Goal: Task Accomplishment & Management: Complete application form

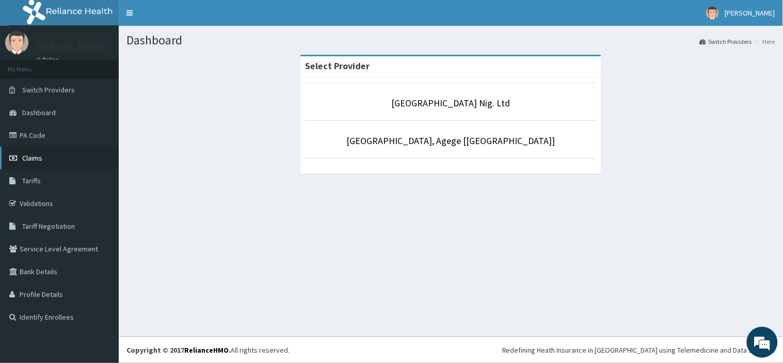
click at [50, 157] on link "Claims" at bounding box center [59, 158] width 119 height 23
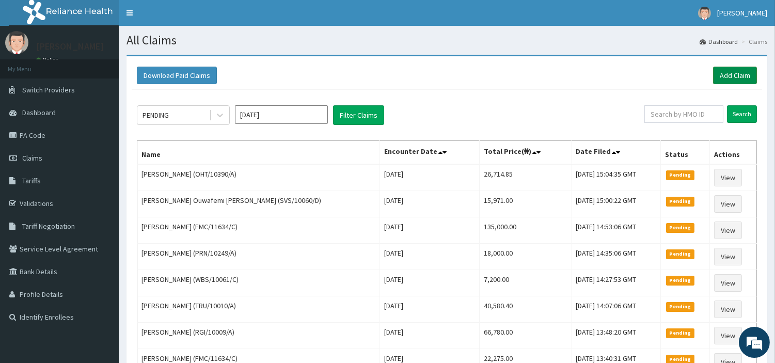
click at [739, 84] on link "Add Claim" at bounding box center [735, 76] width 44 height 18
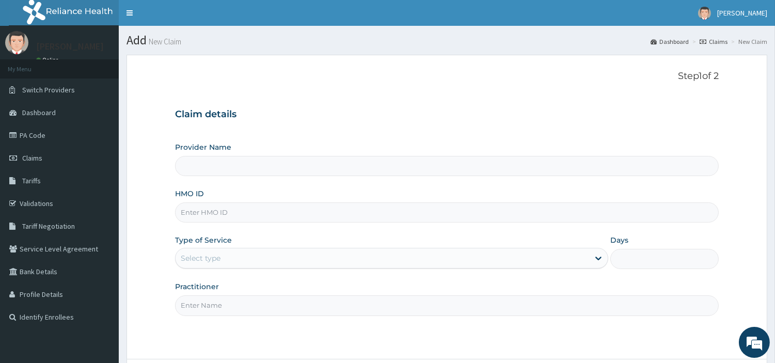
click at [217, 208] on input "HMO ID" at bounding box center [447, 212] width 544 height 20
type input "[GEOGRAPHIC_DATA] Nig. Ltd"
paste input "ENP/11326/A"
type input "ENP/11326/A"
click at [272, 256] on div "Select type" at bounding box center [383, 258] width 414 height 17
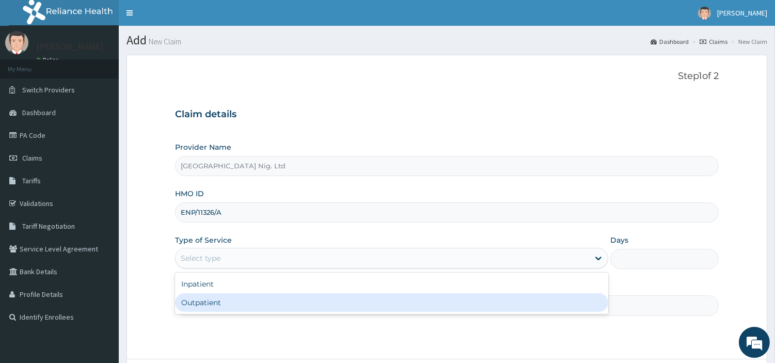
click at [266, 307] on div "Outpatient" at bounding box center [391, 302] width 433 height 19
type input "1"
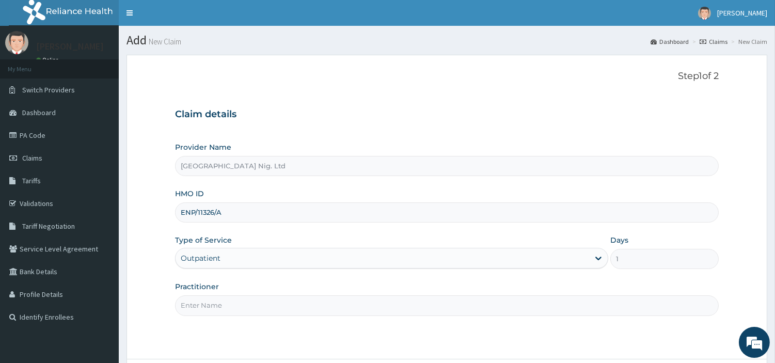
click at [266, 307] on input "Practitioner" at bounding box center [447, 305] width 544 height 20
paste input "Akanji Oluwafemi"
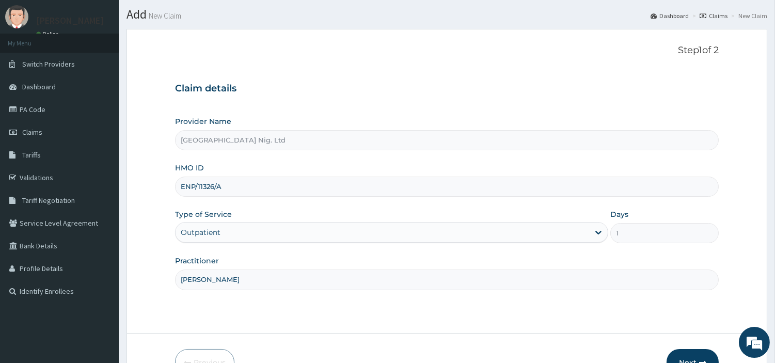
scroll to position [31, 0]
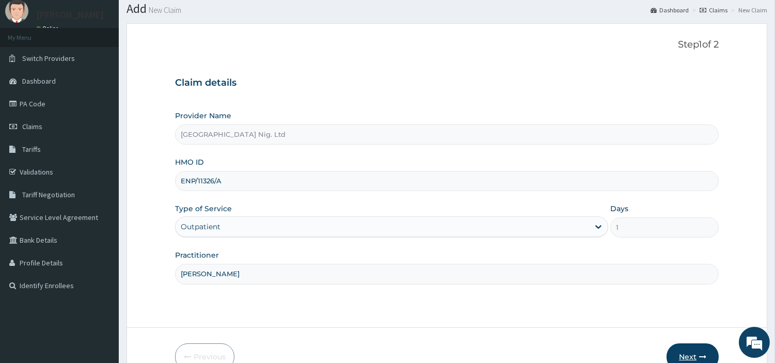
type input "[PERSON_NAME]"
click at [703, 350] on button "Next" at bounding box center [692, 356] width 52 height 27
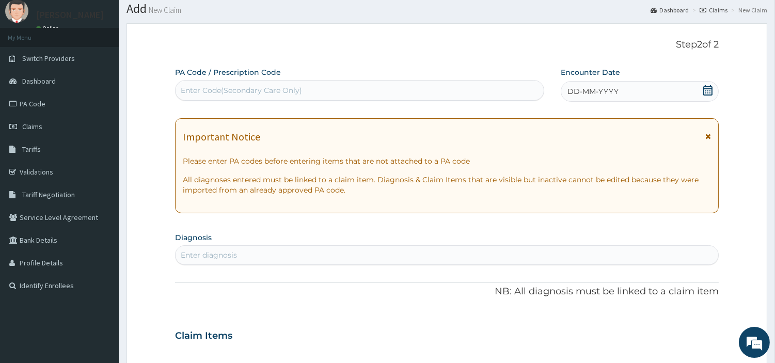
scroll to position [0, 0]
click at [271, 99] on div "Enter Code(Secondary Care Only)" at bounding box center [360, 90] width 368 height 17
paste input "PA/6F3D72"
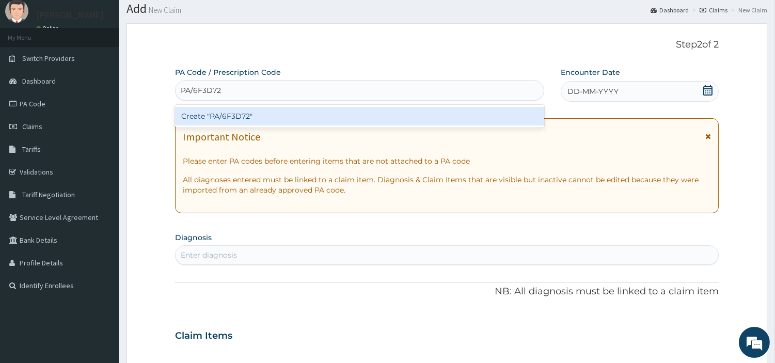
type input "PA/6F3D72"
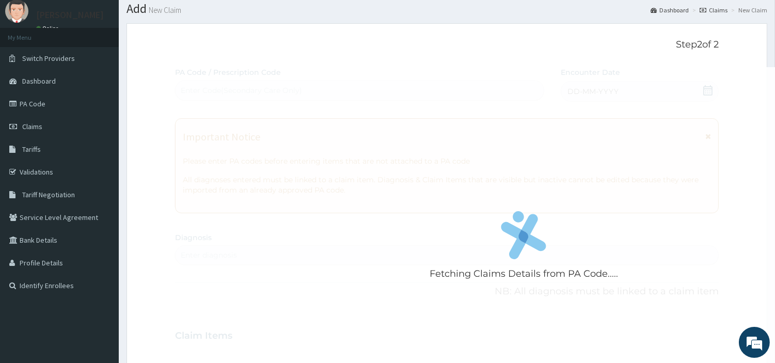
click at [422, 104] on div "Fetching Claims Details from PA Code..... PA Code / Prescription Code Enter Cod…" at bounding box center [447, 334] width 544 height 534
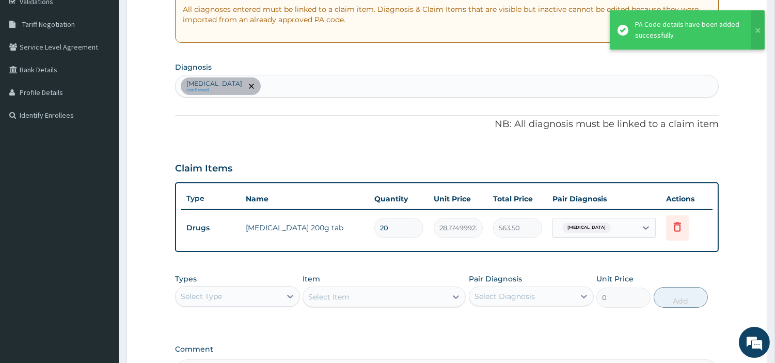
scroll to position [102, 0]
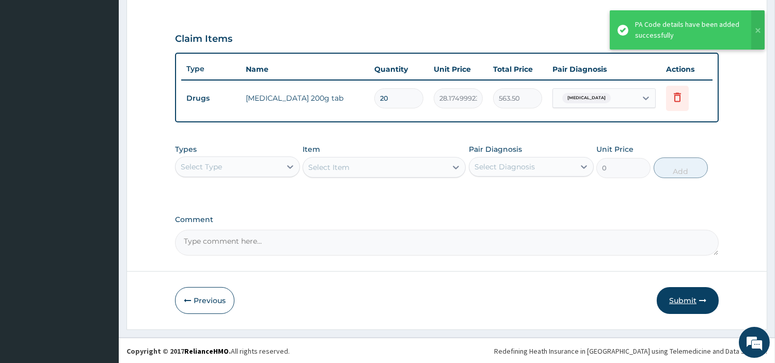
click at [666, 301] on button "Submit" at bounding box center [688, 300] width 62 height 27
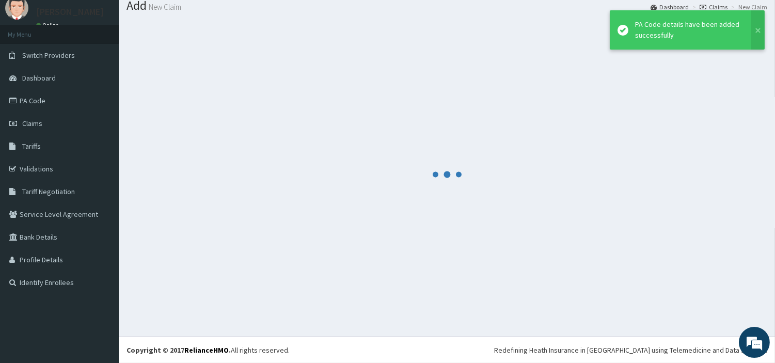
scroll to position [34, 0]
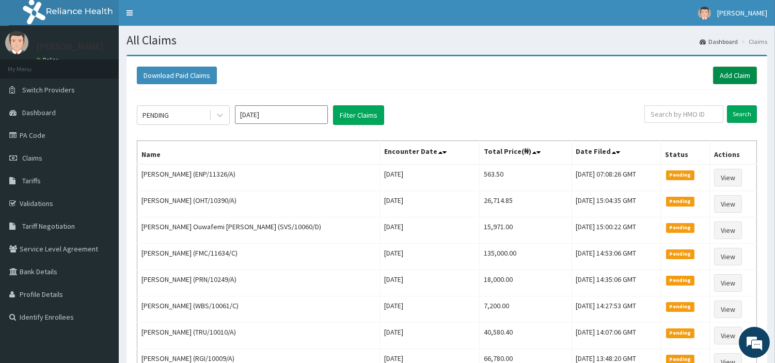
click at [736, 72] on link "Add Claim" at bounding box center [735, 76] width 44 height 18
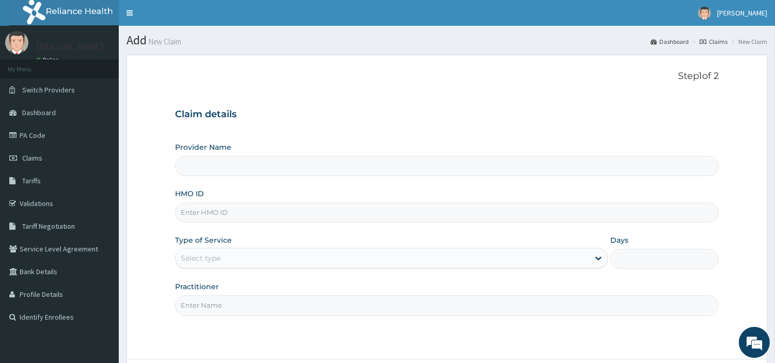
click at [281, 215] on input "HMO ID" at bounding box center [447, 212] width 544 height 20
type input "[GEOGRAPHIC_DATA] Nig. Ltd"
paste input "IEI/10085/C"
type input "IEI/10085/C"
click at [265, 257] on div "Select type" at bounding box center [383, 258] width 414 height 17
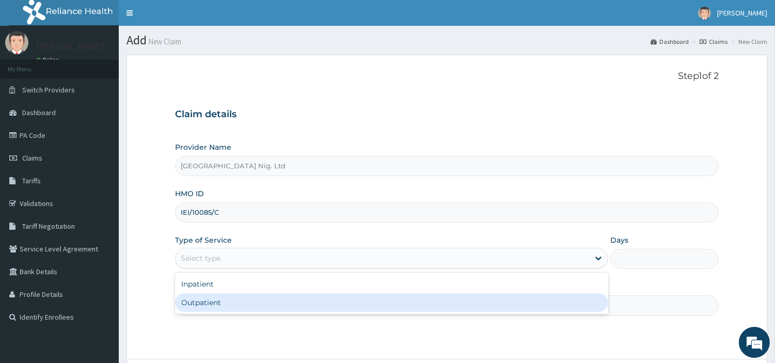
click at [250, 306] on div "Outpatient" at bounding box center [391, 302] width 433 height 19
type input "1"
click at [250, 306] on input "Practitioner" at bounding box center [447, 305] width 544 height 20
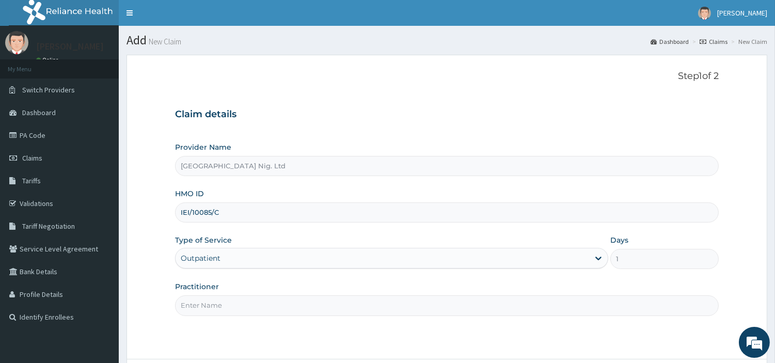
paste input "Abdulsalam Moruf"
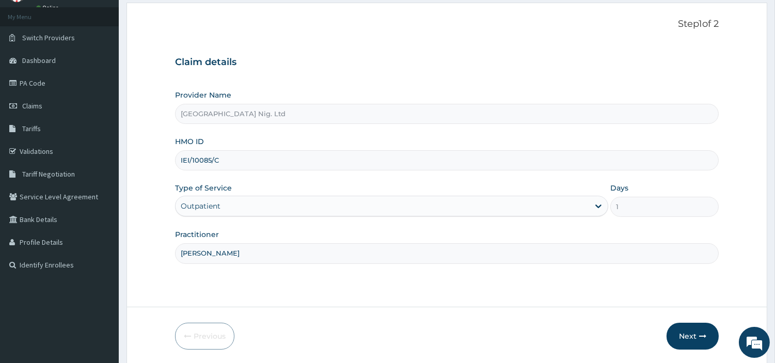
scroll to position [31, 0]
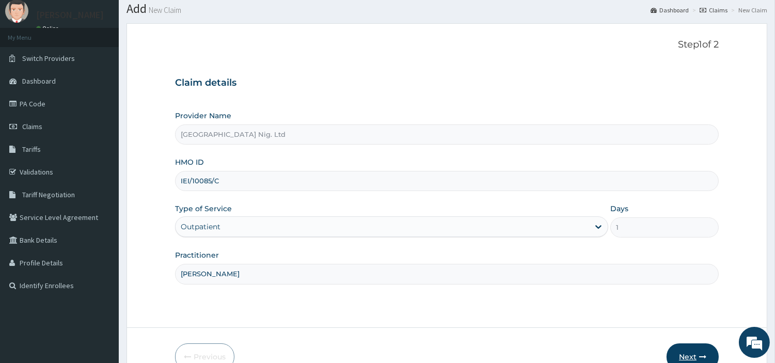
type input "Abdulsalam Moruf"
click at [703, 356] on icon "button" at bounding box center [702, 356] width 7 height 7
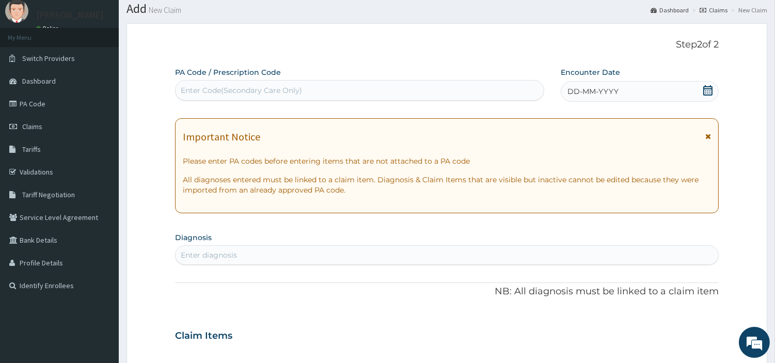
click at [310, 93] on div "Enter Code(Secondary Care Only)" at bounding box center [360, 90] width 368 height 17
paste input "PA/73BC11"
type input "PA/73BC11"
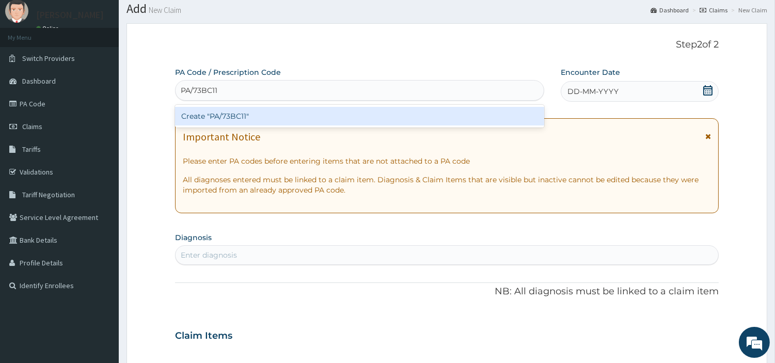
click at [437, 117] on div "Create "PA/73BC11"" at bounding box center [359, 116] width 369 height 19
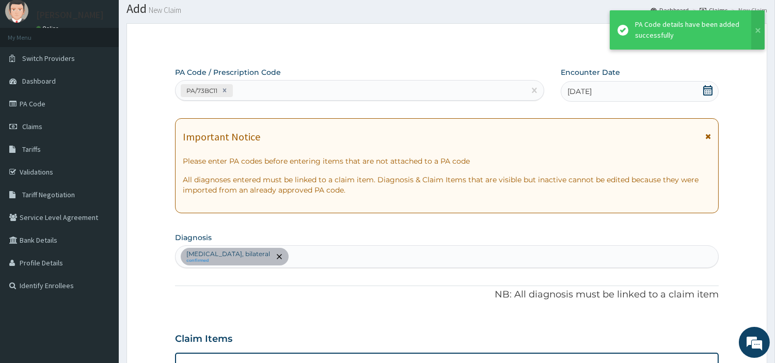
scroll to position [247, 0]
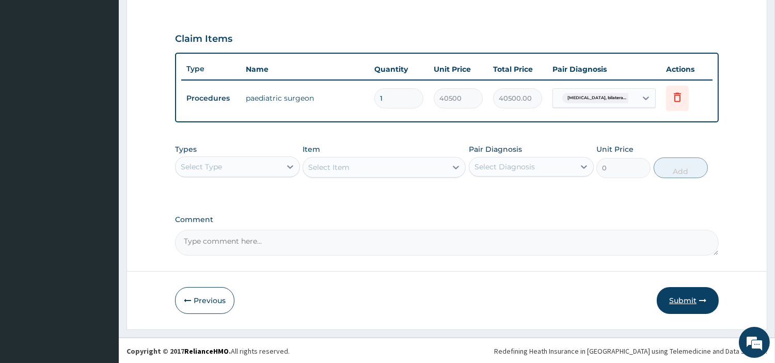
click at [675, 294] on button "Submit" at bounding box center [688, 300] width 62 height 27
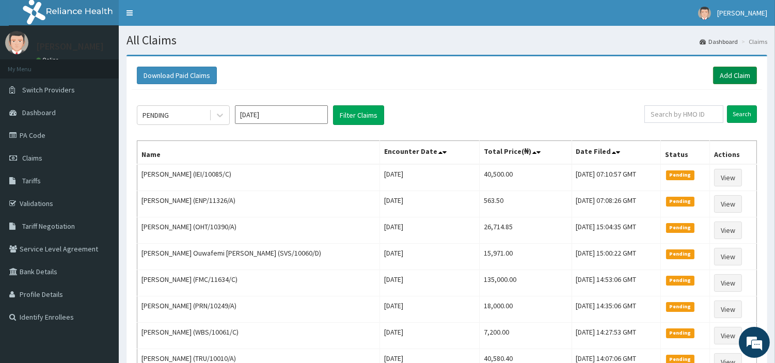
click at [748, 80] on link "Add Claim" at bounding box center [735, 76] width 44 height 18
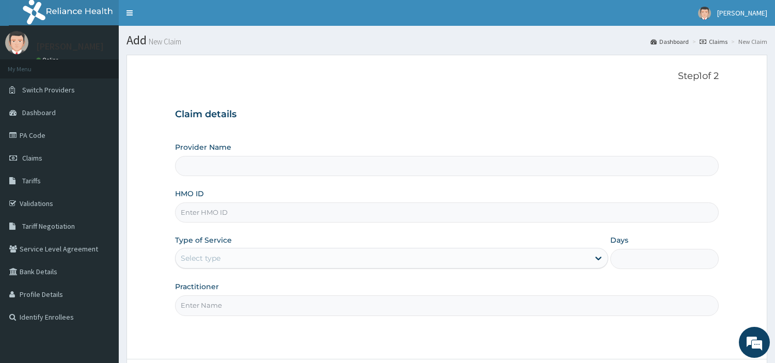
type input "[GEOGRAPHIC_DATA] Nig. Ltd"
click at [287, 211] on input "HMO ID" at bounding box center [447, 212] width 544 height 20
paste input "NTH/10038/A"
type input "NTH/10038/A"
click at [249, 266] on div "Select type" at bounding box center [383, 258] width 414 height 17
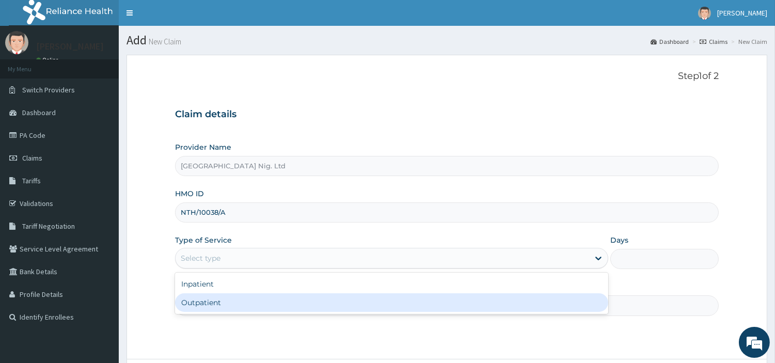
click at [244, 300] on div "Outpatient" at bounding box center [391, 302] width 433 height 19
type input "1"
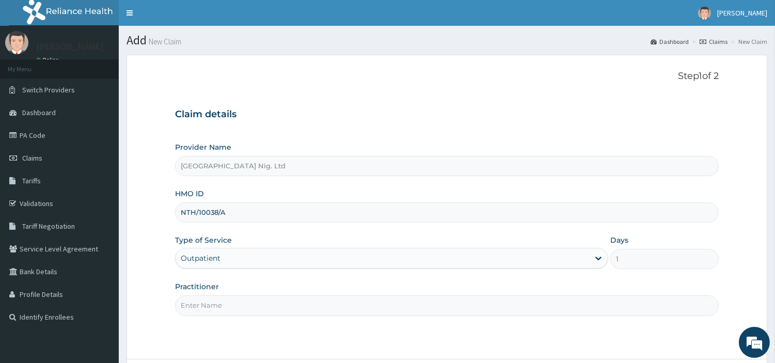
click at [244, 300] on input "Practitioner" at bounding box center [447, 305] width 544 height 20
paste input "GBADAMOSI ALIU"
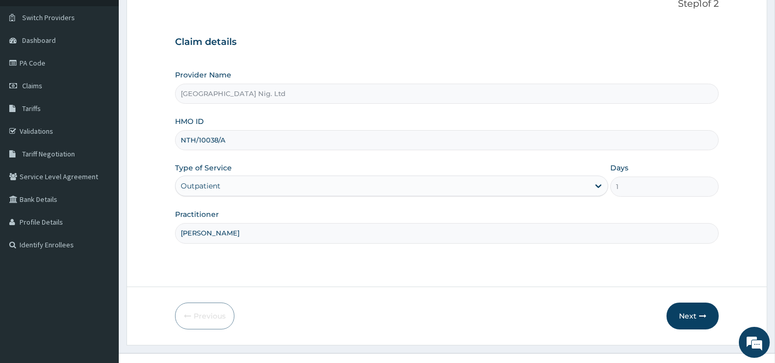
scroll to position [89, 0]
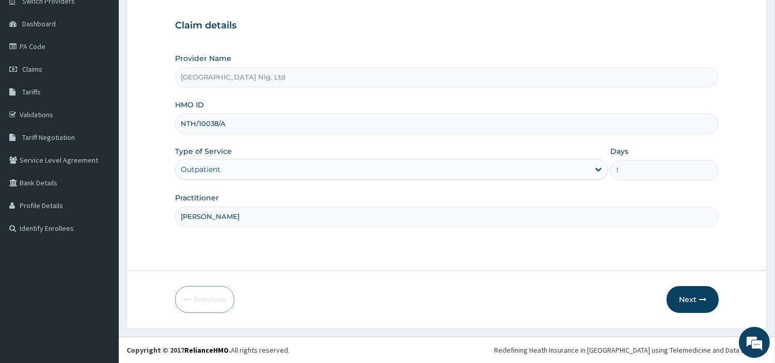
type input "GBADAMOSI ALIU"
click at [663, 300] on div "Previous Next" at bounding box center [447, 299] width 544 height 27
click at [674, 295] on button "Next" at bounding box center [692, 299] width 52 height 27
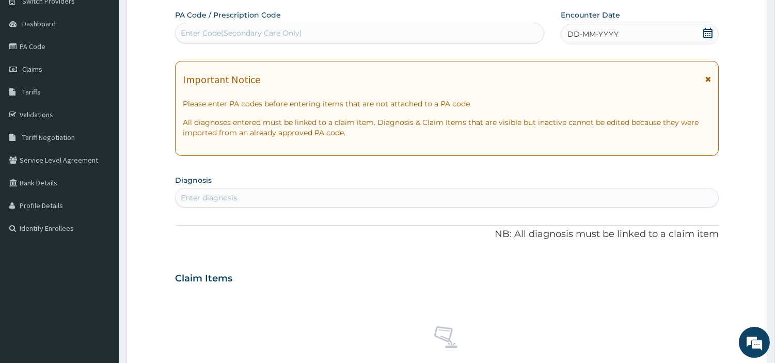
click at [372, 38] on div "Enter Code(Secondary Care Only)" at bounding box center [360, 33] width 368 height 17
paste input "PA/C6C926"
type input "PA/C6C926"
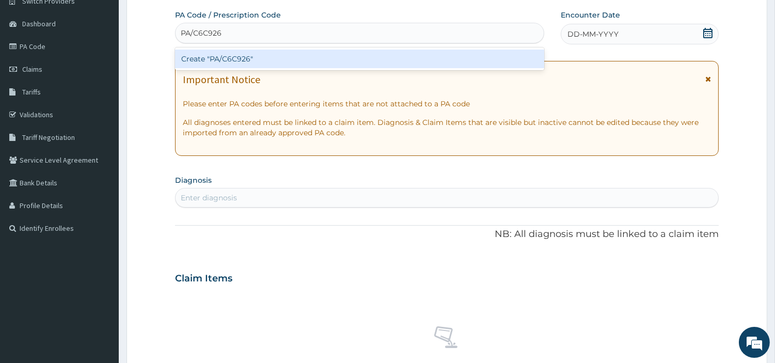
click at [407, 65] on div "Create "PA/C6C926"" at bounding box center [359, 59] width 369 height 19
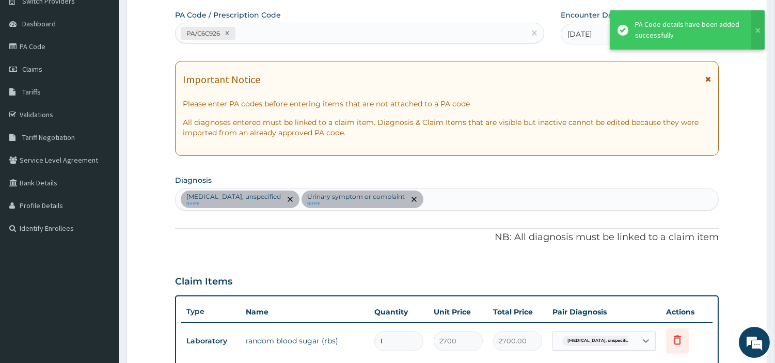
scroll to position [321, 0]
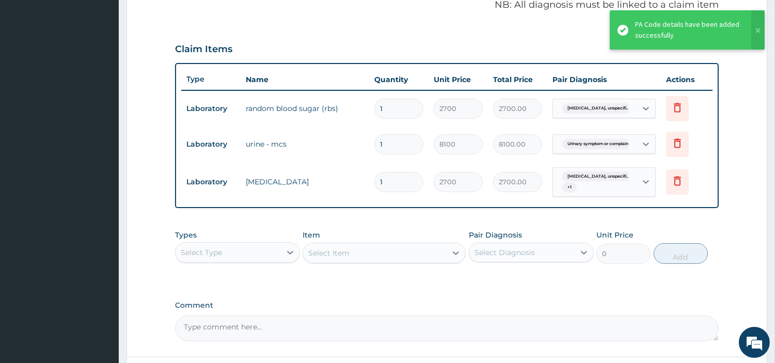
drag, startPoint x: 232, startPoint y: 254, endPoint x: 224, endPoint y: 263, distance: 12.8
click at [230, 254] on div "Select Type" at bounding box center [228, 252] width 105 height 17
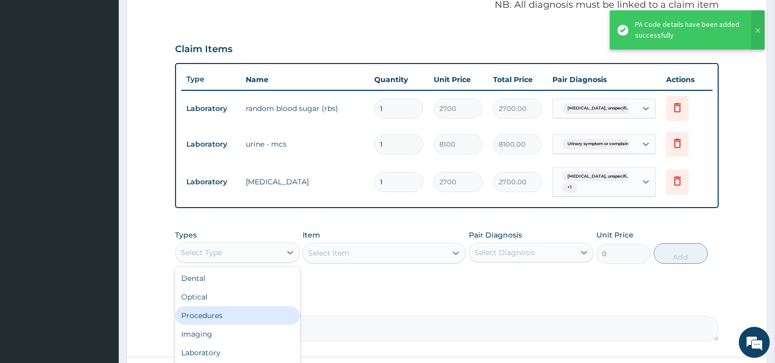
drag, startPoint x: 231, startPoint y: 312, endPoint x: 240, endPoint y: 308, distance: 9.5
click at [231, 312] on div "Procedures" at bounding box center [237, 315] width 125 height 19
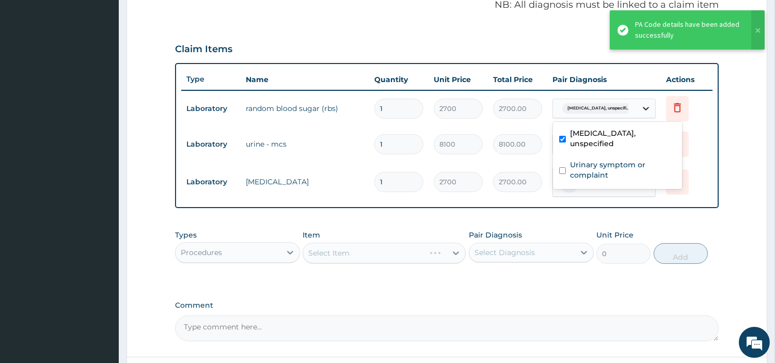
click at [643, 109] on icon at bounding box center [646, 108] width 10 height 10
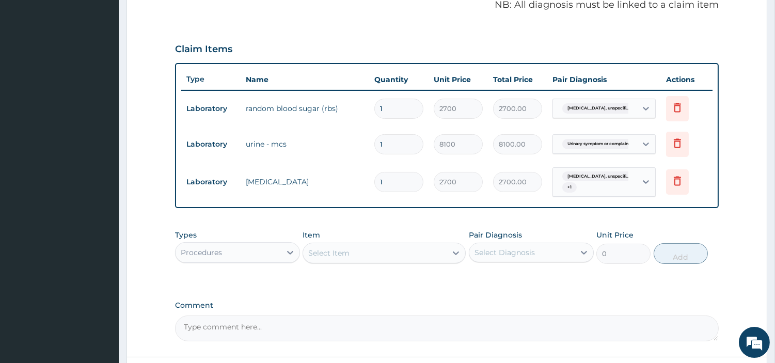
click at [256, 248] on div "Procedures" at bounding box center [228, 252] width 105 height 17
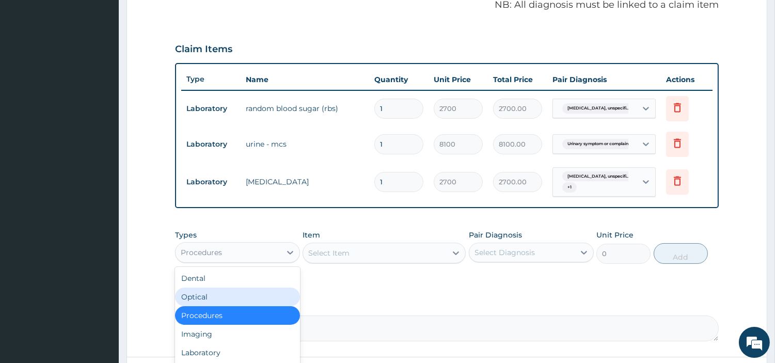
click at [357, 256] on div "Select Item" at bounding box center [375, 253] width 144 height 17
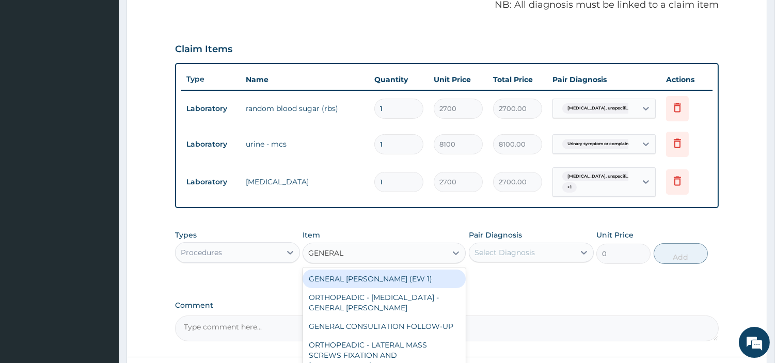
type input "GENERAL C"
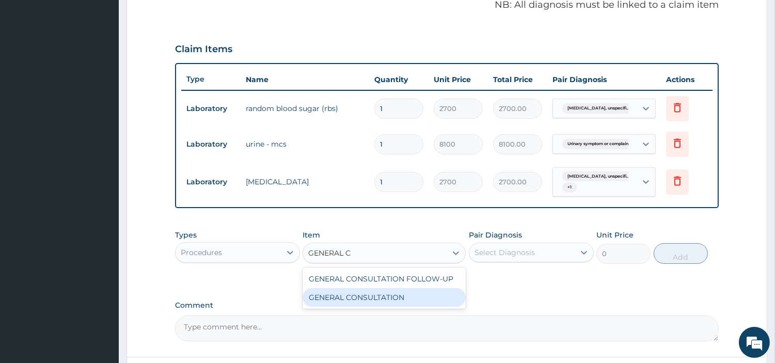
click at [394, 303] on div "GENERAL CONSULTATION" at bounding box center [384, 297] width 163 height 19
type input "6750"
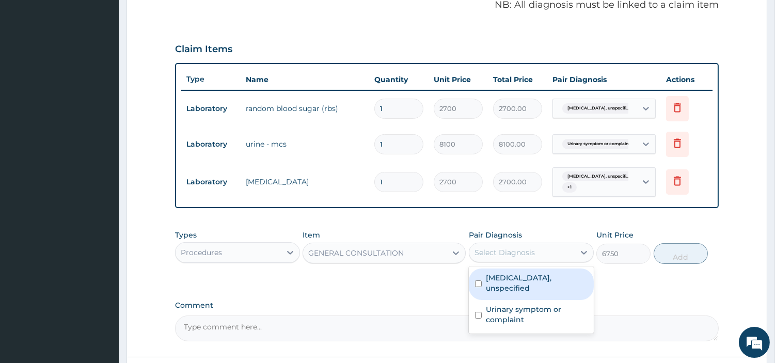
click at [515, 251] on div "Select Diagnosis" at bounding box center [504, 252] width 60 height 10
click at [538, 284] on label "Coagulation defects, unspecified" at bounding box center [537, 283] width 102 height 21
checkbox input "true"
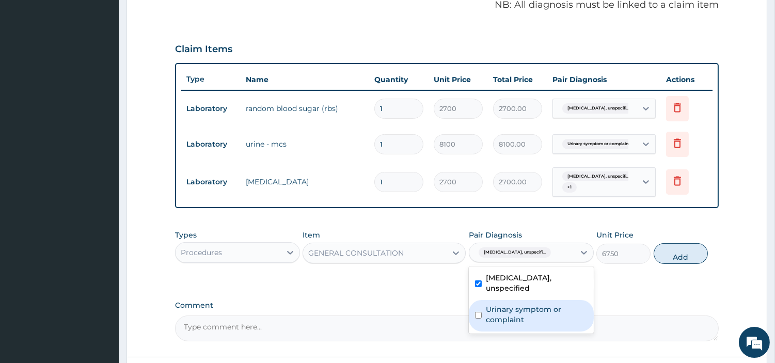
click at [533, 306] on label "Urinary symptom or complaint" at bounding box center [537, 314] width 102 height 21
checkbox input "true"
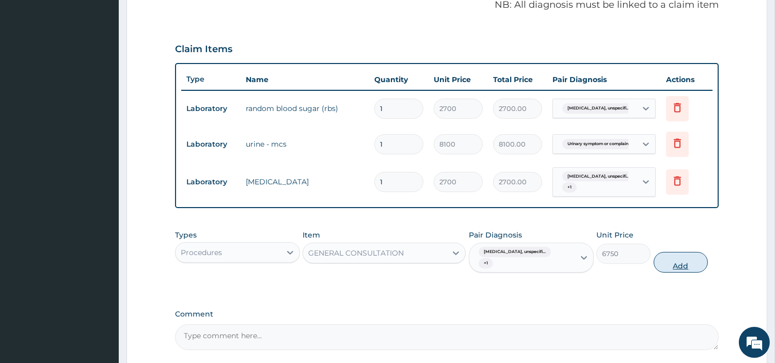
click at [668, 260] on button "Add" at bounding box center [681, 262] width 54 height 21
type input "0"
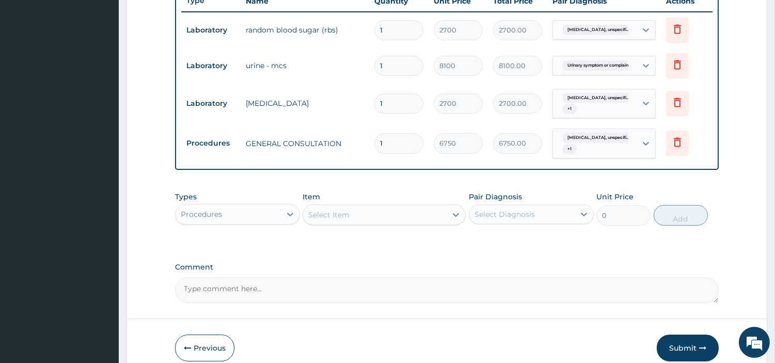
scroll to position [390, 0]
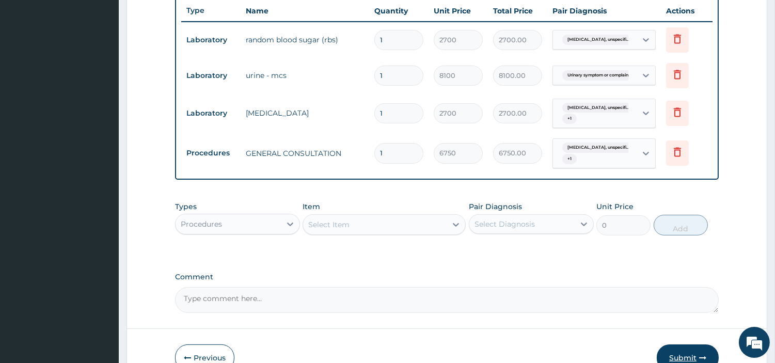
click at [669, 350] on button "Submit" at bounding box center [688, 357] width 62 height 27
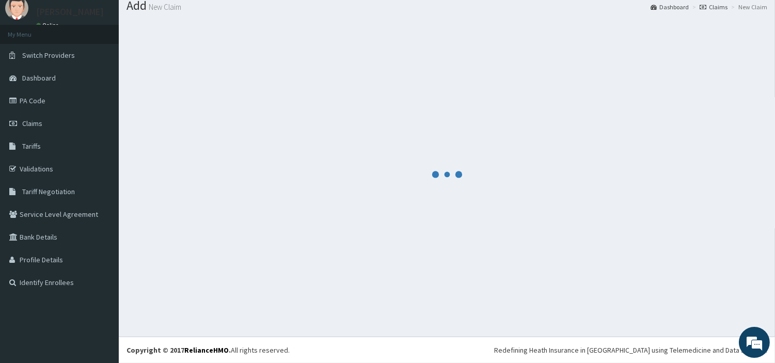
scroll to position [34, 0]
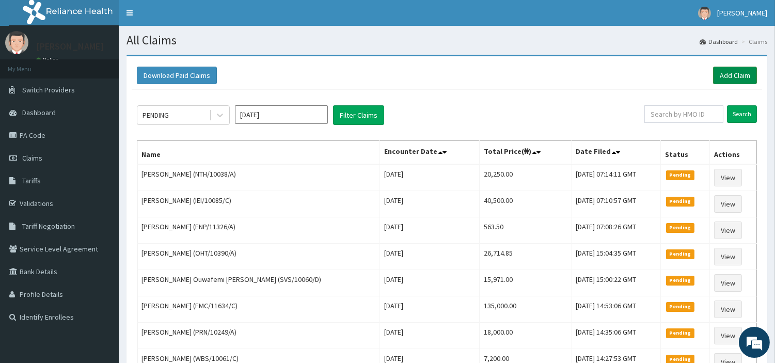
click at [743, 71] on link "Add Claim" at bounding box center [735, 76] width 44 height 18
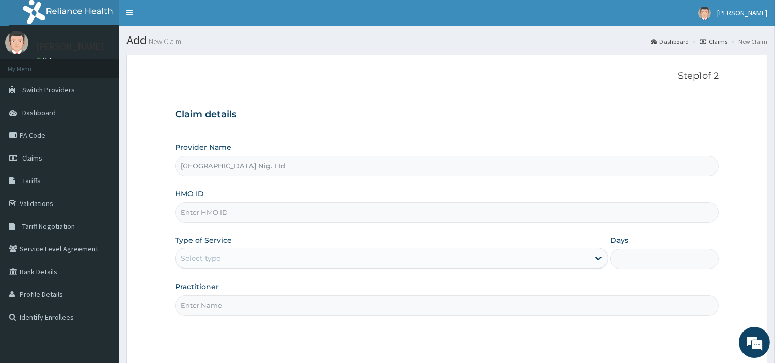
click at [268, 217] on input "HMO ID" at bounding box center [447, 212] width 544 height 20
paste input "JEE/10049/A"
type input "JEE/10049/A"
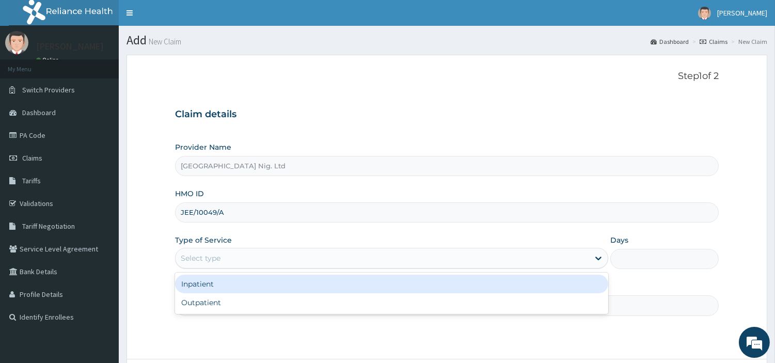
click at [246, 256] on div "Select type" at bounding box center [383, 258] width 414 height 17
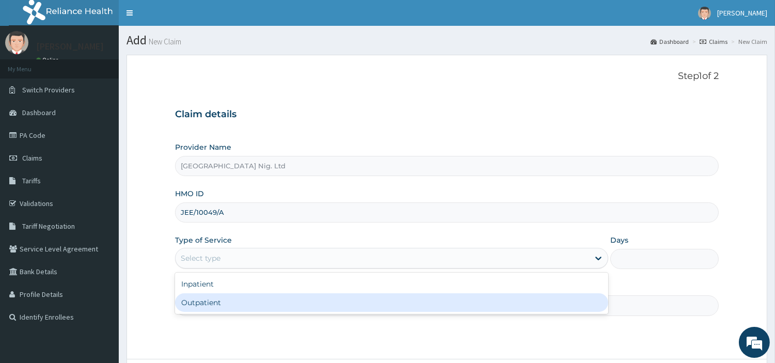
click at [240, 298] on div "Outpatient" at bounding box center [391, 302] width 433 height 19
type input "1"
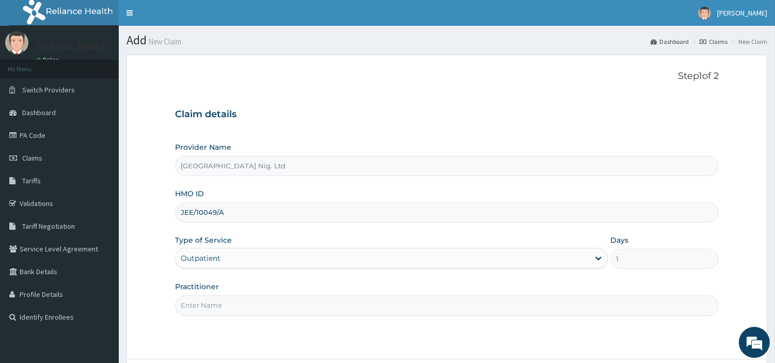
click at [241, 298] on input "Practitioner" at bounding box center [447, 305] width 544 height 20
paste input "Akanji Oluwafemi"
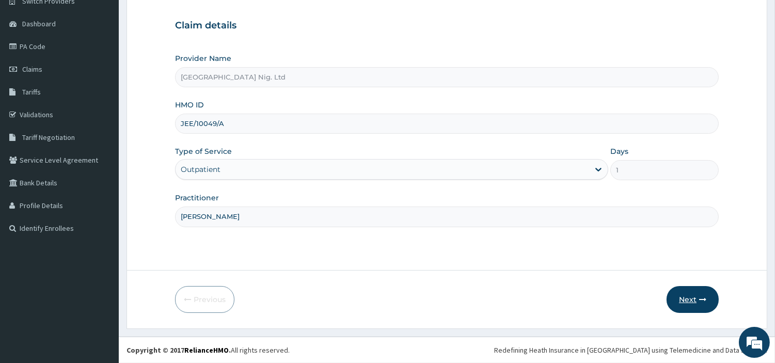
type input "Akanji Oluwafemi"
click at [690, 308] on button "Next" at bounding box center [692, 299] width 52 height 27
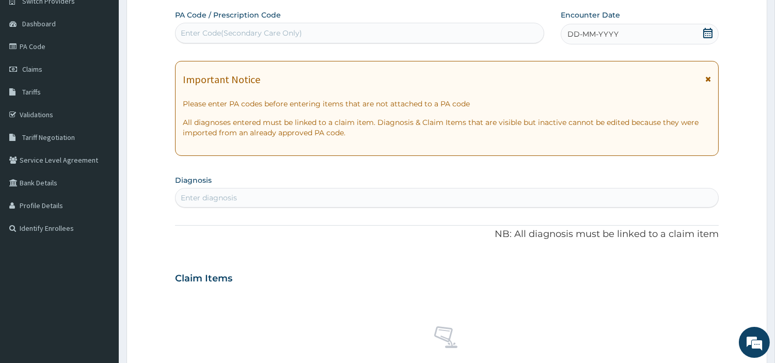
click at [661, 36] on div "DD-MM-YYYY" at bounding box center [640, 34] width 158 height 21
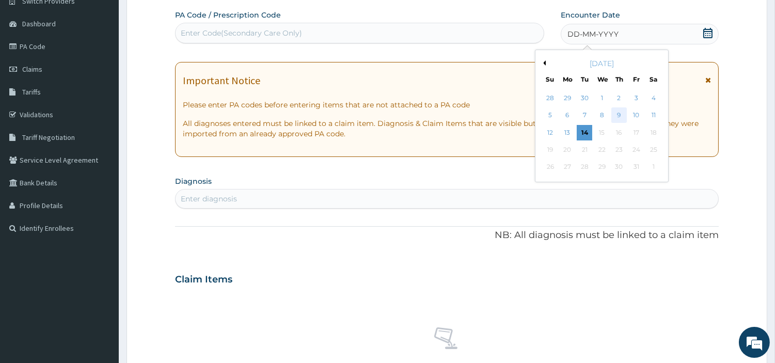
click at [615, 115] on div "9" at bounding box center [618, 115] width 15 height 15
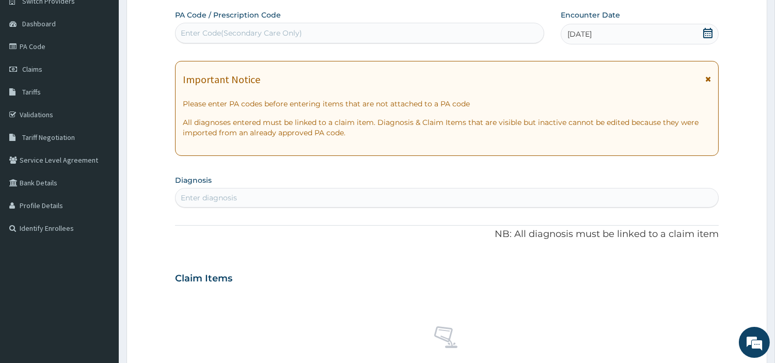
click at [558, 198] on div "Enter diagnosis" at bounding box center [447, 197] width 543 height 17
type input "COUGH"
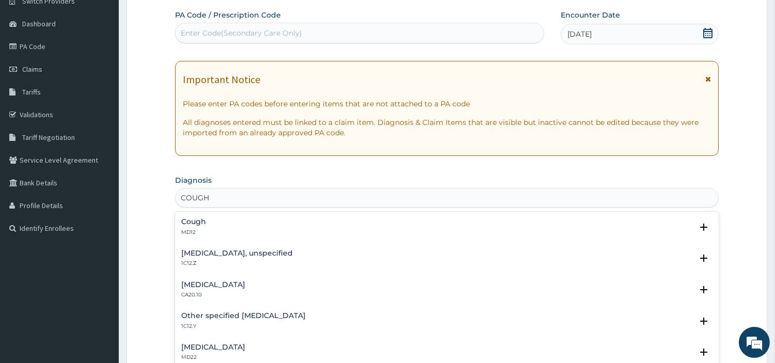
click at [205, 224] on div "Cough MD12" at bounding box center [446, 227] width 531 height 18
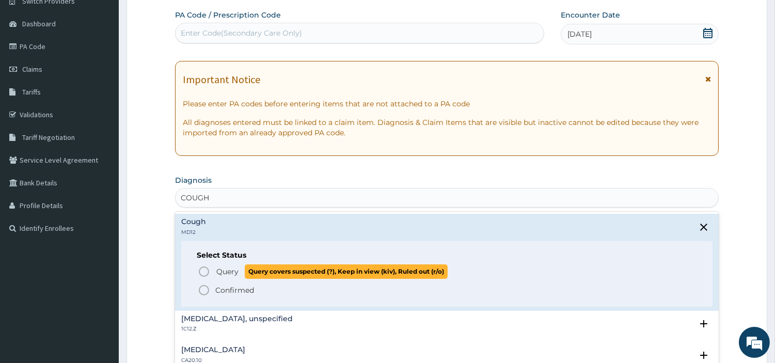
click at [205, 272] on icon "status option query" at bounding box center [204, 271] width 12 height 12
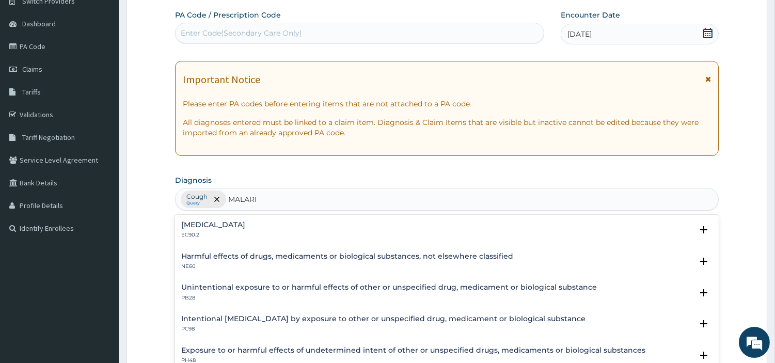
type input "MALARIA"
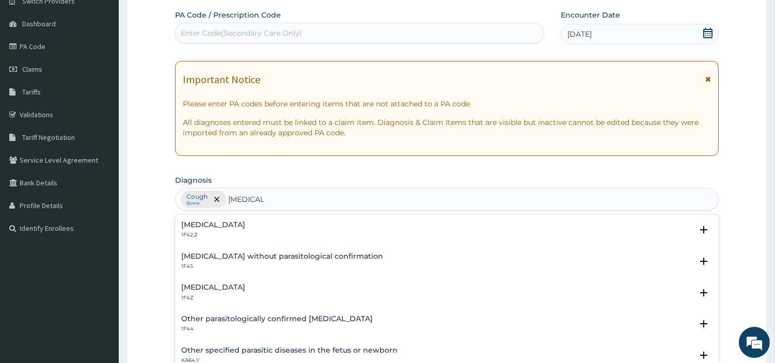
click at [212, 292] on div "Malaria, unspecified 1F4Z" at bounding box center [213, 292] width 64 height 18
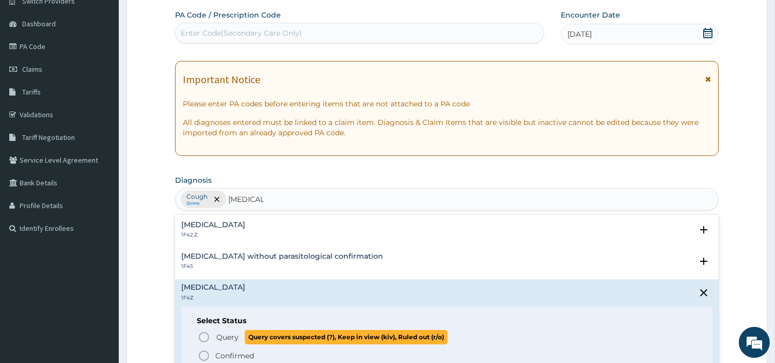
click at [204, 337] on icon "status option query" at bounding box center [204, 337] width 12 height 12
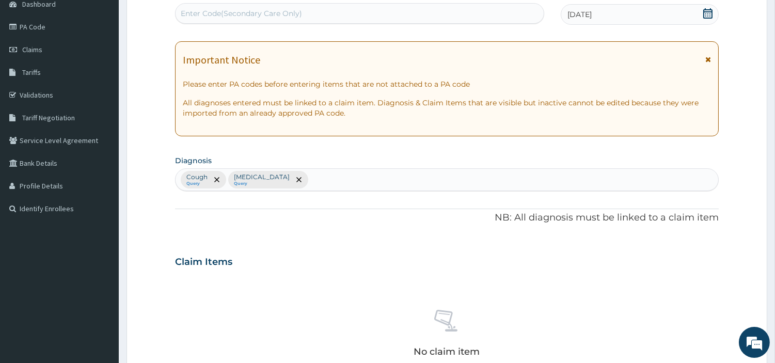
scroll to position [381, 0]
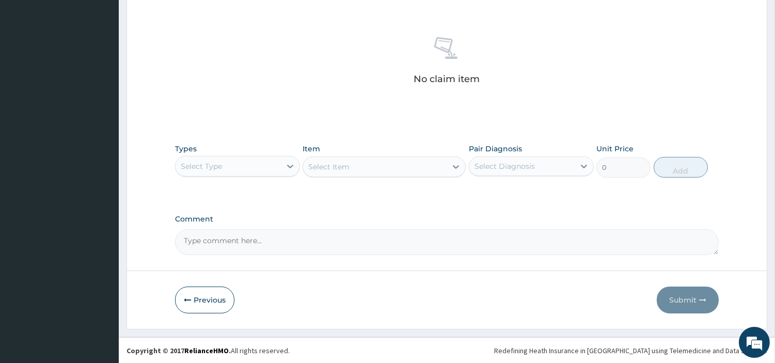
click at [244, 161] on div "Select Type" at bounding box center [228, 166] width 105 height 17
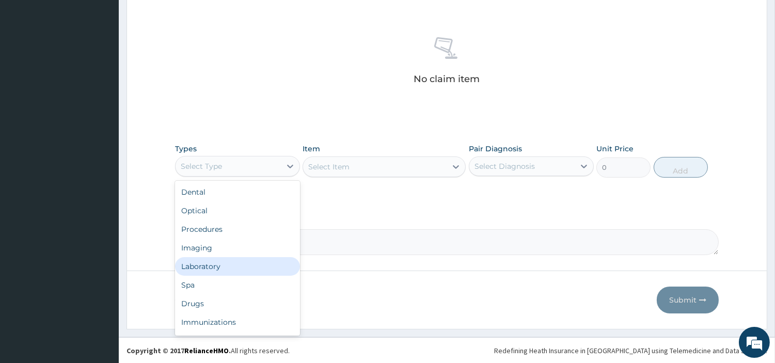
click at [230, 270] on div "Laboratory" at bounding box center [237, 266] width 125 height 19
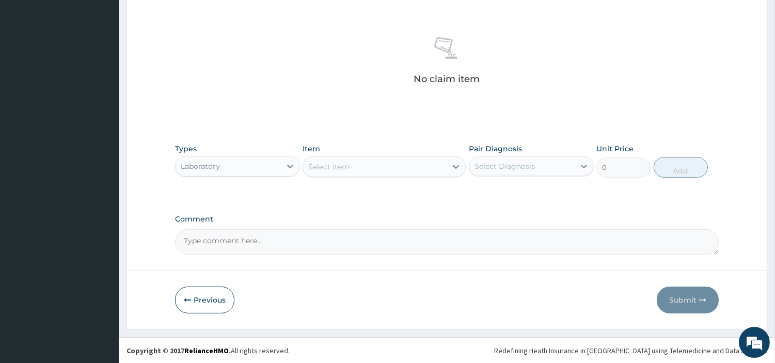
click at [393, 169] on div "Select Item" at bounding box center [375, 166] width 144 height 17
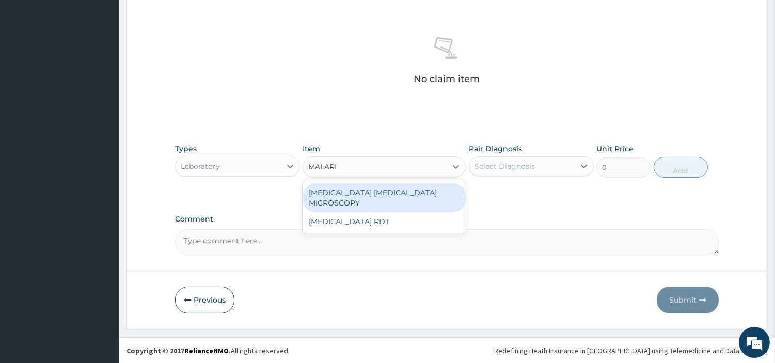
type input "MALARIA"
click at [403, 189] on div "MALARIA PARASITE MICROSCOPY" at bounding box center [384, 197] width 163 height 29
type input "2700"
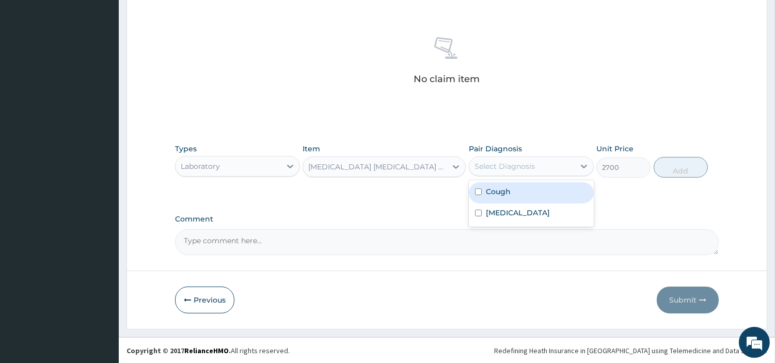
click at [506, 173] on div "Select Diagnosis" at bounding box center [521, 166] width 105 height 17
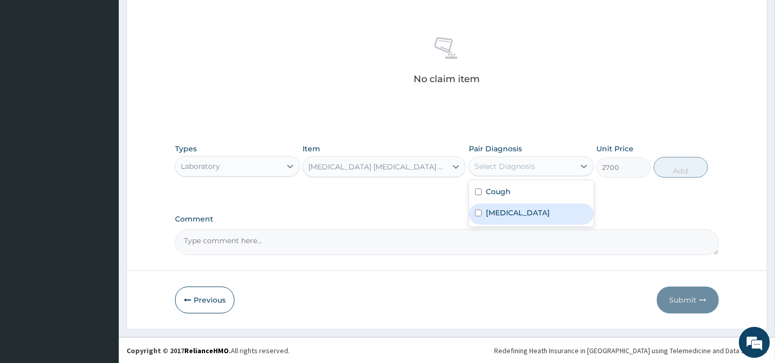
click at [514, 209] on label "Malaria, unspecified" at bounding box center [518, 213] width 64 height 10
checkbox input "true"
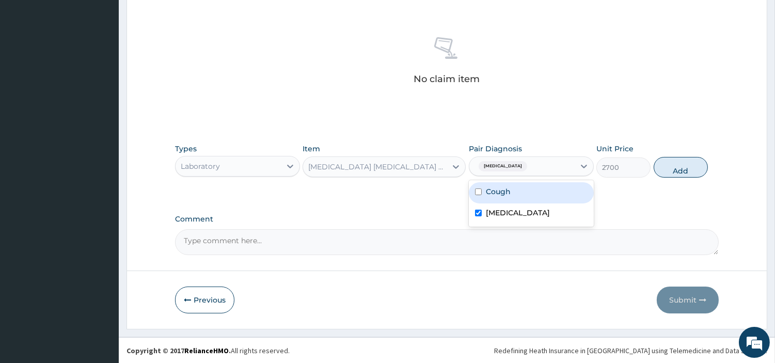
click at [661, 162] on button "Add" at bounding box center [681, 167] width 54 height 21
type input "0"
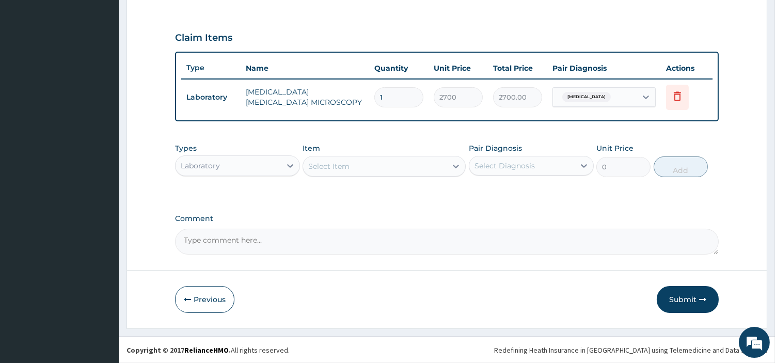
scroll to position [331, 0]
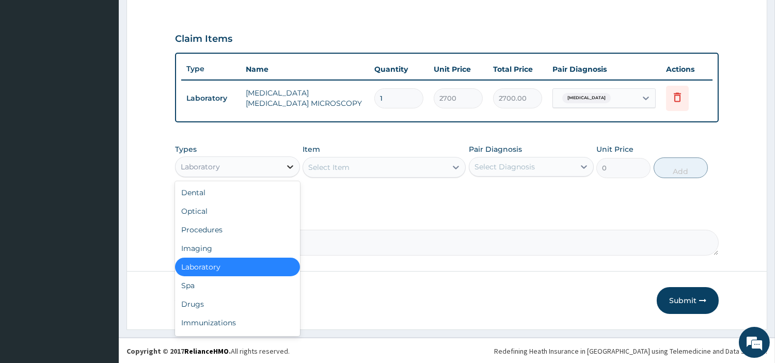
click at [291, 167] on icon at bounding box center [290, 167] width 10 height 10
click at [240, 306] on div "Drugs" at bounding box center [237, 304] width 125 height 19
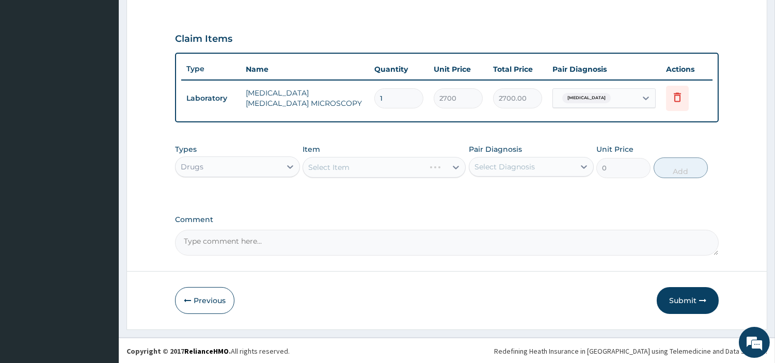
click at [398, 173] on div "Select Item" at bounding box center [384, 167] width 163 height 21
click at [405, 164] on div "Select Item" at bounding box center [375, 167] width 144 height 17
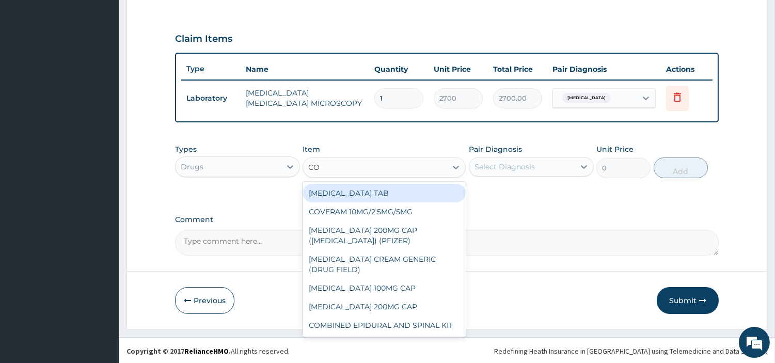
type input "COUG"
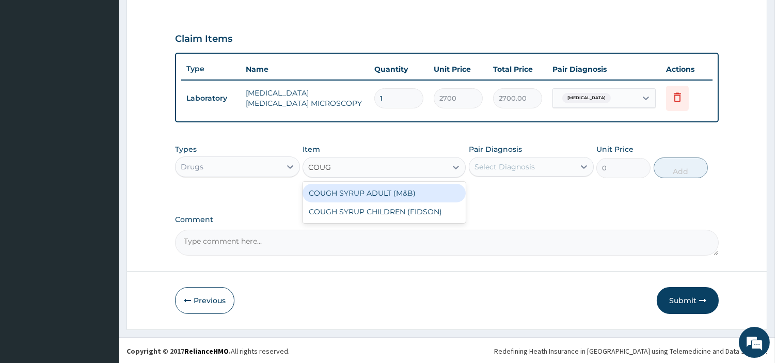
click at [414, 189] on div "COUGH SYRUP ADULT (M&B)" at bounding box center [384, 193] width 163 height 19
type input "1312.5"
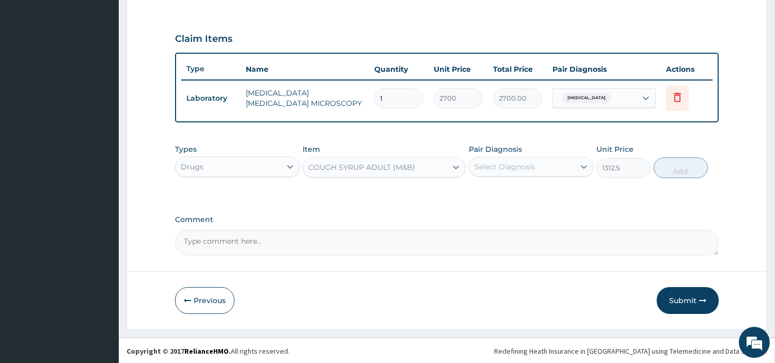
click at [501, 162] on div "Select Diagnosis" at bounding box center [504, 167] width 60 height 10
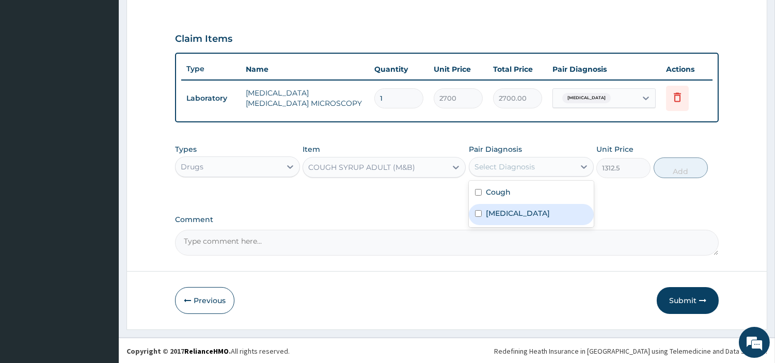
click at [524, 204] on div "[MEDICAL_DATA]" at bounding box center [531, 214] width 125 height 21
checkbox input "true"
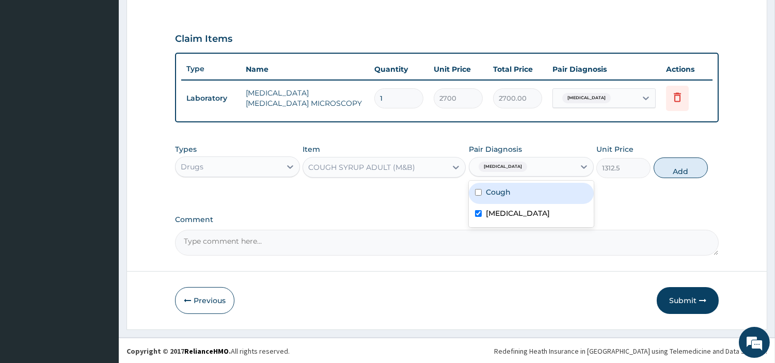
click at [562, 189] on div "Cough" at bounding box center [531, 193] width 125 height 21
checkbox input "true"
click at [580, 205] on div "[MEDICAL_DATA]" at bounding box center [531, 214] width 125 height 21
checkbox input "false"
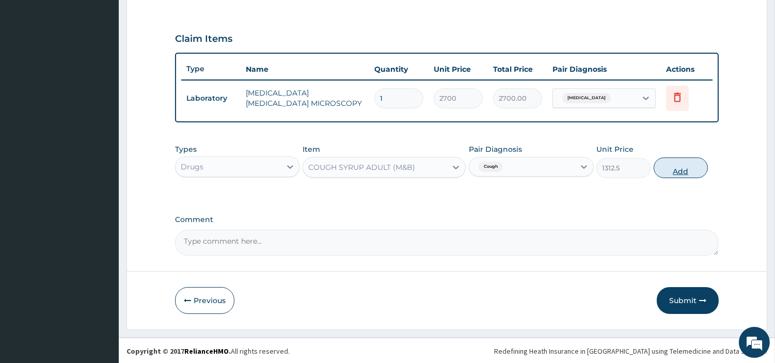
click at [673, 164] on button "Add" at bounding box center [681, 167] width 54 height 21
type input "0"
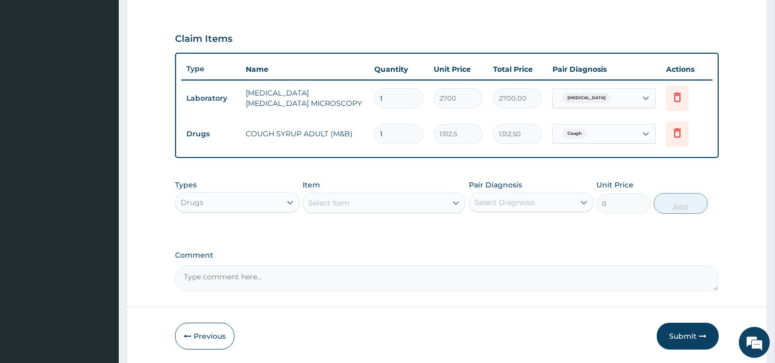
click at [409, 205] on div "Select Item" at bounding box center [375, 203] width 144 height 17
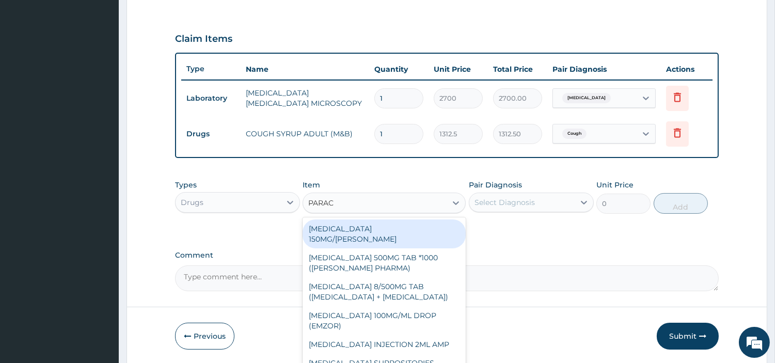
type input "PARACE"
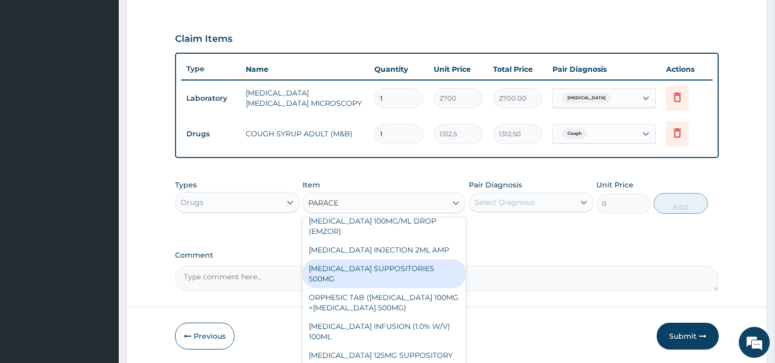
scroll to position [115, 0]
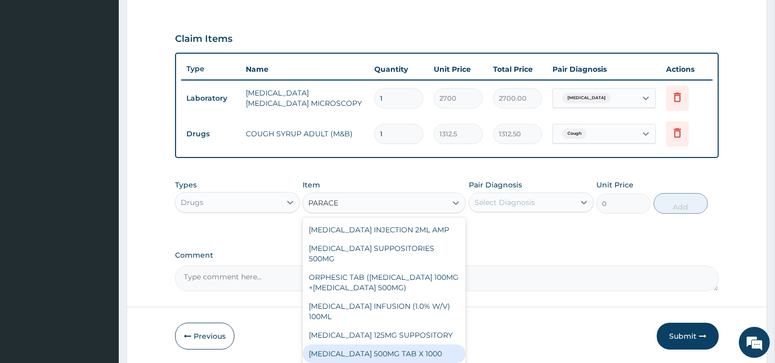
click at [416, 350] on div "[MEDICAL_DATA] 500MG TAB X 1000" at bounding box center [384, 353] width 163 height 19
type input "22.39999961853027"
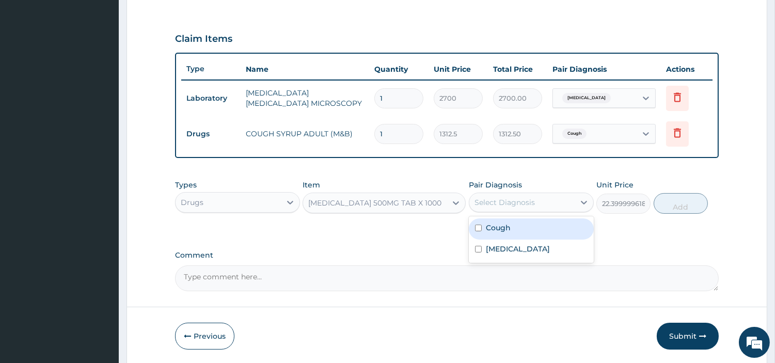
click at [481, 205] on div "Select Diagnosis" at bounding box center [504, 202] width 60 height 10
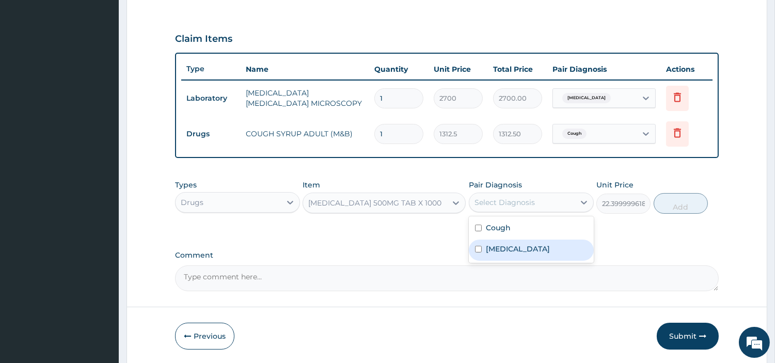
click at [515, 248] on label "[MEDICAL_DATA]" at bounding box center [518, 249] width 64 height 10
checkbox input "true"
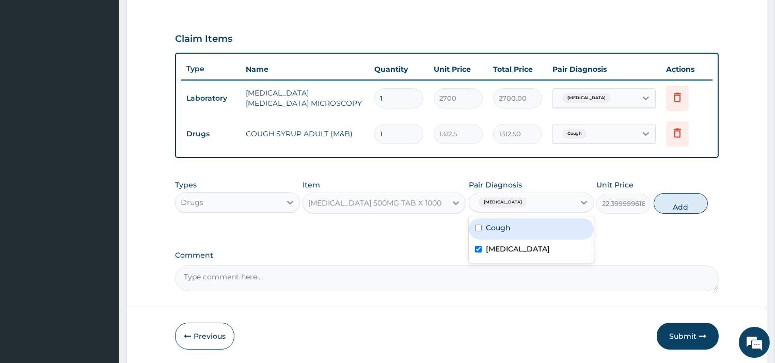
click at [515, 226] on div "Cough" at bounding box center [531, 228] width 125 height 21
checkbox input "true"
click at [678, 204] on button "Add" at bounding box center [681, 203] width 54 height 21
type input "0"
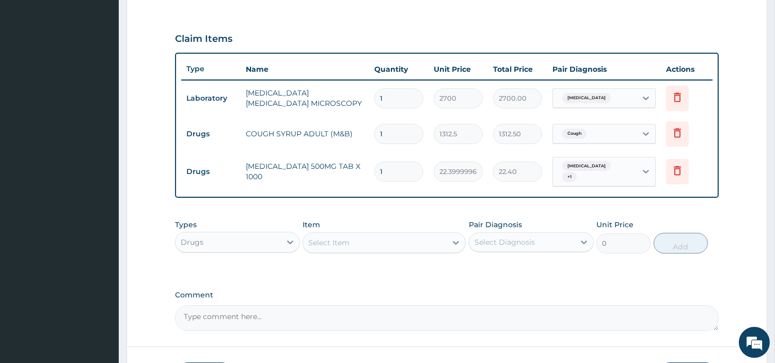
type input "18"
type input "403.20"
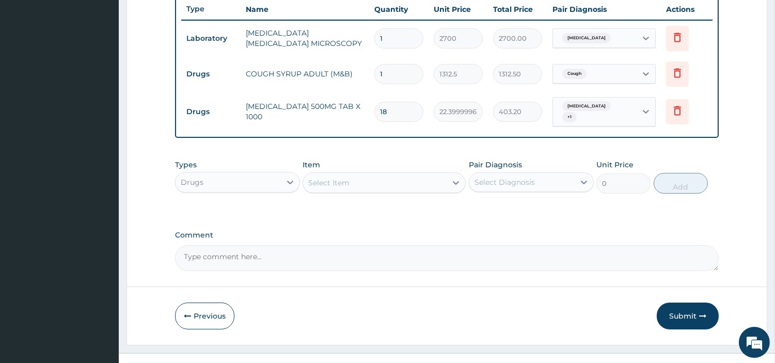
scroll to position [407, 0]
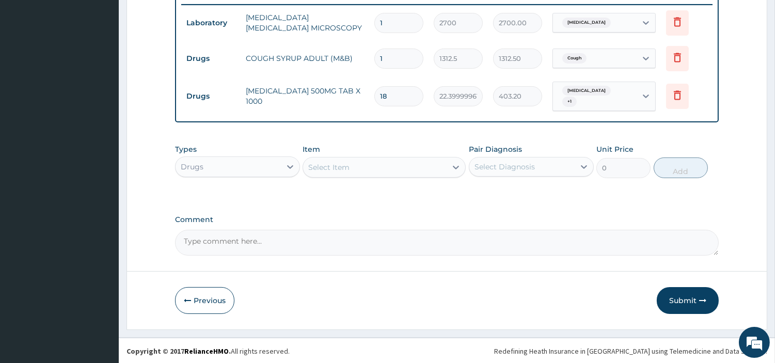
type input "18"
click at [679, 292] on button "Submit" at bounding box center [688, 300] width 62 height 27
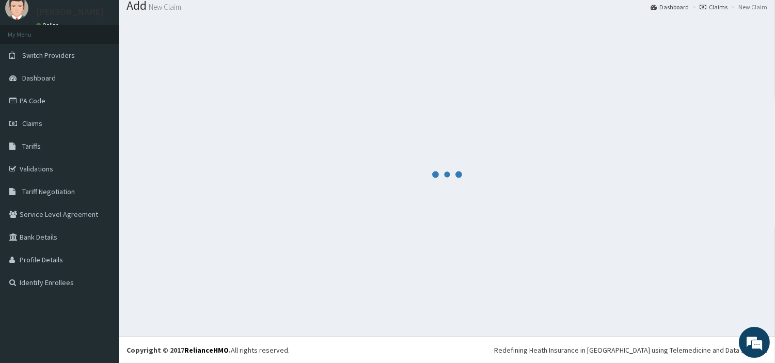
scroll to position [34, 0]
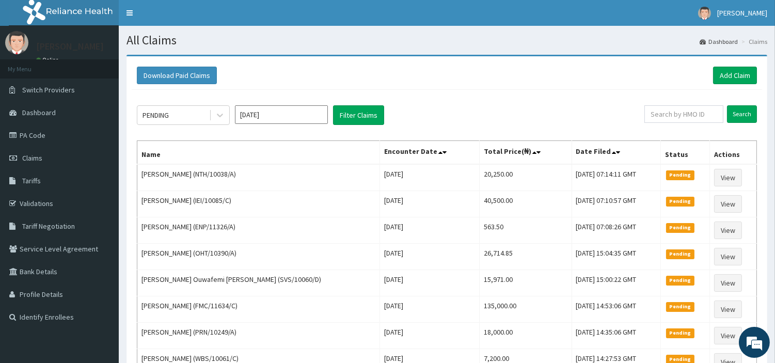
click at [757, 77] on div "Download Paid Claims Add Claim" at bounding box center [447, 75] width 630 height 28
click at [747, 78] on link "Add Claim" at bounding box center [735, 76] width 44 height 18
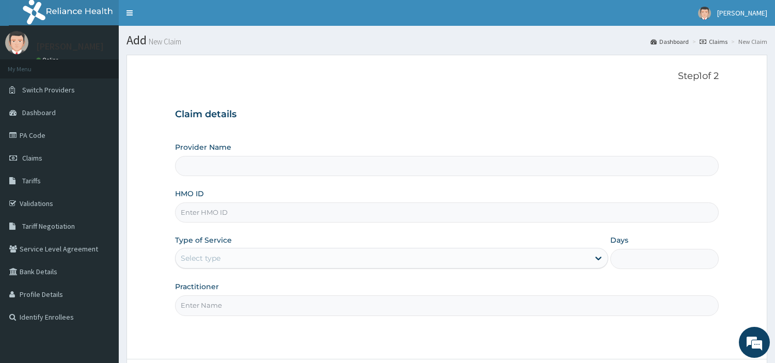
type input "[GEOGRAPHIC_DATA] Nig. Ltd"
click at [75, 153] on link "Claims" at bounding box center [59, 158] width 119 height 23
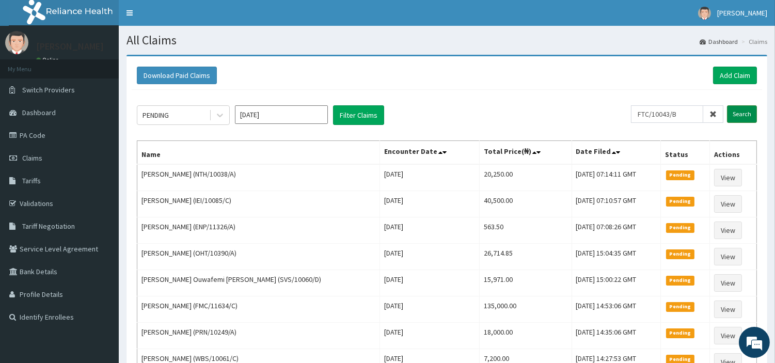
type input "FTC/10043/B"
click at [742, 118] on input "Search" at bounding box center [742, 114] width 30 height 18
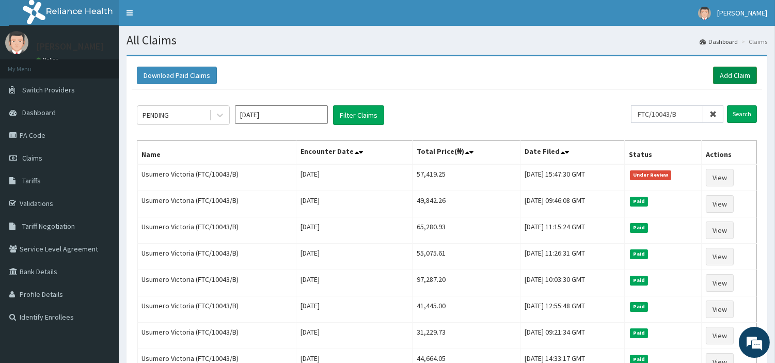
click at [744, 79] on link "Add Claim" at bounding box center [735, 76] width 44 height 18
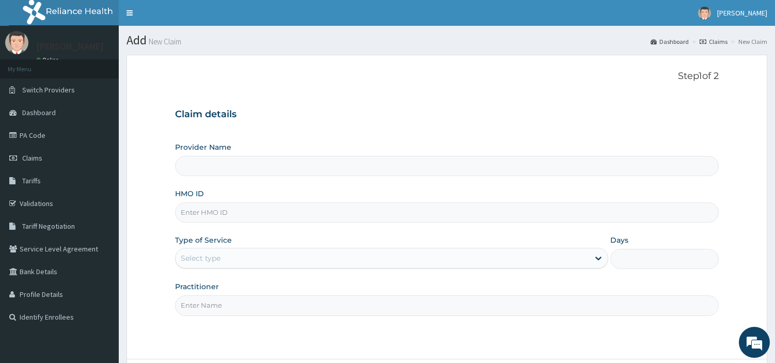
type input "[GEOGRAPHIC_DATA] Nig. Ltd"
click at [294, 209] on input "HMO ID" at bounding box center [447, 212] width 544 height 20
paste input "FAB/10623/A"
type input "FAB/10623/A"
click at [266, 257] on div "Select type" at bounding box center [383, 258] width 414 height 17
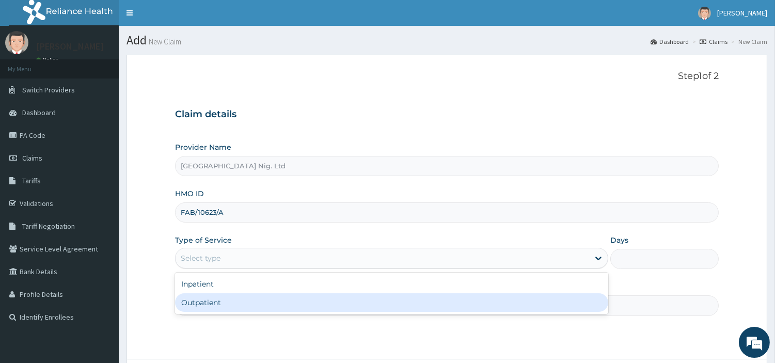
click at [267, 302] on div "Outpatient" at bounding box center [391, 302] width 433 height 19
type input "1"
click at [267, 302] on input "Practitioner" at bounding box center [447, 305] width 544 height 20
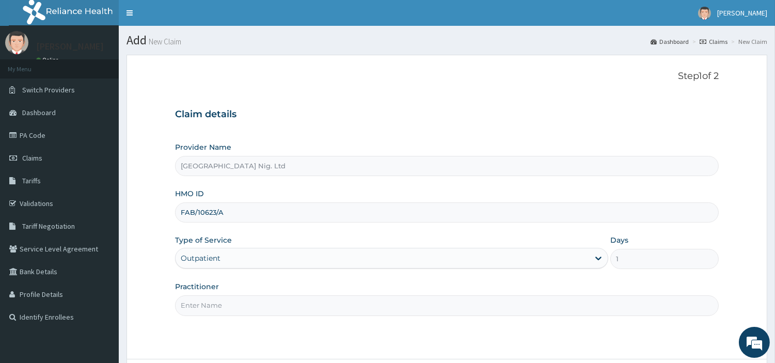
paste input "Salami Beatrice"
type input "Salami Beatrice"
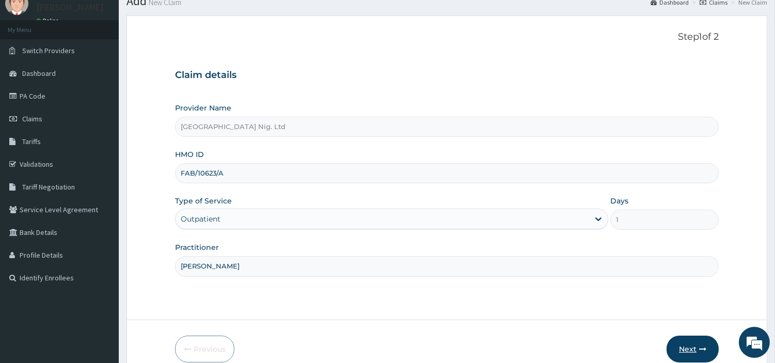
scroll to position [89, 0]
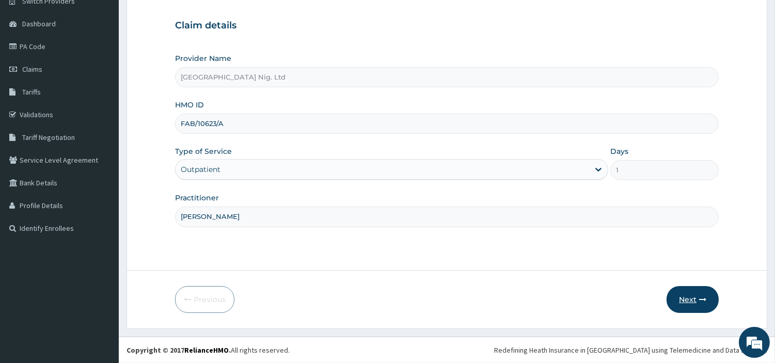
click at [677, 294] on button "Next" at bounding box center [692, 299] width 52 height 27
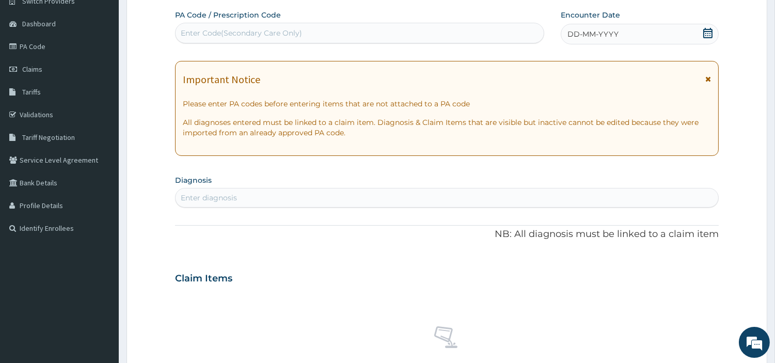
click at [343, 31] on div "Enter Code(Secondary Care Only)" at bounding box center [360, 33] width 368 height 17
paste input "PA/A39A1D"
type input "PA/A39A1D"
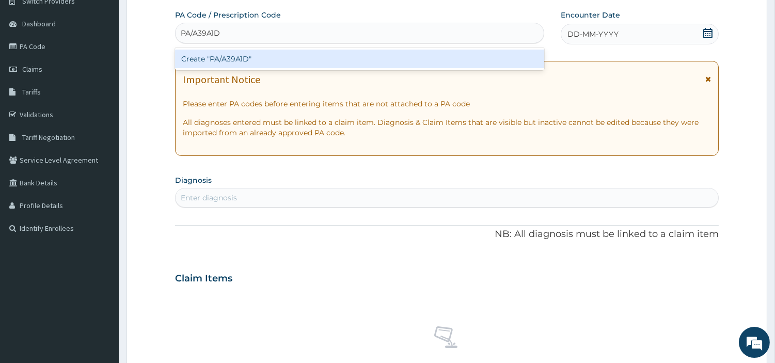
click at [450, 50] on div "Create "PA/A39A1D"" at bounding box center [359, 59] width 369 height 19
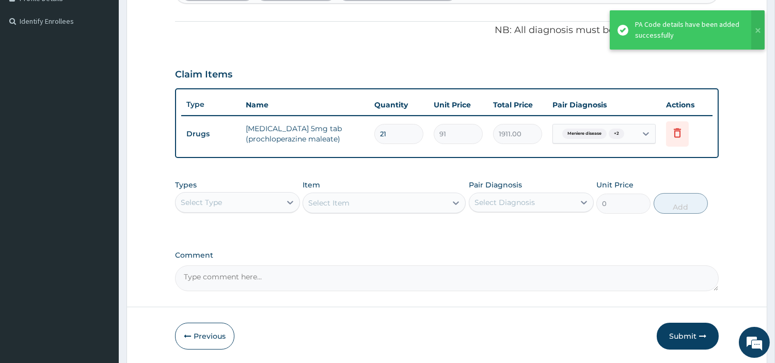
scroll to position [318, 0]
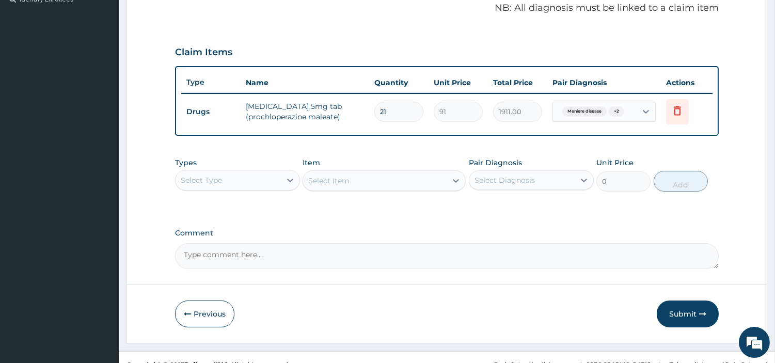
click at [684, 315] on button "Submit" at bounding box center [688, 313] width 62 height 27
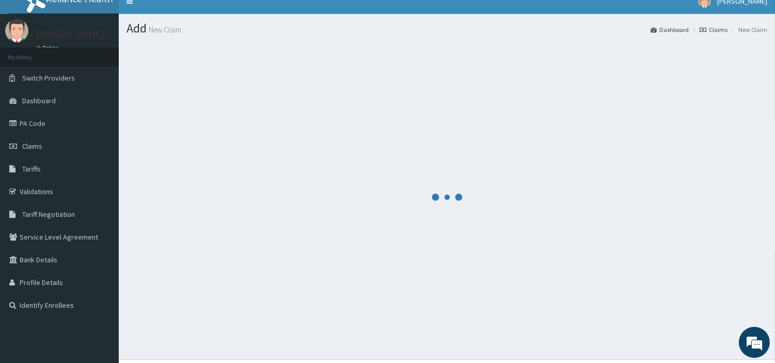
scroll to position [0, 0]
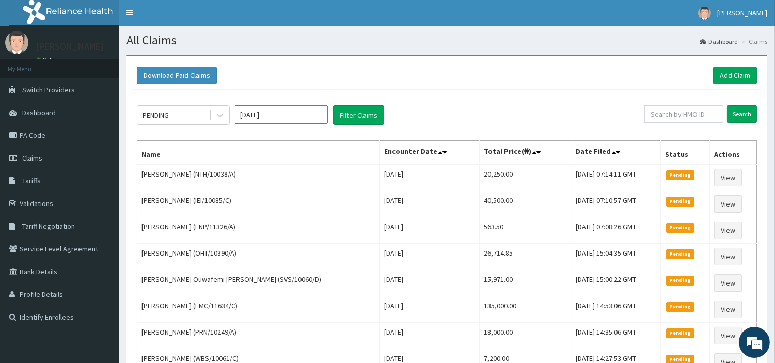
click at [711, 72] on div "Download Paid Claims Add Claim" at bounding box center [447, 76] width 620 height 18
click at [718, 75] on link "Add Claim" at bounding box center [735, 76] width 44 height 18
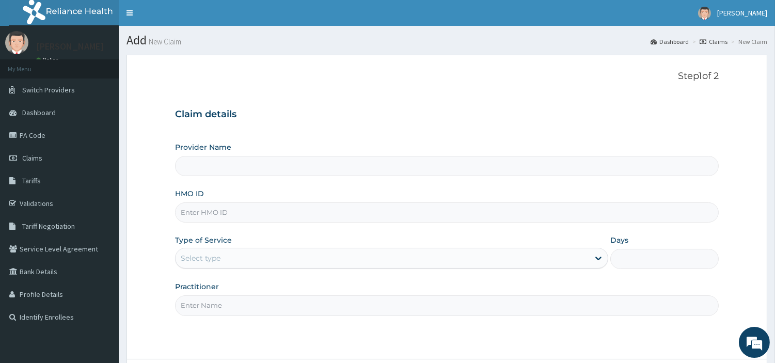
type input "[GEOGRAPHIC_DATA] Nig. Ltd"
click at [291, 220] on input "HMO ID" at bounding box center [447, 212] width 544 height 20
paste input "AIP/10740/A"
type input "AIP/10740/A"
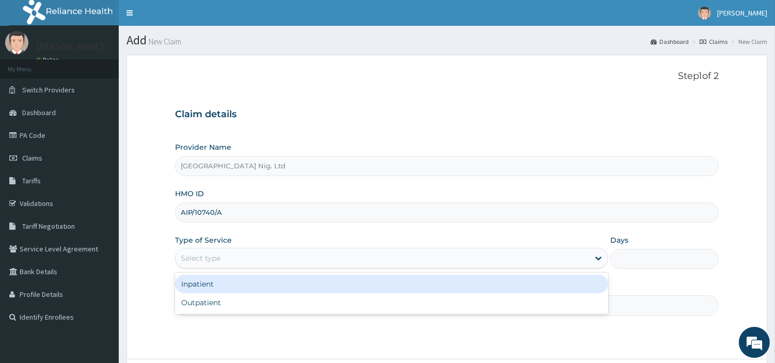
drag, startPoint x: 288, startPoint y: 259, endPoint x: 287, endPoint y: 290, distance: 31.0
click at [288, 259] on div "Select type" at bounding box center [383, 258] width 414 height 17
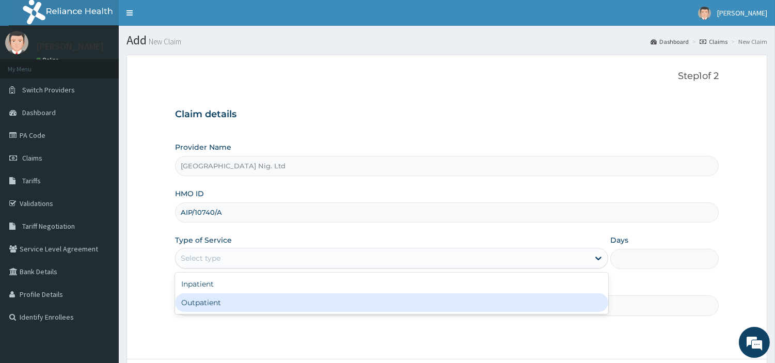
click at [287, 300] on div "Outpatient" at bounding box center [391, 302] width 433 height 19
type input "1"
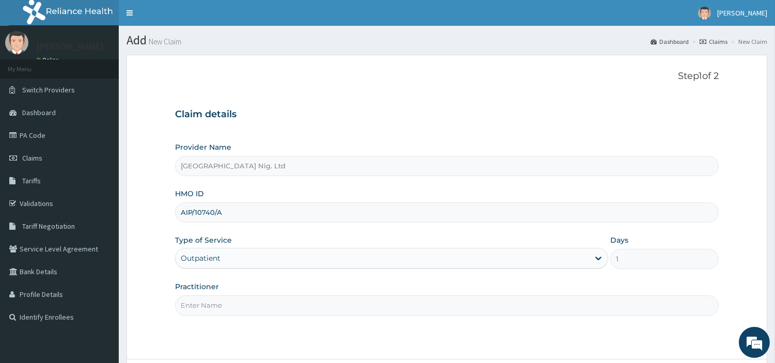
click at [287, 300] on input "Practitioner" at bounding box center [447, 305] width 544 height 20
paste input "Misbahdeen Ramlah"
type input "Misbahdeen Ramlah"
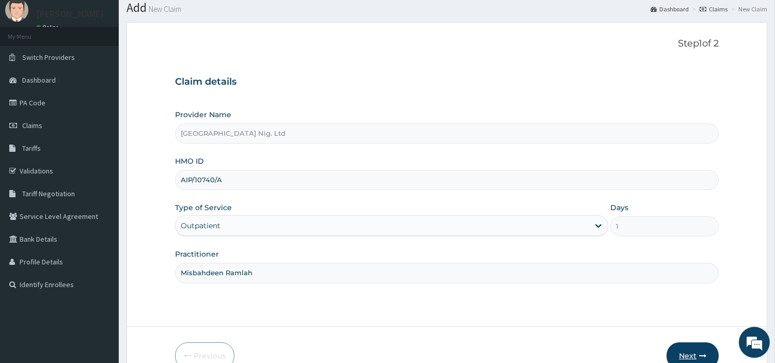
scroll to position [89, 0]
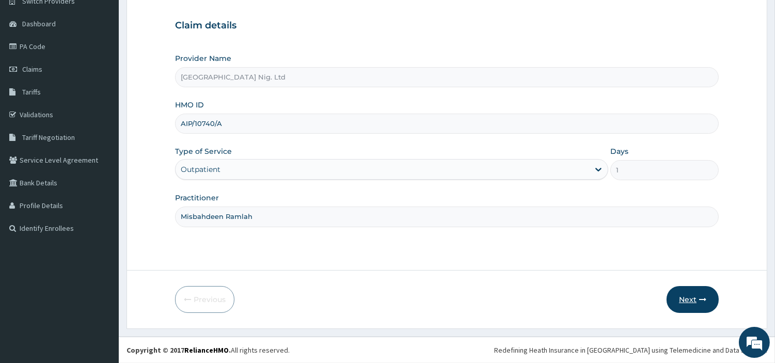
click at [704, 303] on icon "button" at bounding box center [702, 299] width 7 height 7
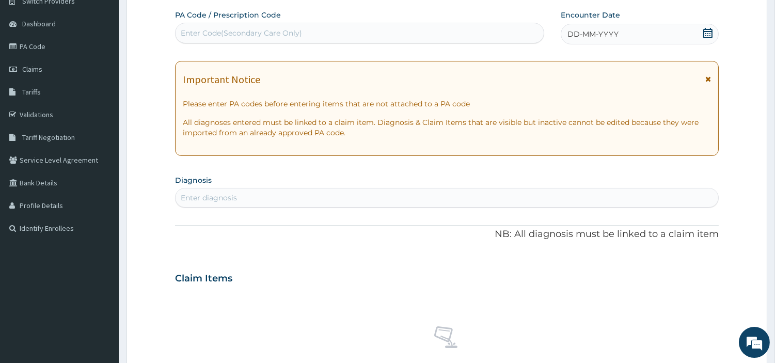
click at [280, 38] on div "Enter Code(Secondary Care Only)" at bounding box center [241, 33] width 121 height 10
paste input "PA/920D72"
type input "PA/920D72"
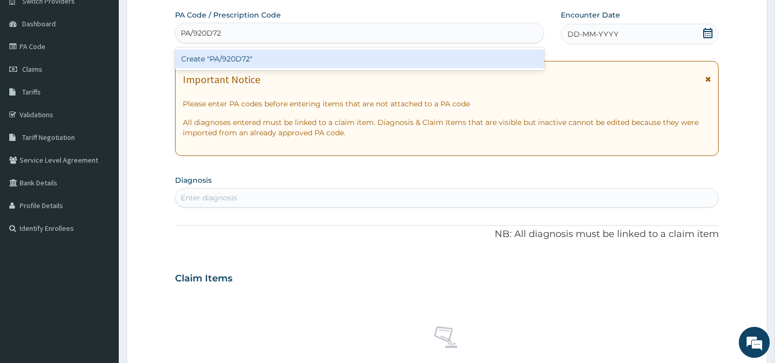
click at [405, 59] on div "Create "PA/920D72"" at bounding box center [359, 59] width 369 height 19
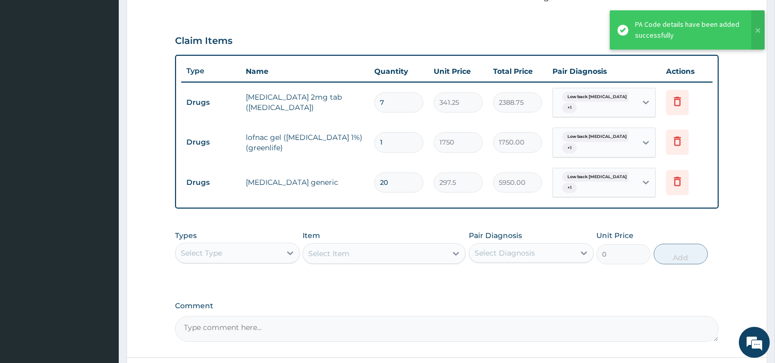
scroll to position [0, 0]
click at [283, 266] on div "Types Select Type Item Select Item Pair Diagnosis Select Diagnosis Unit Price 0…" at bounding box center [447, 247] width 544 height 44
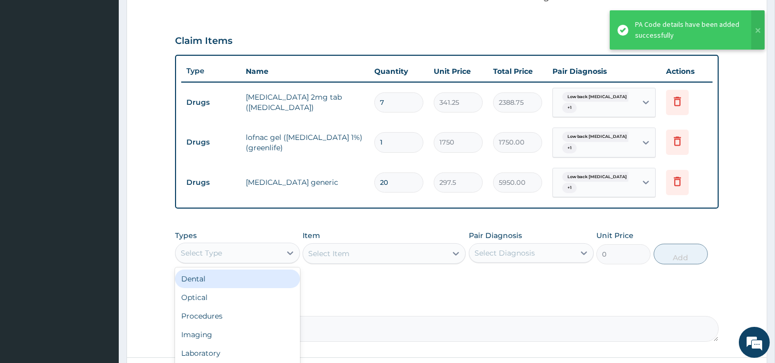
click at [280, 255] on div "Select Type" at bounding box center [228, 253] width 105 height 17
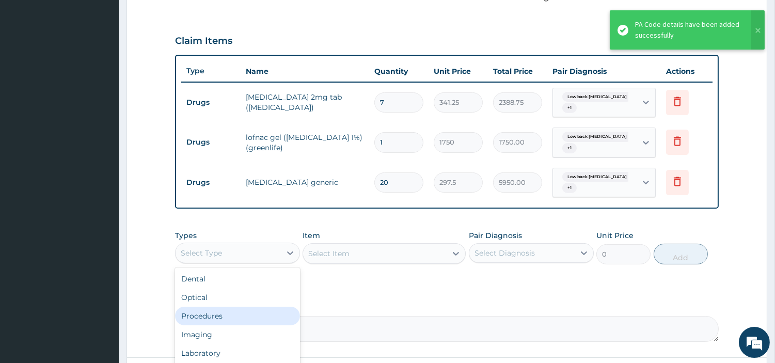
click at [238, 313] on div "Procedures" at bounding box center [237, 316] width 125 height 19
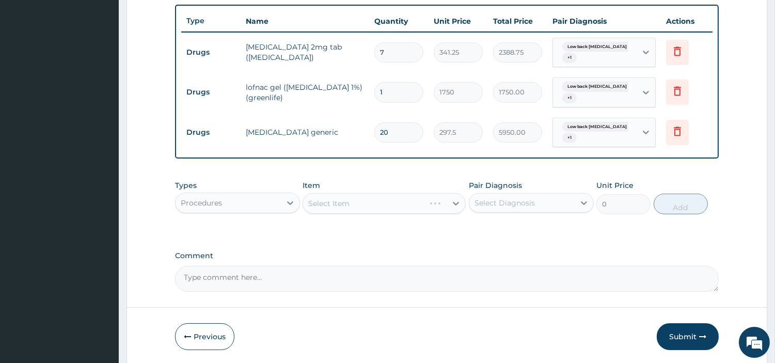
scroll to position [416, 0]
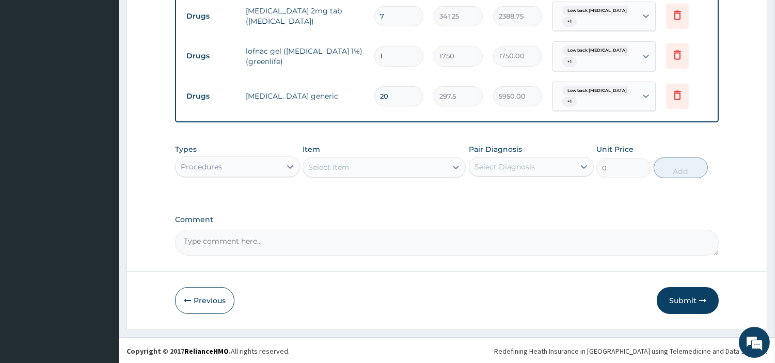
click at [400, 172] on div "Select Item" at bounding box center [375, 167] width 144 height 17
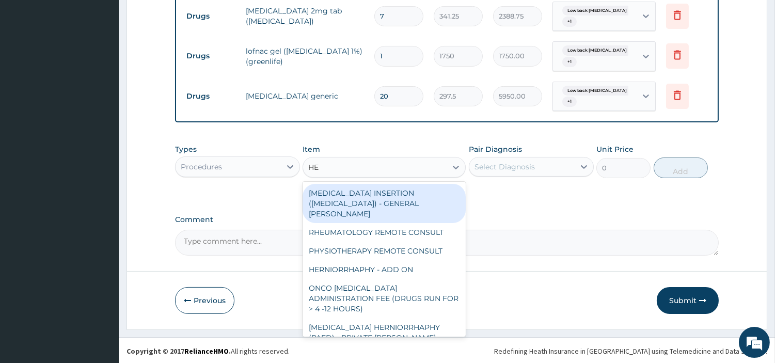
type input "H"
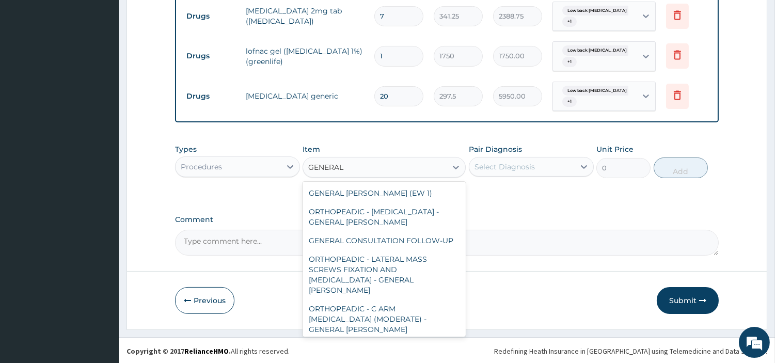
type input "GENERAL C"
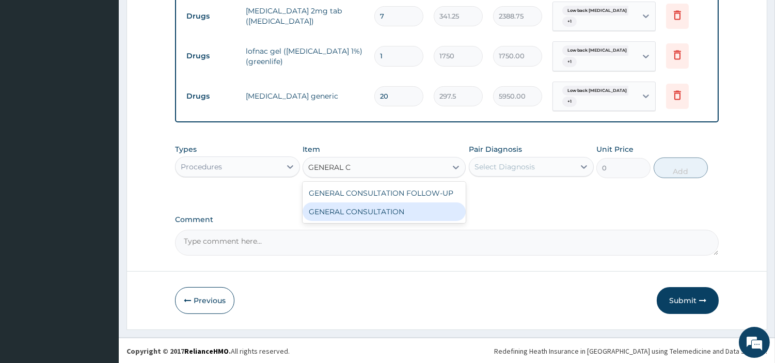
click at [419, 215] on div "GENERAL CONSULTATION" at bounding box center [384, 211] width 163 height 19
type input "6750"
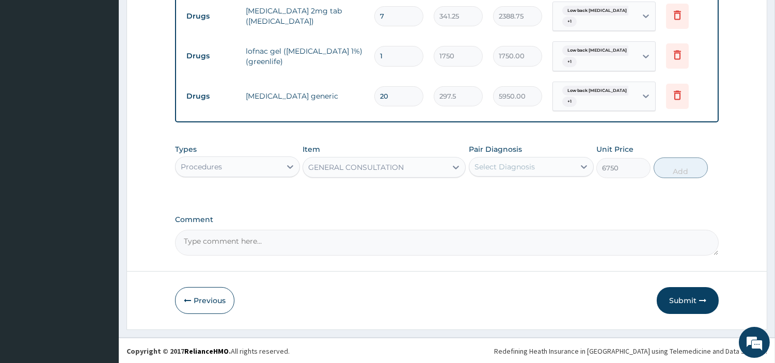
click at [517, 162] on div "Select Diagnosis" at bounding box center [504, 167] width 60 height 10
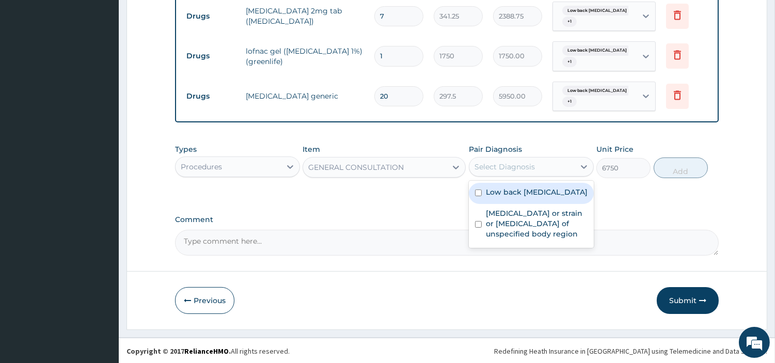
click at [517, 194] on label "Low back pain, unspecified" at bounding box center [537, 192] width 102 height 10
checkbox input "true"
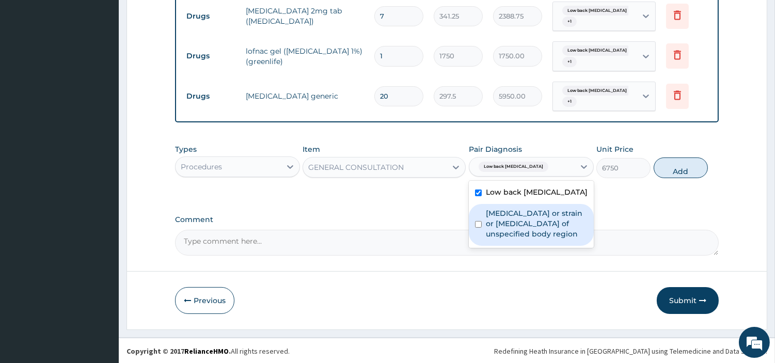
click at [520, 223] on label "Dislocation or strain or sprain of unspecified body region" at bounding box center [537, 223] width 102 height 31
checkbox input "true"
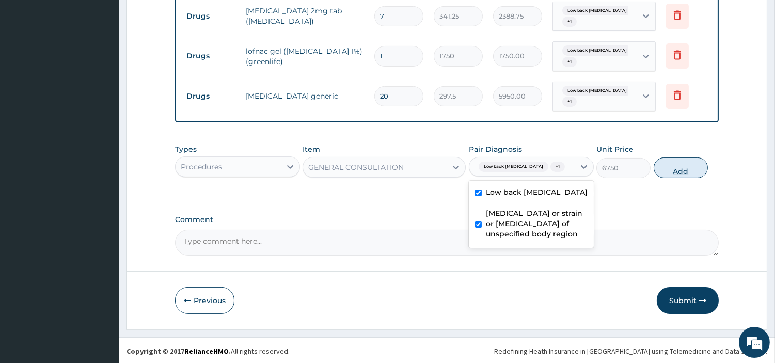
click at [674, 172] on button "Add" at bounding box center [681, 167] width 54 height 21
type input "0"
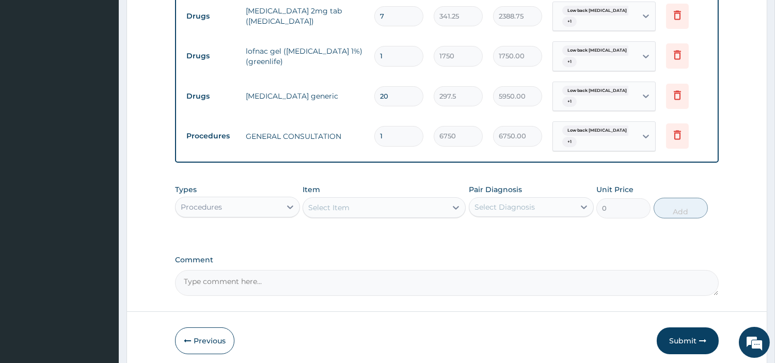
click at [686, 338] on button "Submit" at bounding box center [688, 340] width 62 height 27
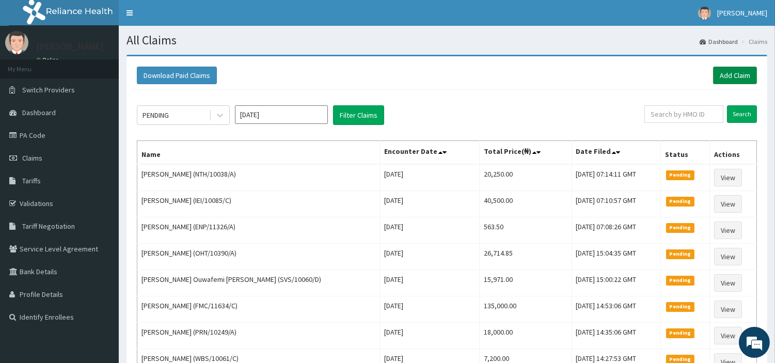
click at [726, 80] on link "Add Claim" at bounding box center [735, 76] width 44 height 18
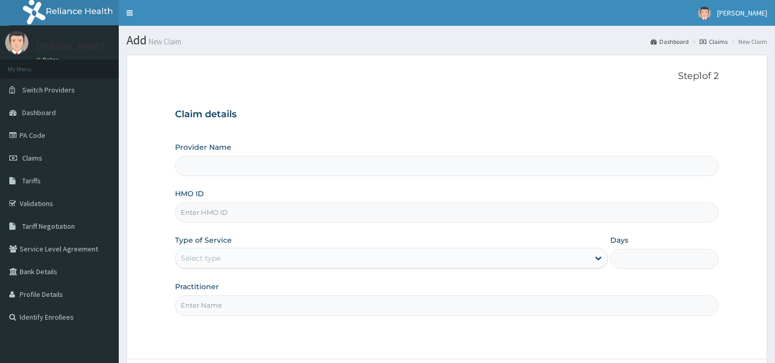
type input "[GEOGRAPHIC_DATA] Nig. Ltd"
click at [47, 161] on link "Claims" at bounding box center [59, 158] width 119 height 23
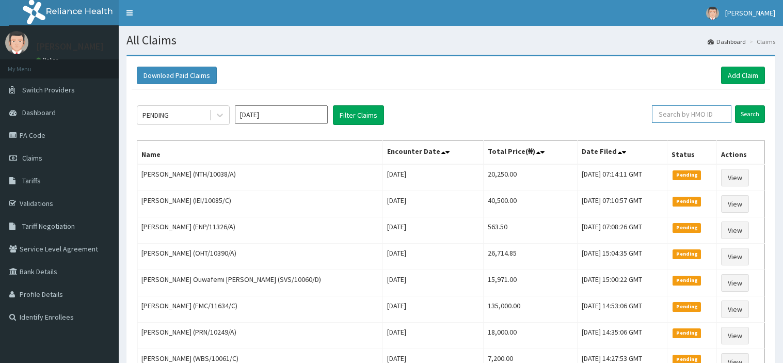
drag, startPoint x: 0, startPoint y: 0, endPoint x: 698, endPoint y: 117, distance: 708.3
click at [698, 117] on input "text" at bounding box center [692, 114] width 80 height 18
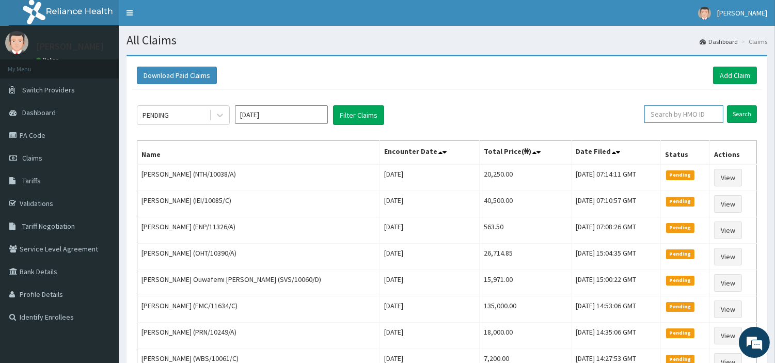
paste input "AIP/10740/A"
type input "AIP/10740/A"
click at [736, 109] on input "Search" at bounding box center [742, 114] width 30 height 18
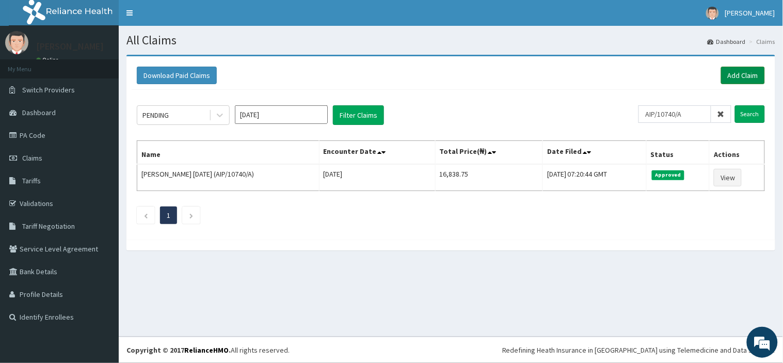
click at [731, 72] on link "Add Claim" at bounding box center [743, 76] width 44 height 18
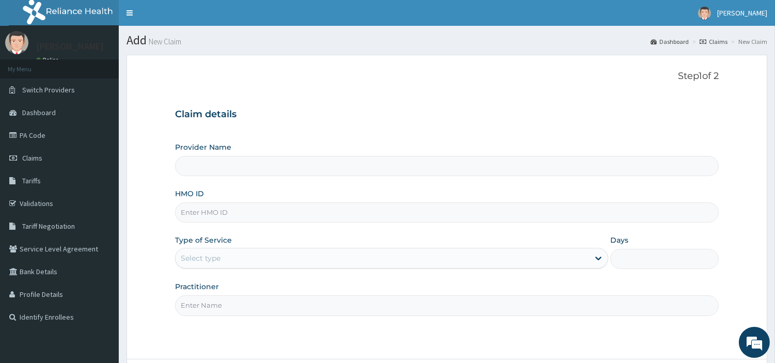
drag, startPoint x: 255, startPoint y: 227, endPoint x: 255, endPoint y: 219, distance: 7.7
click at [255, 227] on div "Provider Name HMO ID Type of Service Select type Days Practitioner" at bounding box center [447, 228] width 544 height 173
click at [255, 219] on input "HMO ID" at bounding box center [447, 212] width 544 height 20
type input "[GEOGRAPHIC_DATA] Nig. Ltd"
paste input "AIP/10740/A"
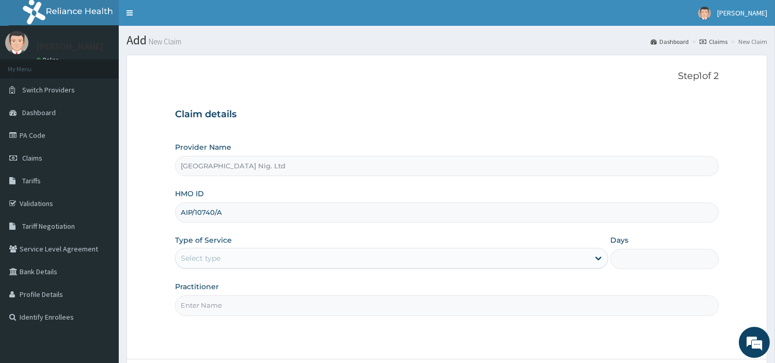
type input "AIP/10740/A"
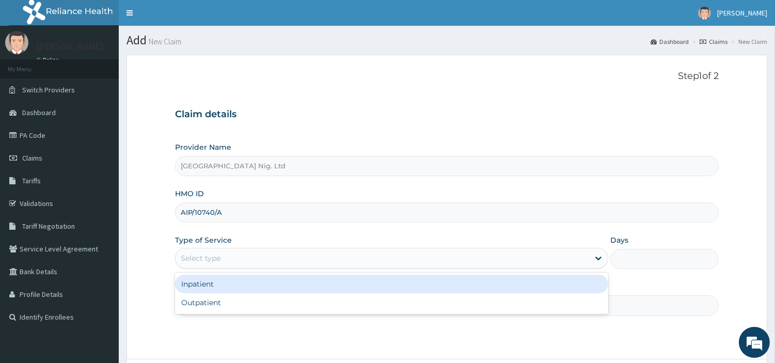
click at [245, 259] on div "Select type" at bounding box center [383, 258] width 414 height 17
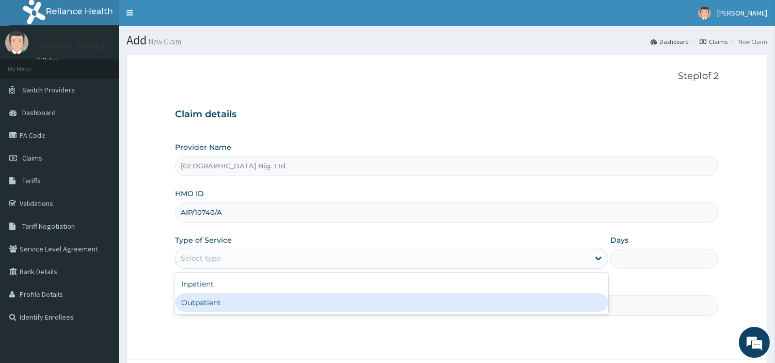
click at [239, 298] on div "Outpatient" at bounding box center [391, 302] width 433 height 19
type input "1"
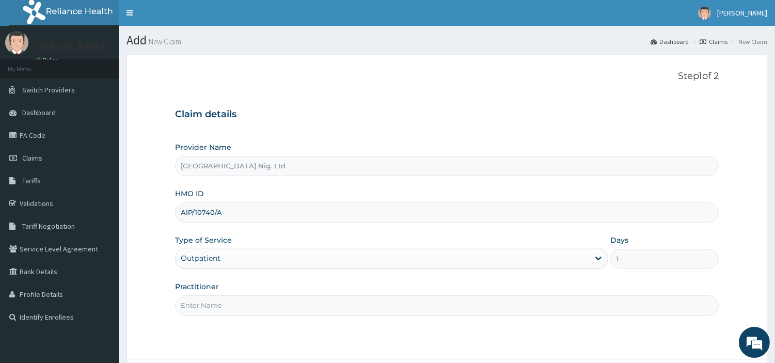
click at [239, 298] on input "Practitioner" at bounding box center [447, 305] width 544 height 20
paste input "Misbahdeen Ramlah"
type input "Misbahdeen Ramlah"
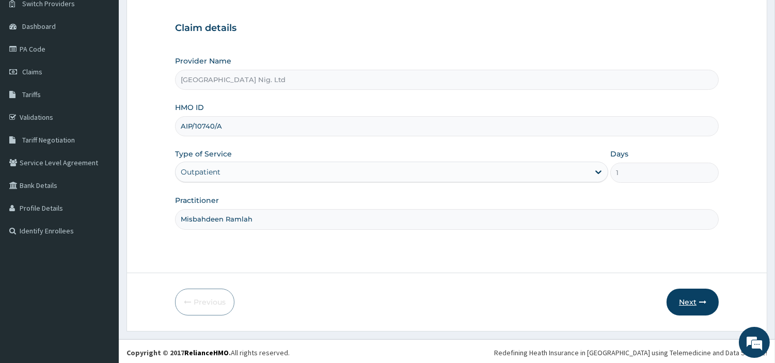
scroll to position [89, 0]
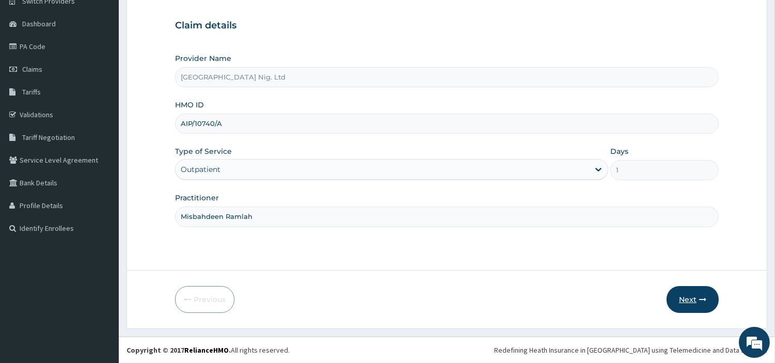
click at [673, 299] on button "Next" at bounding box center [692, 299] width 52 height 27
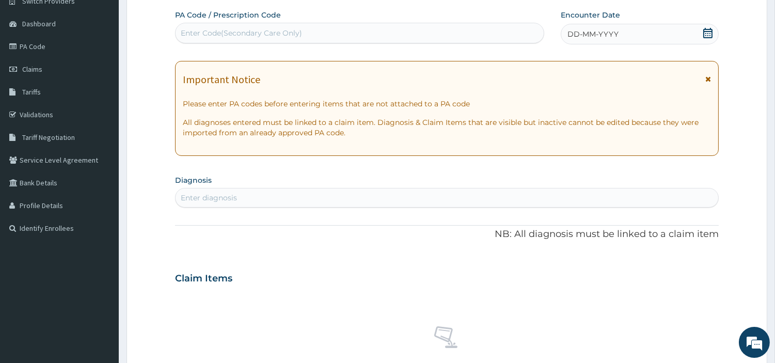
click at [597, 39] on span "DD-MM-YYYY" at bounding box center [592, 34] width 51 height 10
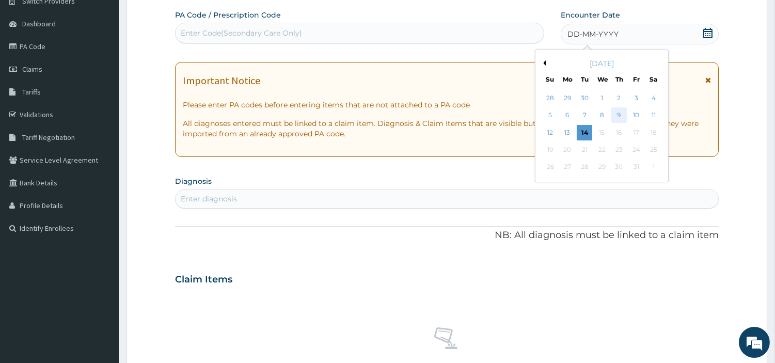
click at [615, 117] on div "9" at bounding box center [618, 115] width 15 height 15
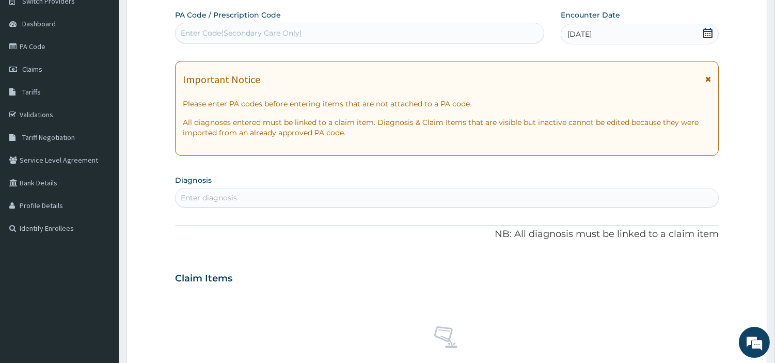
scroll to position [0, 0]
click at [566, 194] on div "Enter diagnosis" at bounding box center [447, 197] width 543 height 17
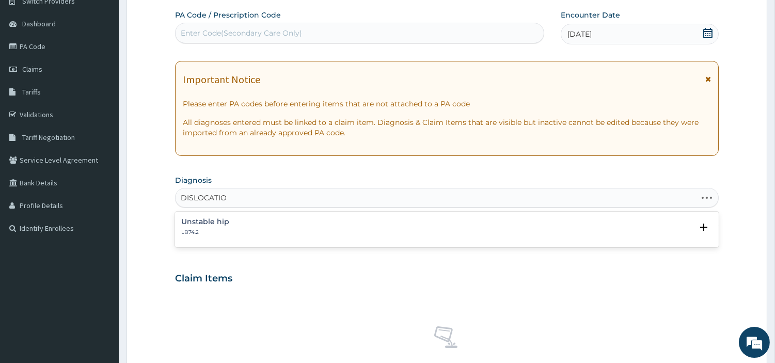
type input "DISLOCATION"
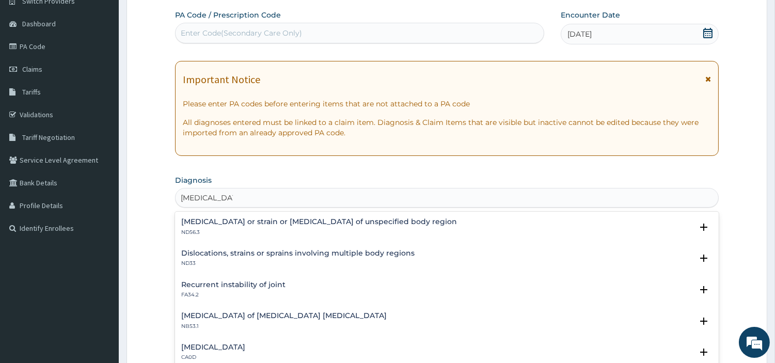
click at [254, 235] on p "ND56.3" at bounding box center [319, 232] width 276 height 7
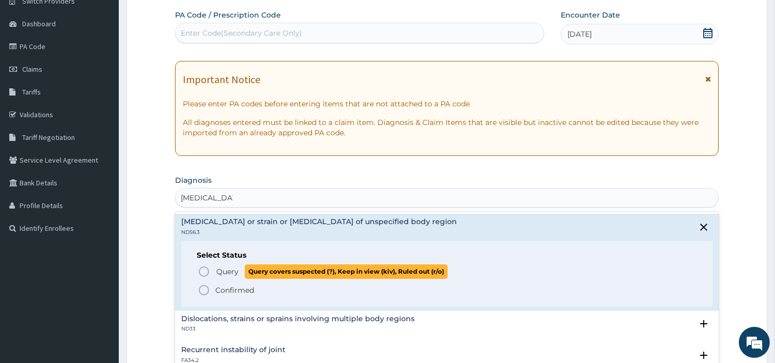
drag, startPoint x: 231, startPoint y: 267, endPoint x: 233, endPoint y: 275, distance: 8.2
click at [230, 267] on span "Query" at bounding box center [227, 271] width 22 height 10
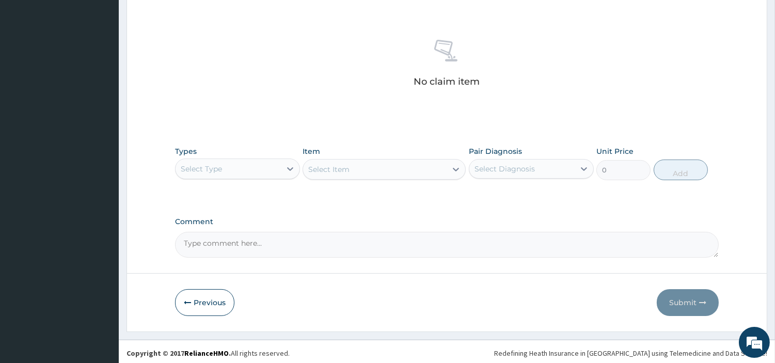
scroll to position [381, 0]
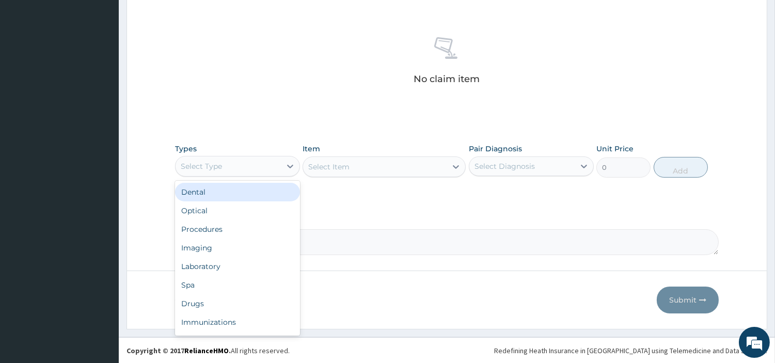
click at [230, 167] on div "Select Type" at bounding box center [228, 166] width 105 height 17
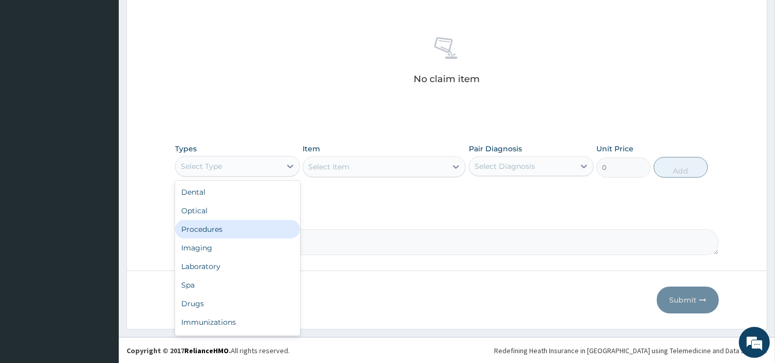
click at [226, 225] on div "Procedures" at bounding box center [237, 229] width 125 height 19
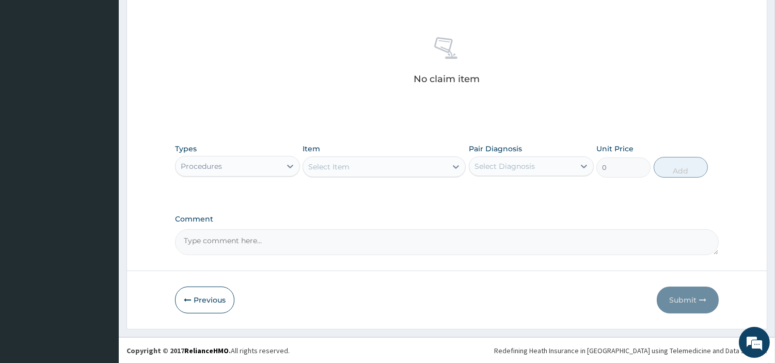
click at [391, 167] on div "Select Item" at bounding box center [375, 166] width 144 height 17
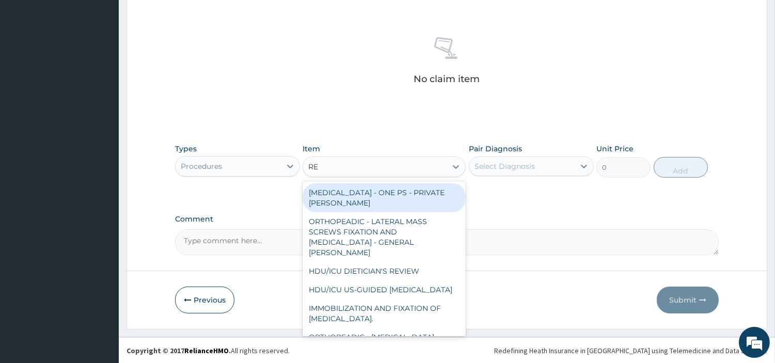
type input "REG"
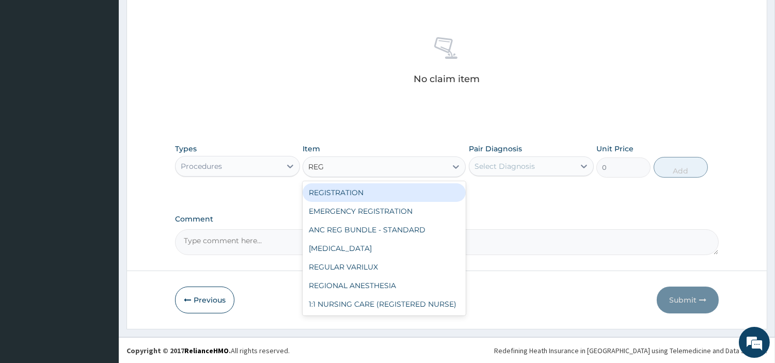
click at [410, 193] on div "REGISTRATION" at bounding box center [384, 192] width 163 height 19
type input "6750"
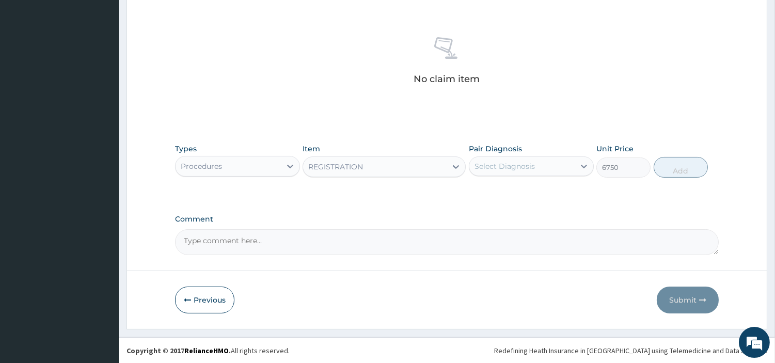
click at [512, 178] on div "Types Procedures Item option REGISTRATION, selected. Select is focused ,type to…" at bounding box center [447, 160] width 544 height 44
click at [517, 171] on div "Select Diagnosis" at bounding box center [521, 166] width 105 height 17
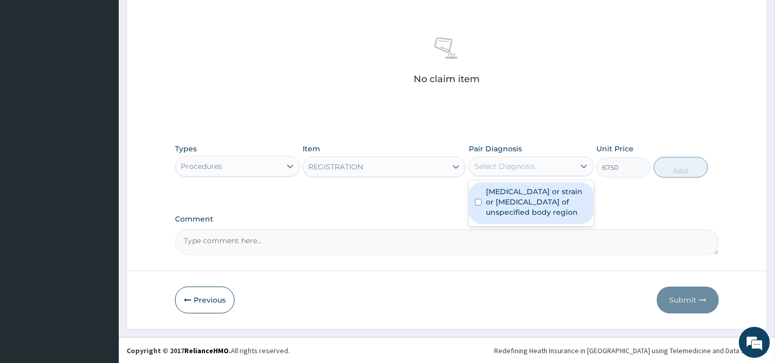
drag, startPoint x: 519, startPoint y: 186, endPoint x: 545, endPoint y: 197, distance: 27.8
click at [519, 187] on label "Dislocation or strain or sprain of unspecified body region" at bounding box center [537, 201] width 102 height 31
checkbox input "true"
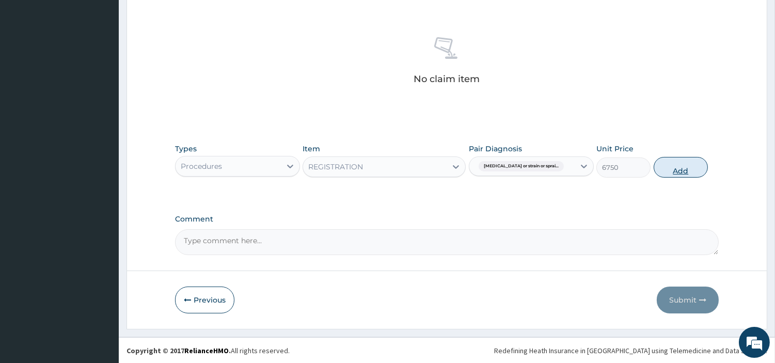
click at [658, 172] on button "Add" at bounding box center [681, 167] width 54 height 21
type input "0"
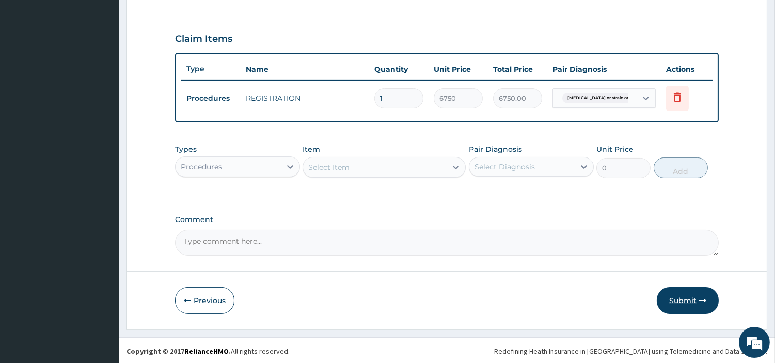
click at [684, 304] on button "Submit" at bounding box center [688, 300] width 62 height 27
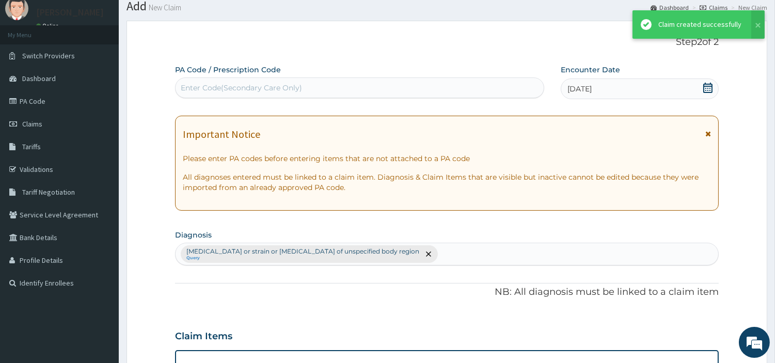
scroll to position [331, 0]
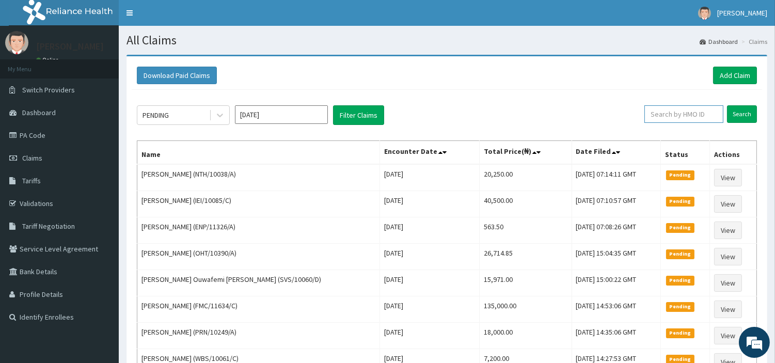
click at [664, 112] on input "text" at bounding box center [683, 114] width 79 height 18
paste input "AIP/10740/A"
type input "AIP/10740/A"
click at [744, 115] on input "Search" at bounding box center [742, 114] width 30 height 18
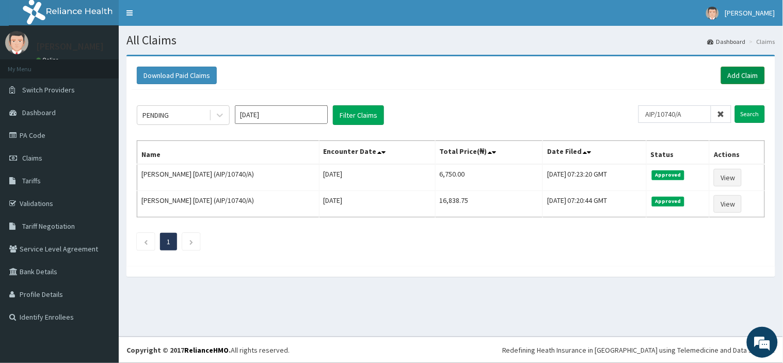
click at [737, 69] on link "Add Claim" at bounding box center [743, 76] width 44 height 18
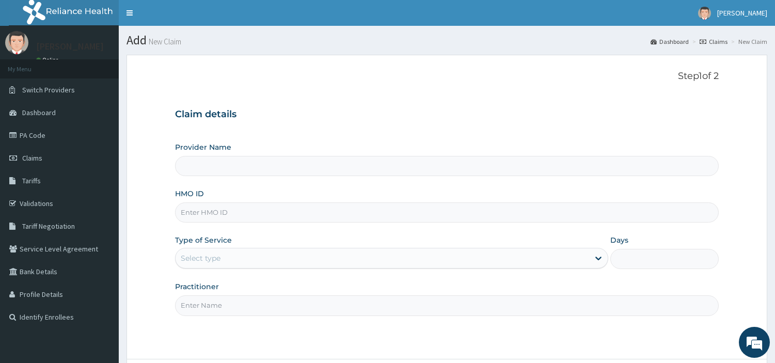
type input "[GEOGRAPHIC_DATA] Nig. Ltd"
click at [235, 210] on input "HMO ID" at bounding box center [447, 212] width 544 height 20
paste input "GSV/12994/A"
type input "GSV/12994/A"
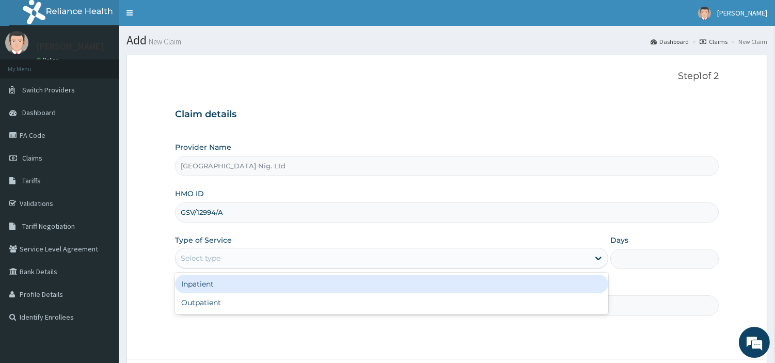
click at [290, 263] on div "Select type" at bounding box center [383, 258] width 414 height 17
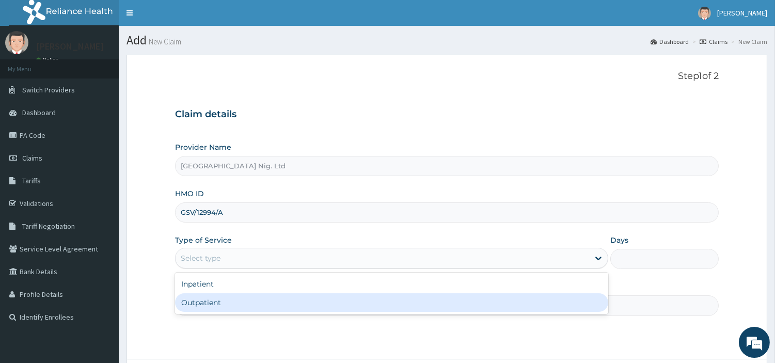
click at [279, 306] on div "Outpatient" at bounding box center [391, 302] width 433 height 19
type input "1"
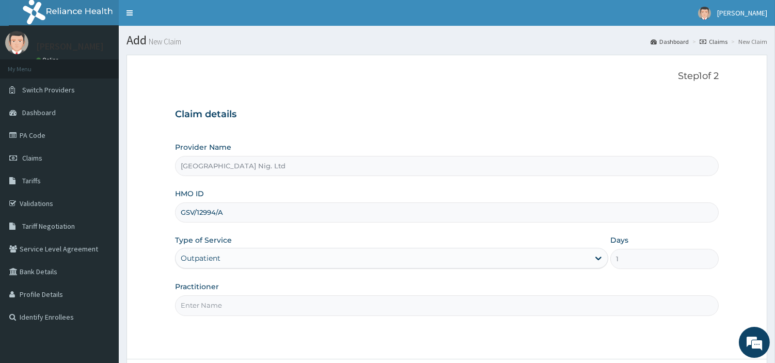
click at [279, 306] on input "Practitioner" at bounding box center [447, 305] width 544 height 20
paste input "[PERSON_NAME]"
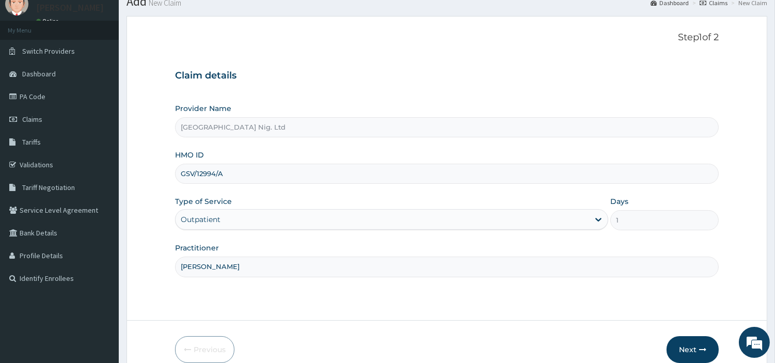
scroll to position [89, 0]
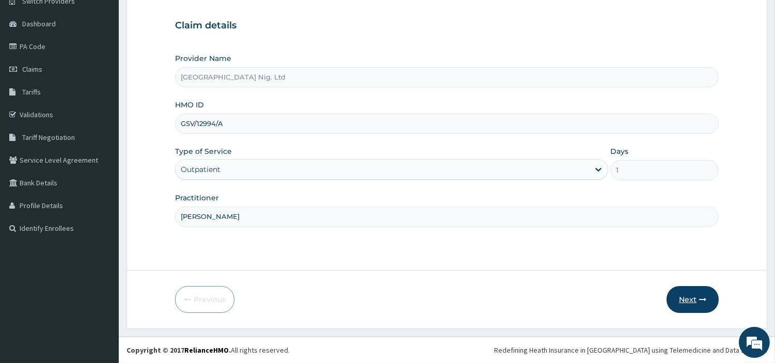
type input "[PERSON_NAME]"
click at [682, 295] on button "Next" at bounding box center [692, 299] width 52 height 27
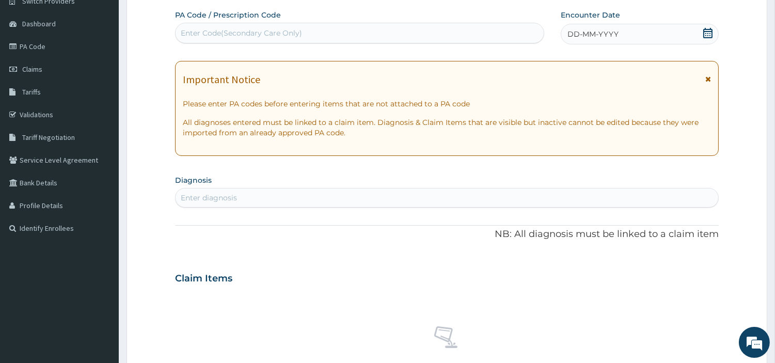
click at [243, 35] on div "Enter Code(Secondary Care Only)" at bounding box center [241, 33] width 121 height 10
paste input "PA/F7CF5E"
type input "PA/F7CF5E"
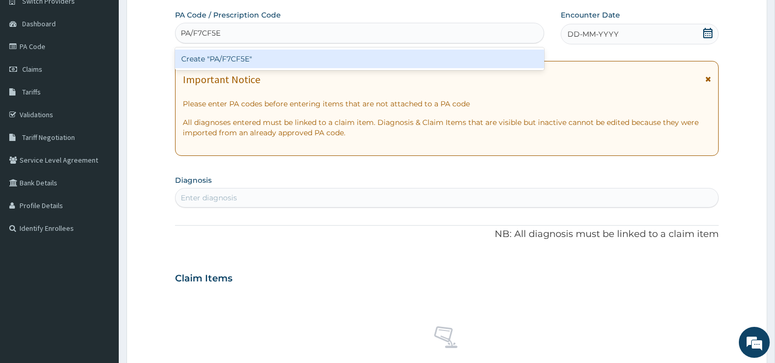
click at [240, 59] on div "Create "PA/F7CF5E"" at bounding box center [359, 59] width 369 height 19
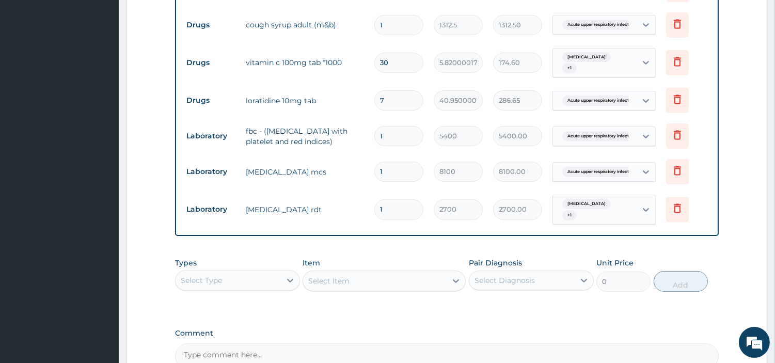
scroll to position [469, 0]
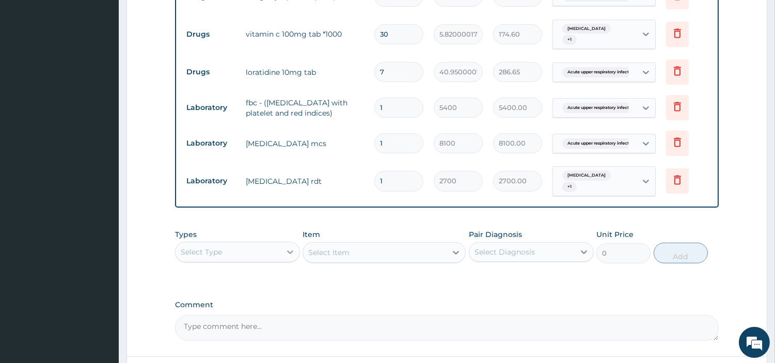
click at [282, 251] on div at bounding box center [290, 252] width 19 height 19
click at [250, 318] on div "Procedures" at bounding box center [237, 315] width 125 height 19
click at [611, 182] on div "Malaria, unspecified + 1" at bounding box center [593, 181] width 70 height 25
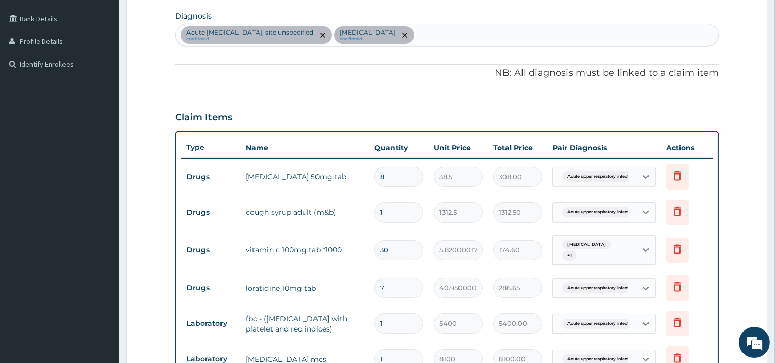
scroll to position [240, 0]
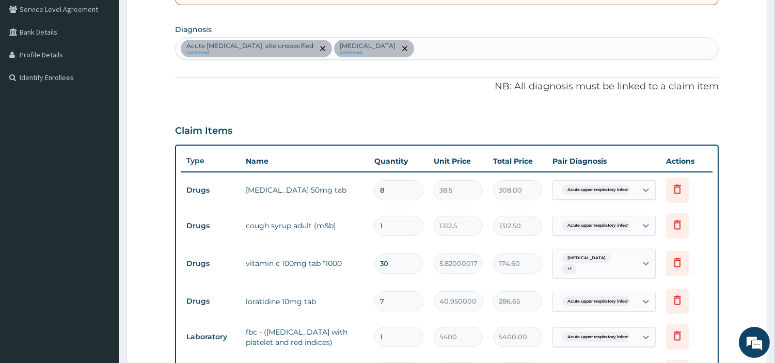
click at [476, 49] on div "Acute upper respiratory infection, site unspecified confirmed Malaria, unspecif…" at bounding box center [447, 49] width 543 height 22
type input "SEPSIS"
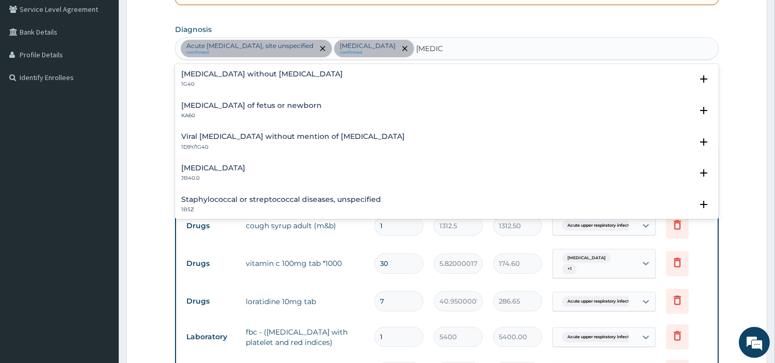
click at [229, 71] on h4 "Sepsis without septic shock" at bounding box center [262, 74] width 162 height 8
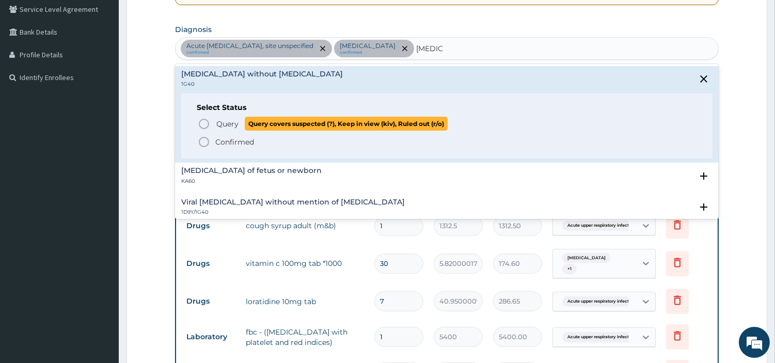
click at [229, 124] on span "Query" at bounding box center [227, 124] width 22 height 10
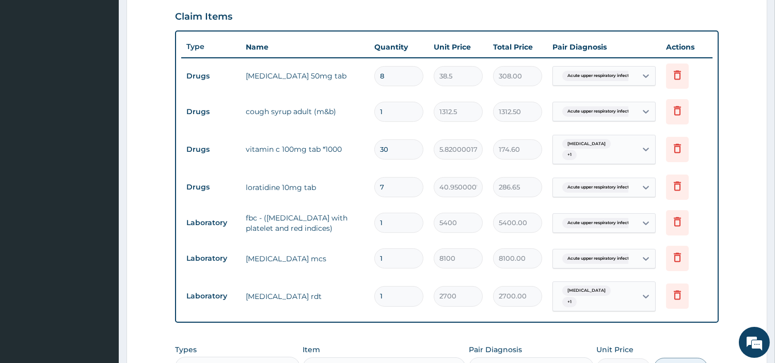
scroll to position [527, 0]
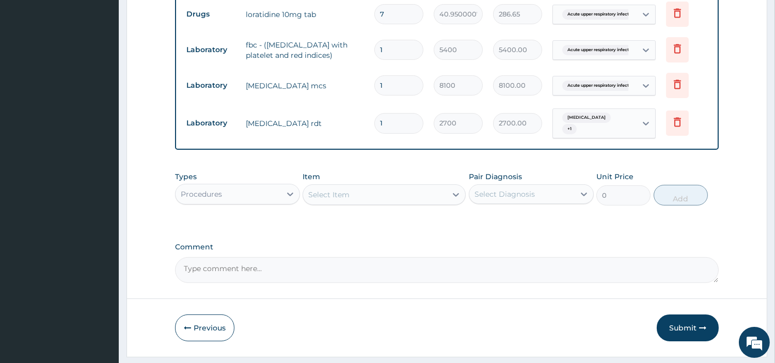
click at [622, 55] on span "Acute upper respiratory infect..." at bounding box center [599, 50] width 75 height 10
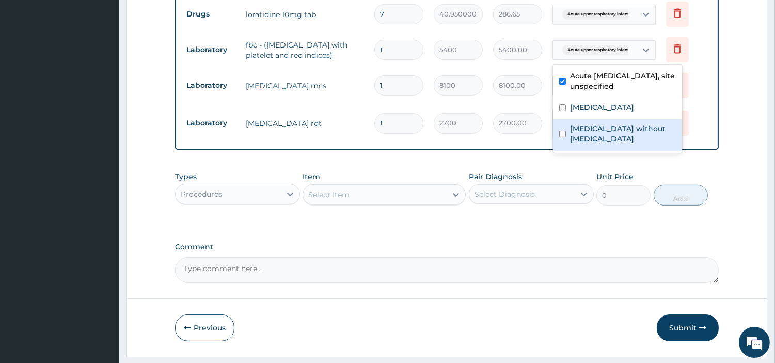
click at [617, 122] on div "Sepsis without septic shock" at bounding box center [617, 134] width 129 height 31
checkbox input "true"
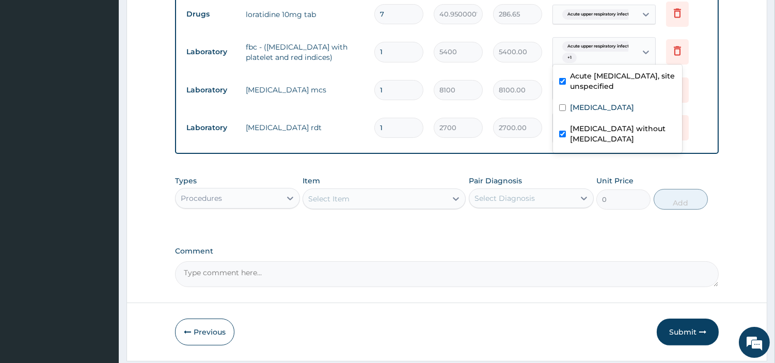
click at [422, 208] on div "Select Item" at bounding box center [384, 198] width 163 height 21
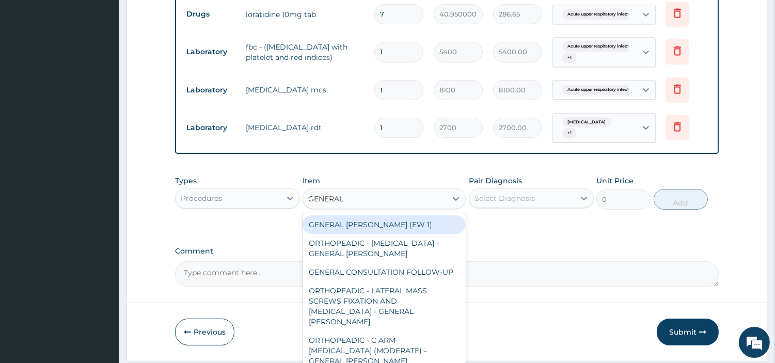
type input "GENERAL C"
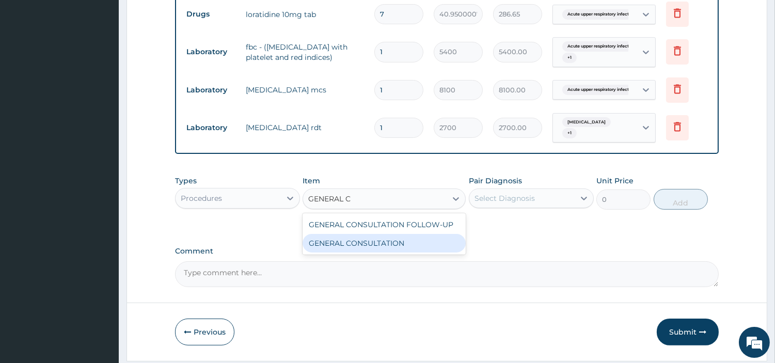
click at [440, 246] on div "GENERAL CONSULTATION" at bounding box center [384, 243] width 163 height 19
type input "6750"
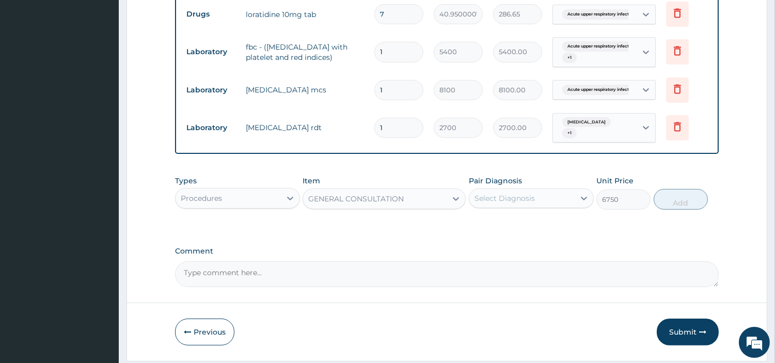
click at [498, 197] on div "Select Diagnosis" at bounding box center [504, 198] width 60 height 10
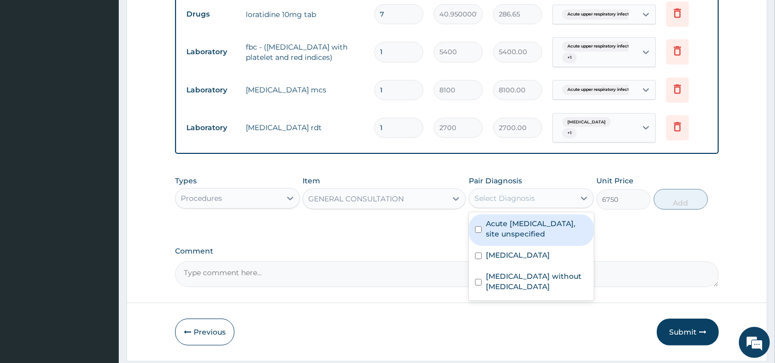
click at [504, 229] on label "Acute upper respiratory infection, site unspecified" at bounding box center [537, 228] width 102 height 21
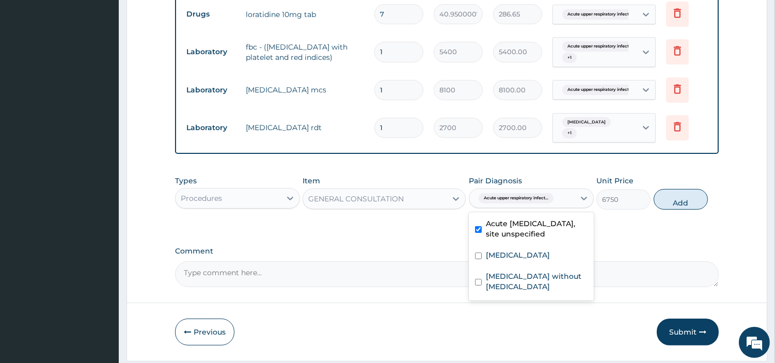
checkbox input "true"
click at [511, 269] on div "Sepsis without septic shock" at bounding box center [531, 282] width 125 height 31
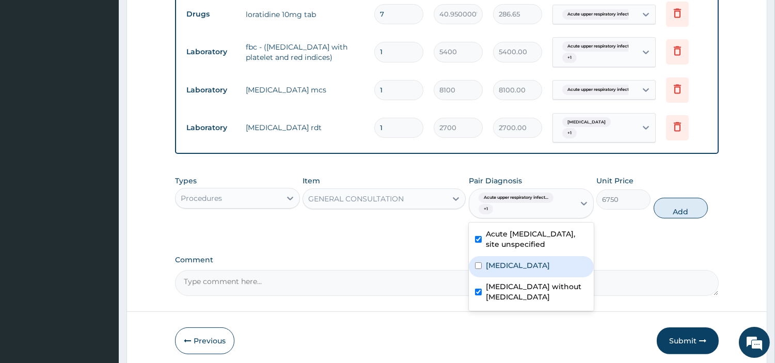
checkbox input "true"
click at [519, 269] on label "[MEDICAL_DATA]" at bounding box center [518, 265] width 64 height 10
checkbox input "true"
click at [705, 217] on div "Types Procedures Item GENERAL CONSULTATION Pair Diagnosis option Malaria, unspe…" at bounding box center [447, 196] width 544 height 53
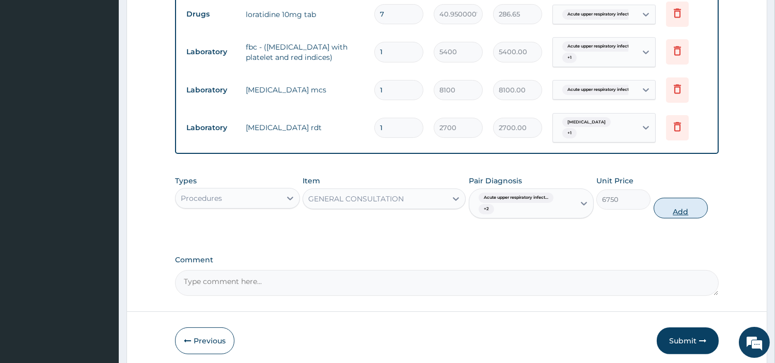
click at [696, 209] on button "Add" at bounding box center [681, 208] width 54 height 21
type input "0"
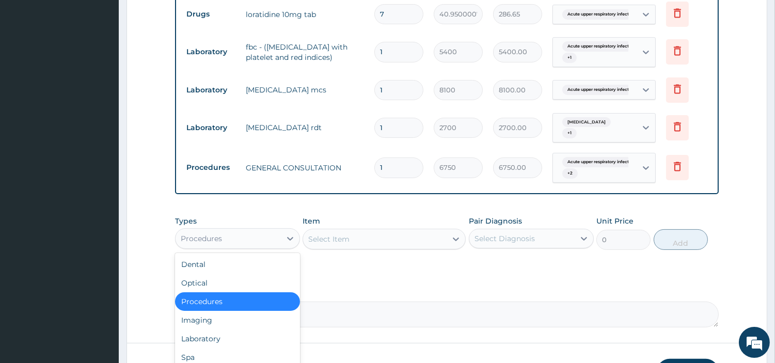
click at [245, 243] on div "Procedures" at bounding box center [228, 238] width 105 height 17
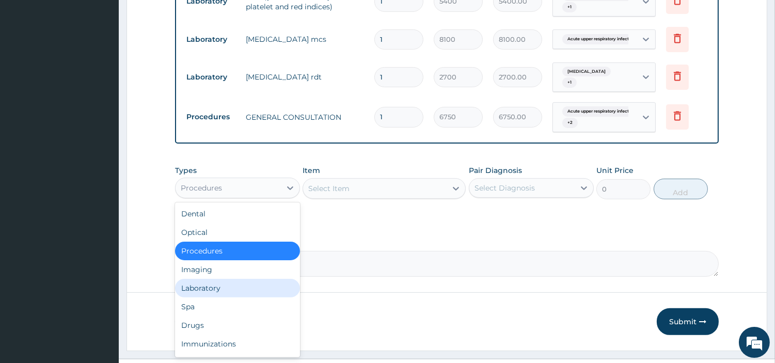
scroll to position [584, 0]
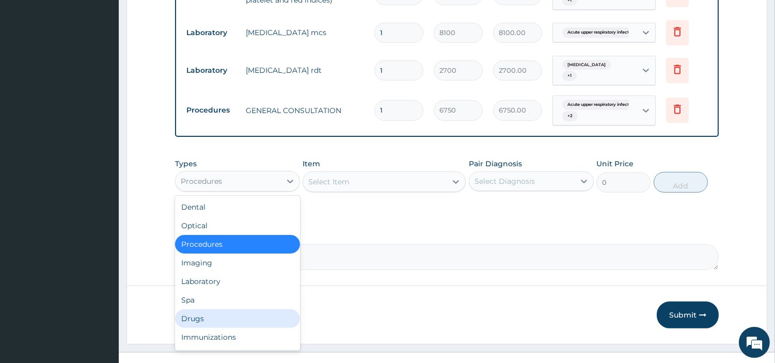
drag, startPoint x: 236, startPoint y: 313, endPoint x: 228, endPoint y: 307, distance: 9.9
click at [236, 313] on div "Drugs" at bounding box center [237, 318] width 125 height 19
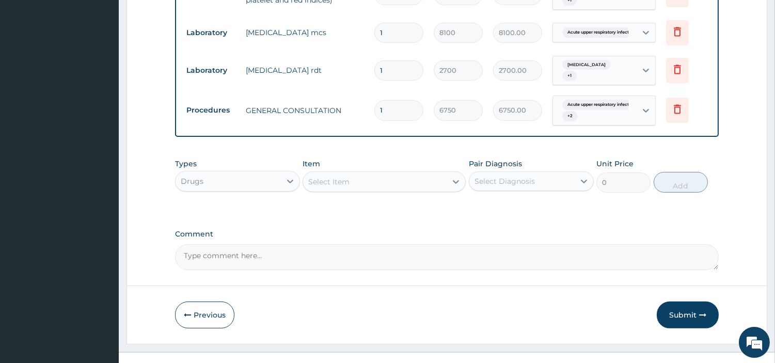
click at [392, 189] on div "Select Item" at bounding box center [375, 181] width 144 height 17
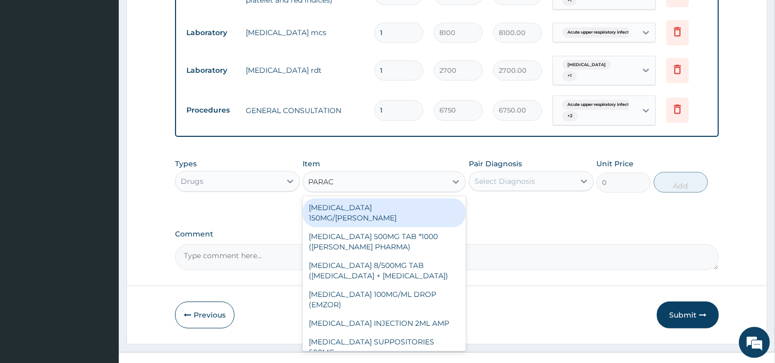
type input "PARACE"
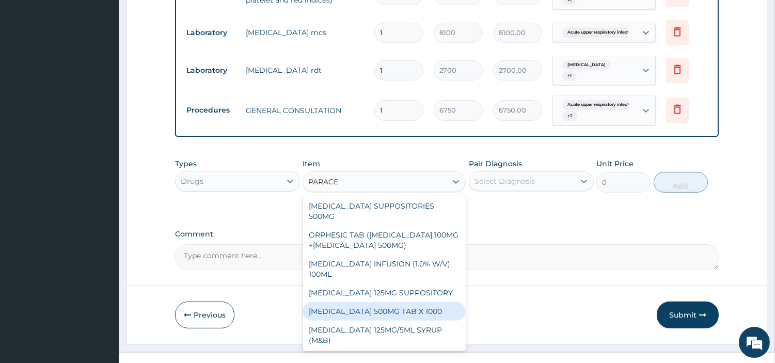
click at [428, 311] on div "PARACETAMOL 500MG TAB X 1000" at bounding box center [384, 311] width 163 height 19
type input "22.39999961853027"
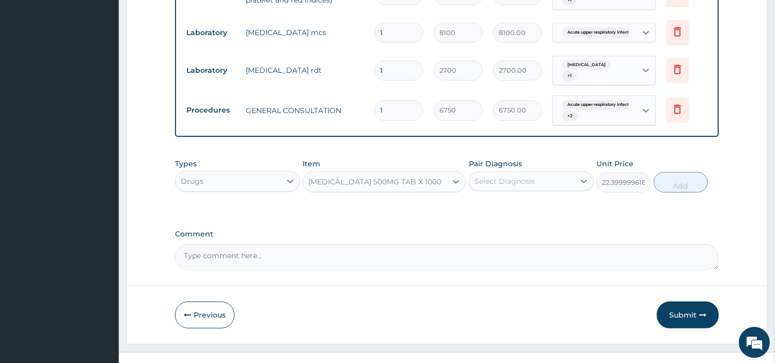
click at [559, 173] on div "Select Diagnosis" at bounding box center [521, 181] width 105 height 17
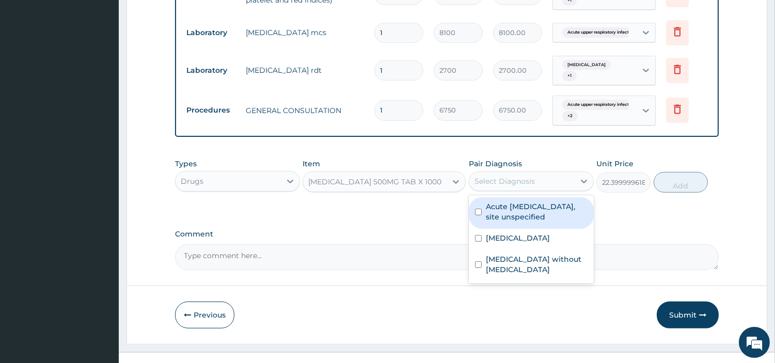
click at [565, 209] on label "Acute [MEDICAL_DATA], site unspecified" at bounding box center [537, 211] width 102 height 21
checkbox input "true"
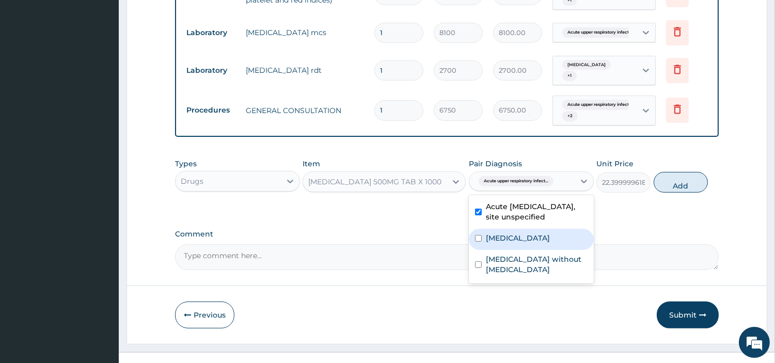
click at [550, 237] on label "[MEDICAL_DATA]" at bounding box center [518, 238] width 64 height 10
checkbox input "true"
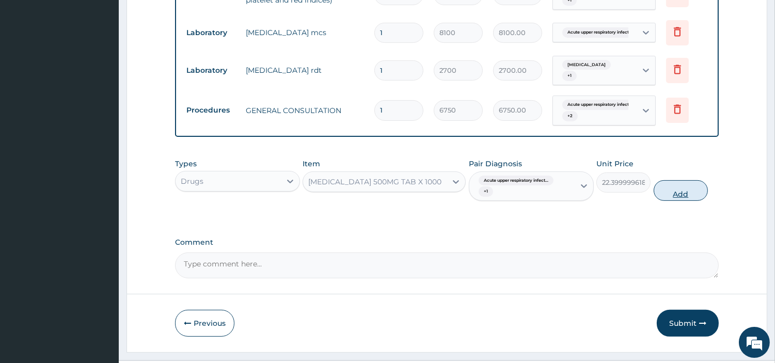
click at [673, 181] on button "Add" at bounding box center [681, 190] width 54 height 21
type input "0"
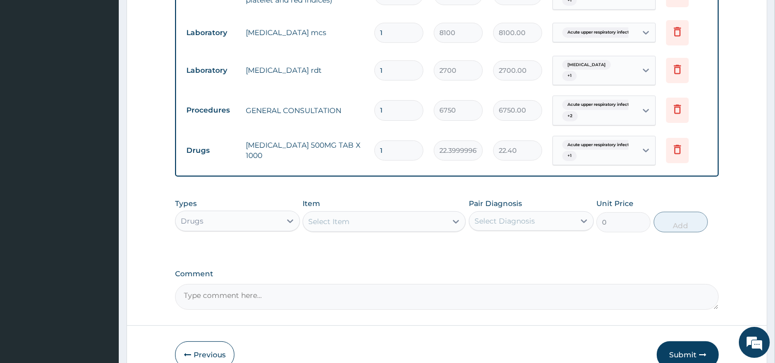
type input "0.00"
type input "2"
type input "44.80"
type input "24"
type input "537.60"
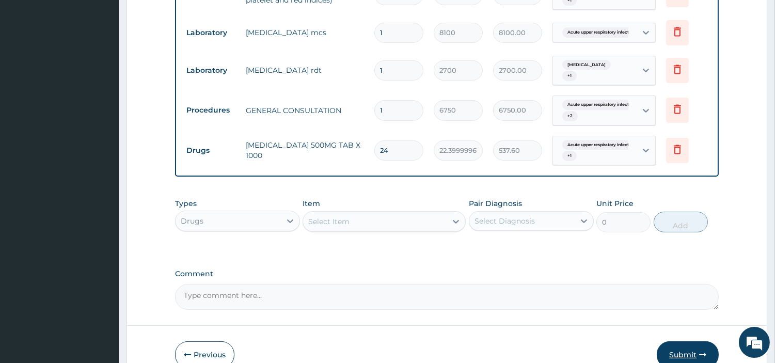
type input "24"
click at [680, 354] on button "Submit" at bounding box center [688, 354] width 62 height 27
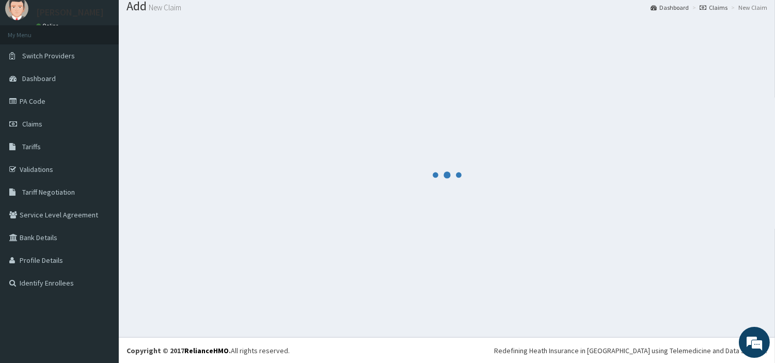
scroll to position [584, 0]
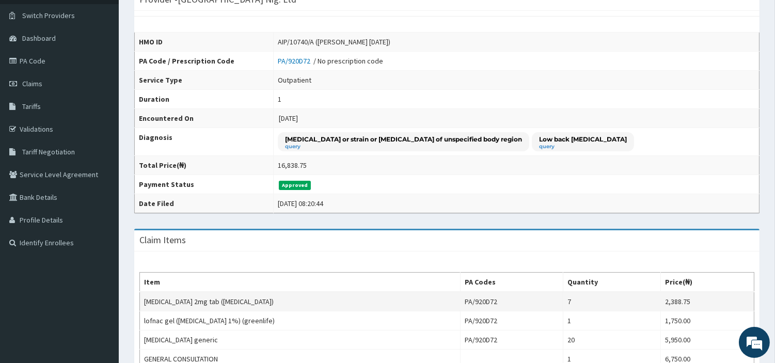
scroll to position [115, 0]
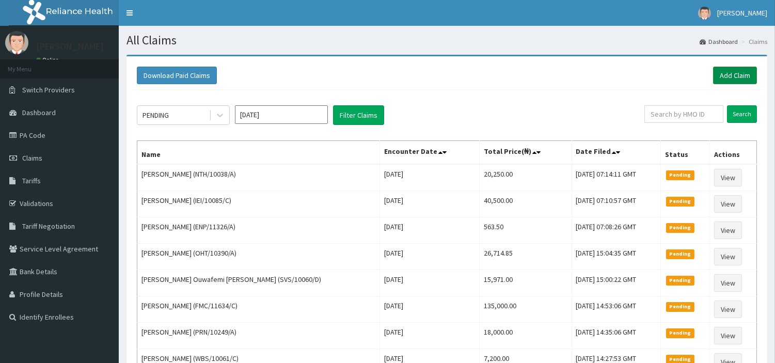
click at [718, 75] on link "Add Claim" at bounding box center [735, 76] width 44 height 18
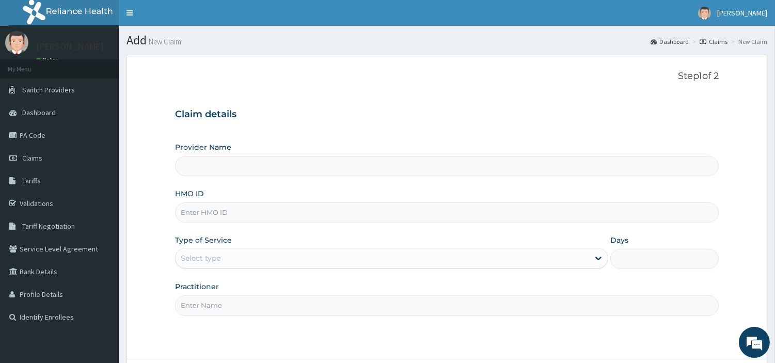
click at [267, 213] on input "HMO ID" at bounding box center [447, 212] width 544 height 20
type input "R-Jolad Hospital Nig. Ltd"
paste input "OHT/11324/D"
type input "OHT/11324/D"
click at [256, 261] on div "Select type" at bounding box center [383, 258] width 414 height 17
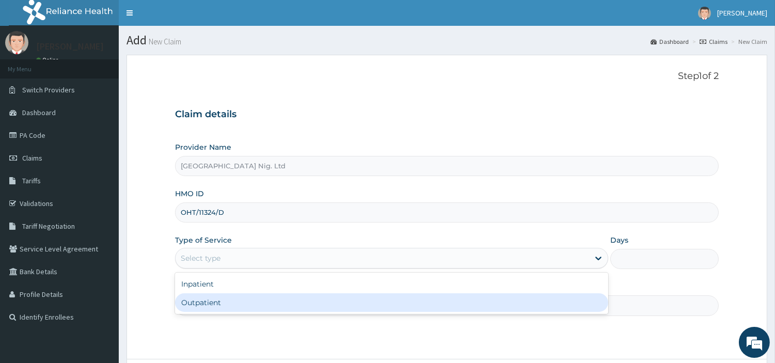
click at [256, 295] on div "Outpatient" at bounding box center [391, 302] width 433 height 19
type input "1"
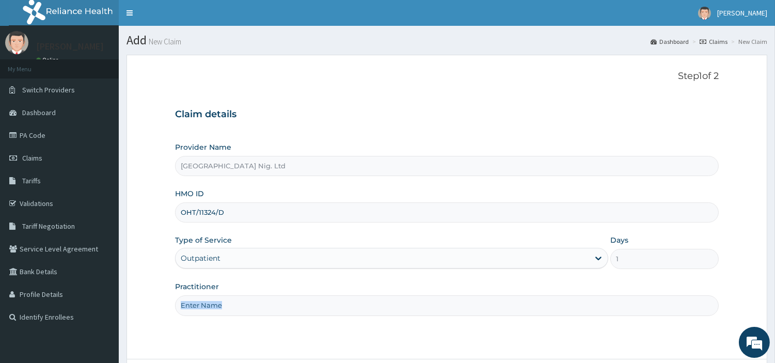
click at [256, 295] on div "Practitioner" at bounding box center [447, 298] width 544 height 34
click at [249, 306] on input "Practitioner" at bounding box center [447, 305] width 544 height 20
paste input "[PERSON_NAME]"
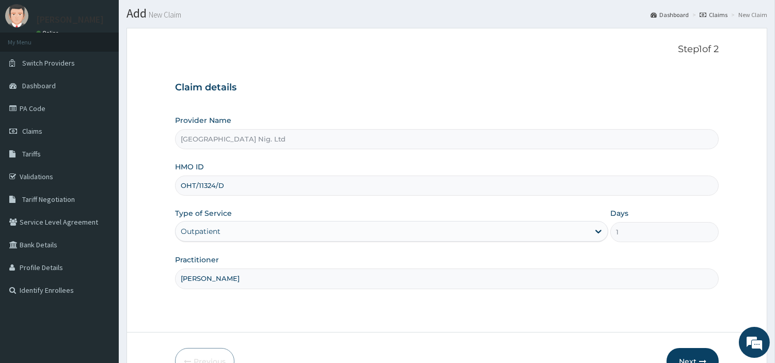
scroll to position [57, 0]
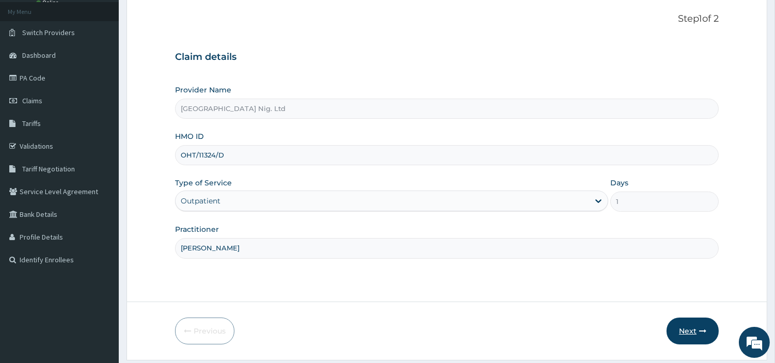
type input "[PERSON_NAME]"
click at [694, 328] on button "Next" at bounding box center [692, 330] width 52 height 27
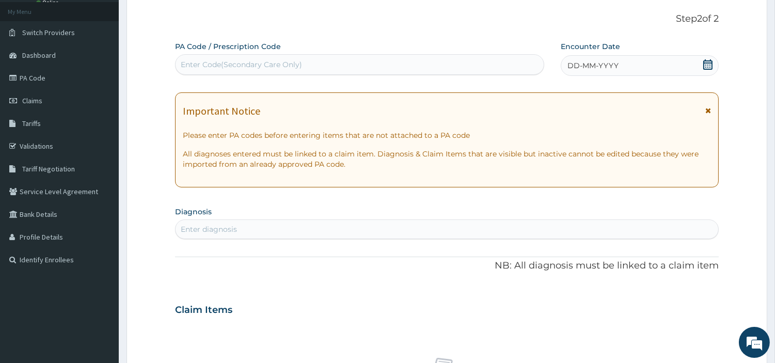
click at [338, 67] on div "Enter Code(Secondary Care Only)" at bounding box center [360, 64] width 368 height 17
paste input "PA/35094D"
type input "PA/35094D"
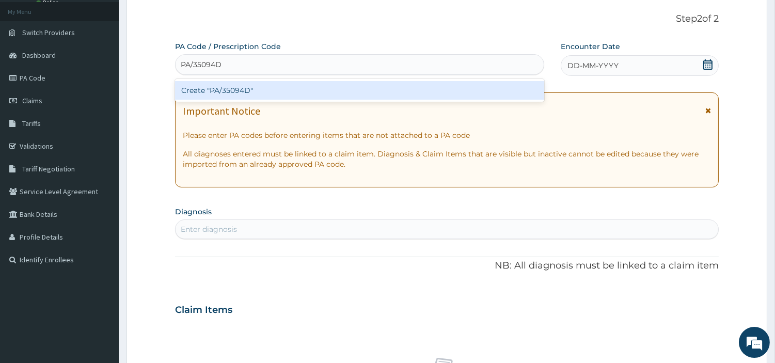
click at [426, 96] on div "Create "PA/35094D"" at bounding box center [359, 90] width 369 height 19
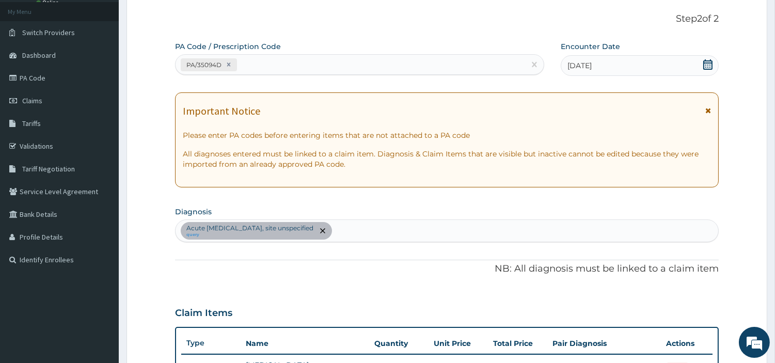
scroll to position [319, 0]
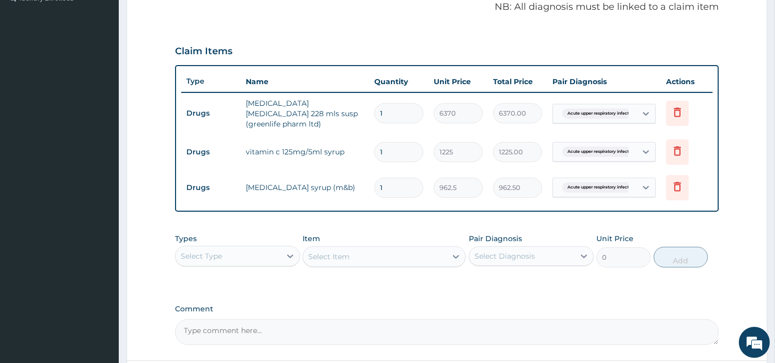
click at [255, 251] on div "Select Type" at bounding box center [228, 256] width 105 height 17
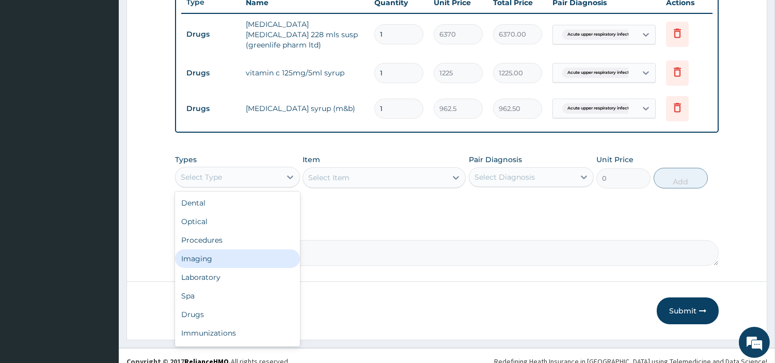
scroll to position [403, 0]
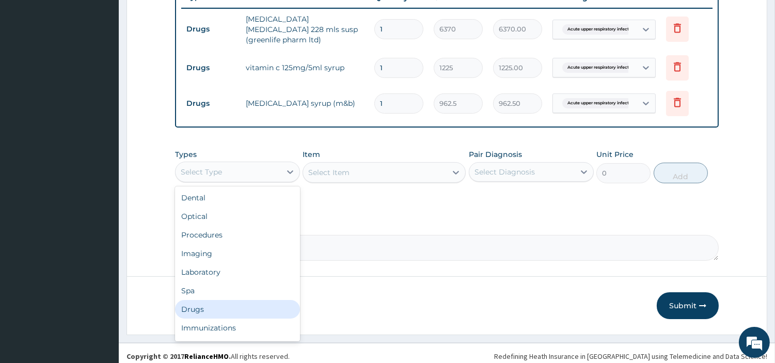
click at [242, 301] on div "Drugs" at bounding box center [237, 309] width 125 height 19
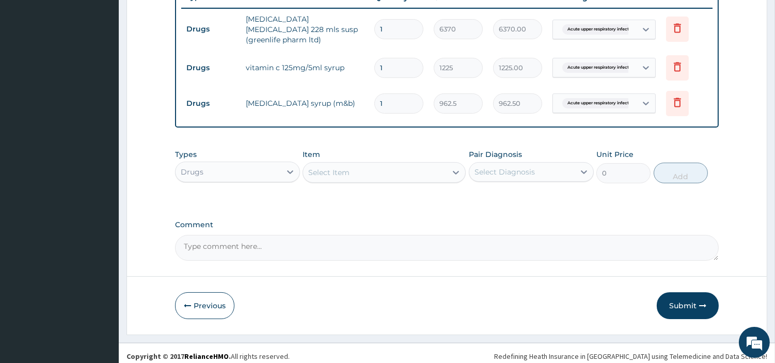
click at [427, 167] on div "Select Item" at bounding box center [375, 172] width 144 height 17
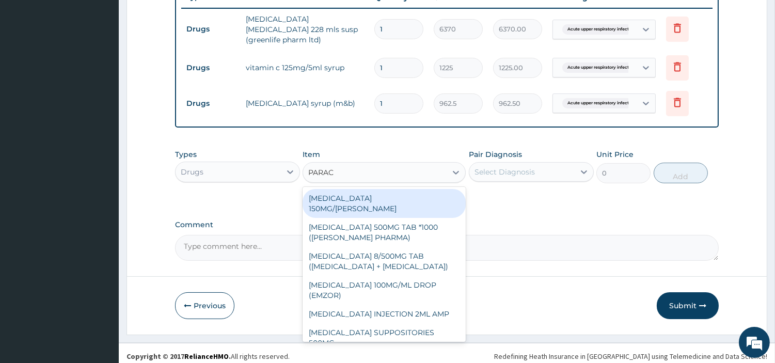
type input "PARACE"
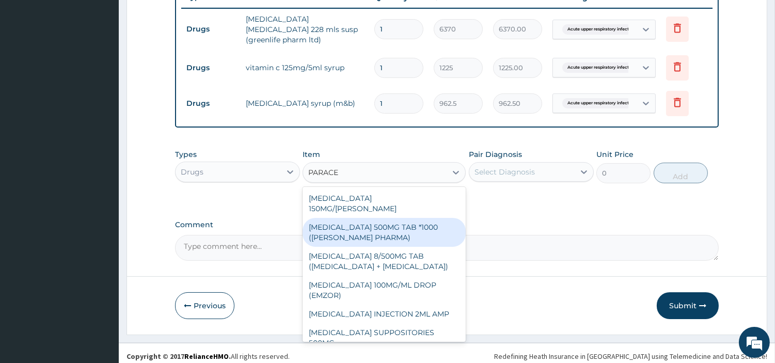
scroll to position [136, 0]
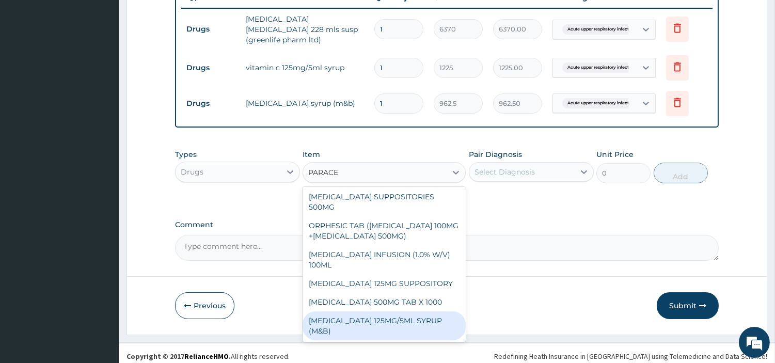
click at [433, 320] on div "PARACETAMOL 125MG/5ML SYRUP (M&B)" at bounding box center [384, 325] width 163 height 29
type input "1001"
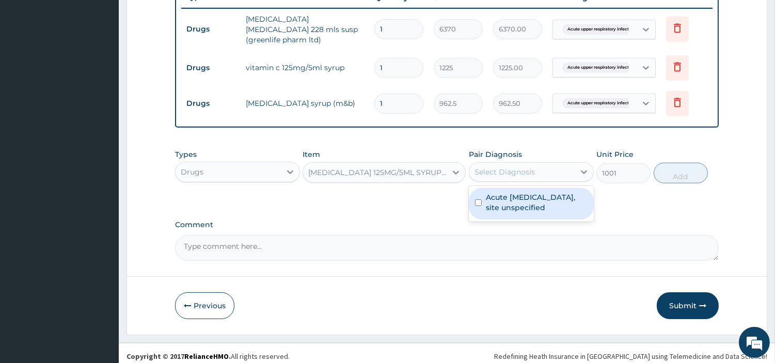
click at [529, 164] on div "Select Diagnosis" at bounding box center [521, 172] width 105 height 17
click at [528, 197] on label "Acute upper respiratory infection, site unspecified" at bounding box center [537, 202] width 102 height 21
checkbox input "true"
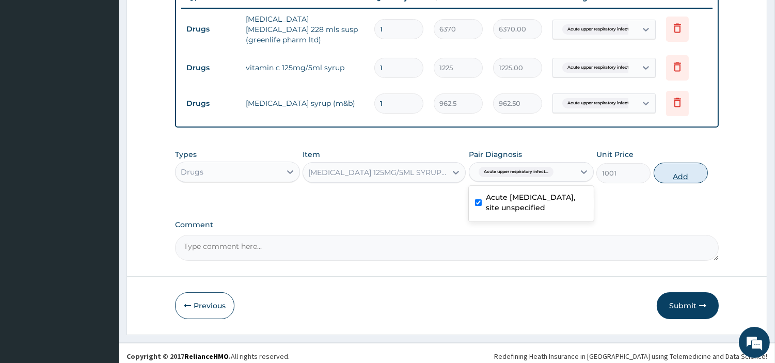
click at [687, 169] on button "Add" at bounding box center [681, 173] width 54 height 21
type input "0"
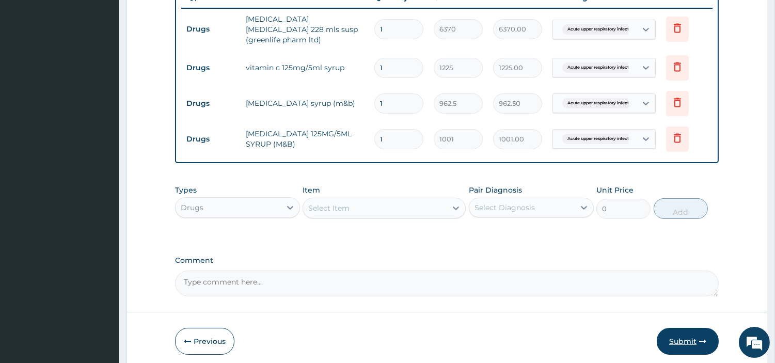
click at [672, 337] on button "Submit" at bounding box center [688, 341] width 62 height 27
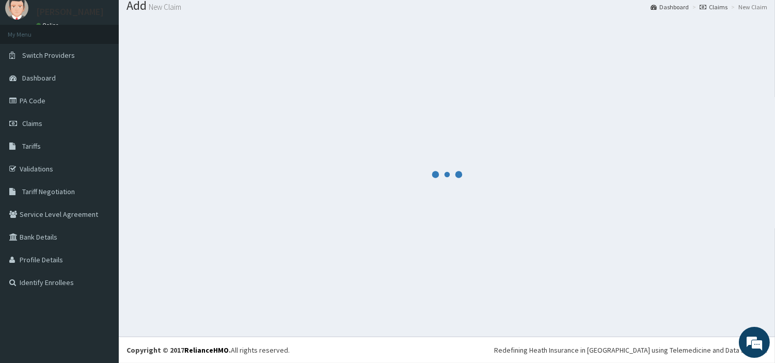
scroll to position [34, 0]
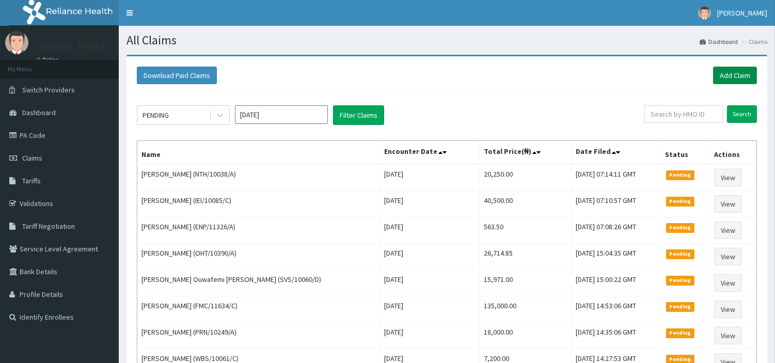
click at [739, 74] on link "Add Claim" at bounding box center [735, 76] width 44 height 18
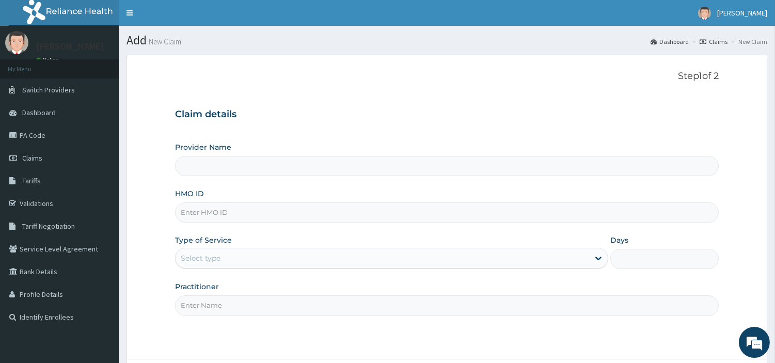
type input "[GEOGRAPHIC_DATA] Nig. Ltd"
click at [255, 219] on input "HMO ID" at bounding box center [447, 212] width 544 height 20
paste input "OHT/11324/A"
type input "OHT/11324/A"
click at [275, 262] on div "Select type" at bounding box center [383, 258] width 414 height 17
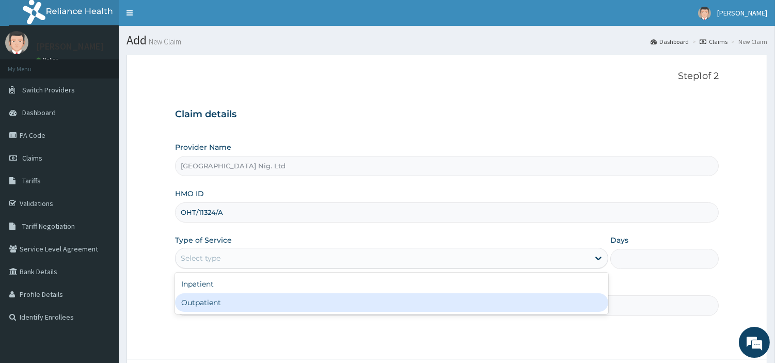
click at [270, 299] on div "Outpatient" at bounding box center [391, 302] width 433 height 19
type input "1"
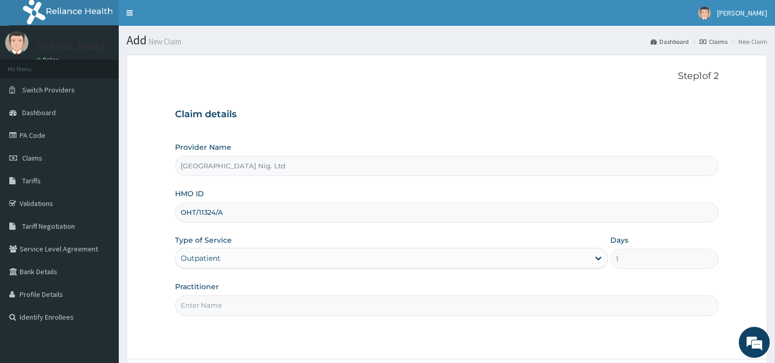
click at [270, 299] on input "Practitioner" at bounding box center [447, 305] width 544 height 20
paste input "[PERSON_NAME]"
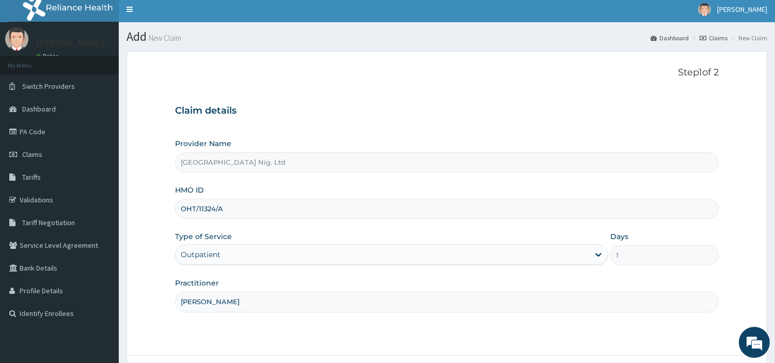
scroll to position [57, 0]
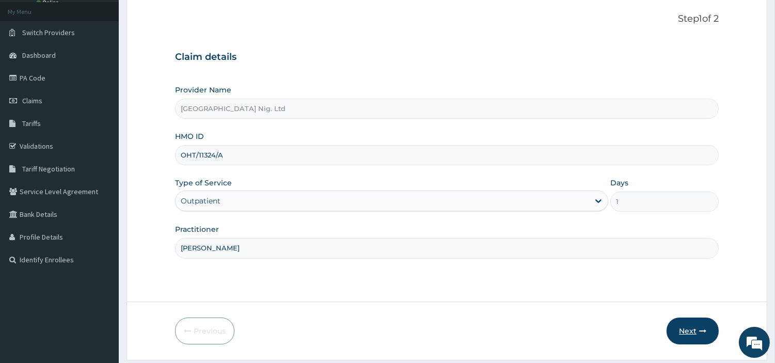
type input "[PERSON_NAME]"
click at [696, 327] on button "Next" at bounding box center [692, 330] width 52 height 27
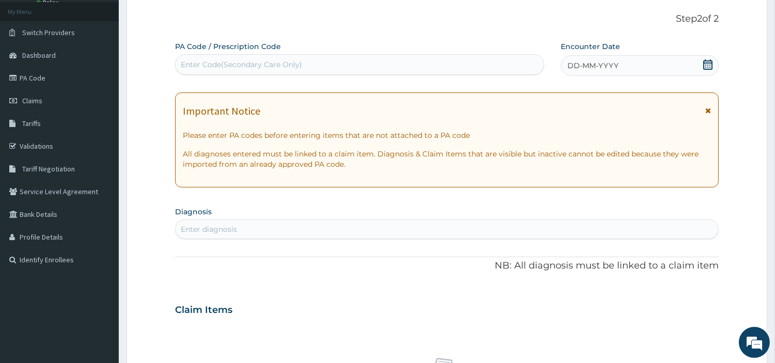
click at [352, 68] on div "Enter Code(Secondary Care Only)" at bounding box center [360, 64] width 368 height 17
paste input "PA/F16BC3"
type input "PA/F16BC3"
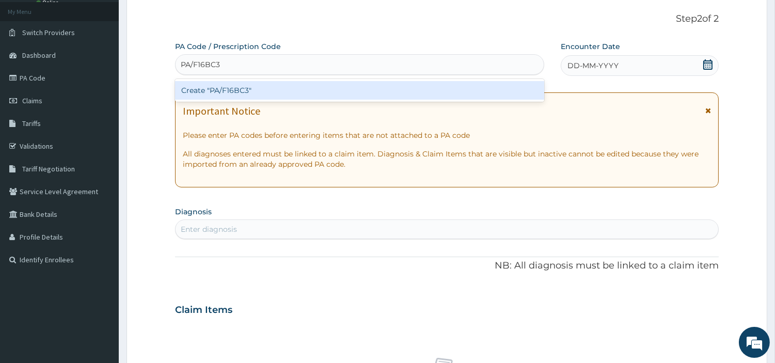
click at [448, 93] on div "Create "PA/F16BC3"" at bounding box center [359, 90] width 369 height 19
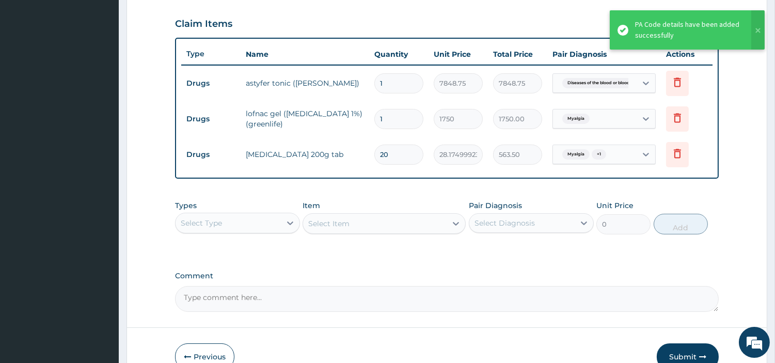
scroll to position [346, 0]
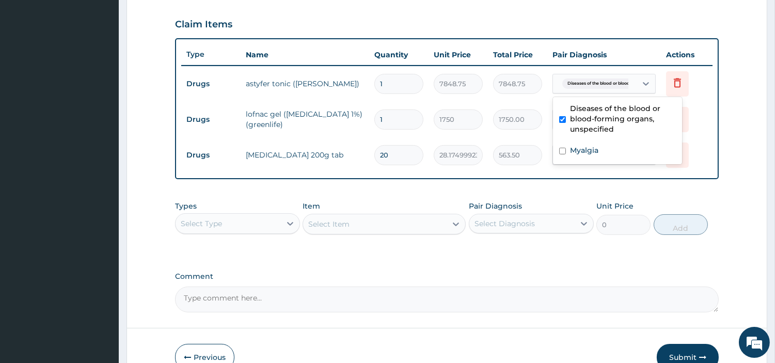
click at [593, 86] on span "Diseases of the blood or blood..." at bounding box center [600, 83] width 76 height 10
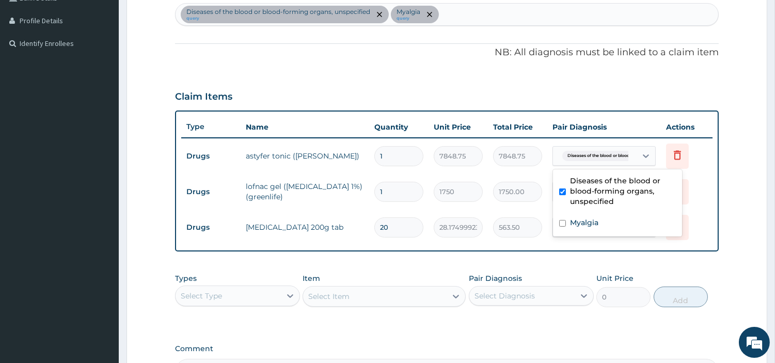
scroll to position [231, 0]
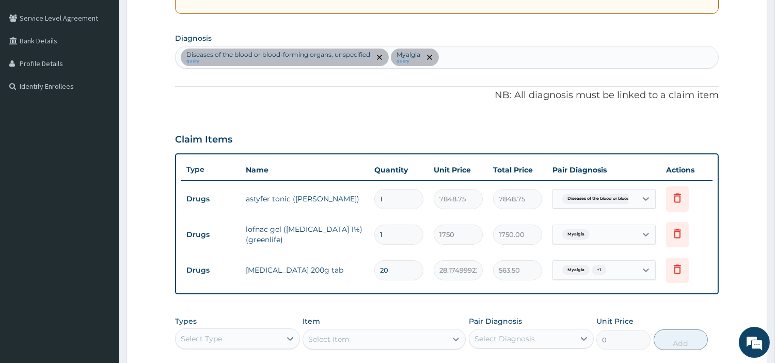
click at [498, 62] on div "Diseases of the blood or blood-forming organs, unspecified query Myalgia query" at bounding box center [447, 57] width 543 height 22
type input "ANAEMIA"
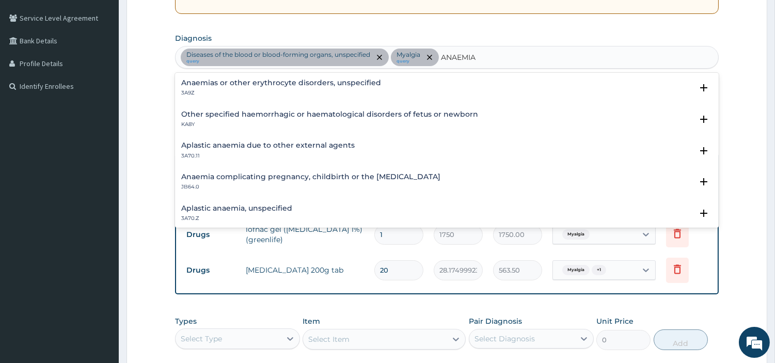
click at [259, 79] on h4 "Anaemias or other erythrocyte disorders, unspecified" at bounding box center [281, 83] width 200 height 8
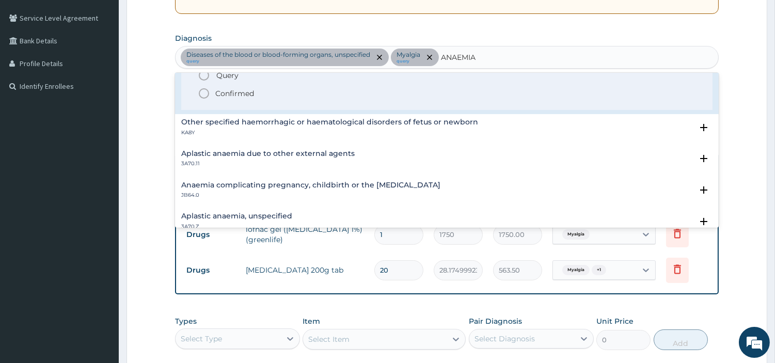
scroll to position [0, 0]
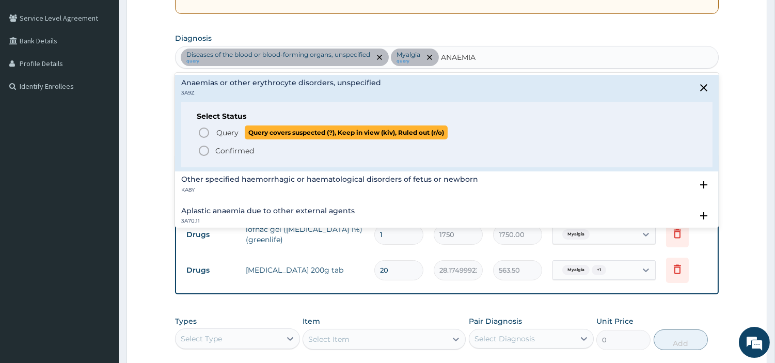
click at [222, 133] on span "Query" at bounding box center [227, 133] width 22 height 10
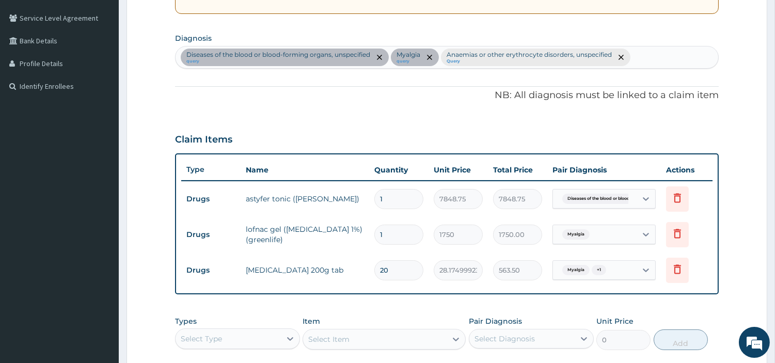
click at [613, 205] on div "Diseases of the blood or blood..." at bounding box center [595, 199] width 84 height 18
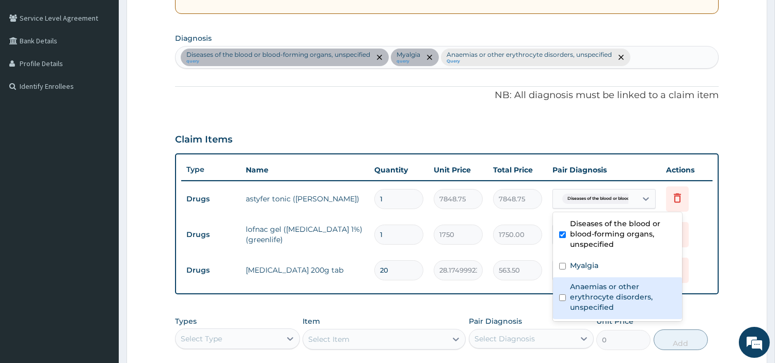
click at [615, 299] on label "Anaemias or other erythrocyte disorders, unspecified" at bounding box center [623, 296] width 106 height 31
checkbox input "true"
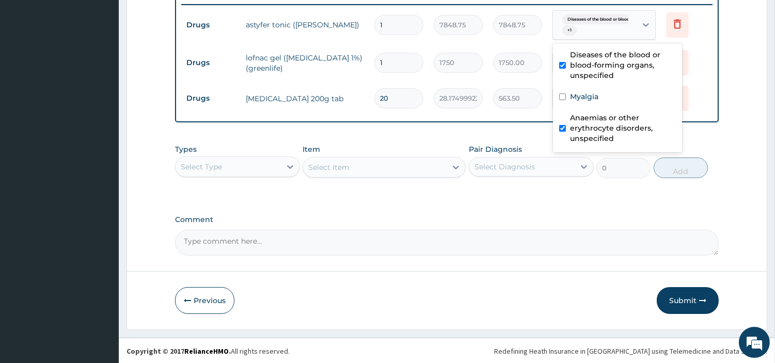
click at [679, 301] on button "Submit" at bounding box center [688, 300] width 62 height 27
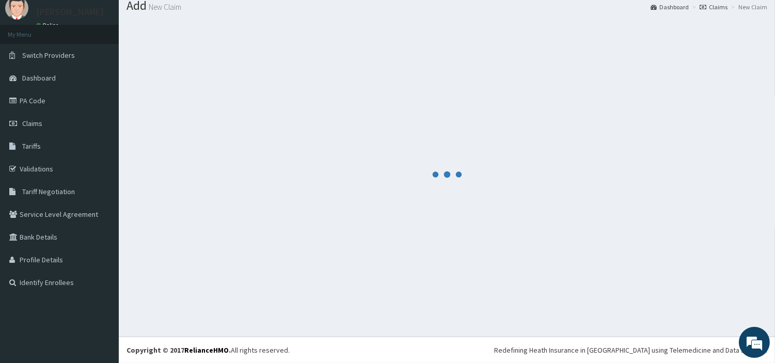
scroll to position [34, 0]
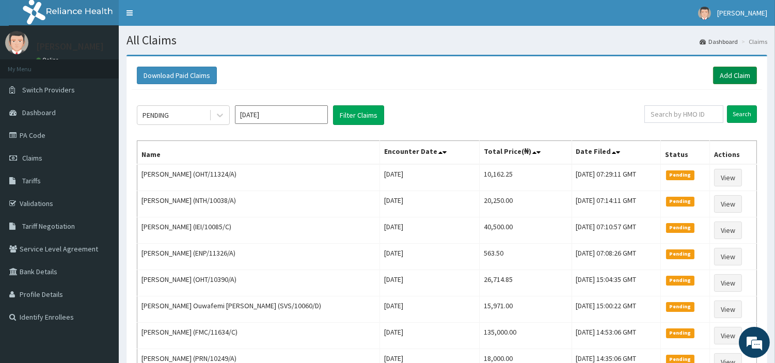
click at [723, 77] on link "Add Claim" at bounding box center [735, 76] width 44 height 18
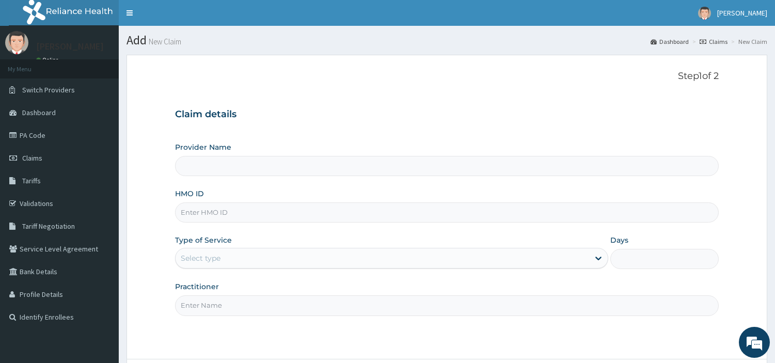
type input "[GEOGRAPHIC_DATA] Nig. Ltd"
click at [287, 212] on input "HMO ID" at bounding box center [447, 212] width 544 height 20
paste input "GSV/10849/A"
type input "GSV/10849/A"
click at [303, 258] on div "Select type" at bounding box center [383, 258] width 414 height 17
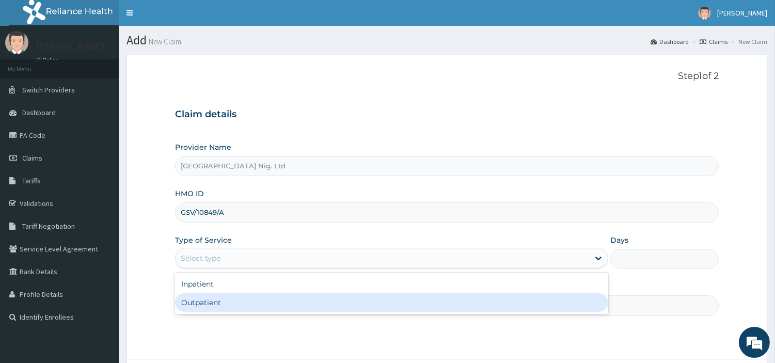
click at [300, 298] on div "Outpatient" at bounding box center [391, 302] width 433 height 19
type input "1"
click at [300, 298] on input "Practitioner" at bounding box center [447, 305] width 544 height 20
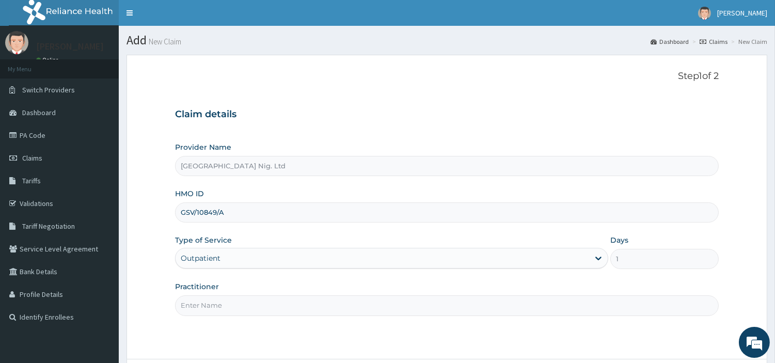
paste input "OBAFEMI OLUSEGUN"
type input "OBAFEMI OLUSEGUN"
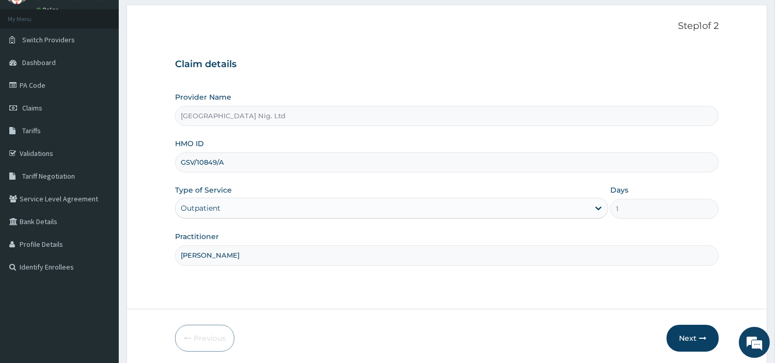
scroll to position [89, 0]
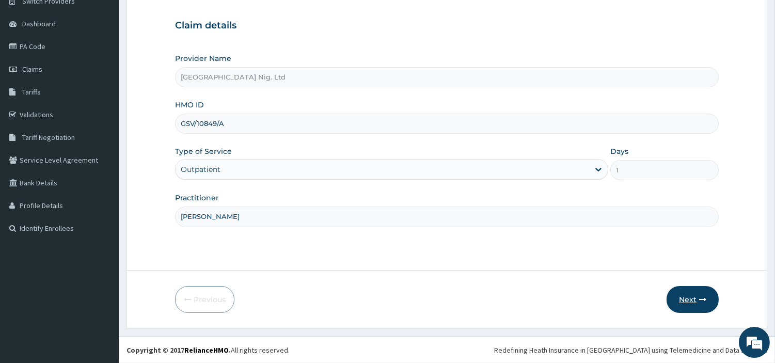
click at [684, 300] on button "Next" at bounding box center [692, 299] width 52 height 27
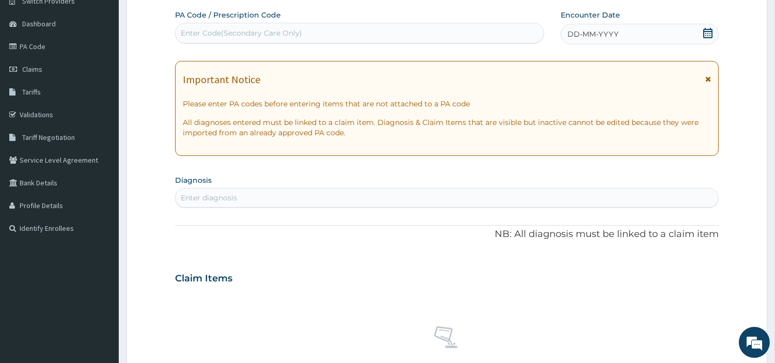
click at [370, 34] on div "Enter Code(Secondary Care Only)" at bounding box center [360, 33] width 368 height 17
paste input "PA/D51B8C"
type input "PA/D51B8C"
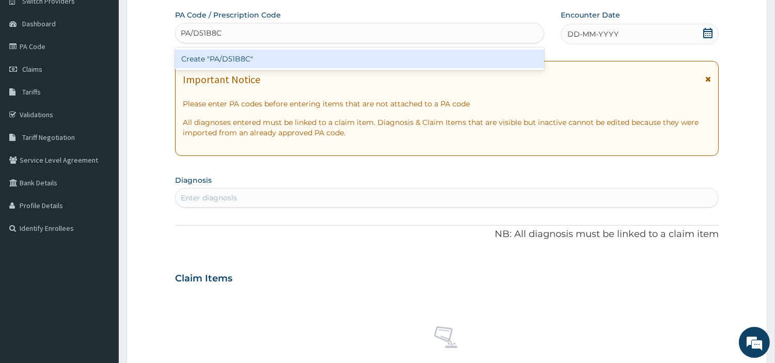
click at [424, 62] on div "Create "PA/D51B8C"" at bounding box center [359, 59] width 369 height 19
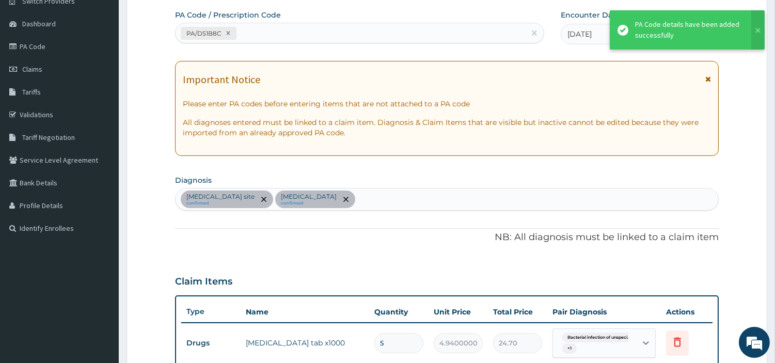
scroll to position [203, 0]
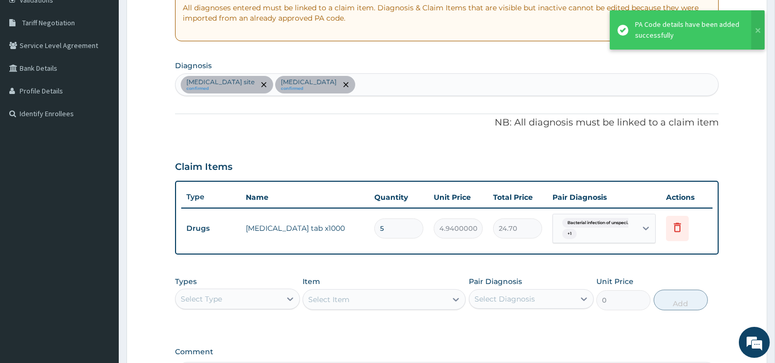
click at [434, 84] on div "Bacterial infection of unspecified site confirmed Other allergic rhinitis confi…" at bounding box center [447, 85] width 543 height 22
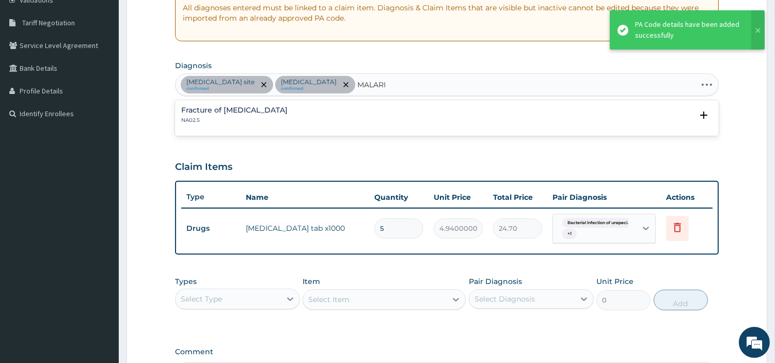
type input "MALARIA"
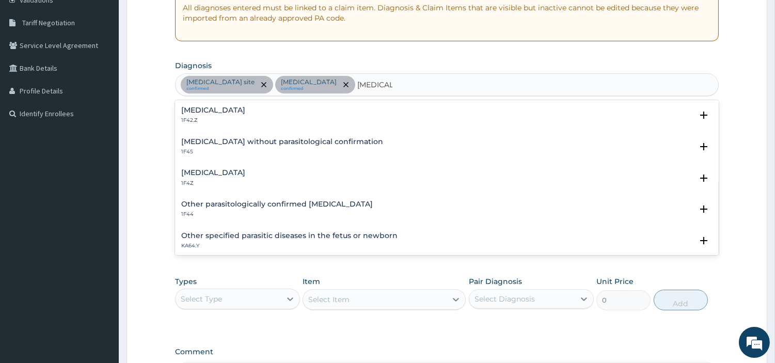
click at [188, 185] on p "1F4Z" at bounding box center [213, 183] width 64 height 7
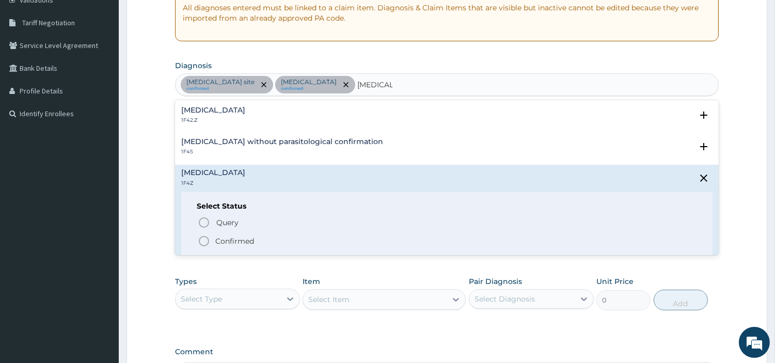
click at [200, 220] on icon "status option query" at bounding box center [204, 222] width 12 height 12
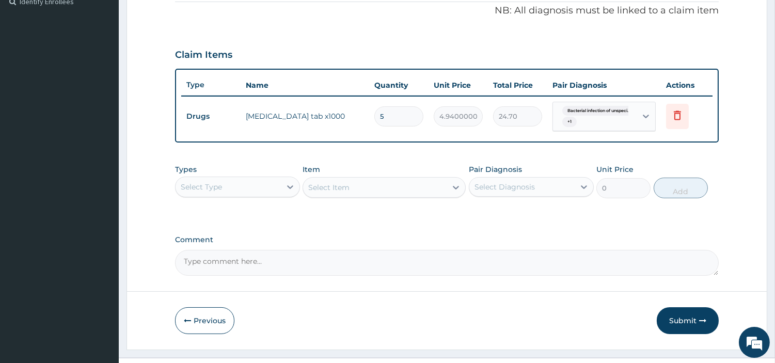
scroll to position [336, 0]
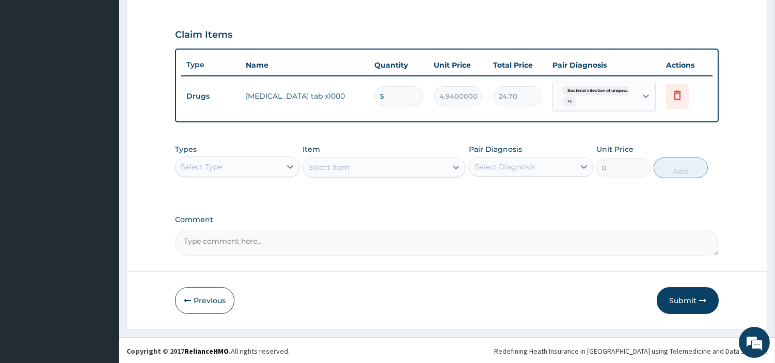
click at [261, 170] on div "Select Type" at bounding box center [228, 166] width 105 height 17
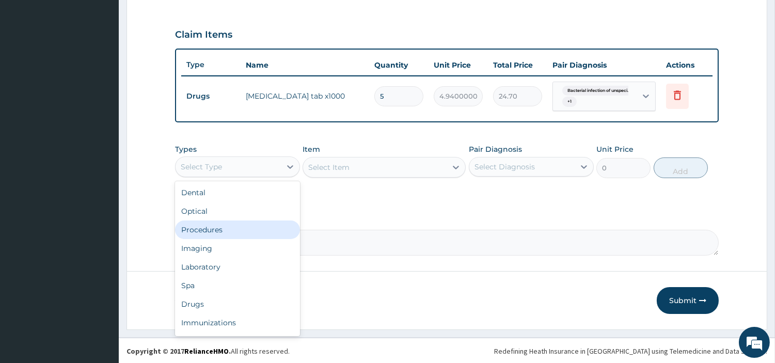
click at [251, 228] on div "Procedures" at bounding box center [237, 229] width 125 height 19
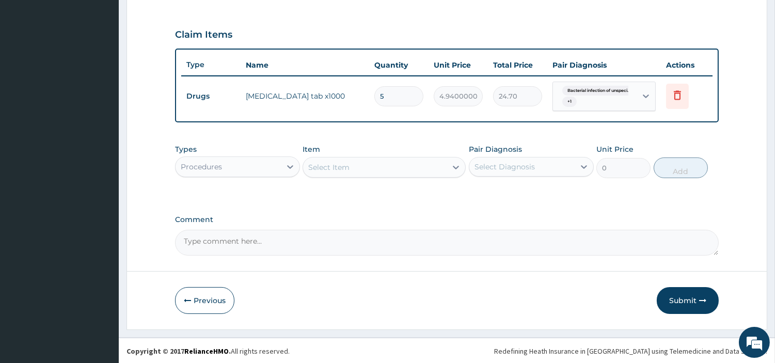
click at [416, 172] on div "Select Item" at bounding box center [375, 167] width 144 height 17
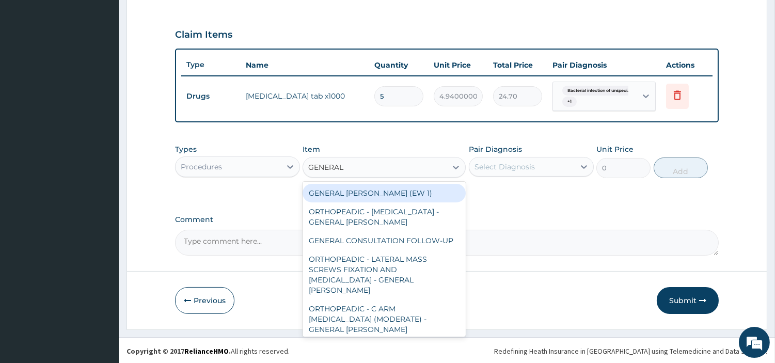
type input "GENERAL C"
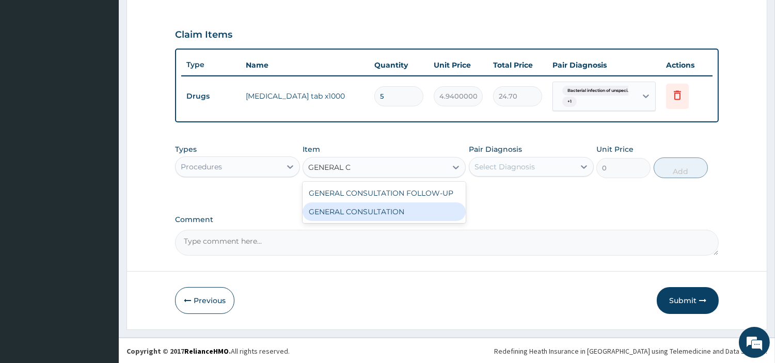
click at [410, 209] on div "GENERAL CONSULTATION" at bounding box center [384, 211] width 163 height 19
type input "6750"
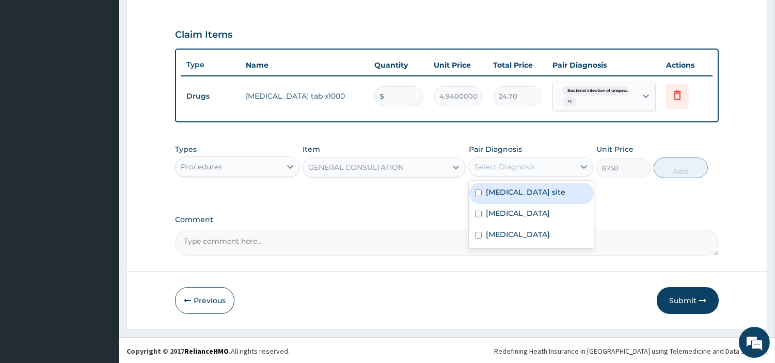
click at [498, 158] on div "Select Diagnosis" at bounding box center [521, 166] width 105 height 17
click at [510, 197] on label "[MEDICAL_DATA] site" at bounding box center [526, 192] width 80 height 10
checkbox input "true"
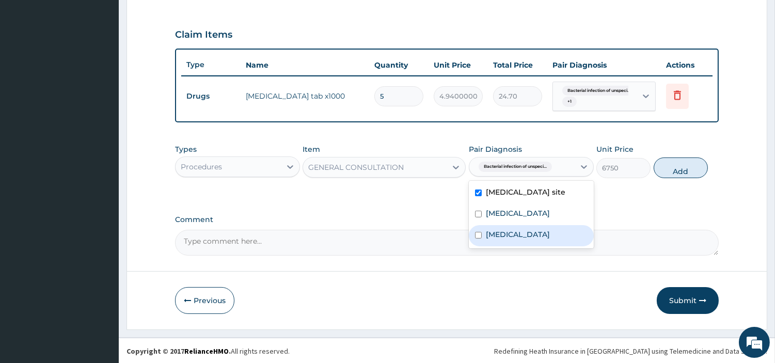
drag, startPoint x: 520, startPoint y: 235, endPoint x: 523, endPoint y: 251, distance: 16.4
click at [519, 236] on div "[MEDICAL_DATA]" at bounding box center [531, 235] width 125 height 21
click at [523, 240] on label "[MEDICAL_DATA]" at bounding box center [518, 234] width 64 height 10
checkbox input "false"
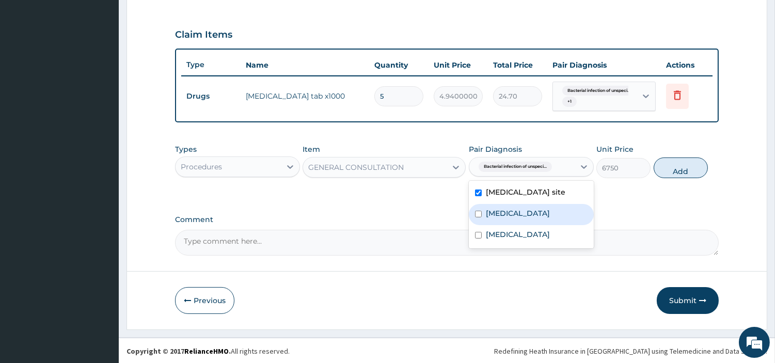
click at [533, 225] on div "Other allergic rhinitis" at bounding box center [531, 214] width 125 height 21
checkbox input "true"
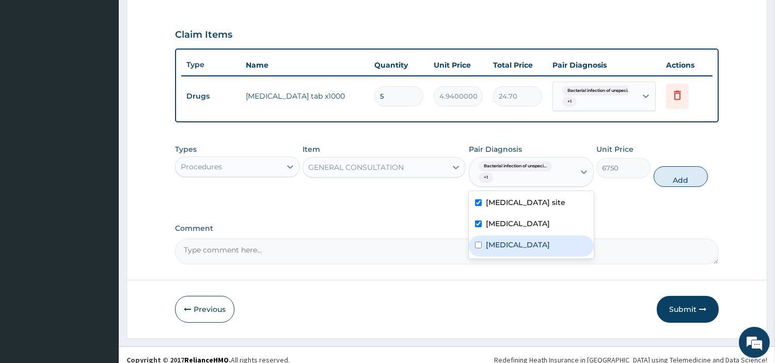
click at [534, 250] on label "[MEDICAL_DATA]" at bounding box center [518, 245] width 64 height 10
checkbox input "true"
click at [680, 177] on button "Add" at bounding box center [681, 176] width 54 height 21
type input "0"
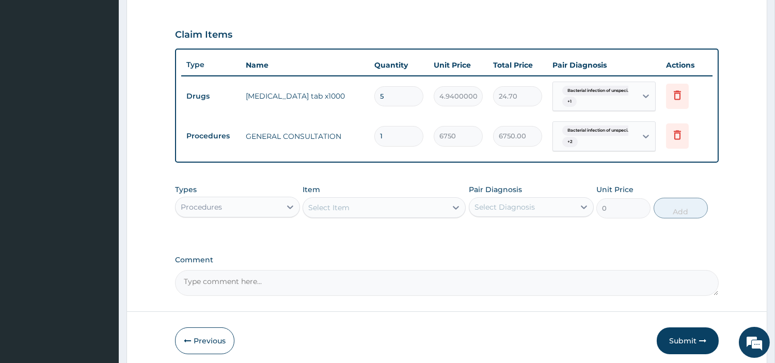
drag, startPoint x: 263, startPoint y: 205, endPoint x: 262, endPoint y: 215, distance: 10.4
click at [261, 205] on div "Procedures" at bounding box center [228, 207] width 105 height 17
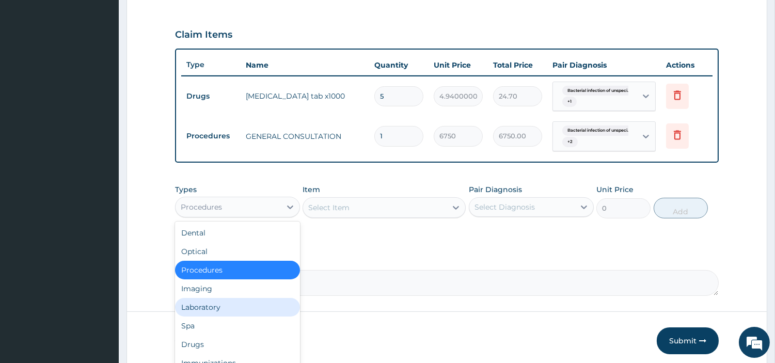
click at [241, 305] on div "Laboratory" at bounding box center [237, 307] width 125 height 19
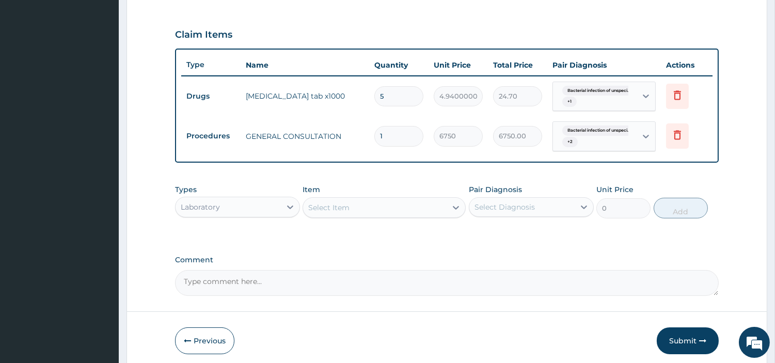
click at [355, 208] on div "Select Item" at bounding box center [375, 207] width 144 height 17
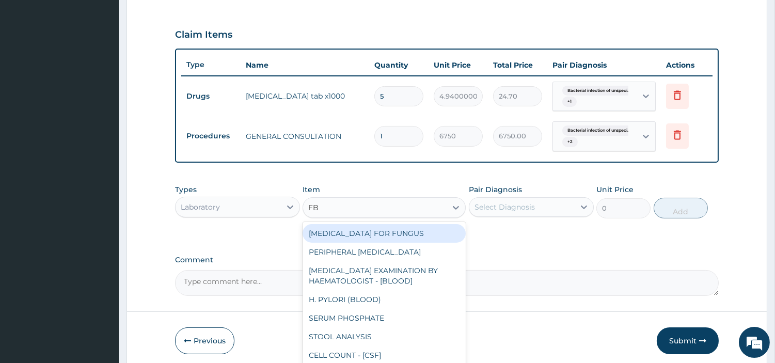
type input "FBC"
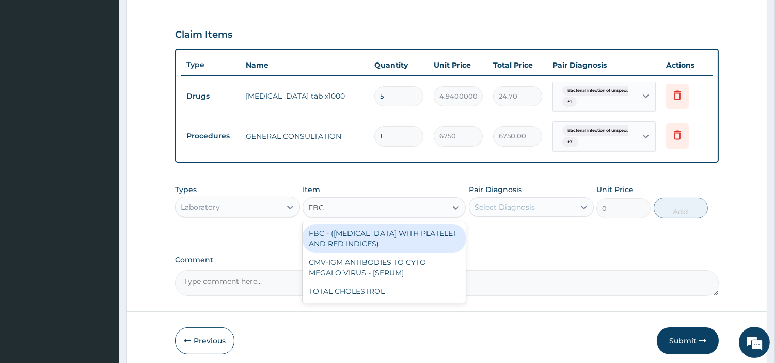
click at [388, 235] on div "FBC - (FULL BLOOD COUNT WITH PLATELET AND RED INDICES)" at bounding box center [384, 238] width 163 height 29
type input "5400"
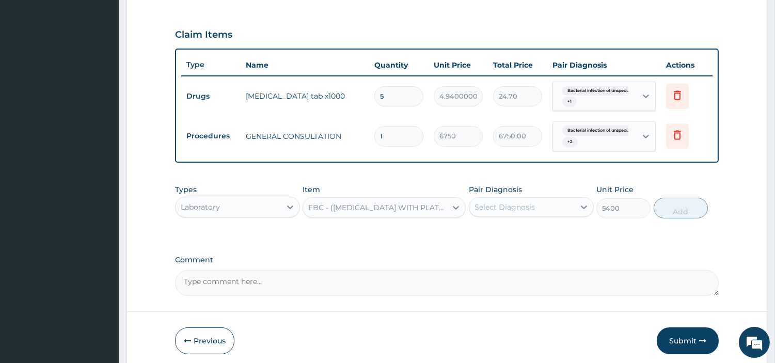
click at [509, 213] on div "Select Diagnosis" at bounding box center [521, 207] width 105 height 17
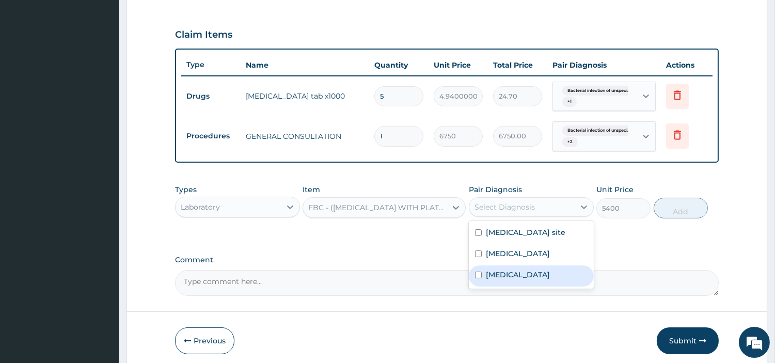
click at [535, 280] on label "Malaria, unspecified" at bounding box center [518, 274] width 64 height 10
checkbox input "true"
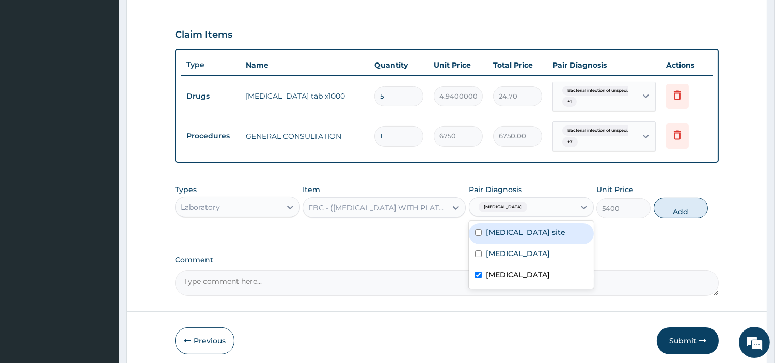
click at [536, 236] on label "Bacterial infection of unspecified site" at bounding box center [526, 232] width 80 height 10
checkbox input "true"
click at [529, 280] on label "Malaria, unspecified" at bounding box center [518, 274] width 64 height 10
checkbox input "false"
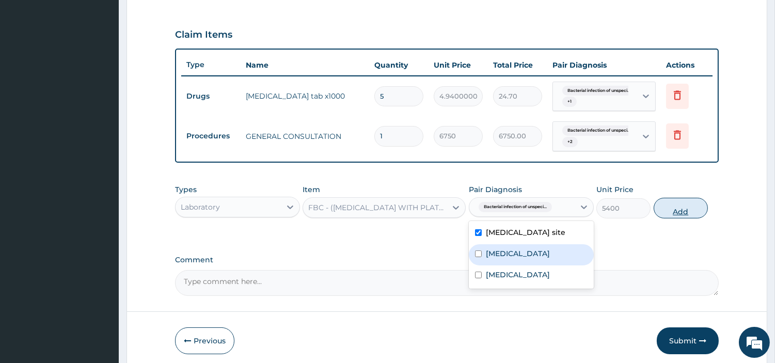
click at [672, 207] on button "Add" at bounding box center [681, 208] width 54 height 21
type input "0"
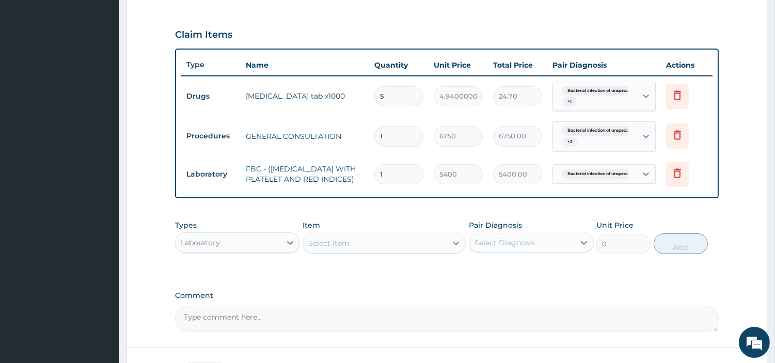
click at [341, 248] on div "Select Item" at bounding box center [328, 243] width 41 height 10
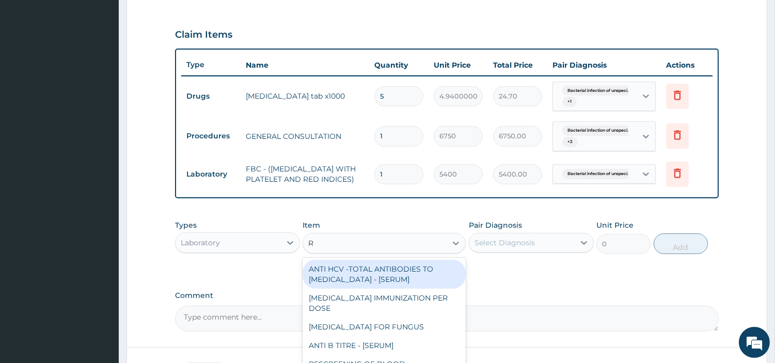
type input "RD"
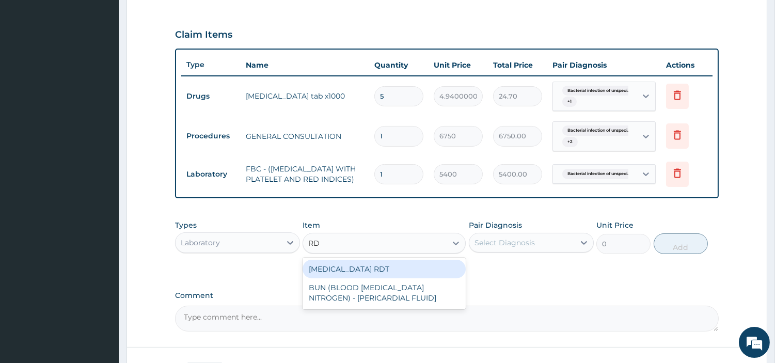
drag, startPoint x: 365, startPoint y: 272, endPoint x: 426, endPoint y: 272, distance: 60.9
click at [367, 272] on div "MALARIA RDT" at bounding box center [384, 269] width 163 height 19
type input "2700"
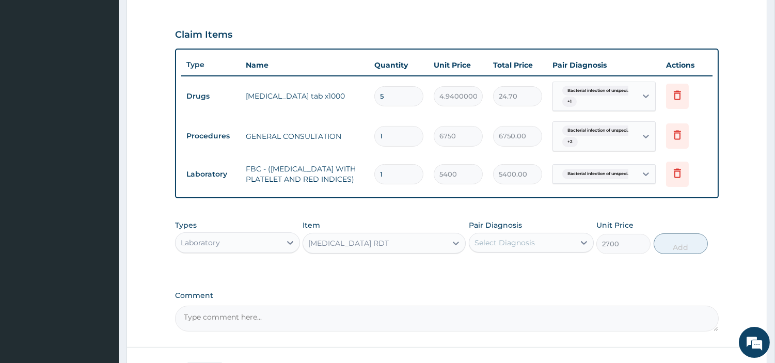
click at [539, 251] on div "Select Diagnosis" at bounding box center [521, 242] width 105 height 17
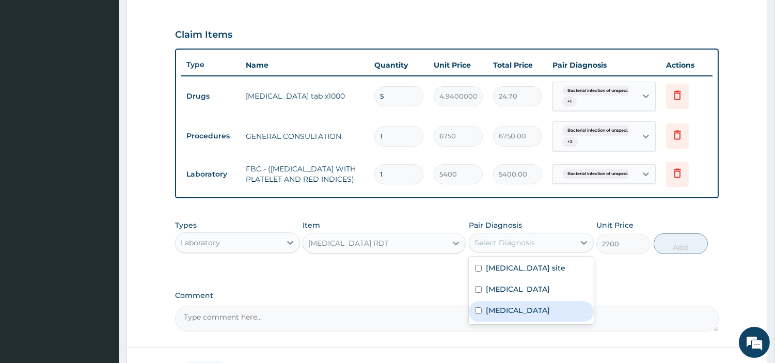
click at [533, 315] on label "Malaria, unspecified" at bounding box center [518, 310] width 64 height 10
checkbox input "true"
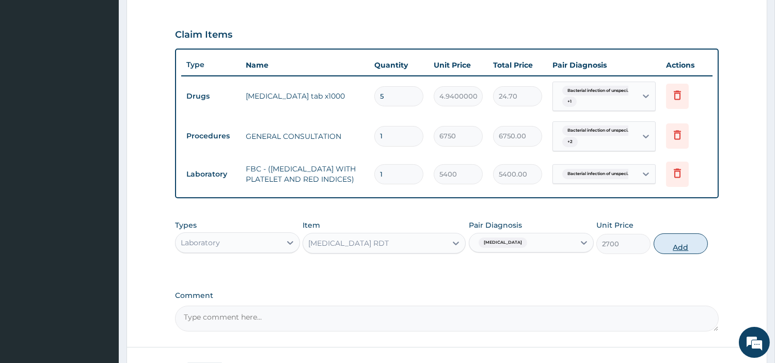
click at [662, 248] on button "Add" at bounding box center [681, 243] width 54 height 21
type input "0"
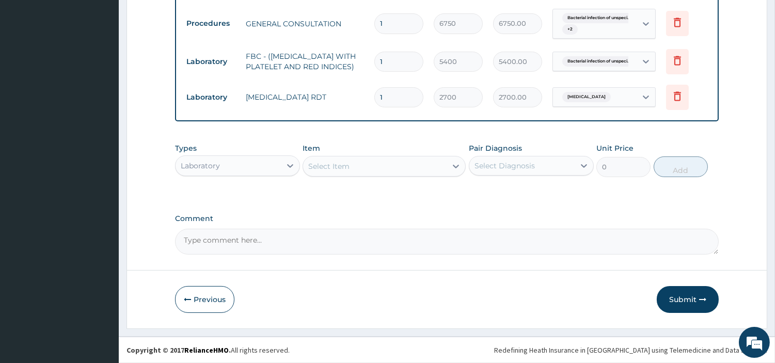
scroll to position [453, 0]
click at [256, 157] on div "Laboratory" at bounding box center [228, 165] width 105 height 17
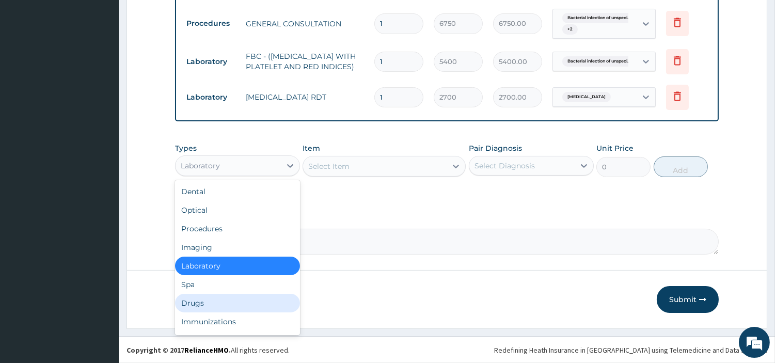
click at [215, 302] on div "Drugs" at bounding box center [237, 303] width 125 height 19
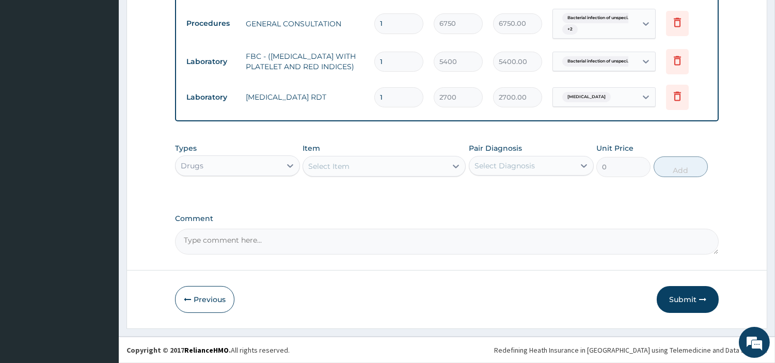
click at [363, 166] on div "Select Item" at bounding box center [375, 166] width 144 height 17
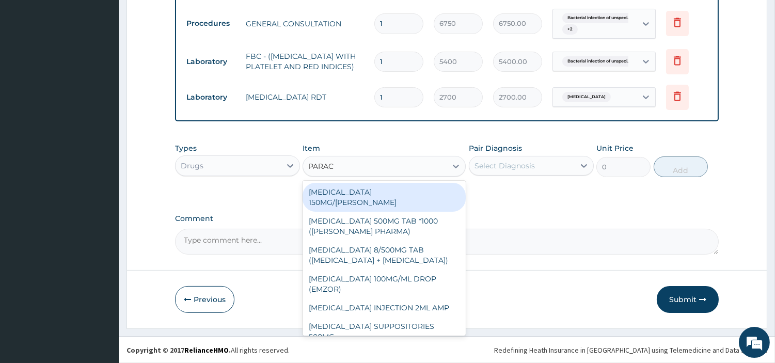
type input "PARACE"
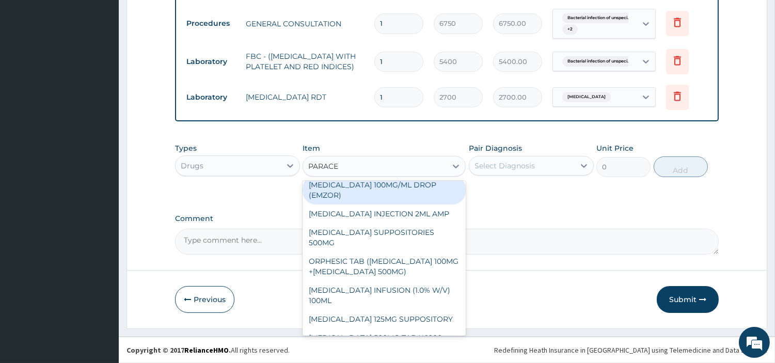
scroll to position [136, 0]
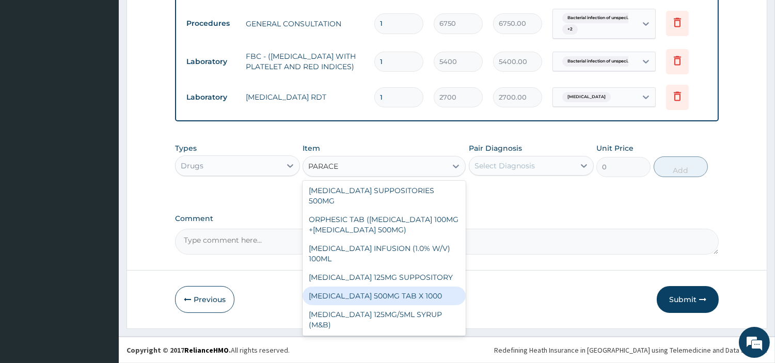
click at [435, 294] on div "PARACETAMOL 500MG TAB X 1000" at bounding box center [384, 296] width 163 height 19
type input "22.39999961853027"
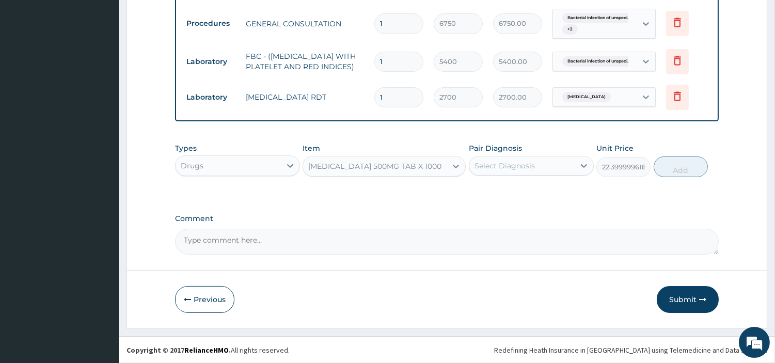
click at [534, 164] on div "Select Diagnosis" at bounding box center [521, 165] width 105 height 17
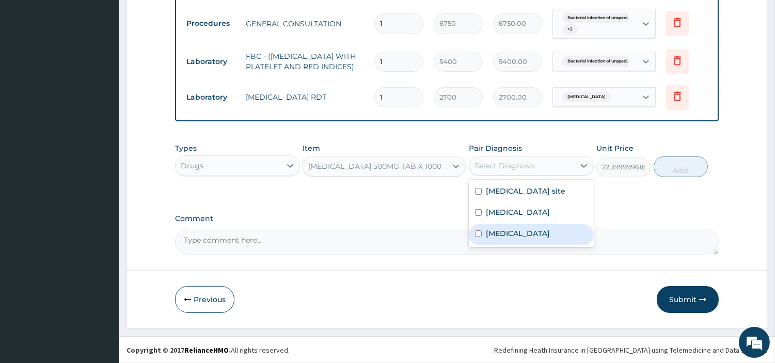
click at [530, 239] on label "Malaria, unspecified" at bounding box center [518, 233] width 64 height 10
checkbox input "true"
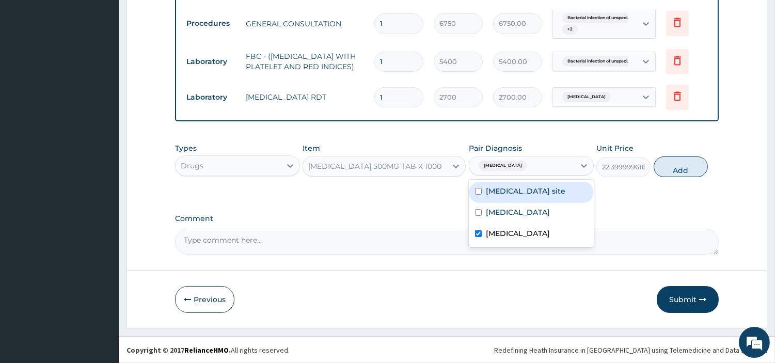
click at [528, 196] on label "Bacterial infection of unspecified site" at bounding box center [526, 191] width 80 height 10
checkbox input "true"
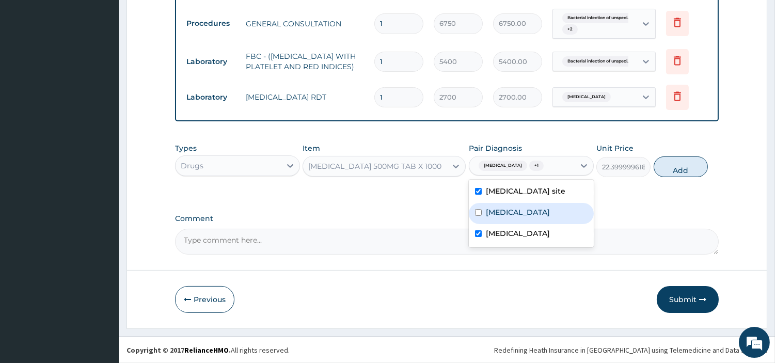
click at [548, 224] on div "Other allergic rhinitis" at bounding box center [531, 213] width 125 height 21
checkbox input "true"
click at [539, 196] on label "Bacterial infection of unspecified site" at bounding box center [526, 191] width 80 height 10
checkbox input "false"
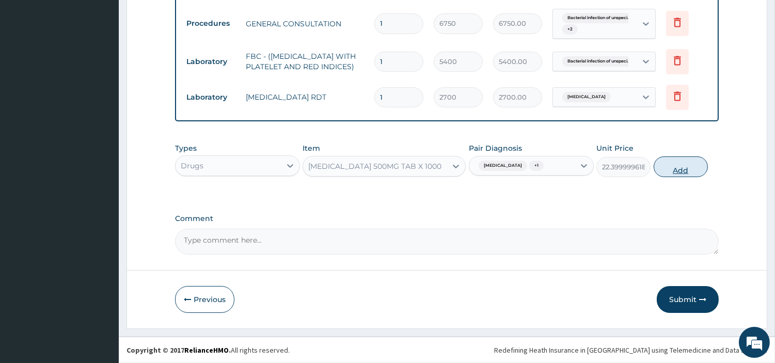
click at [661, 169] on button "Add" at bounding box center [681, 166] width 54 height 21
type input "0"
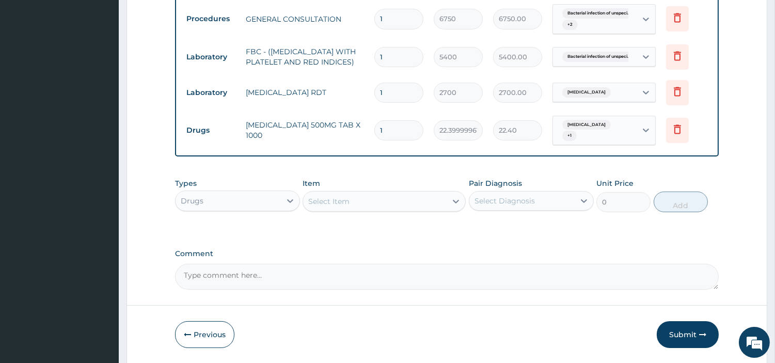
type input "16"
type input "358.40"
type input "16"
click at [685, 341] on button "Submit" at bounding box center [688, 334] width 62 height 27
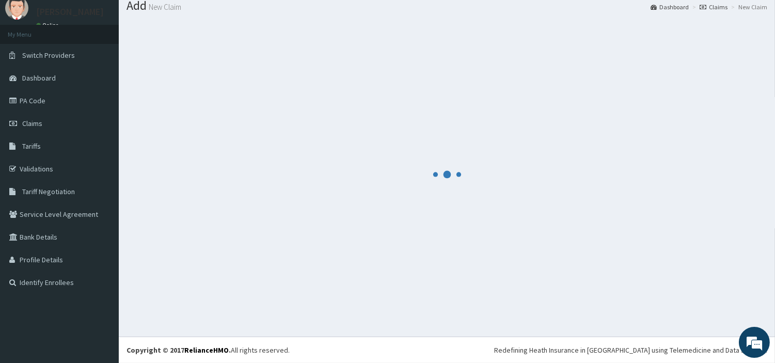
scroll to position [34, 0]
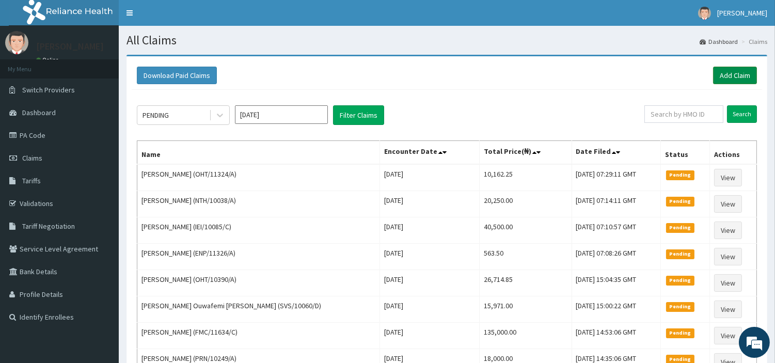
click at [726, 74] on link "Add Claim" at bounding box center [735, 76] width 44 height 18
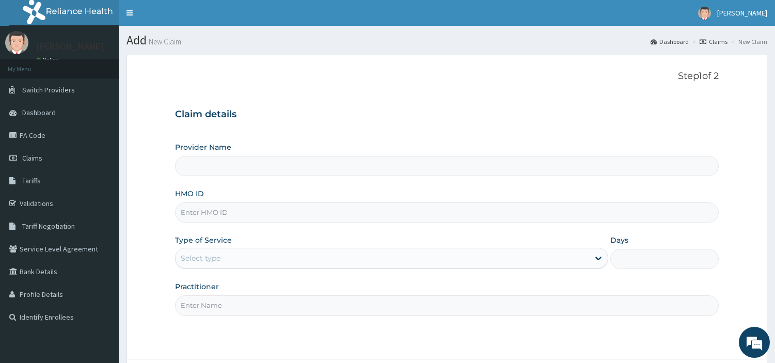
type input "[GEOGRAPHIC_DATA] Nig. Ltd"
click at [256, 202] on div "HMO ID" at bounding box center [447, 205] width 544 height 34
click at [256, 211] on input "HMO ID" at bounding box center [447, 212] width 544 height 20
paste input "LEF/10045/A"
type input "LEF/10045/A"
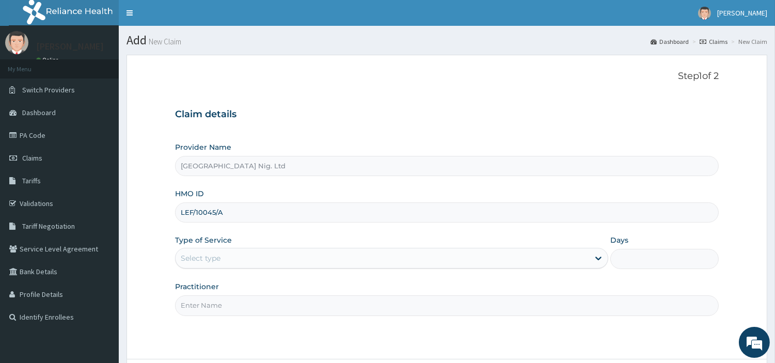
click at [249, 267] on div "Select type" at bounding box center [391, 258] width 433 height 21
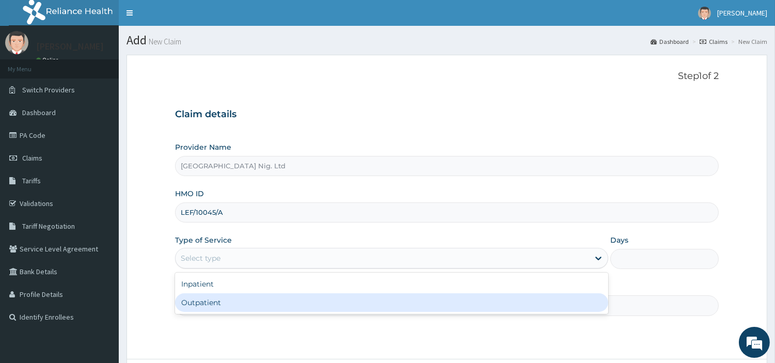
click at [244, 300] on div "Outpatient" at bounding box center [391, 302] width 433 height 19
type input "1"
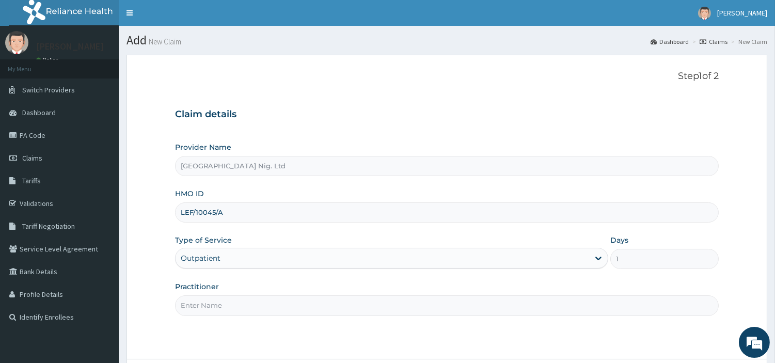
click at [244, 300] on input "Practitioner" at bounding box center [447, 305] width 544 height 20
paste input "OBAFEMI OLUSEGUN"
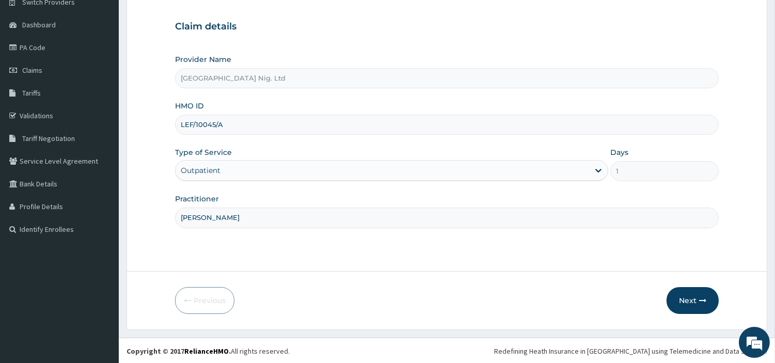
scroll to position [89, 0]
type input "OBAFEMI OLUSEGUN"
click at [679, 312] on div "Next" at bounding box center [692, 299] width 52 height 27
click at [673, 297] on button "Next" at bounding box center [692, 299] width 52 height 27
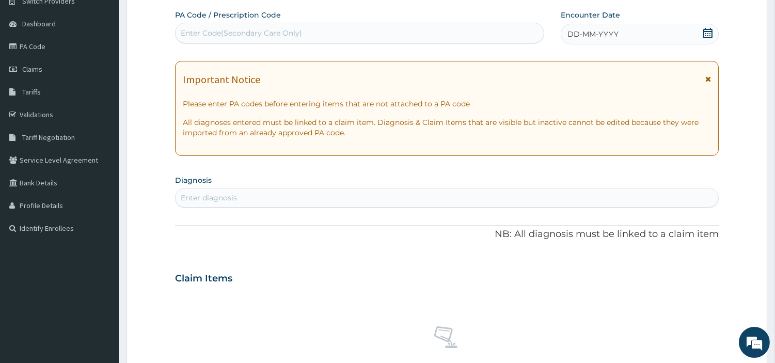
click at [218, 26] on div "Enter Code(Secondary Care Only)" at bounding box center [360, 33] width 368 height 17
paste input "PA/8BC1D4"
type input "PA/8BC1D4"
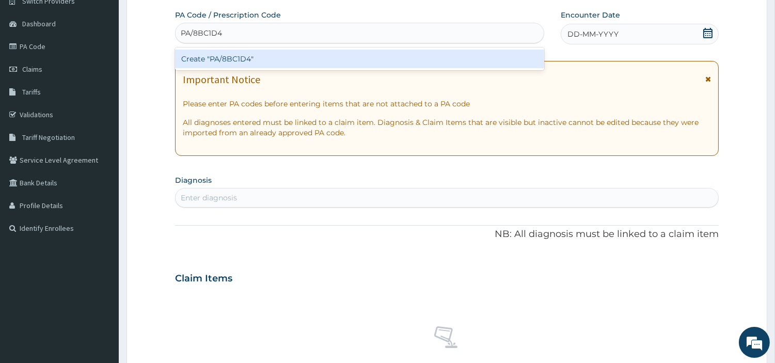
click at [403, 58] on div "Create "PA/8BC1D4"" at bounding box center [359, 59] width 369 height 19
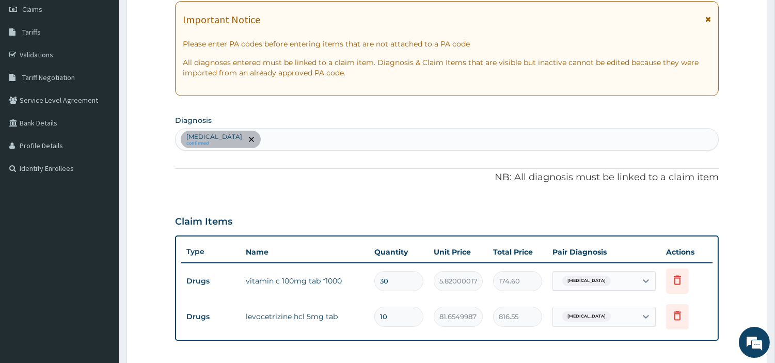
scroll to position [0, 0]
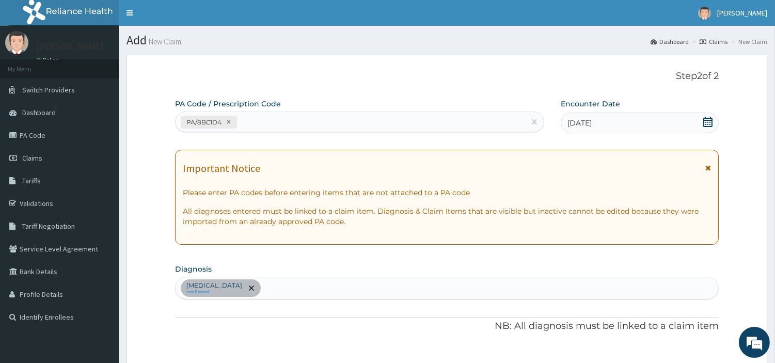
click at [264, 127] on div "PA/8BC1D4" at bounding box center [351, 122] width 350 height 17
paste input "PA/F7F345"
type input "PA/F7F345"
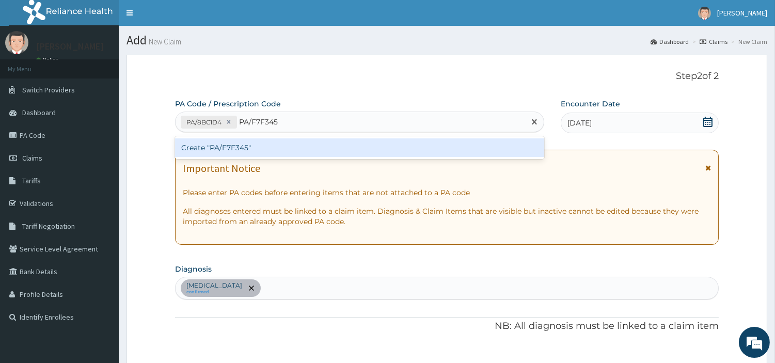
click at [214, 146] on div "Create "PA/F7F345"" at bounding box center [359, 147] width 369 height 19
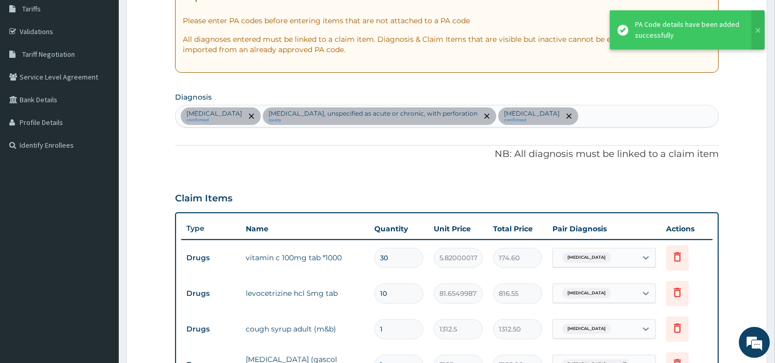
scroll to position [465, 0]
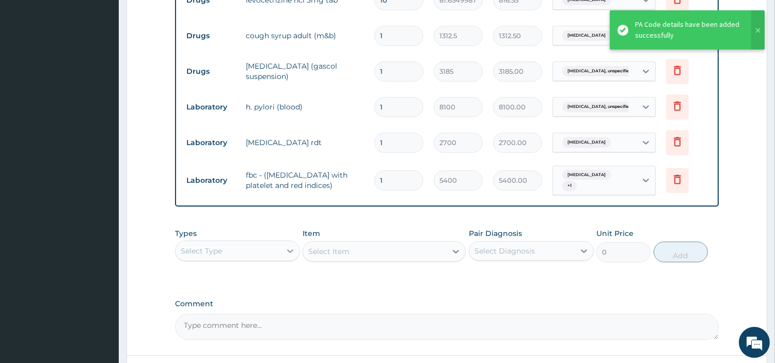
click at [282, 255] on div at bounding box center [290, 251] width 19 height 19
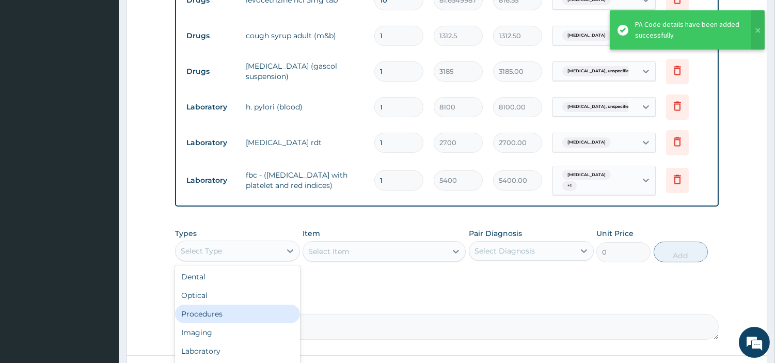
click at [240, 316] on div "Procedures" at bounding box center [237, 314] width 125 height 19
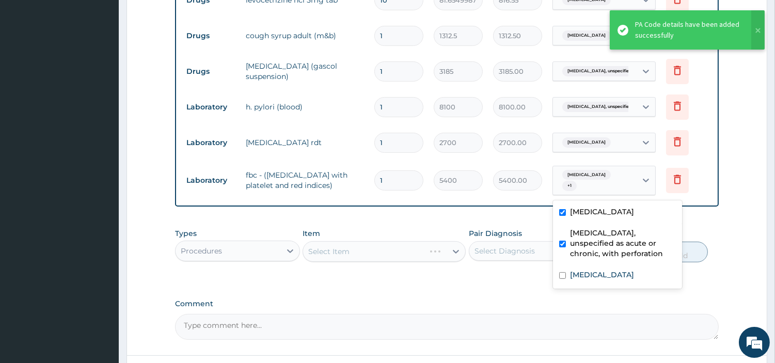
click at [575, 184] on span "+ 1" at bounding box center [569, 186] width 14 height 10
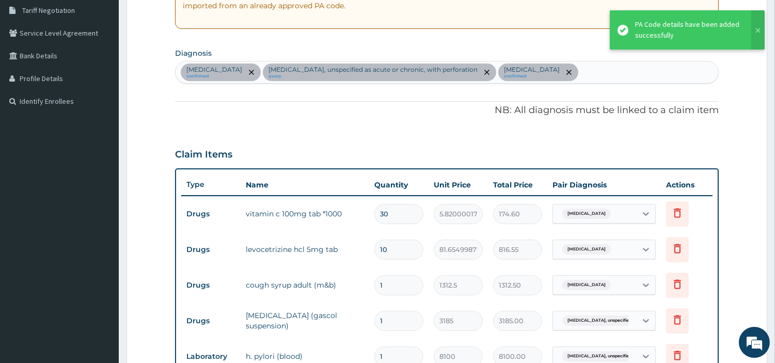
scroll to position [178, 0]
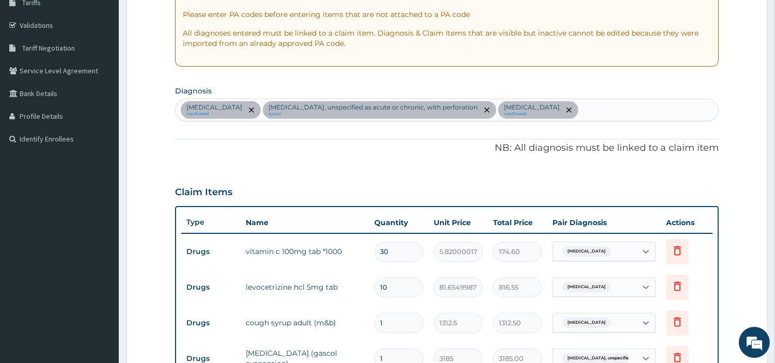
click at [608, 114] on div "Acute pharyngitis, unspecified confirmed Peptic ulcer, unspecified as acute or …" at bounding box center [447, 110] width 543 height 22
type input "[MEDICAL_DATA]"
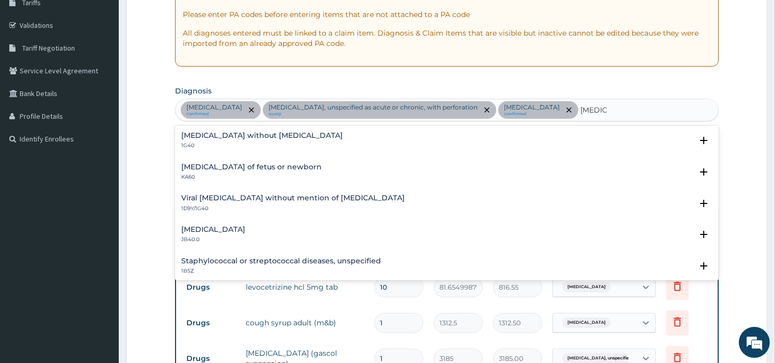
click at [249, 133] on h4 "[MEDICAL_DATA] without [MEDICAL_DATA]" at bounding box center [262, 136] width 162 height 8
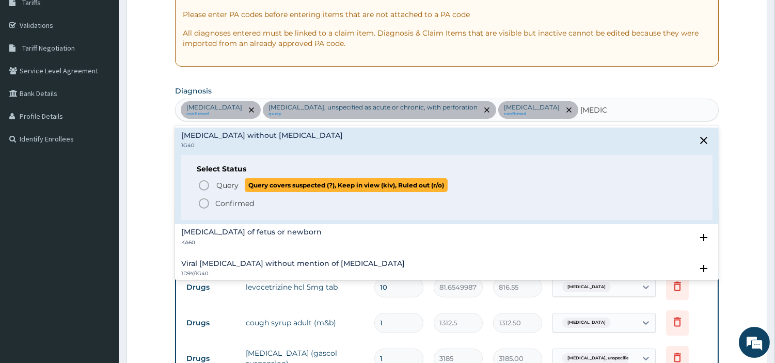
click at [229, 188] on span "Query" at bounding box center [227, 185] width 22 height 10
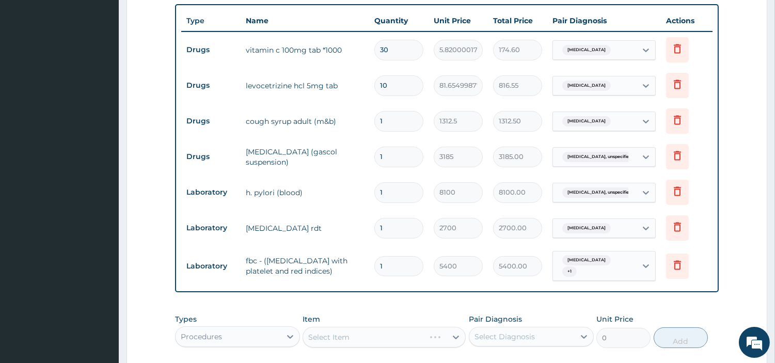
scroll to position [570, 0]
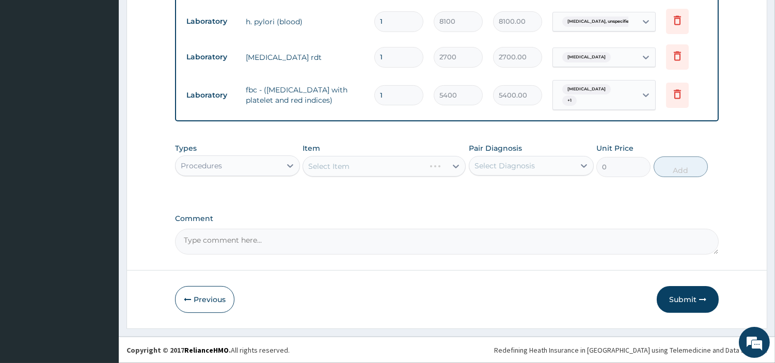
click at [604, 95] on div "Acute pharyngitis, unspecified + 1" at bounding box center [593, 95] width 70 height 25
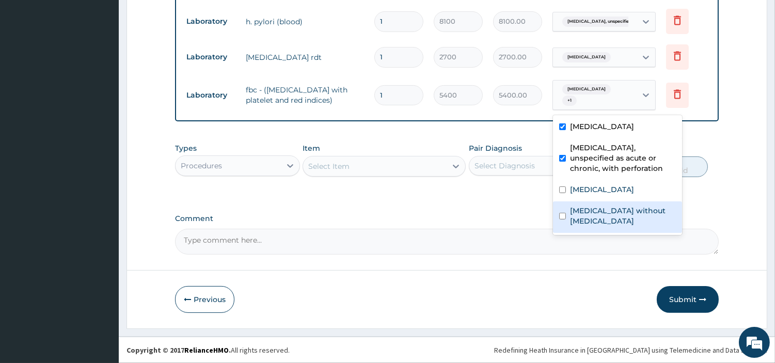
click at [605, 213] on div "[MEDICAL_DATA] without [MEDICAL_DATA]" at bounding box center [617, 216] width 129 height 31
checkbox input "true"
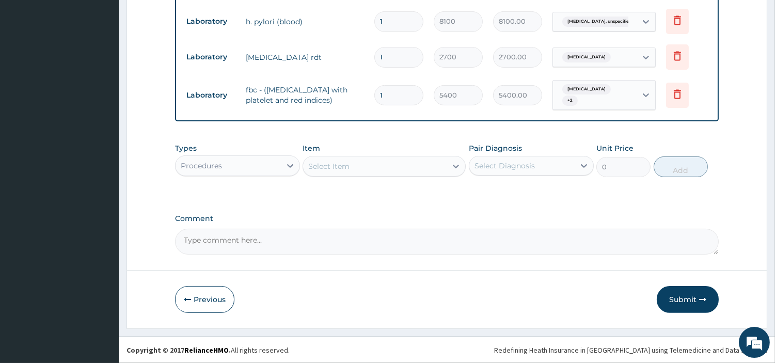
click at [400, 163] on div "Select Item" at bounding box center [375, 166] width 144 height 17
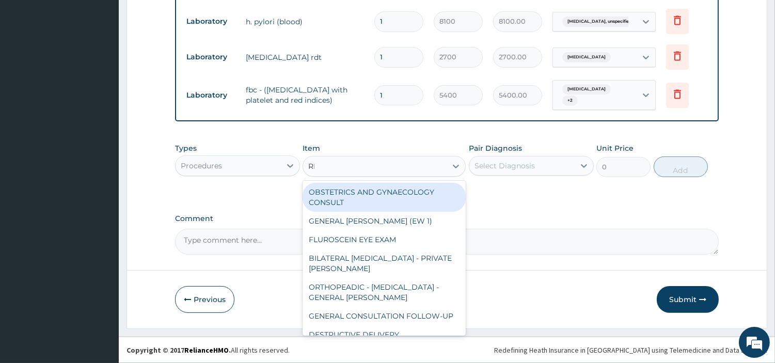
type input "REG"
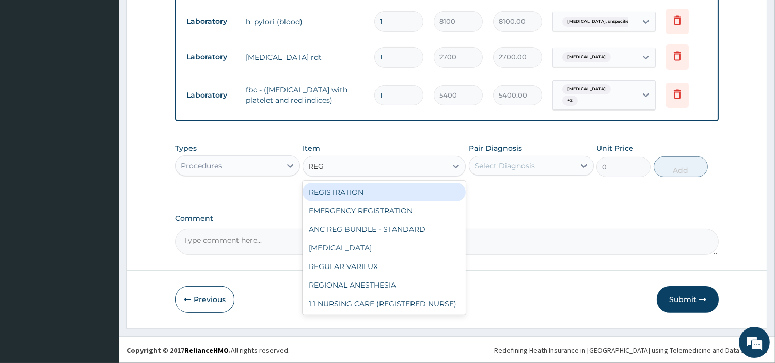
click at [411, 193] on div "REGISTRATION" at bounding box center [384, 192] width 163 height 19
type input "6750"
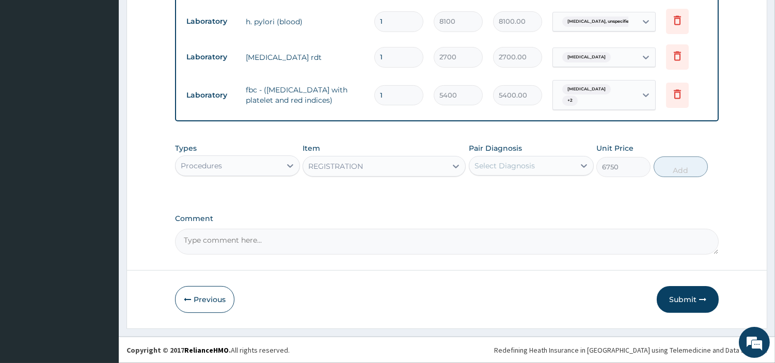
click at [519, 153] on div "Pair Diagnosis Select Diagnosis" at bounding box center [531, 160] width 125 height 34
click at [527, 163] on div "Select Diagnosis" at bounding box center [504, 166] width 60 height 10
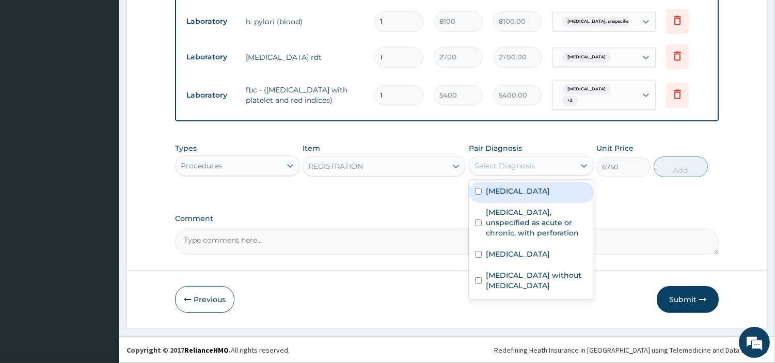
click at [527, 192] on label "Acute pharyngitis, unspecified" at bounding box center [518, 191] width 64 height 10
checkbox input "true"
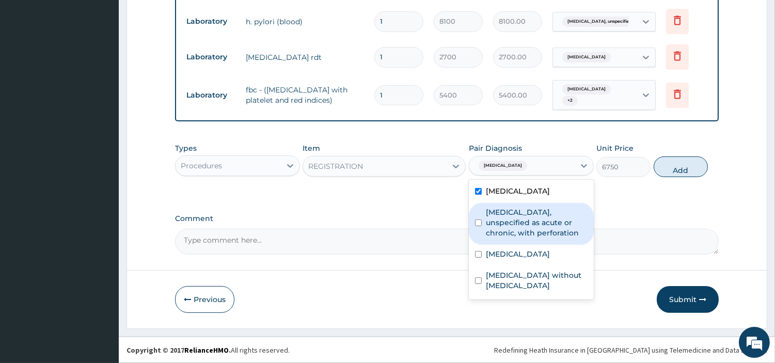
click at [527, 225] on label "Peptic ulcer, unspecified as acute or chronic, with perforation" at bounding box center [537, 222] width 102 height 31
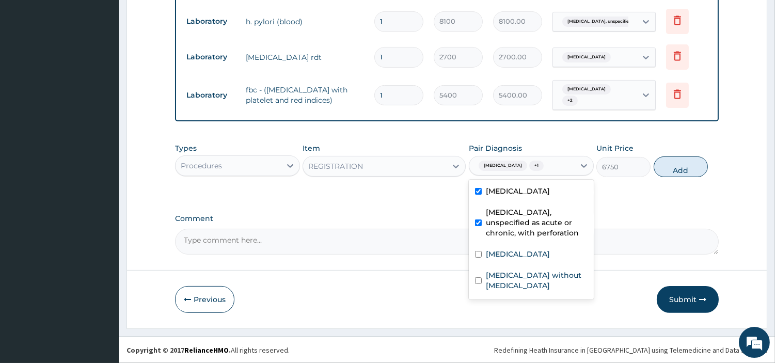
click at [530, 245] on div "Peptic ulcer, unspecified as acute or chronic, with perforation" at bounding box center [531, 224] width 125 height 42
checkbox input "false"
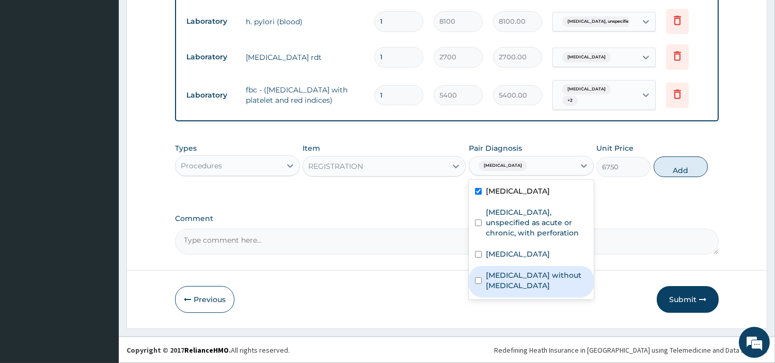
click at [537, 266] on div "Malaria, unspecified" at bounding box center [531, 255] width 125 height 21
checkbox input "true"
click at [540, 291] on label "Sepsis without septic shock" at bounding box center [537, 280] width 102 height 21
checkbox input "true"
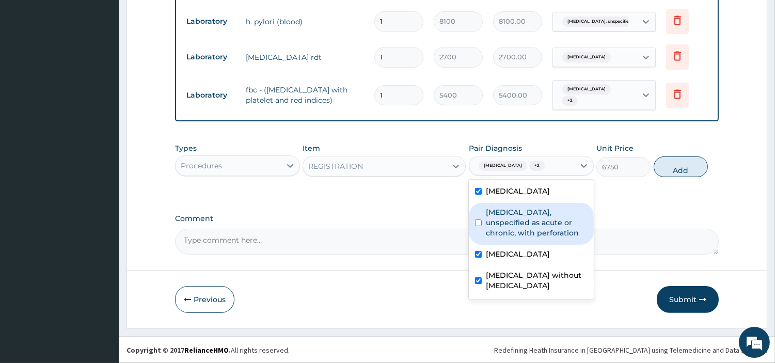
drag, startPoint x: 539, startPoint y: 248, endPoint x: 550, endPoint y: 239, distance: 13.9
click at [539, 238] on label "Peptic ulcer, unspecified as acute or chronic, with perforation" at bounding box center [537, 222] width 102 height 31
checkbox input "true"
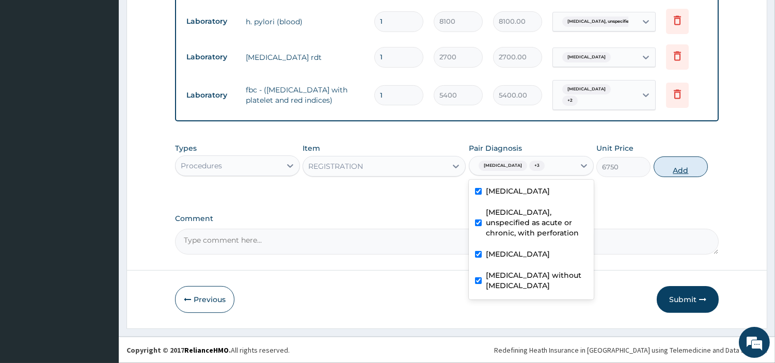
click at [661, 171] on button "Add" at bounding box center [681, 166] width 54 height 21
type input "0"
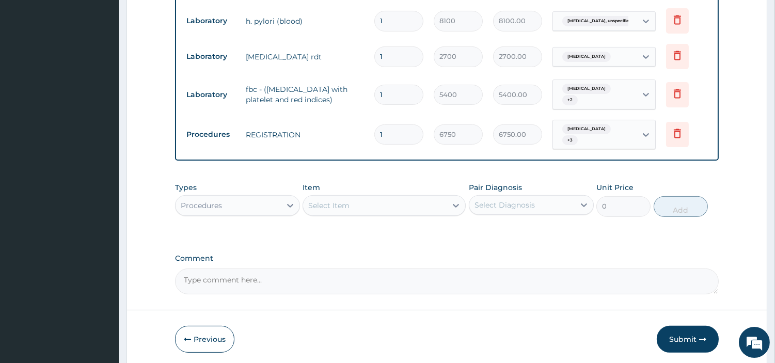
click at [400, 195] on div "Item Select Item" at bounding box center [384, 199] width 163 height 34
click at [395, 205] on div "Select Item" at bounding box center [375, 205] width 144 height 17
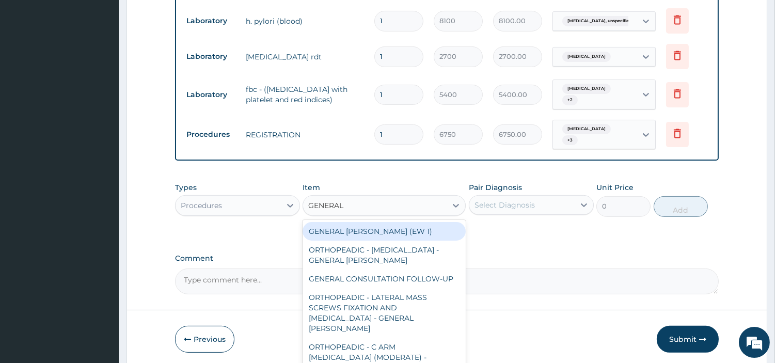
type input "GENERAL C"
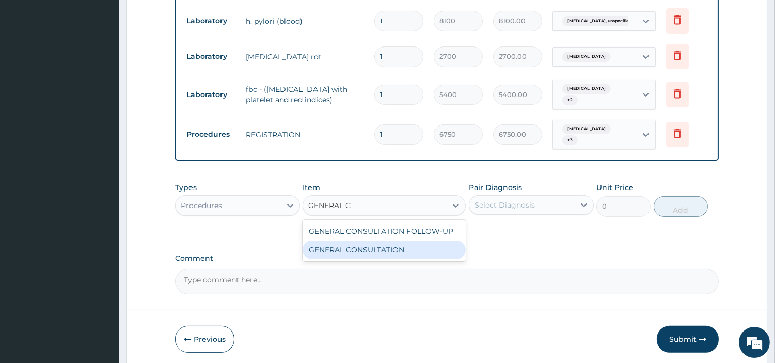
click at [404, 250] on div "GENERAL CONSULTATION" at bounding box center [384, 250] width 163 height 19
type input "6750"
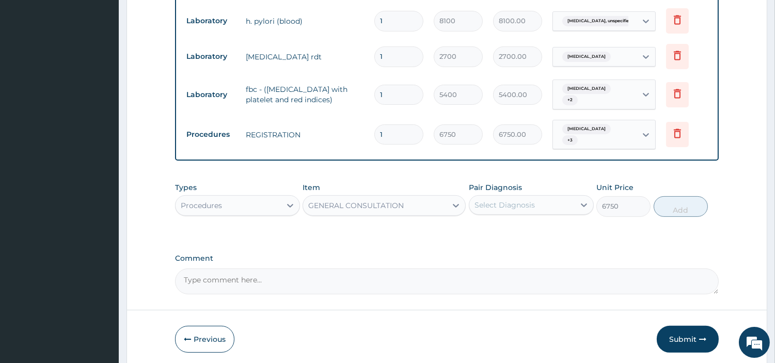
click at [528, 216] on div "Pair Diagnosis Select Diagnosis" at bounding box center [531, 199] width 125 height 34
click at [526, 205] on div "Select Diagnosis" at bounding box center [504, 205] width 60 height 10
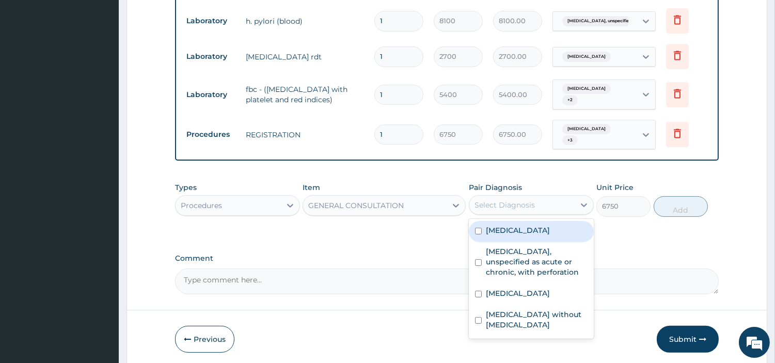
click at [528, 235] on label "Acute pharyngitis, unspecified" at bounding box center [518, 230] width 64 height 10
checkbox input "true"
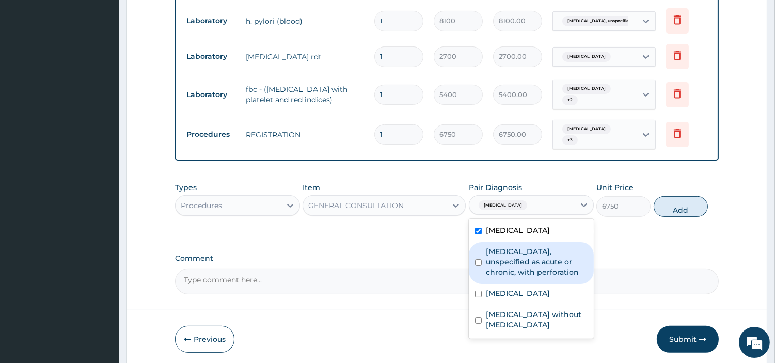
drag, startPoint x: 528, startPoint y: 275, endPoint x: 529, endPoint y: 281, distance: 6.3
click at [528, 276] on label "Peptic ulcer, unspecified as acute or chronic, with perforation" at bounding box center [537, 261] width 102 height 31
checkbox input "true"
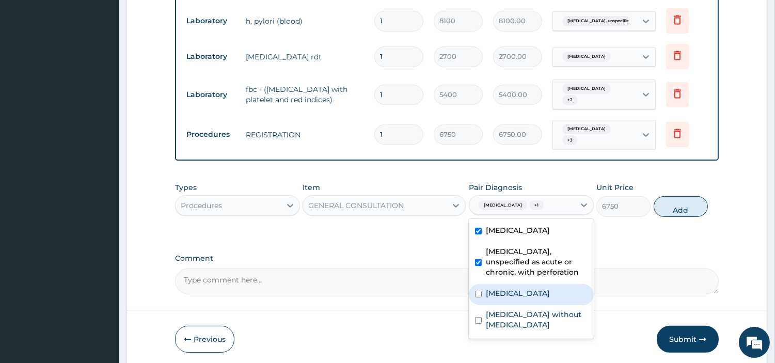
click at [529, 298] on label "Malaria, unspecified" at bounding box center [518, 293] width 64 height 10
checkbox input "true"
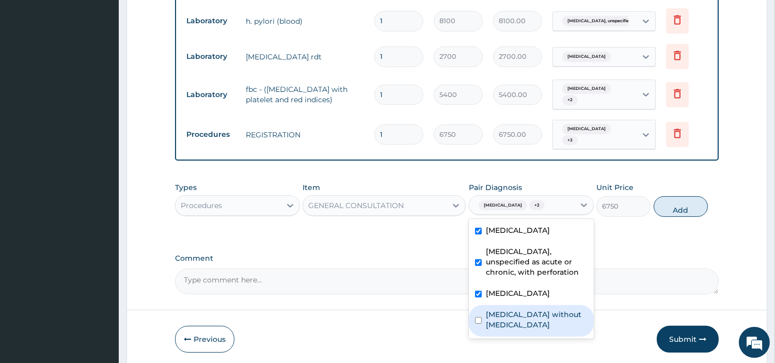
click at [533, 330] on label "Sepsis without septic shock" at bounding box center [537, 319] width 102 height 21
checkbox input "true"
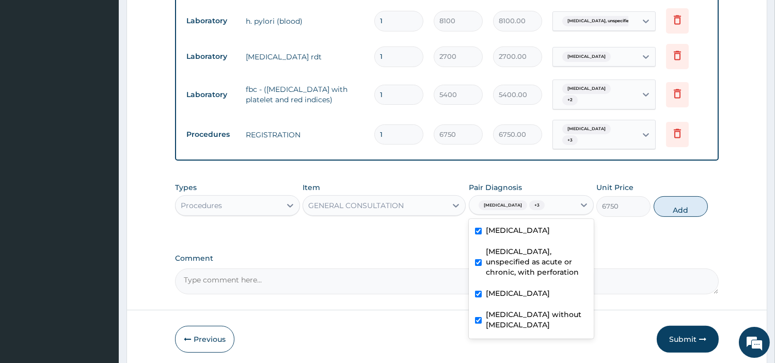
click at [670, 217] on button "Add" at bounding box center [681, 206] width 54 height 21
type input "0"
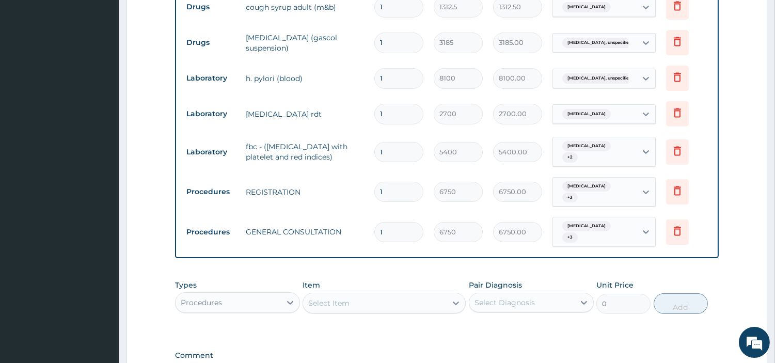
scroll to position [590, 0]
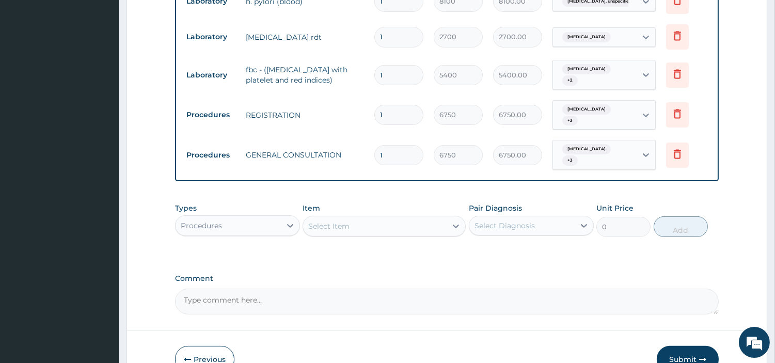
click at [251, 239] on div "Types Procedures Item Select Item Pair Diagnosis Select Diagnosis Unit Price 0 …" at bounding box center [447, 220] width 544 height 44
click at [251, 233] on div "Procedures" at bounding box center [228, 225] width 105 height 17
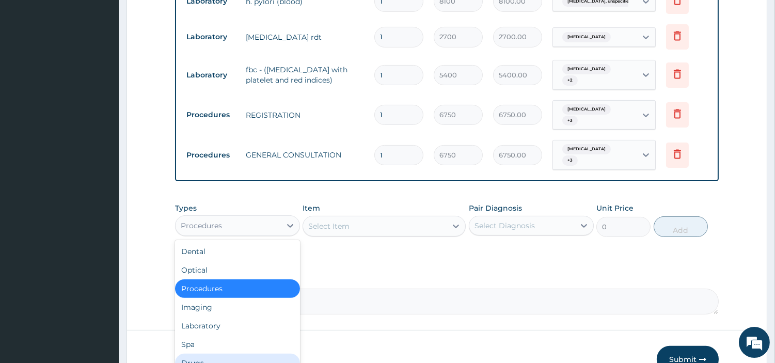
scroll to position [35, 0]
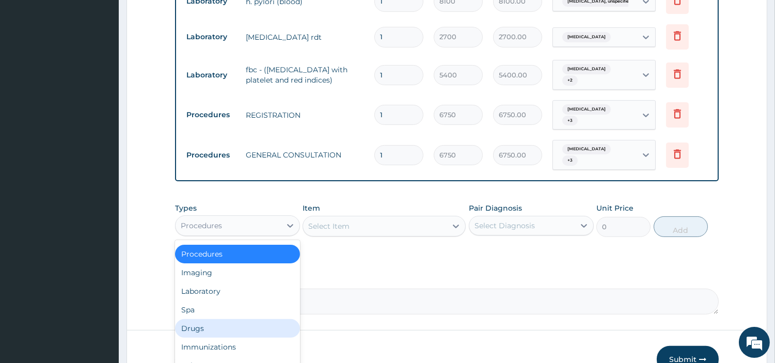
click at [247, 326] on div "Drugs" at bounding box center [237, 328] width 125 height 19
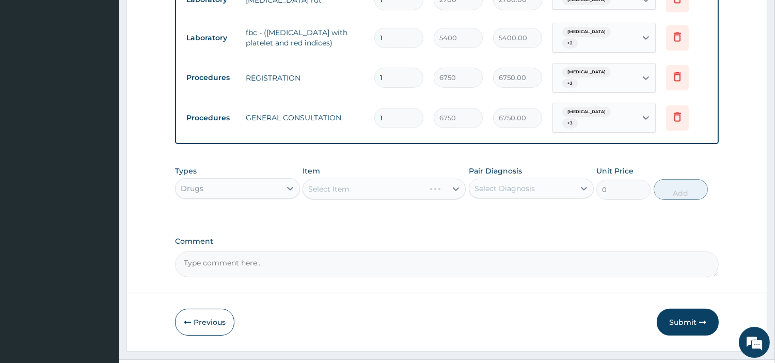
scroll to position [647, 0]
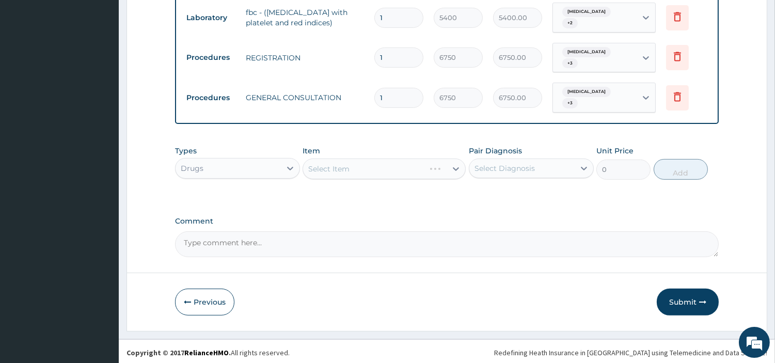
click at [424, 173] on div "Select Item" at bounding box center [384, 168] width 163 height 21
click at [424, 173] on div "Select Item" at bounding box center [375, 169] width 144 height 17
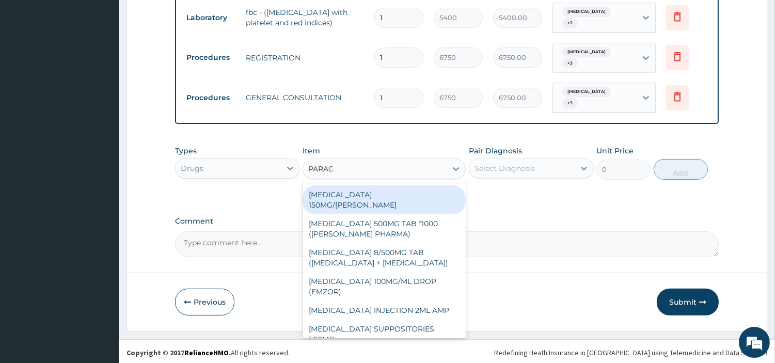
type input "PARACE"
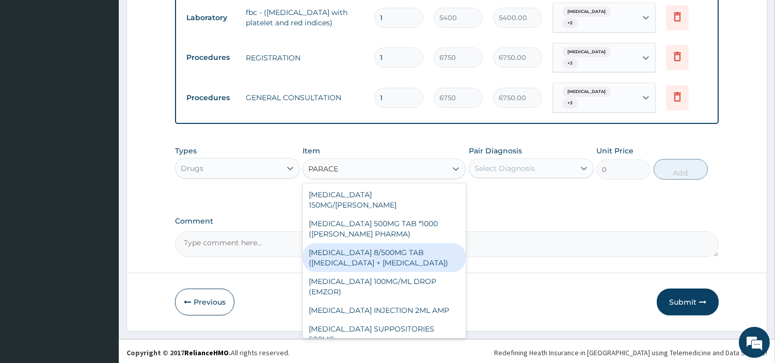
scroll to position [136, 0]
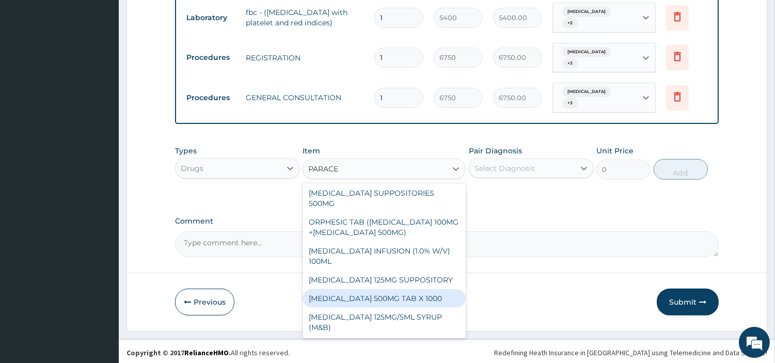
click at [434, 295] on div "PARACETAMOL 500MG TAB X 1000" at bounding box center [384, 298] width 163 height 19
type input "22.39999961853027"
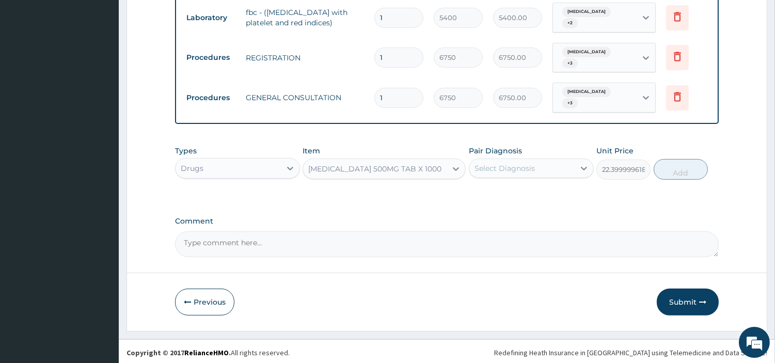
click at [503, 171] on div "Select Diagnosis" at bounding box center [504, 168] width 60 height 10
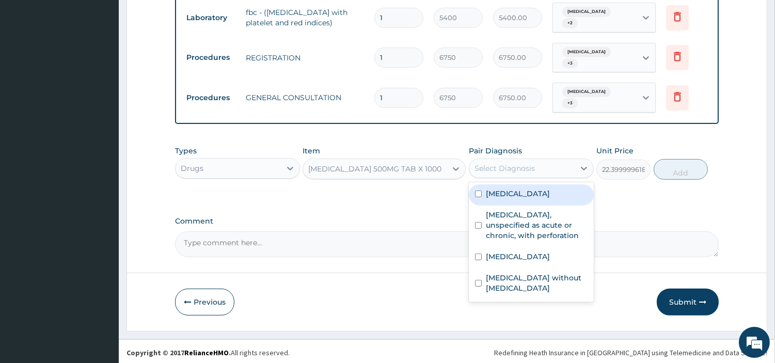
click at [515, 199] on label "Acute pharyngitis, unspecified" at bounding box center [518, 193] width 64 height 10
checkbox input "true"
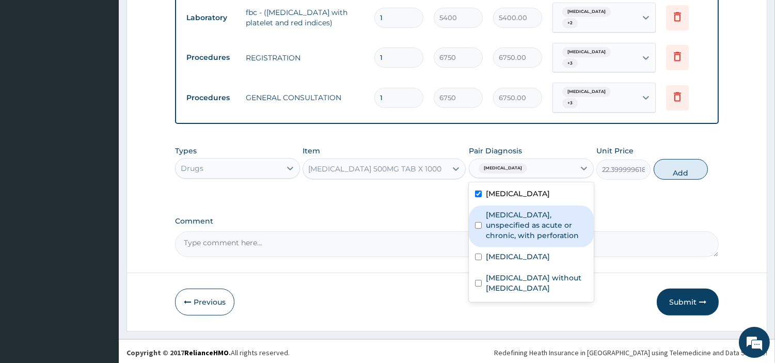
click at [519, 235] on label "Peptic ulcer, unspecified as acute or chronic, with perforation" at bounding box center [537, 225] width 102 height 31
checkbox input "true"
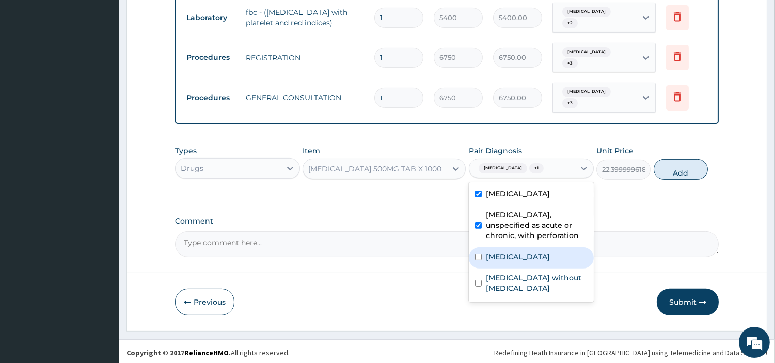
click at [525, 262] on label "Malaria, unspecified" at bounding box center [518, 256] width 64 height 10
checkbox input "true"
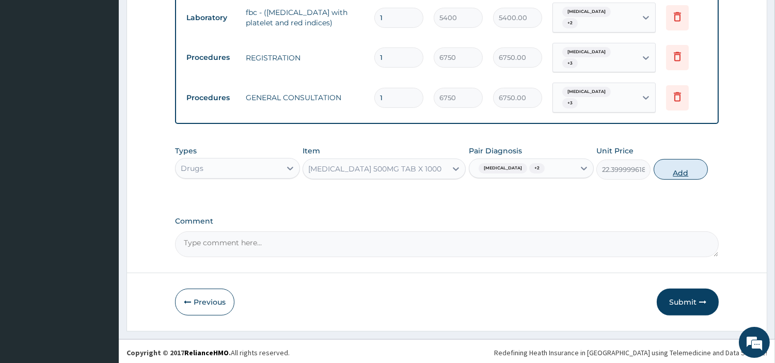
click at [667, 180] on button "Add" at bounding box center [681, 169] width 54 height 21
type input "0"
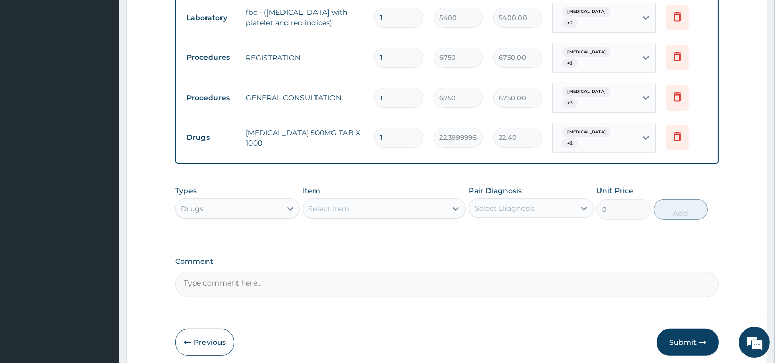
type input "0.00"
type input "3"
type input "67.20"
type input "30"
type input "672.00"
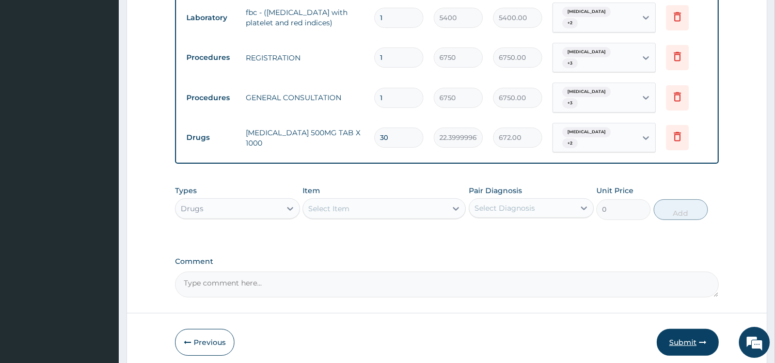
type input "30"
click at [698, 349] on button "Submit" at bounding box center [688, 342] width 62 height 27
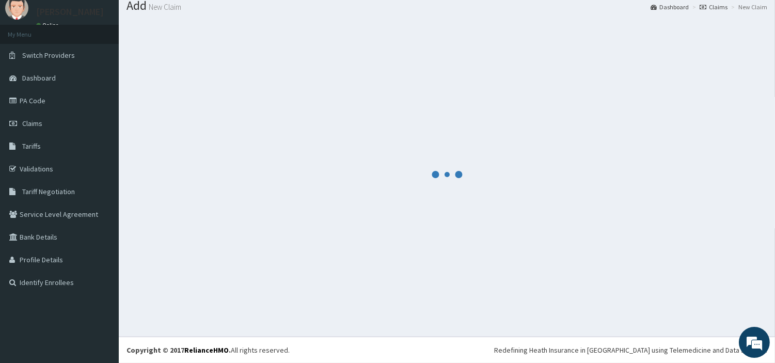
scroll to position [34, 0]
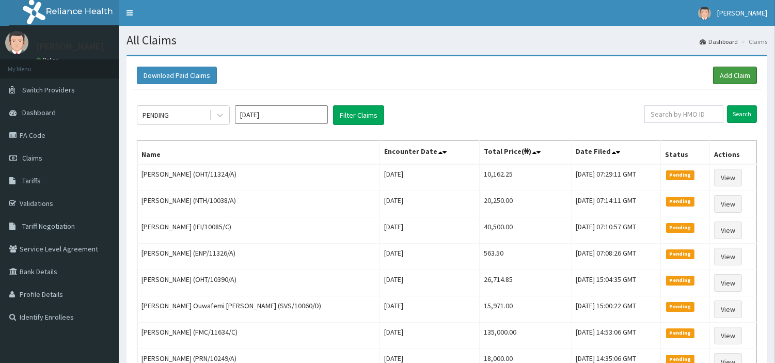
drag, startPoint x: 735, startPoint y: 77, endPoint x: 679, endPoint y: 65, distance: 56.7
click at [735, 77] on link "Add Claim" at bounding box center [735, 76] width 44 height 18
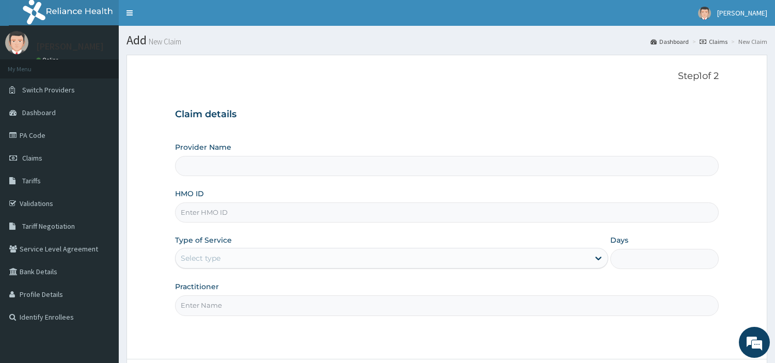
type input "[GEOGRAPHIC_DATA] Nig. Ltd"
click at [305, 212] on input "HMO ID" at bounding box center [447, 212] width 544 height 20
paste input "CMR/10013/A"
type input "CMR/10013/A"
click at [323, 264] on div "Select type" at bounding box center [383, 258] width 414 height 17
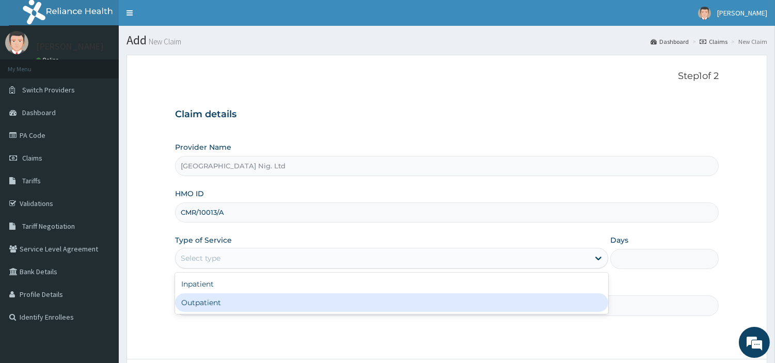
click at [321, 303] on div "Outpatient" at bounding box center [391, 302] width 433 height 19
type input "1"
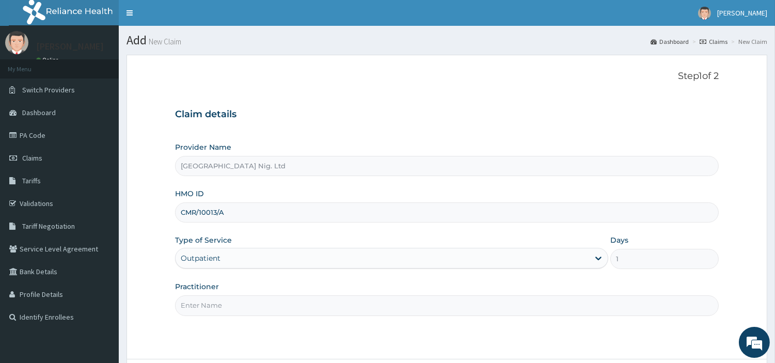
click at [321, 303] on input "Practitioner" at bounding box center [447, 305] width 544 height 20
paste input "Misbahdeen Ramlah"
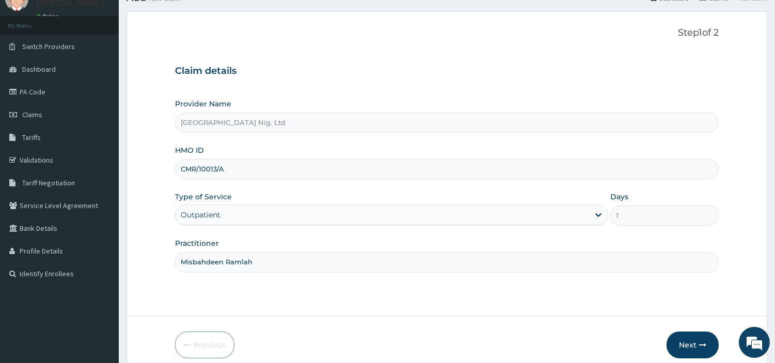
scroll to position [89, 0]
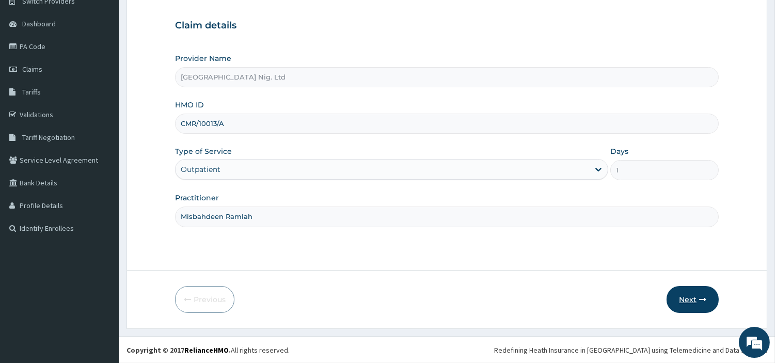
type input "Misbahdeen Ramlah"
click at [693, 294] on button "Next" at bounding box center [692, 299] width 52 height 27
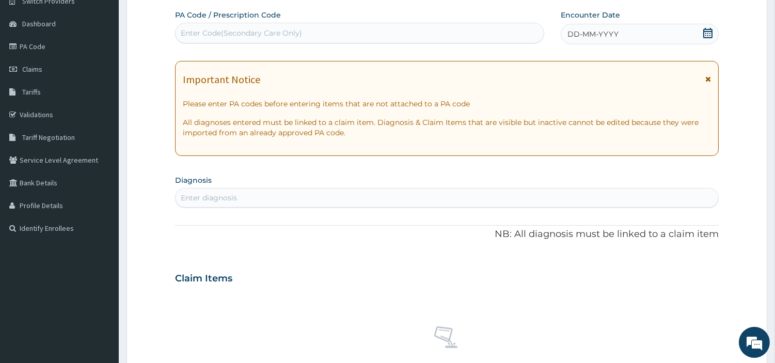
click at [380, 31] on div "Enter Code(Secondary Care Only)" at bounding box center [360, 33] width 368 height 17
paste input "PA/1CEA26"
type input "PA/1CEA26"
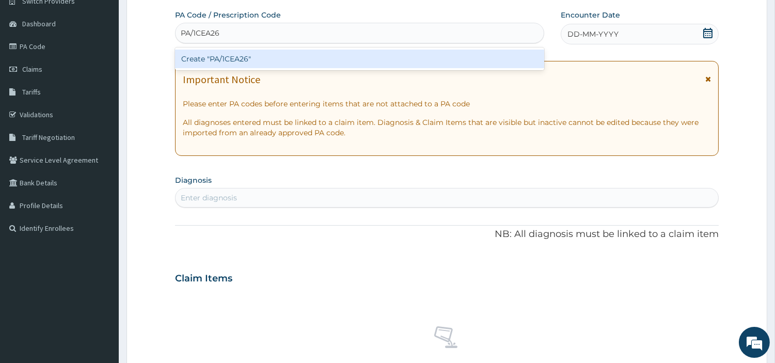
click at [432, 62] on div "Create "PA/1CEA26"" at bounding box center [359, 59] width 369 height 19
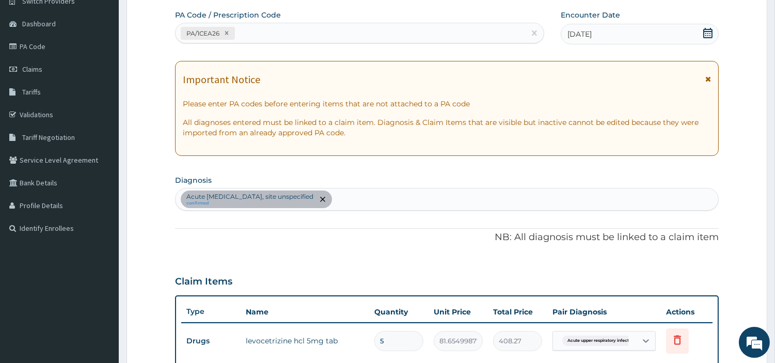
scroll to position [283, 0]
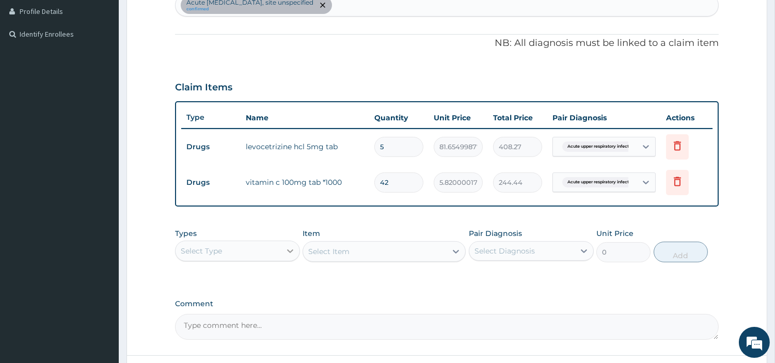
click at [292, 249] on icon at bounding box center [290, 251] width 10 height 10
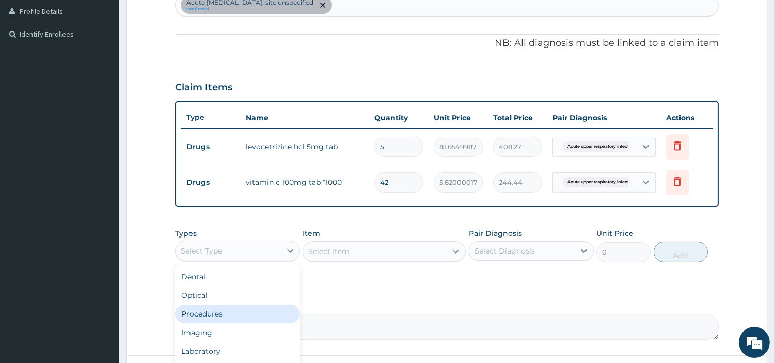
click at [272, 308] on div "Procedures" at bounding box center [237, 314] width 125 height 19
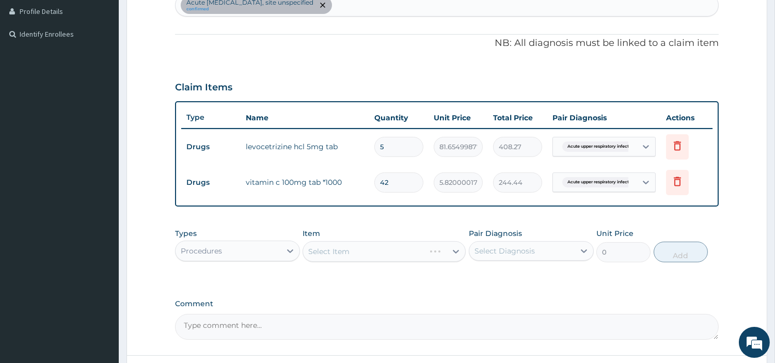
click at [357, 255] on div "Select Item" at bounding box center [384, 251] width 163 height 21
click at [357, 255] on div "Select Item" at bounding box center [375, 251] width 144 height 17
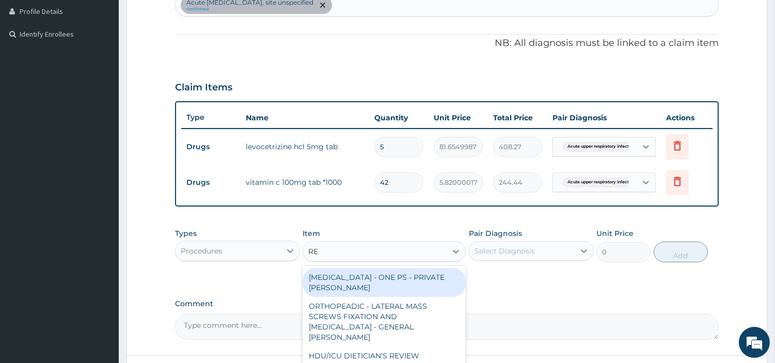
type input "REG"
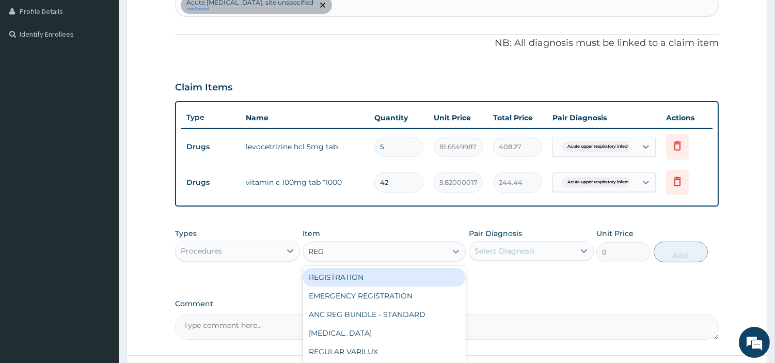
click at [420, 275] on div "REGISTRATION" at bounding box center [384, 277] width 163 height 19
type input "6750"
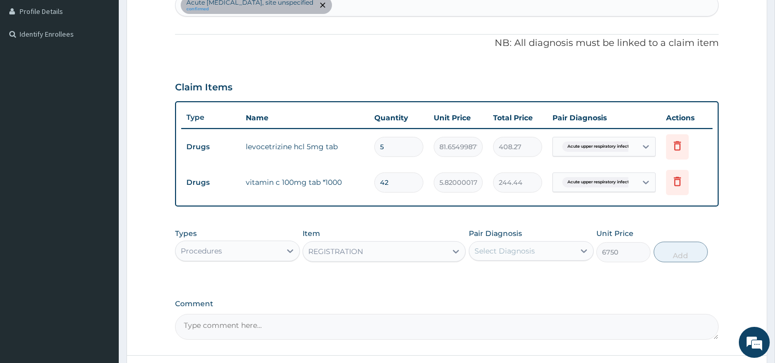
click at [523, 255] on div "Select Diagnosis" at bounding box center [504, 251] width 60 height 10
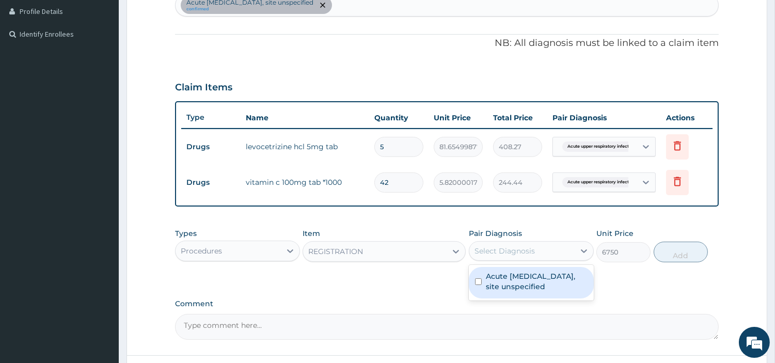
click at [522, 286] on label "Acute upper respiratory infection, site unspecified" at bounding box center [537, 281] width 102 height 21
checkbox input "true"
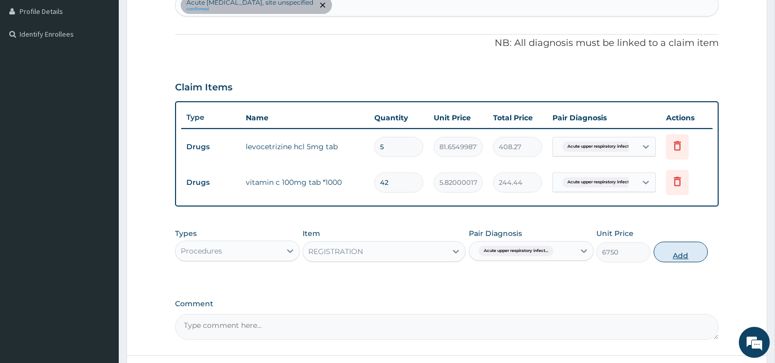
click at [671, 257] on button "Add" at bounding box center [681, 252] width 54 height 21
type input "0"
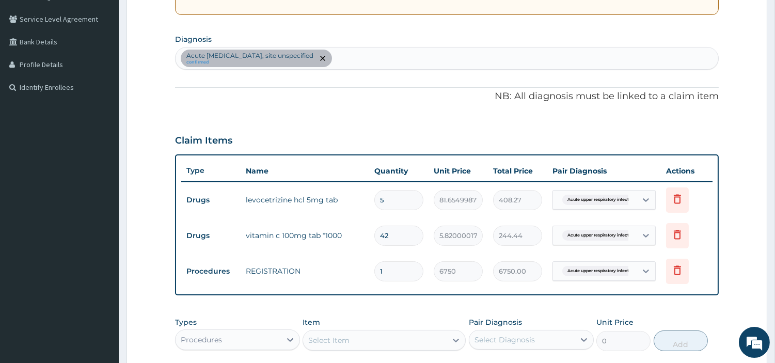
scroll to position [168, 0]
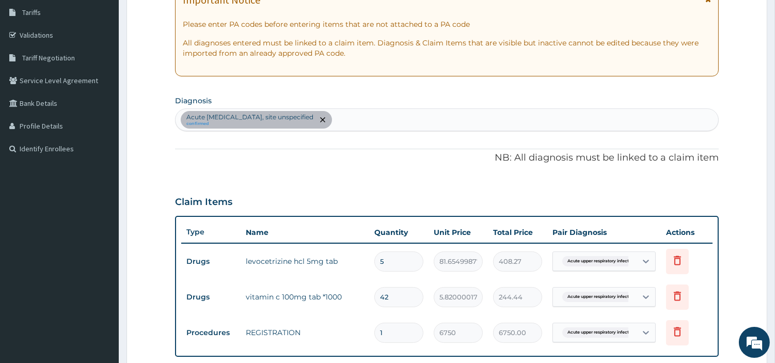
click at [380, 107] on section "Diagnosis Acute upper respiratory infection, site unspecified confirmed" at bounding box center [447, 112] width 544 height 38
click at [379, 119] on div "Acute upper respiratory infection, site unspecified confirmed" at bounding box center [447, 120] width 543 height 22
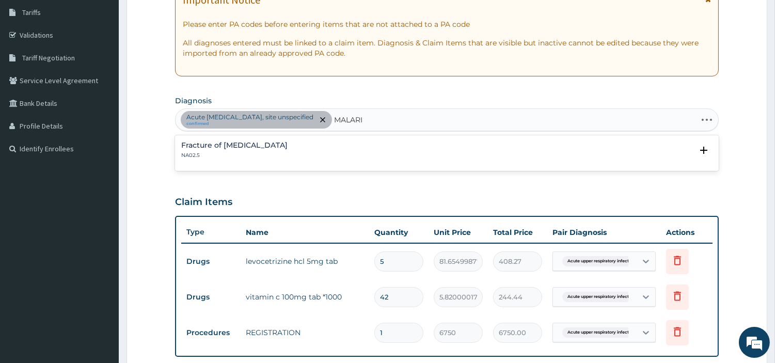
type input "MALARIA"
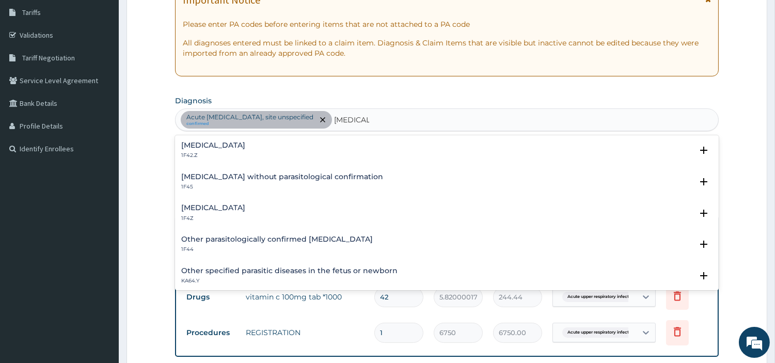
click at [243, 205] on h4 "Malaria, unspecified" at bounding box center [213, 208] width 64 height 8
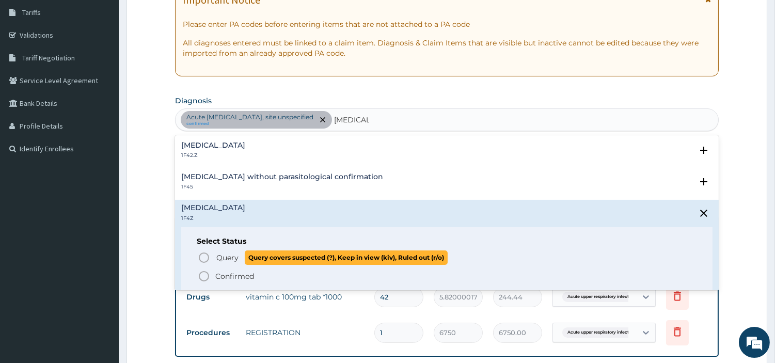
click at [233, 255] on span "Query" at bounding box center [227, 257] width 22 height 10
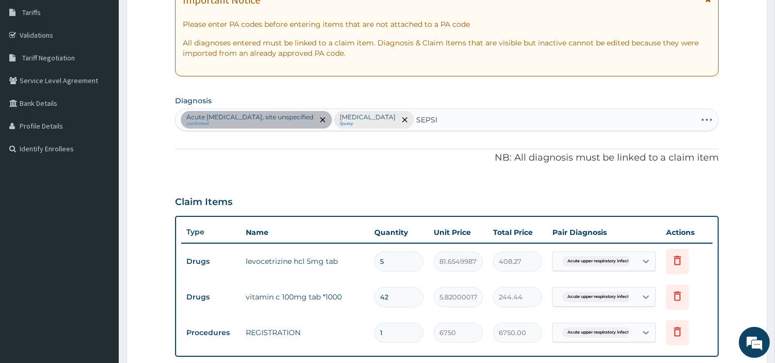
type input "SEPSIS"
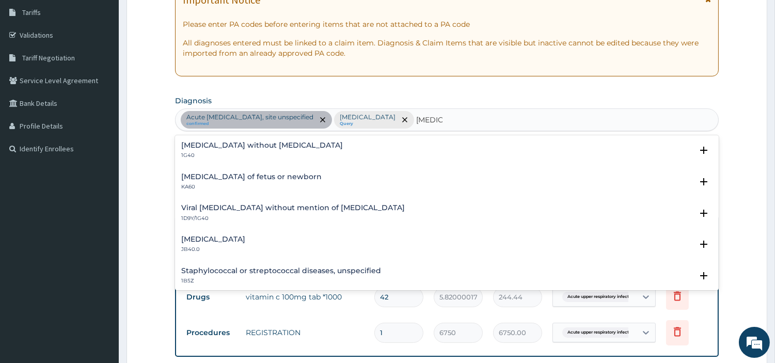
click at [225, 161] on div "Sepsis without septic shock 1G40 Select Status Query Query covers suspected (?)…" at bounding box center [446, 152] width 531 height 23
click at [225, 155] on p "1G40" at bounding box center [262, 155] width 162 height 7
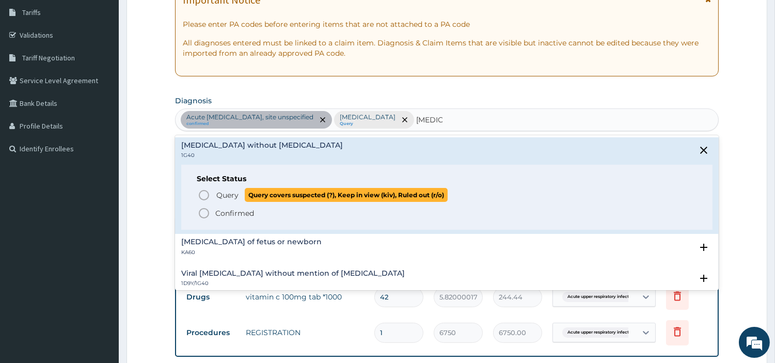
click at [223, 195] on span "Query" at bounding box center [227, 195] width 22 height 10
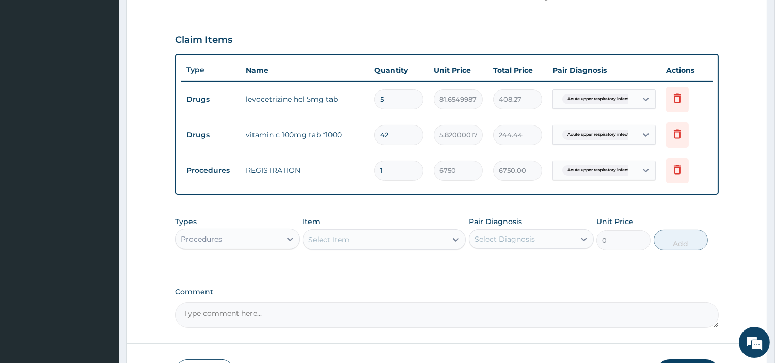
scroll to position [346, 0]
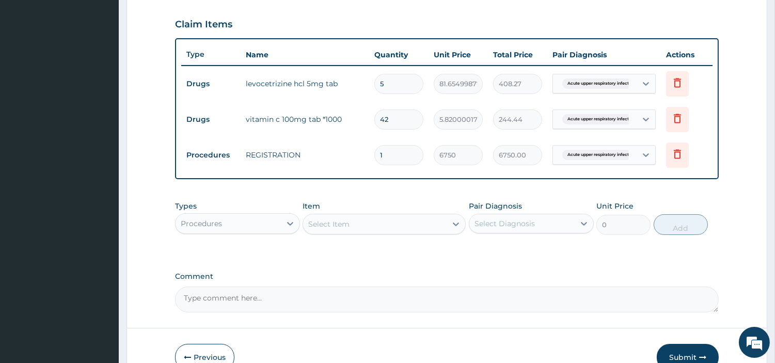
click at [415, 231] on div "Select Item" at bounding box center [375, 224] width 144 height 17
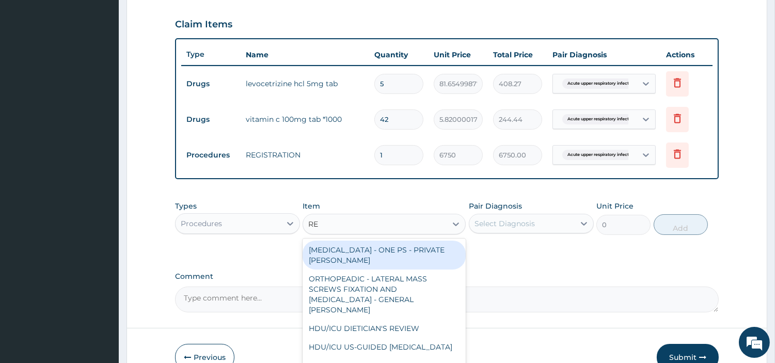
type input "REG"
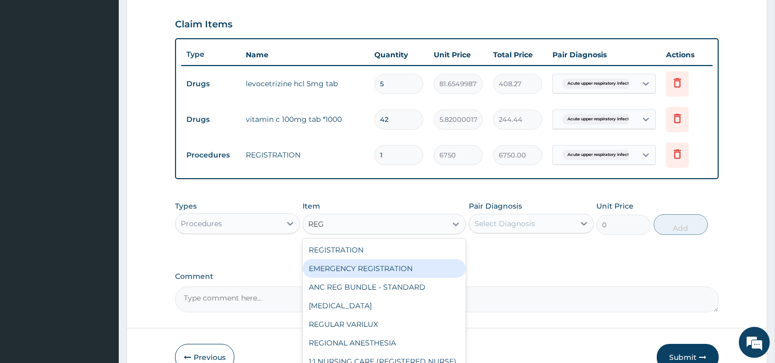
click at [398, 259] on div "EMERGENCY REGISTRATION" at bounding box center [384, 268] width 163 height 19
type input "8505"
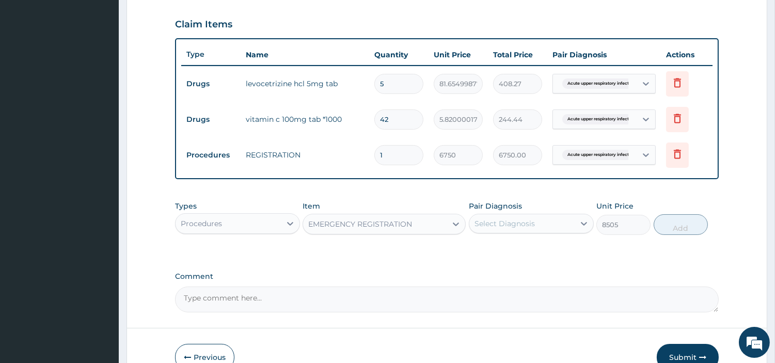
click at [385, 223] on div "EMERGENCY REGISTRATION" at bounding box center [360, 224] width 104 height 10
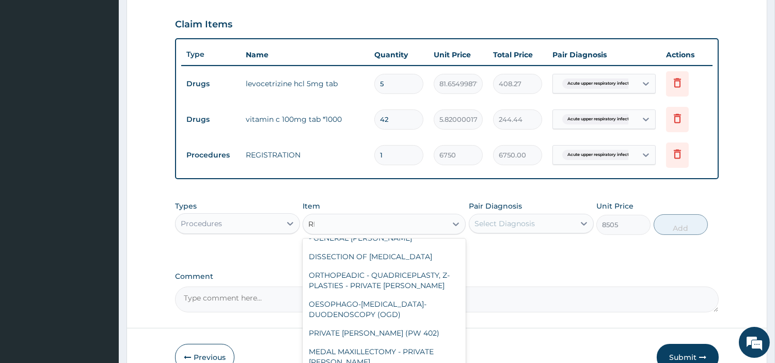
scroll to position [3348, 0]
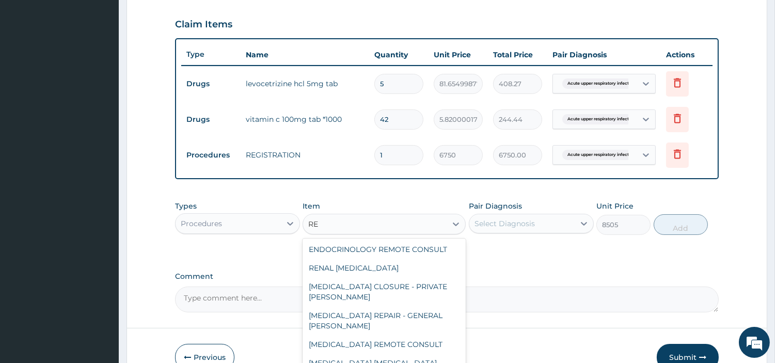
type input "REG"
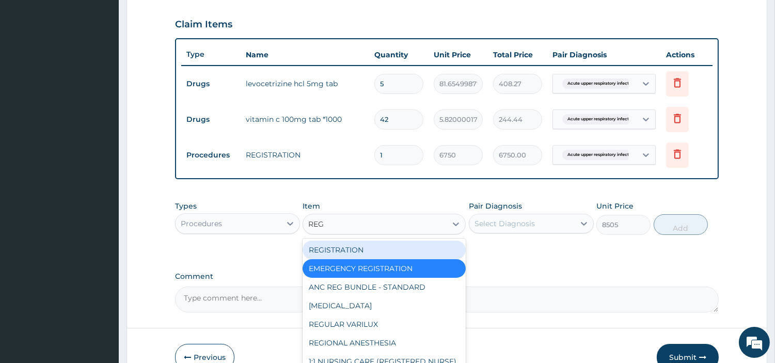
click at [425, 245] on div "REGISTRATION" at bounding box center [384, 250] width 163 height 19
type input "0"
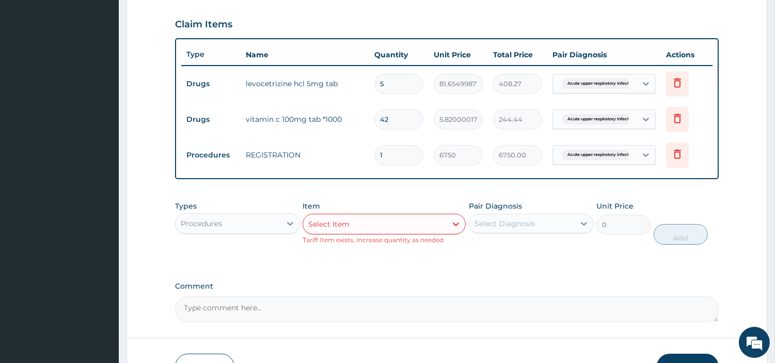
click at [537, 224] on div "Select Diagnosis" at bounding box center [521, 223] width 105 height 17
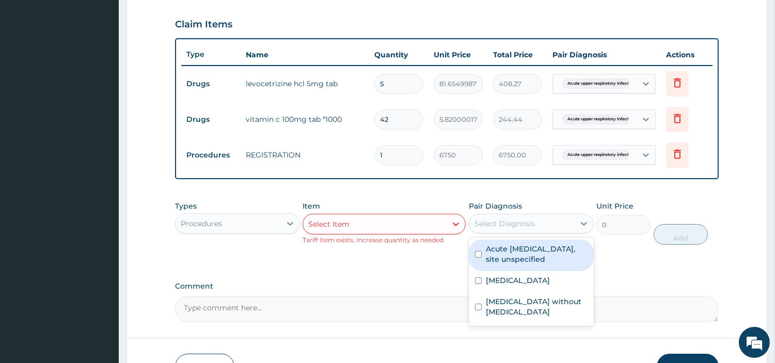
click at [377, 236] on small "Tariff Item exists, Increase quantity as needed" at bounding box center [373, 240] width 141 height 8
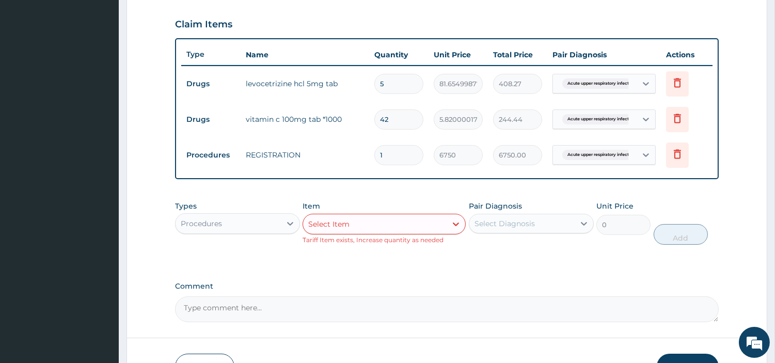
click at [326, 225] on div "Select Item" at bounding box center [328, 224] width 41 height 10
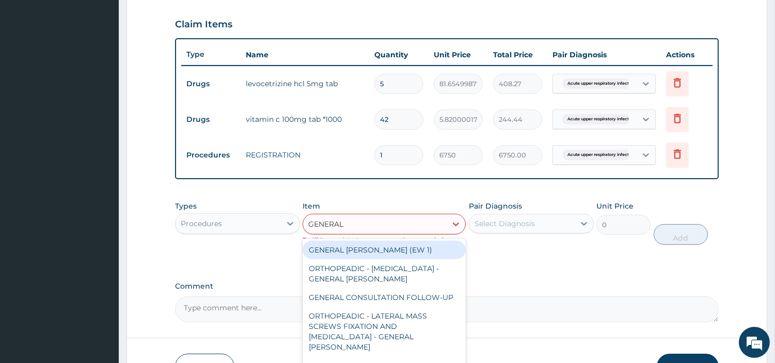
type input "GENERAL C"
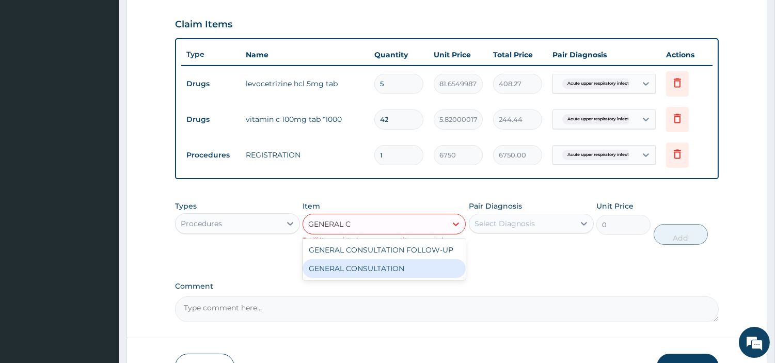
click at [370, 271] on div "GENERAL CONSULTATION" at bounding box center [384, 268] width 163 height 19
type input "6750"
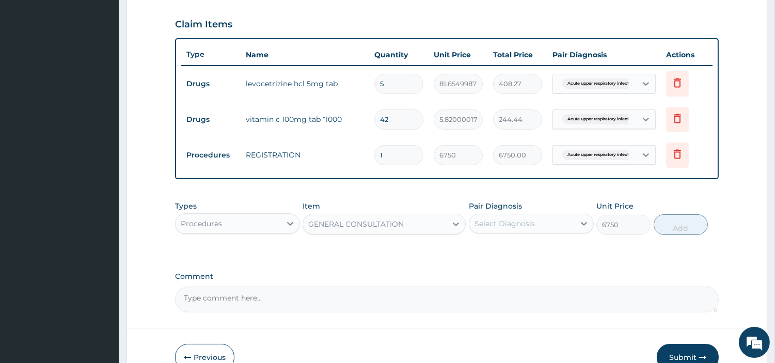
click at [549, 225] on div "Select Diagnosis" at bounding box center [521, 223] width 105 height 17
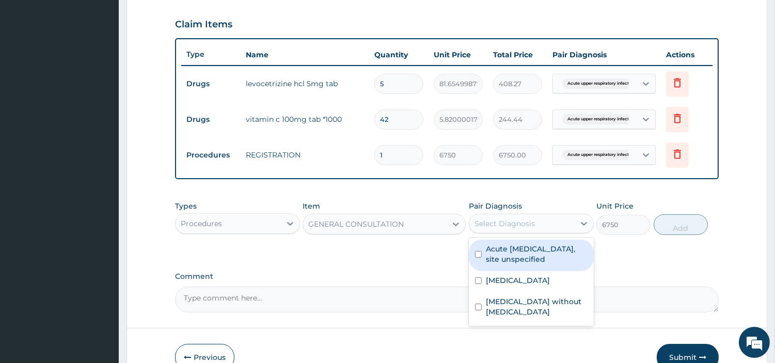
click at [543, 254] on label "Acute upper respiratory infection, site unspecified" at bounding box center [537, 254] width 102 height 21
checkbox input "true"
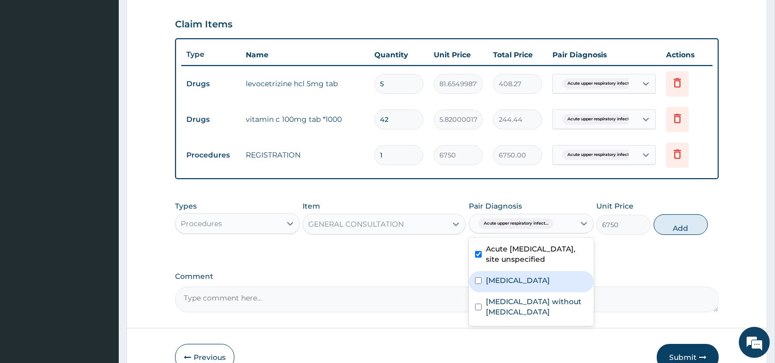
click at [543, 280] on label "Malaria, unspecified" at bounding box center [518, 280] width 64 height 10
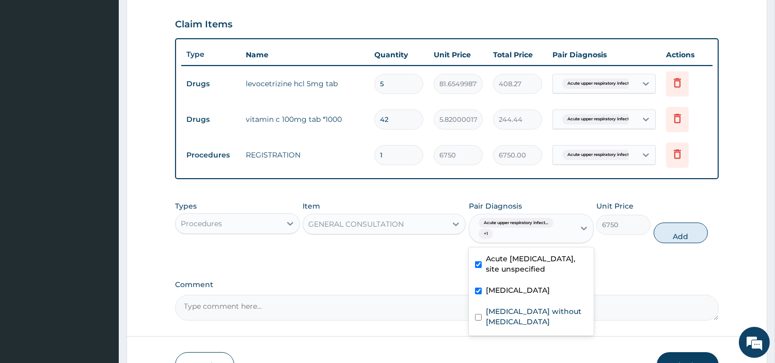
click at [543, 299] on div "Malaria, unspecified" at bounding box center [531, 291] width 125 height 21
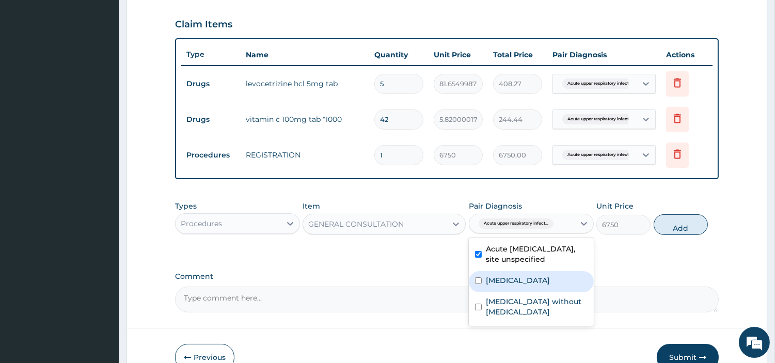
click at [563, 285] on div "Malaria, unspecified" at bounding box center [531, 281] width 125 height 21
checkbox input "true"
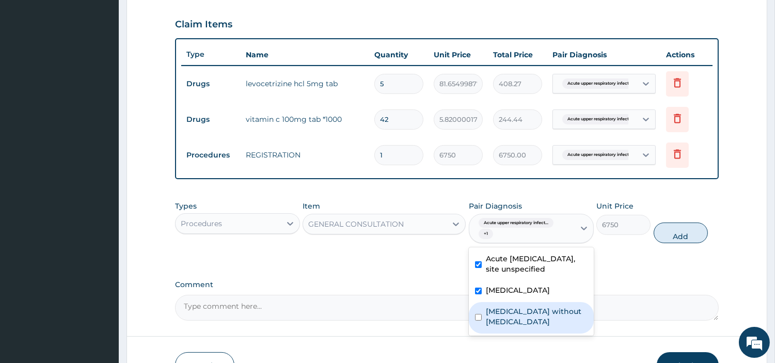
click at [557, 312] on label "Sepsis without septic shock" at bounding box center [537, 316] width 102 height 21
checkbox input "true"
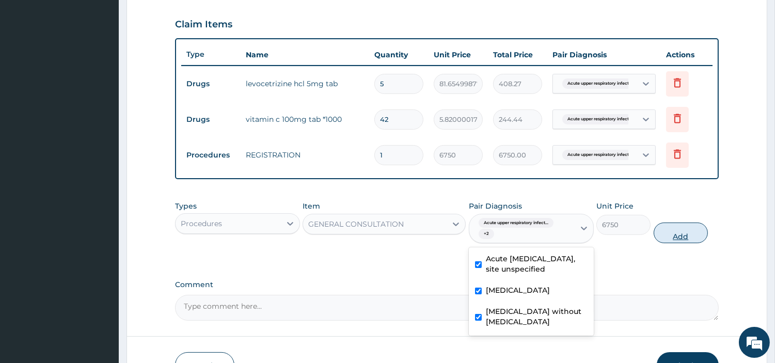
click at [675, 236] on button "Add" at bounding box center [681, 233] width 54 height 21
type input "0"
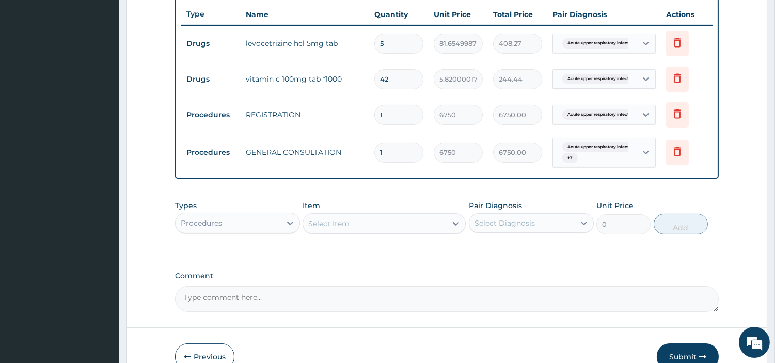
scroll to position [443, 0]
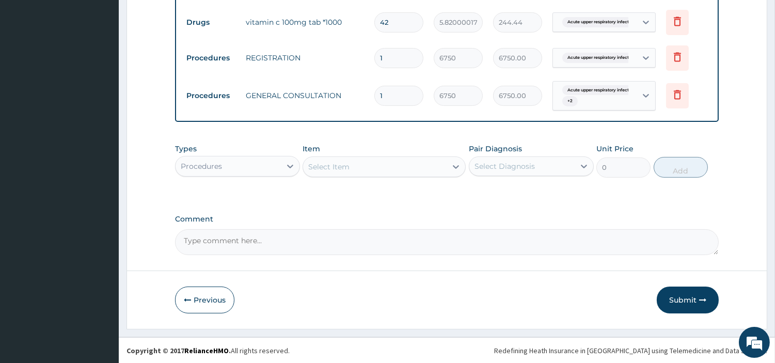
drag, startPoint x: 256, startPoint y: 165, endPoint x: 256, endPoint y: 174, distance: 8.8
click at [256, 164] on div "Procedures" at bounding box center [228, 166] width 105 height 17
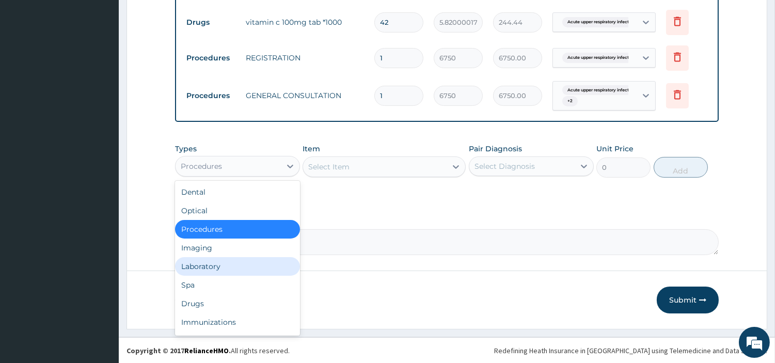
click at [251, 262] on div "Laboratory" at bounding box center [237, 266] width 125 height 19
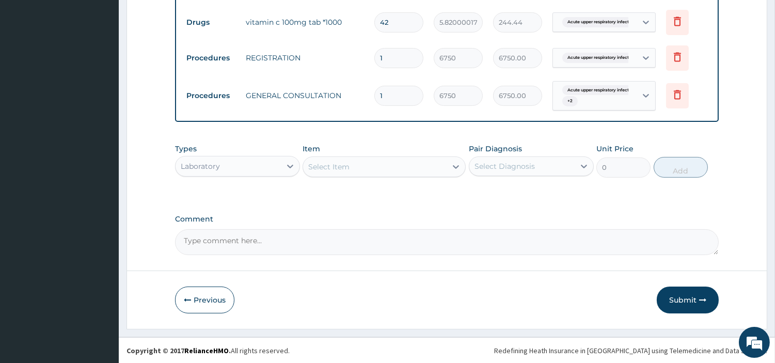
click at [379, 167] on div "Select Item" at bounding box center [375, 166] width 144 height 17
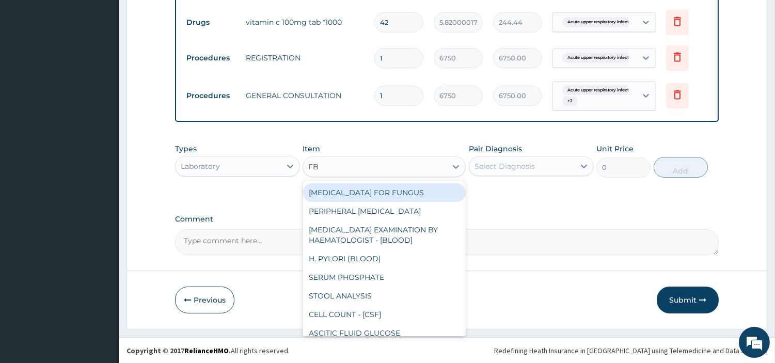
type input "FBC"
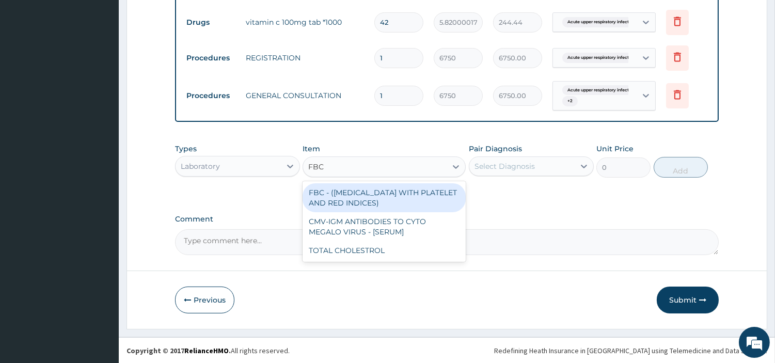
click at [399, 198] on div "FBC - (FULL BLOOD COUNT WITH PLATELET AND RED INDICES)" at bounding box center [384, 197] width 163 height 29
type input "5400"
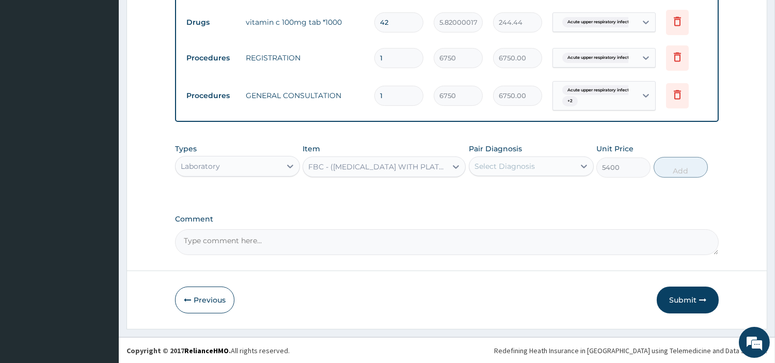
click at [546, 172] on div "Select Diagnosis" at bounding box center [521, 166] width 105 height 17
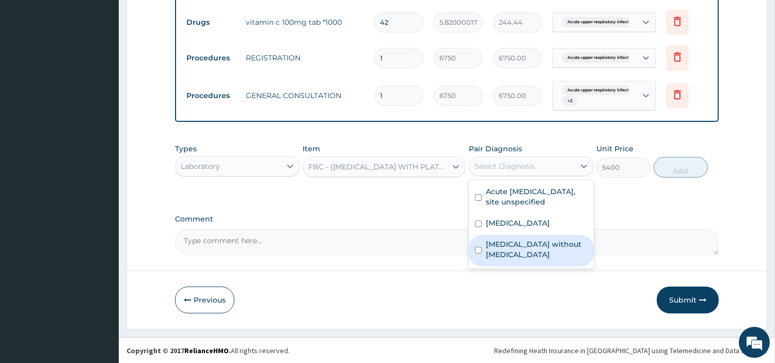
click at [546, 239] on label "Sepsis without septic shock" at bounding box center [537, 249] width 102 height 21
checkbox input "true"
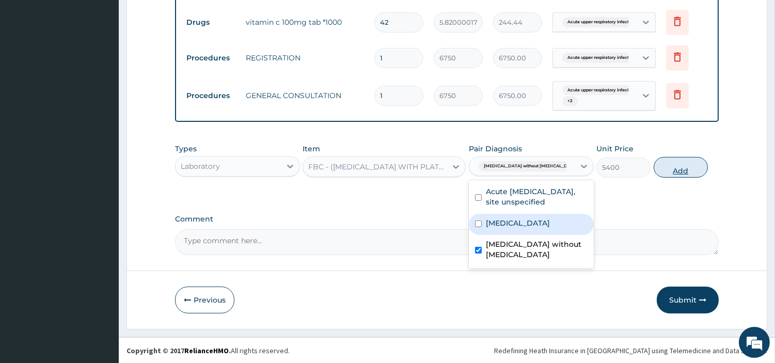
click at [668, 164] on button "Add" at bounding box center [681, 167] width 54 height 21
type input "0"
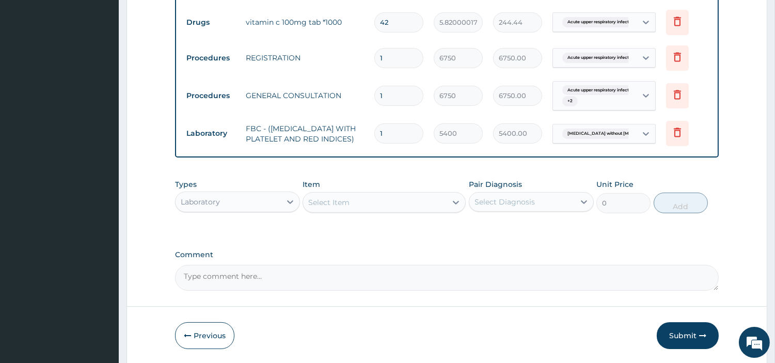
click at [445, 205] on div "Select Item" at bounding box center [375, 202] width 144 height 17
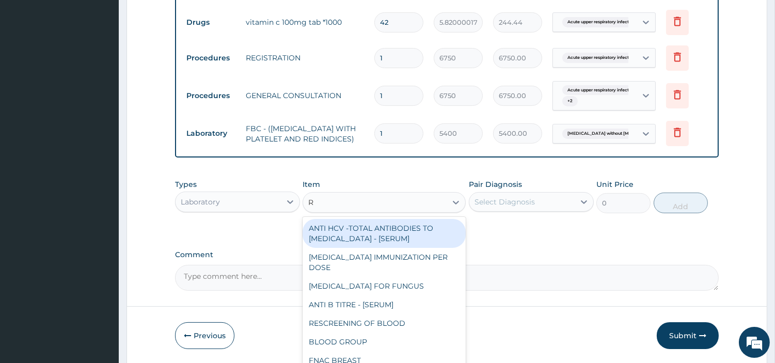
type input "RD"
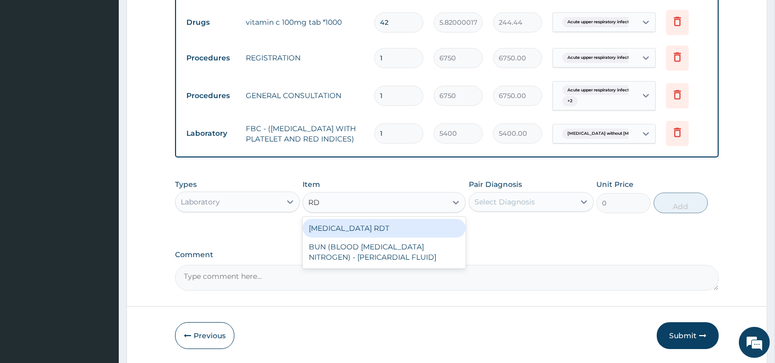
click at [434, 229] on div "MALARIA RDT" at bounding box center [384, 228] width 163 height 19
type input "2700"
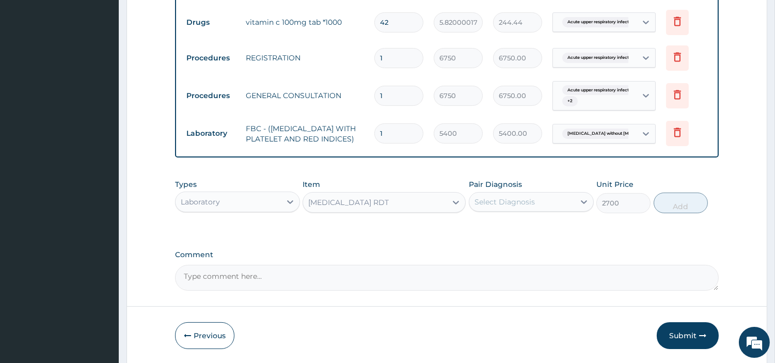
click at [523, 207] on div "Select Diagnosis" at bounding box center [504, 202] width 60 height 10
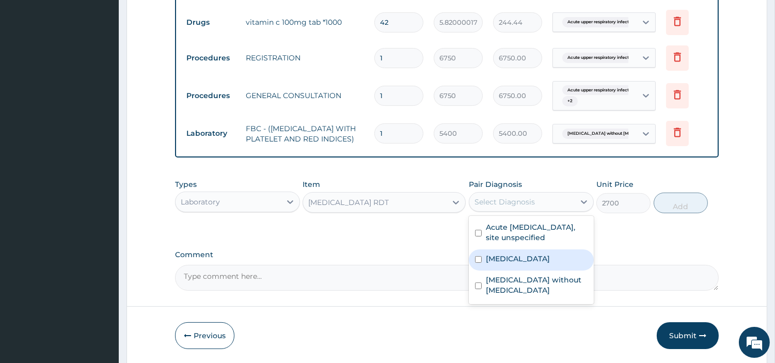
click at [527, 260] on label "[MEDICAL_DATA]" at bounding box center [518, 258] width 64 height 10
checkbox input "true"
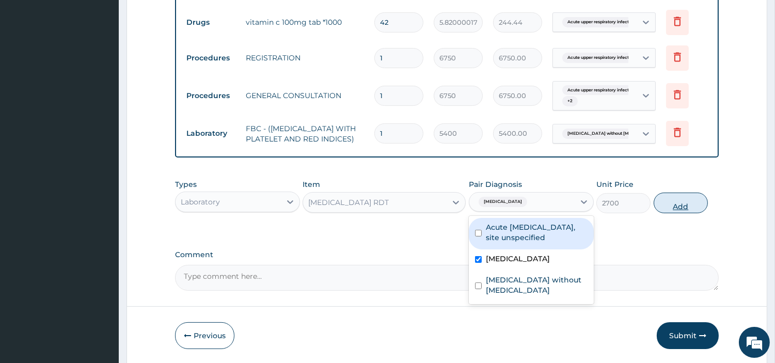
click at [673, 218] on div "Types Laboratory Item MALARIA RDT Pair Diagnosis option Malaria, unspecified, s…" at bounding box center [447, 196] width 544 height 44
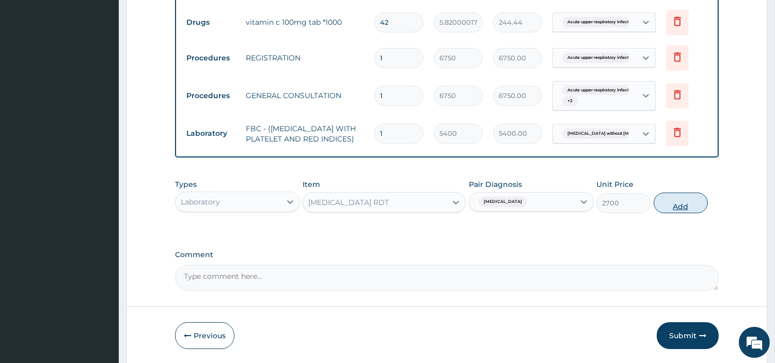
click at [673, 213] on button "Add" at bounding box center [681, 203] width 54 height 21
type input "0"
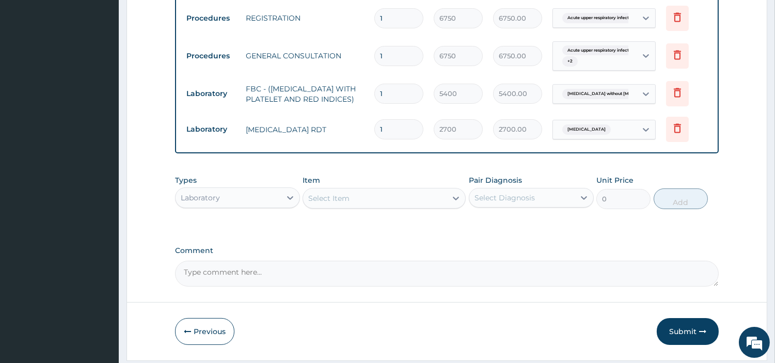
scroll to position [520, 0]
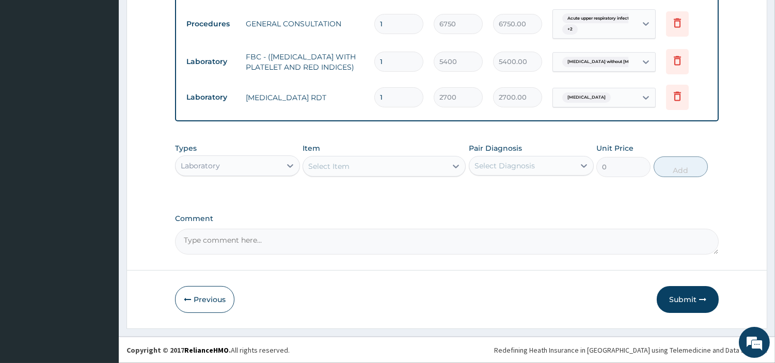
click at [264, 165] on div "Laboratory" at bounding box center [228, 165] width 105 height 17
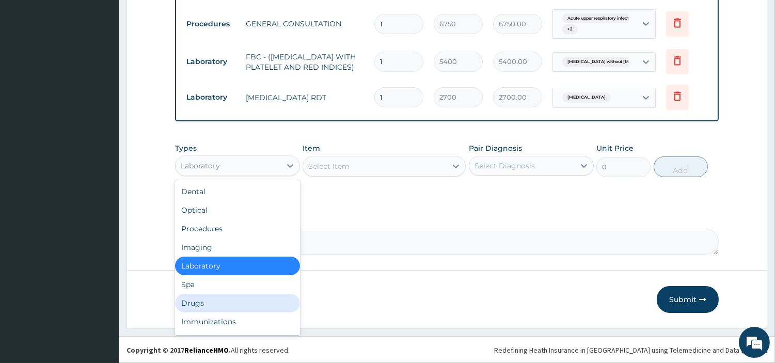
click at [239, 303] on div "Drugs" at bounding box center [237, 303] width 125 height 19
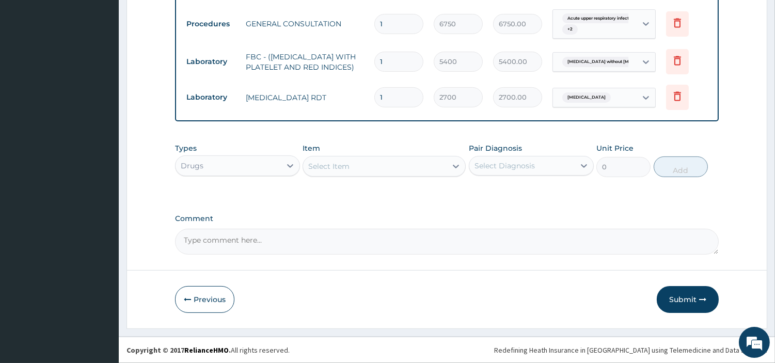
click at [425, 171] on div "Select Item" at bounding box center [375, 166] width 144 height 17
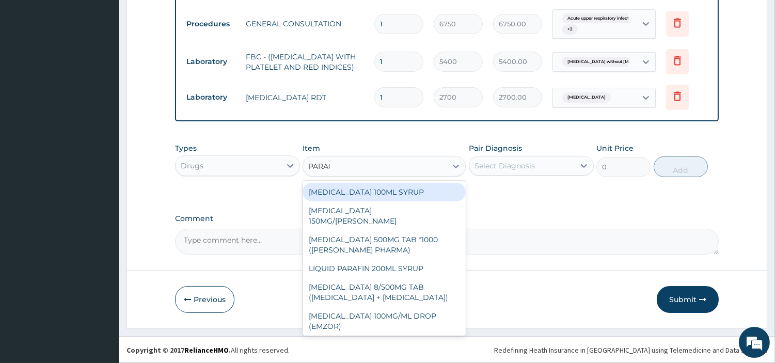
type input "PARACE"
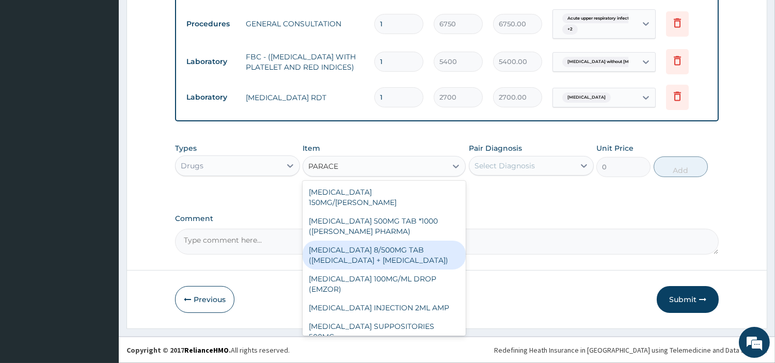
scroll to position [136, 0]
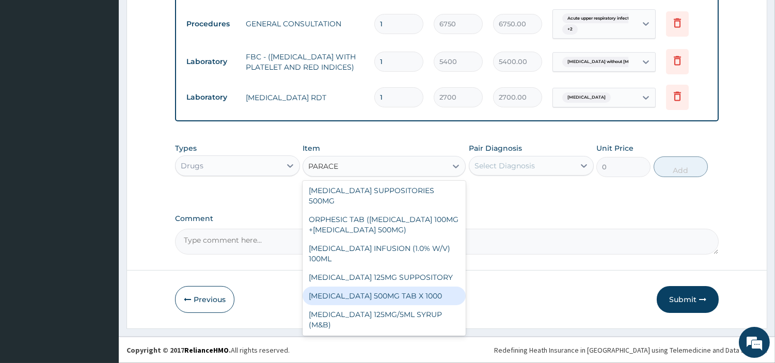
click at [416, 294] on div "PARACETAMOL 500MG TAB X 1000" at bounding box center [384, 296] width 163 height 19
type input "22.39999961853027"
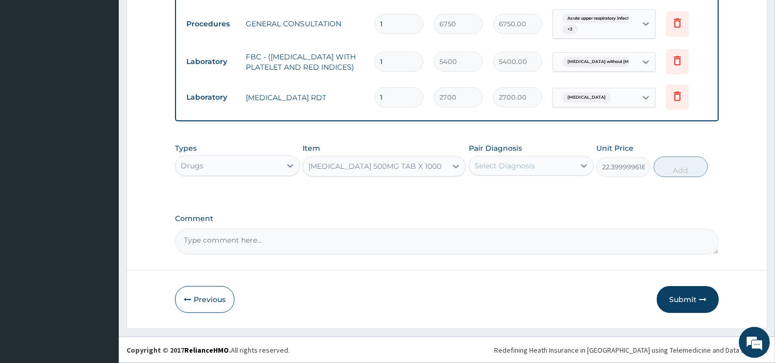
click at [548, 166] on div "Select Diagnosis" at bounding box center [521, 165] width 105 height 17
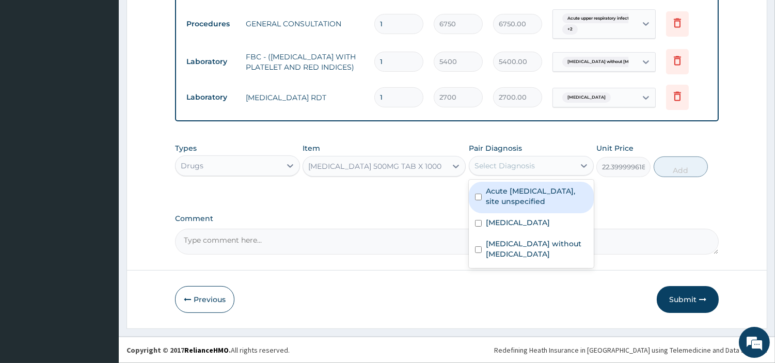
click at [545, 194] on label "Acute upper respiratory infection, site unspecified" at bounding box center [537, 196] width 102 height 21
checkbox input "true"
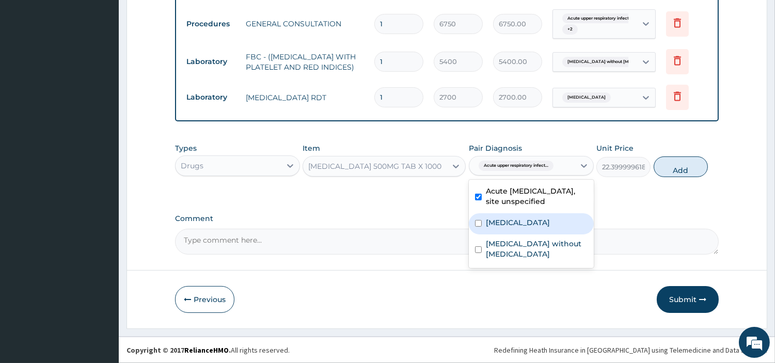
click at [538, 227] on label "[MEDICAL_DATA]" at bounding box center [518, 222] width 64 height 10
checkbox input "true"
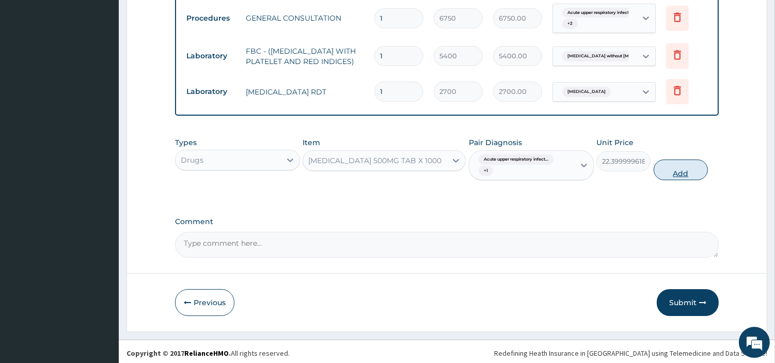
click at [673, 178] on button "Add" at bounding box center [681, 170] width 54 height 21
type input "0"
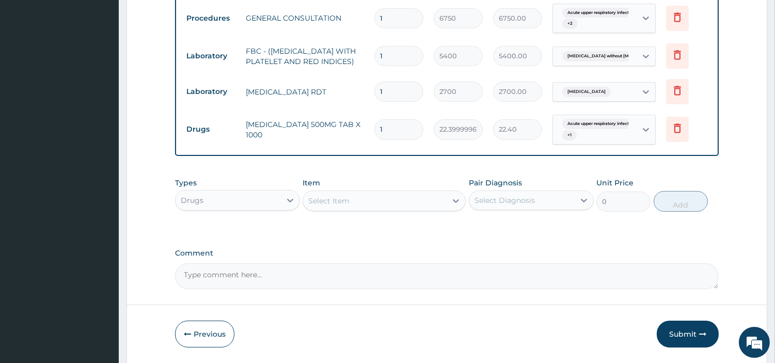
type input "0.00"
type input "3"
type input "67.20"
type input "30"
type input "672.00"
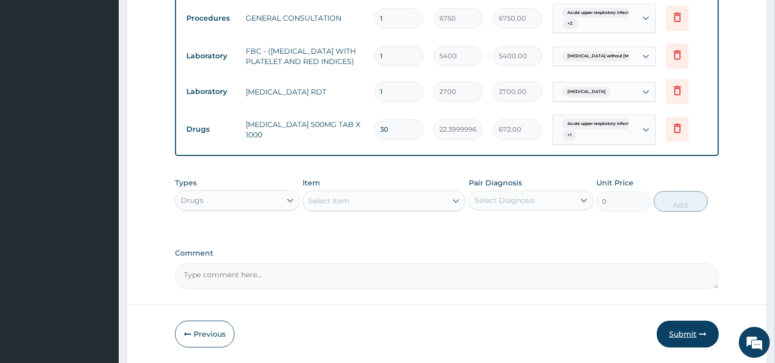
type input "30"
click at [681, 347] on button "Submit" at bounding box center [688, 334] width 62 height 27
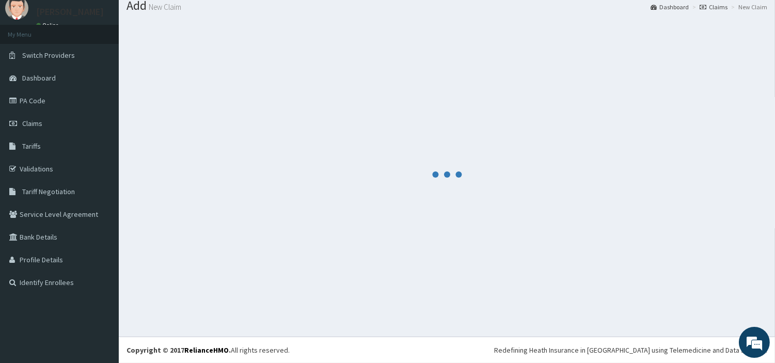
scroll to position [34, 0]
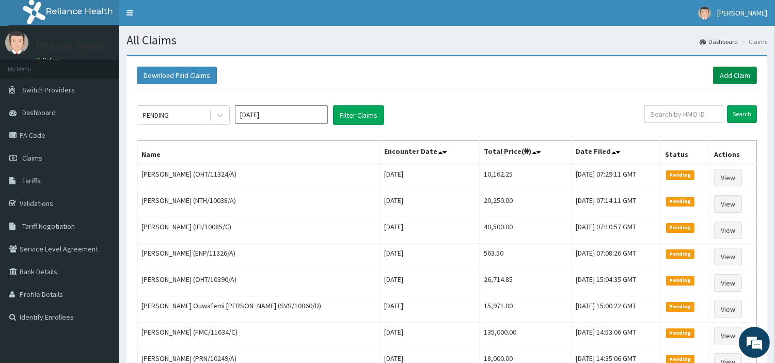
click at [725, 75] on link "Add Claim" at bounding box center [735, 76] width 44 height 18
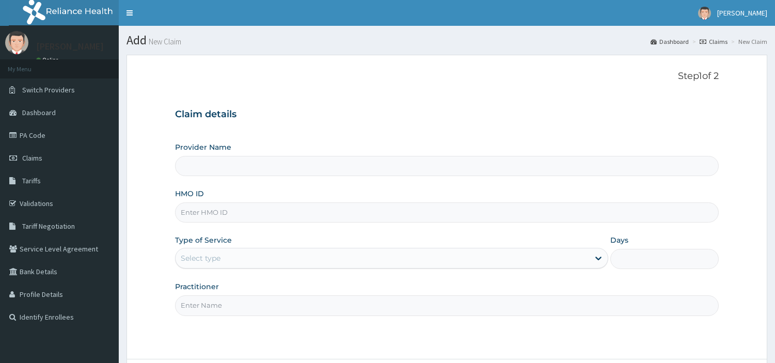
type input "[GEOGRAPHIC_DATA] Nig. Ltd"
drag, startPoint x: 54, startPoint y: 158, endPoint x: 70, endPoint y: 158, distance: 16.0
click at [55, 158] on link "Claims" at bounding box center [59, 158] width 119 height 23
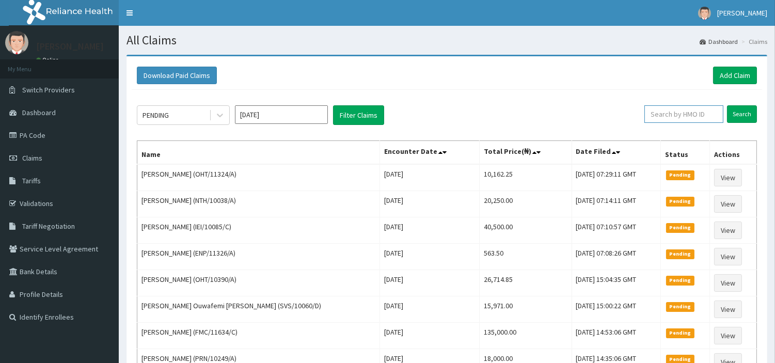
click at [669, 117] on input "text" at bounding box center [683, 114] width 79 height 18
paste input "ITO/10007/A"
type input "ITO/10007/A"
click at [749, 110] on input "Search" at bounding box center [742, 114] width 30 height 18
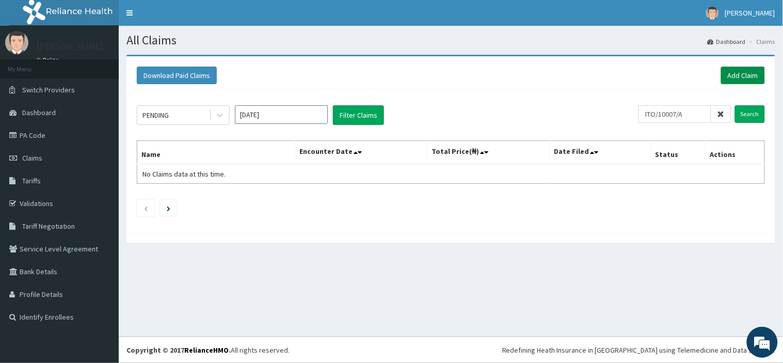
click at [734, 74] on link "Add Claim" at bounding box center [743, 76] width 44 height 18
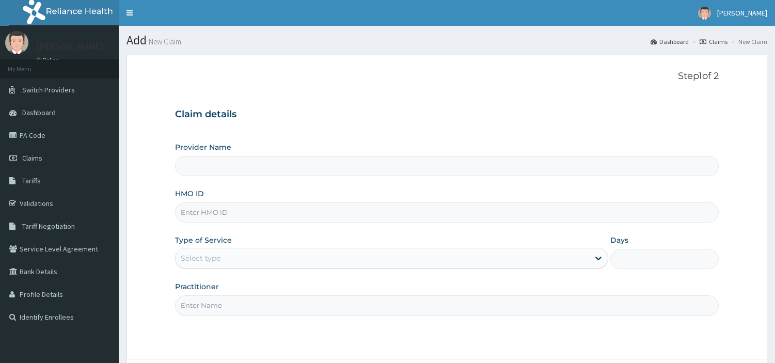
type input "[GEOGRAPHIC_DATA] Nig. Ltd"
click at [248, 219] on input "HMO ID" at bounding box center [447, 212] width 544 height 20
paste input "ITO/10007/A"
type input "ITO/10007/A"
drag, startPoint x: 235, startPoint y: 258, endPoint x: 235, endPoint y: 265, distance: 7.2
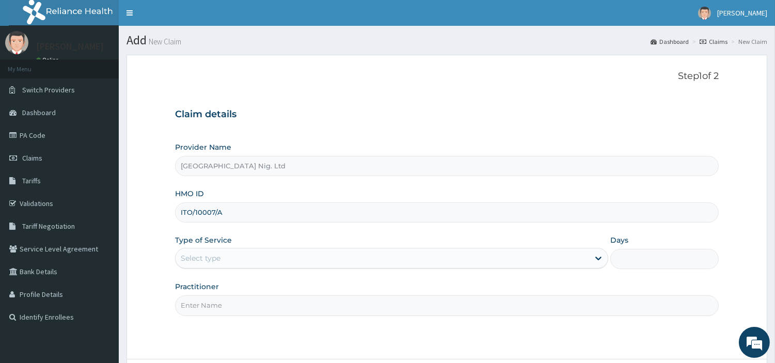
click at [235, 258] on div "Select type" at bounding box center [383, 258] width 414 height 17
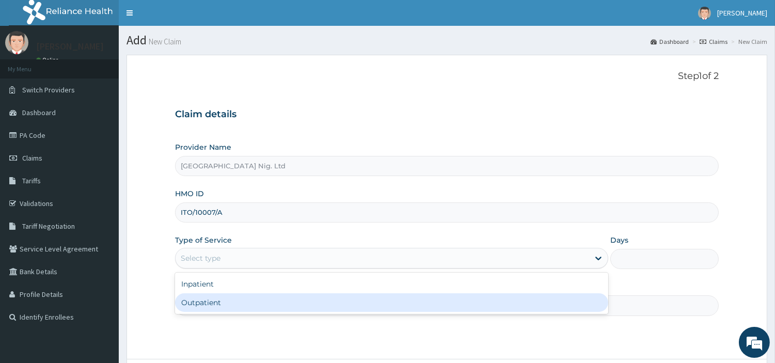
click at [234, 302] on div "Outpatient" at bounding box center [391, 302] width 433 height 19
type input "1"
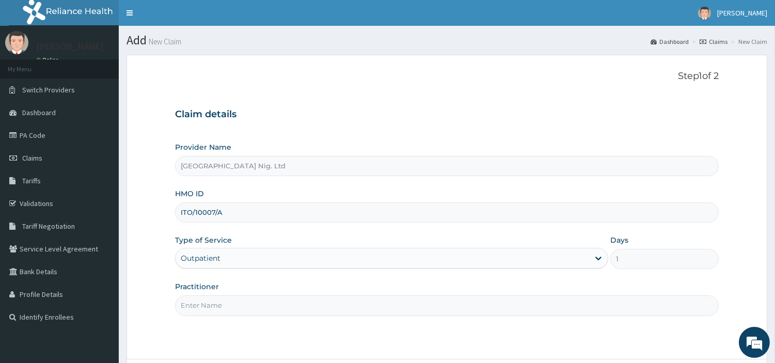
click at [234, 302] on input "Practitioner" at bounding box center [447, 305] width 544 height 20
paste input "Salami Beatrice"
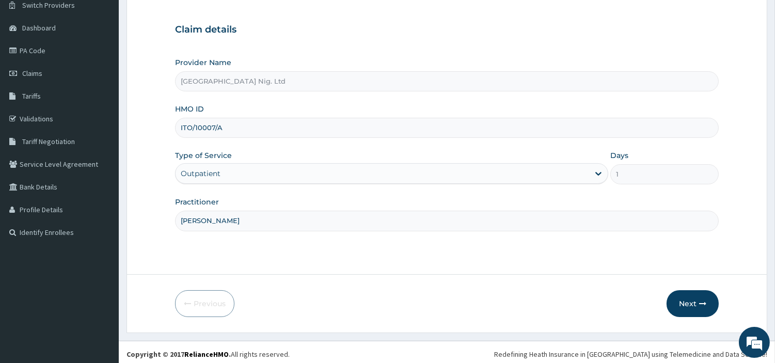
scroll to position [89, 0]
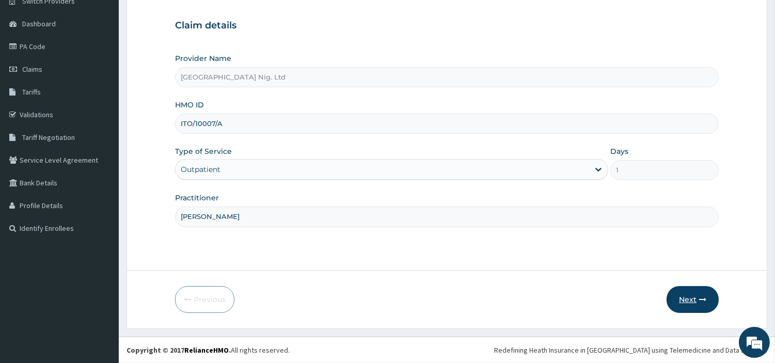
type input "Salami Beatrice"
click at [696, 307] on button "Next" at bounding box center [692, 299] width 52 height 27
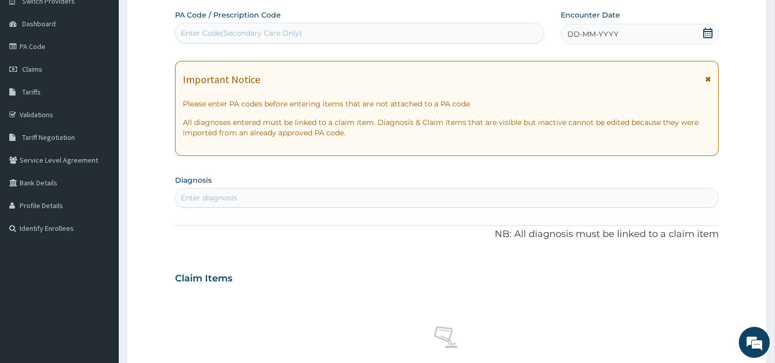
click at [659, 39] on div "DD-MM-YYYY" at bounding box center [640, 34] width 158 height 21
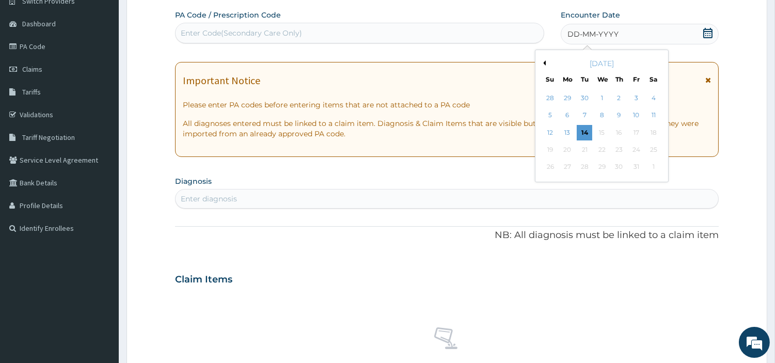
click at [621, 117] on div "9" at bounding box center [618, 115] width 15 height 15
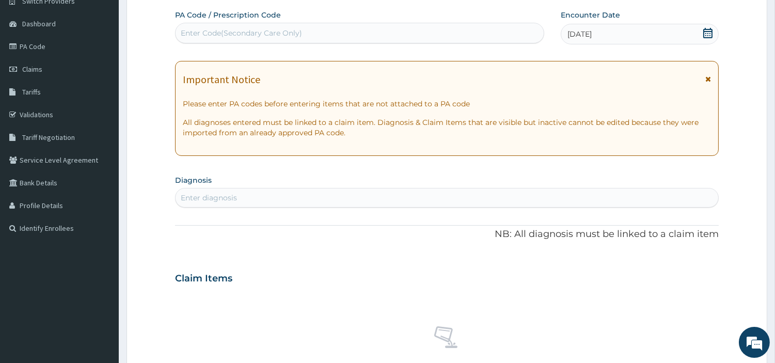
click at [605, 197] on div "Enter diagnosis" at bounding box center [447, 197] width 543 height 17
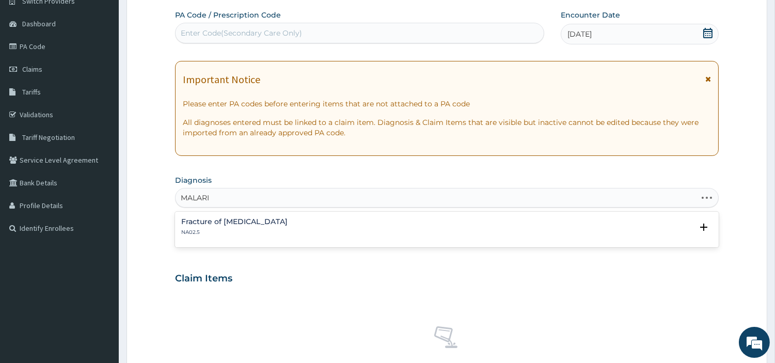
type input "MALARIA"
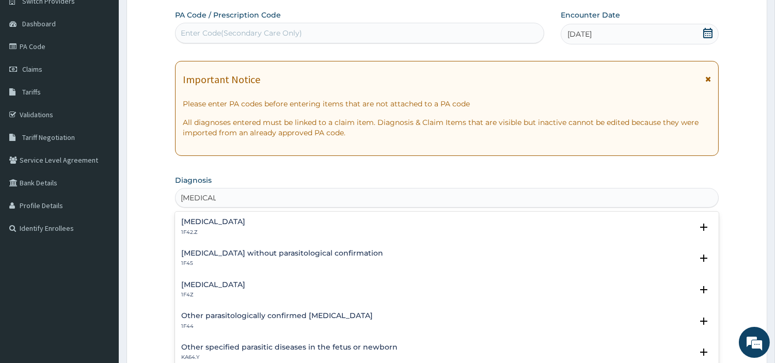
click at [205, 287] on h4 "[MEDICAL_DATA]" at bounding box center [213, 285] width 64 height 8
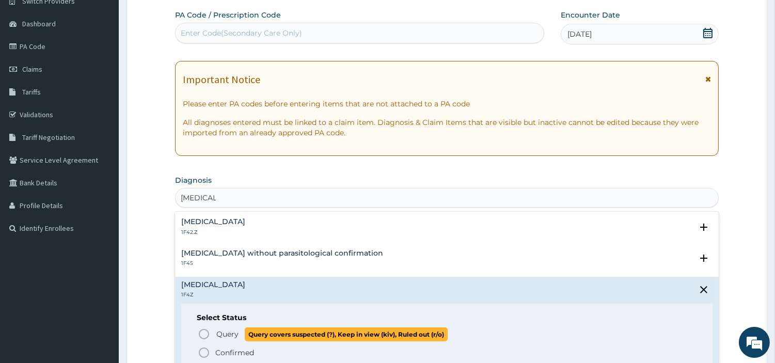
click at [207, 330] on circle "status option query" at bounding box center [203, 333] width 9 height 9
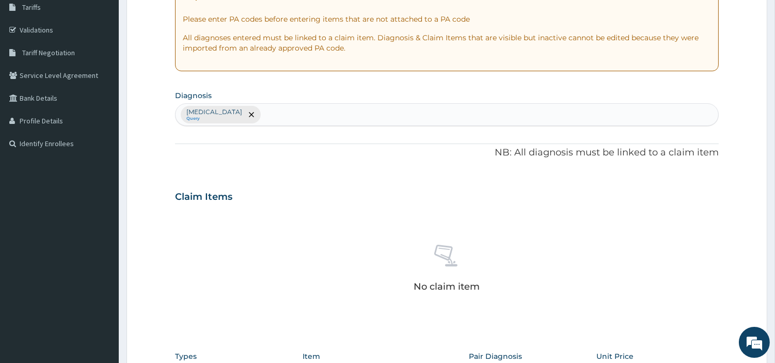
scroll to position [375, 0]
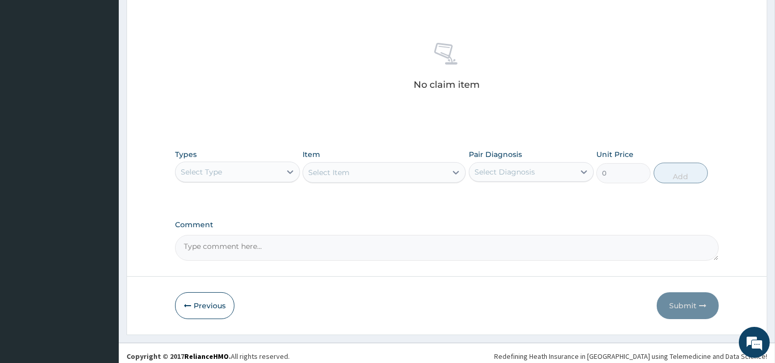
click at [224, 179] on div "Select Type" at bounding box center [228, 172] width 105 height 17
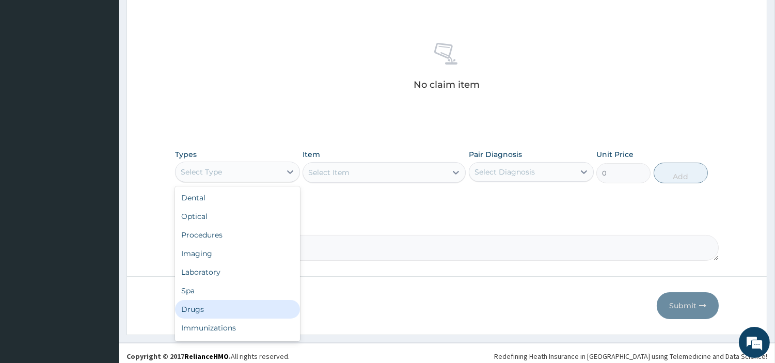
click at [208, 305] on div "Drugs" at bounding box center [237, 309] width 125 height 19
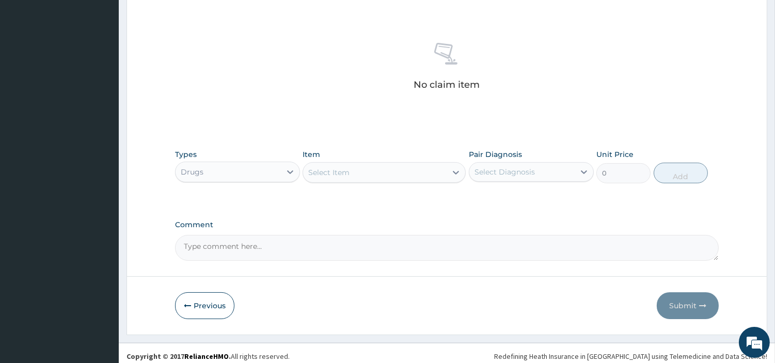
click at [361, 176] on div "Select Item" at bounding box center [375, 172] width 144 height 17
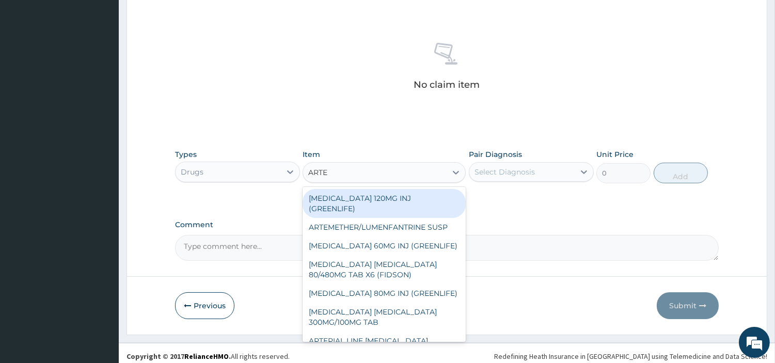
type input "ARTEM"
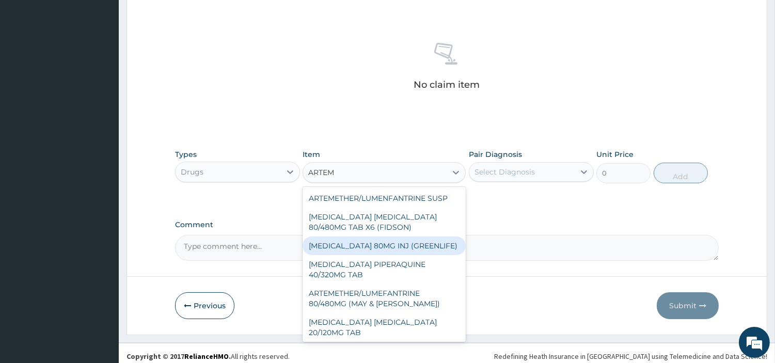
click at [394, 245] on div "ARTEMETHER 80MG INJ (GREENLIFE)" at bounding box center [384, 245] width 163 height 19
type input "326.6600036621094"
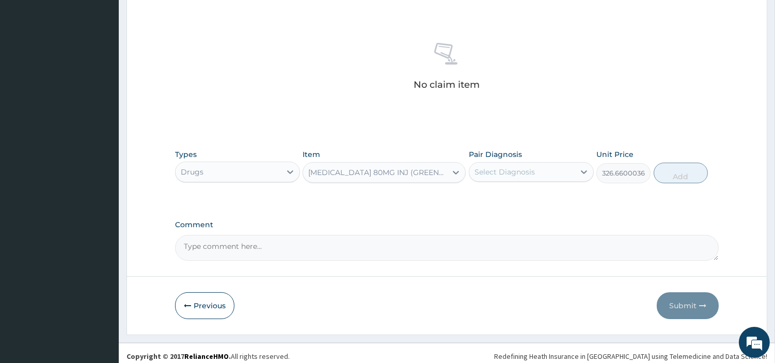
click at [547, 164] on div "Select Diagnosis" at bounding box center [521, 172] width 105 height 17
click at [539, 203] on div "Malaria, unspecified" at bounding box center [531, 198] width 125 height 21
checkbox input "true"
click at [659, 168] on button "Add" at bounding box center [681, 173] width 54 height 21
type input "0"
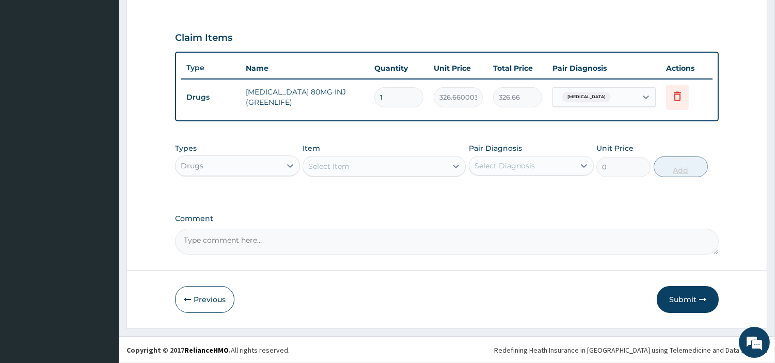
scroll to position [331, 0]
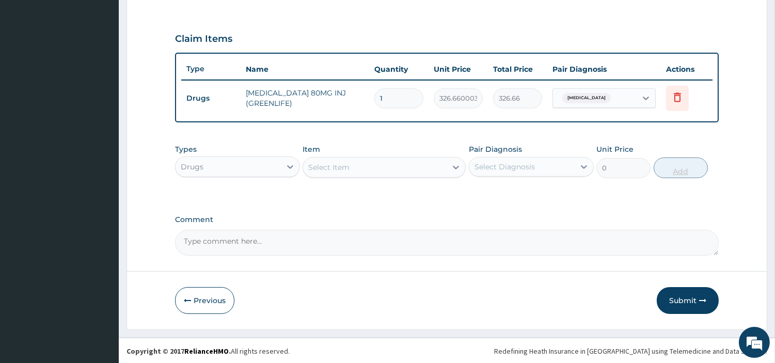
type input "0.00"
type input "6"
type input "1959.96"
type input "6"
click at [323, 163] on div "Select Item" at bounding box center [328, 167] width 41 height 10
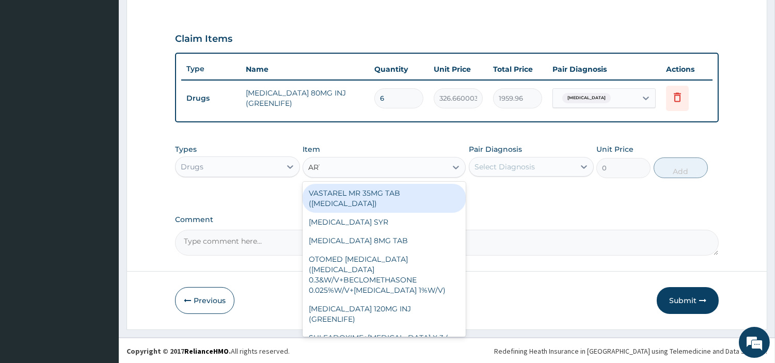
type input "ARTEM"
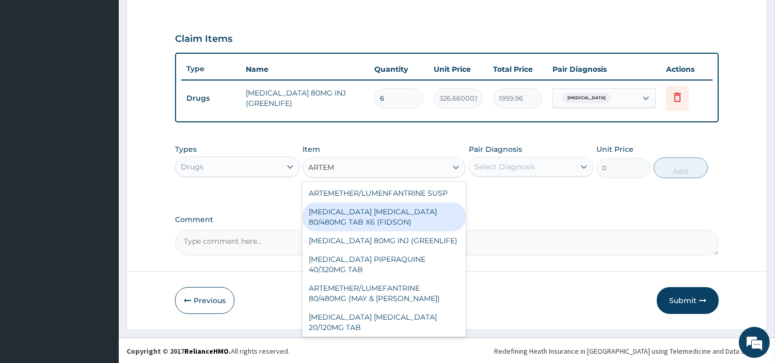
click at [383, 224] on div "ARTEMETHER LUMEFANTRINE 80/480MG TAB X6 (FIDSON)" at bounding box center [384, 216] width 163 height 29
type input "322.2992553710938"
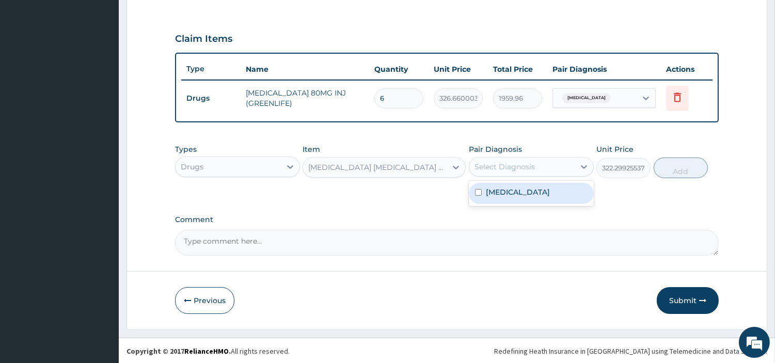
click at [555, 169] on div "Select Diagnosis" at bounding box center [521, 166] width 105 height 17
click at [550, 195] on label "Malaria, unspecified" at bounding box center [518, 192] width 64 height 10
checkbox input "true"
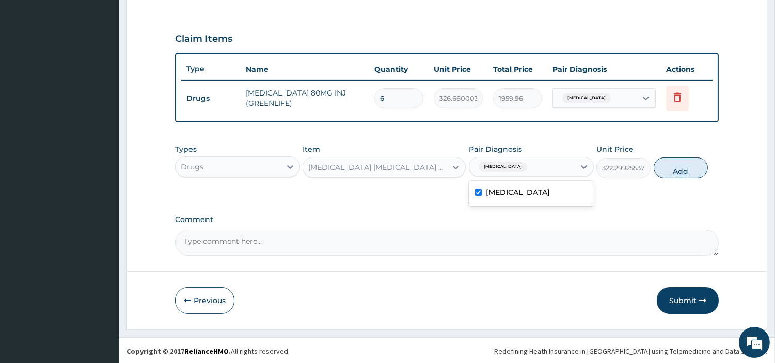
click at [677, 167] on button "Add" at bounding box center [681, 167] width 54 height 21
type input "0"
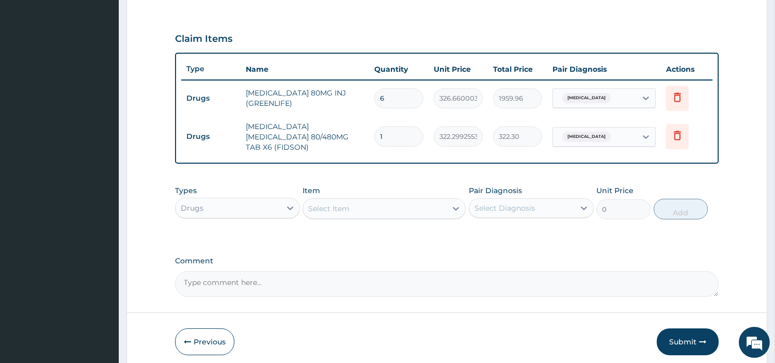
type input "0.00"
type input "6"
type input "1933.80"
type input "6"
click at [379, 207] on div "Select Item" at bounding box center [375, 208] width 144 height 17
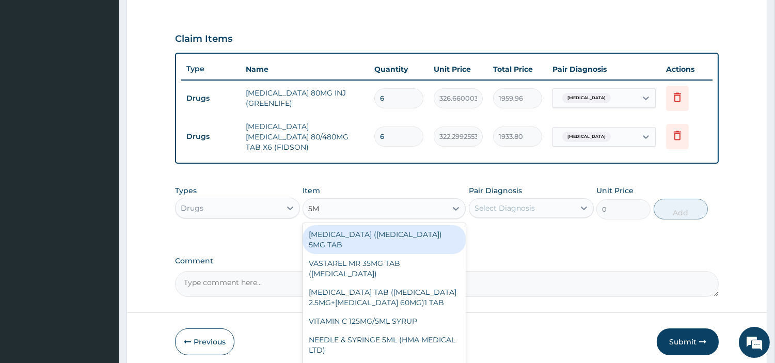
type input "5ML"
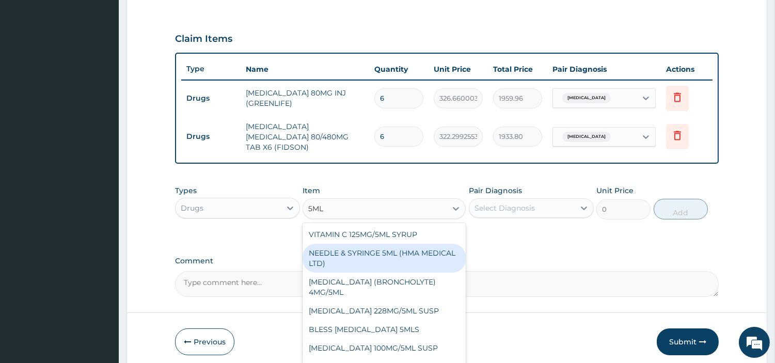
click at [428, 247] on div "NEEDLE & SYRINGE 5ML (HMA MEDICAL LTD)" at bounding box center [384, 258] width 163 height 29
type input "192.5"
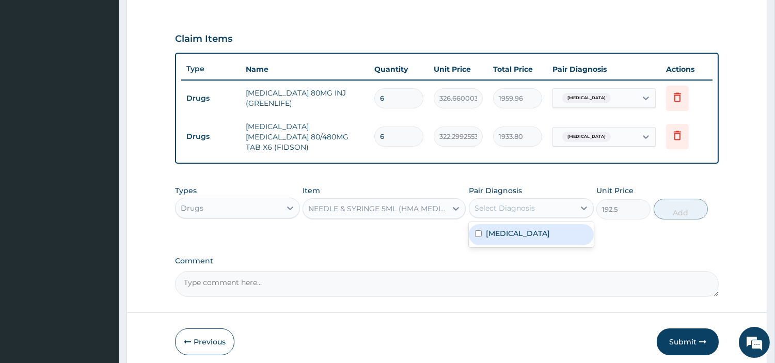
click at [517, 203] on div "Select Diagnosis" at bounding box center [504, 208] width 60 height 10
click at [529, 228] on label "Malaria, unspecified" at bounding box center [518, 233] width 64 height 10
checkbox input "true"
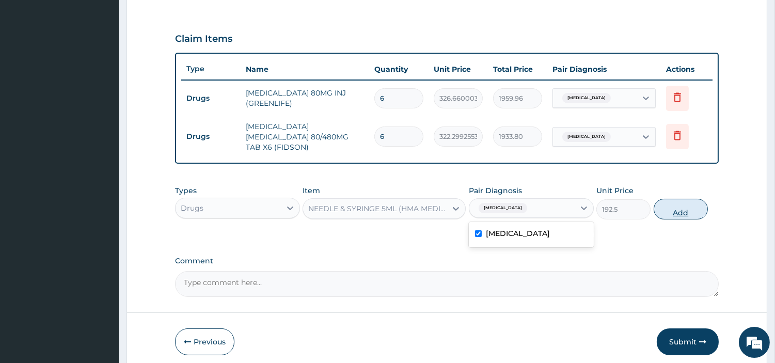
click at [685, 209] on button "Add" at bounding box center [681, 209] width 54 height 21
type input "0"
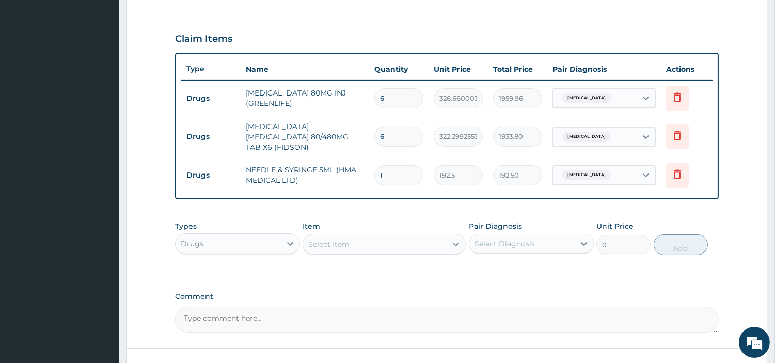
type input "0.00"
type input "6"
type input "1155.00"
type input "6"
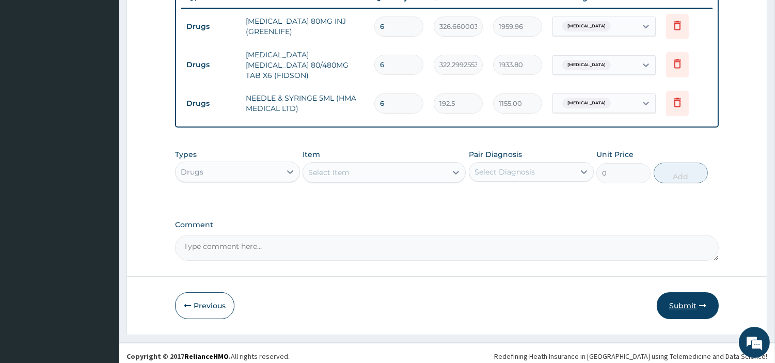
click at [683, 296] on button "Submit" at bounding box center [688, 305] width 62 height 27
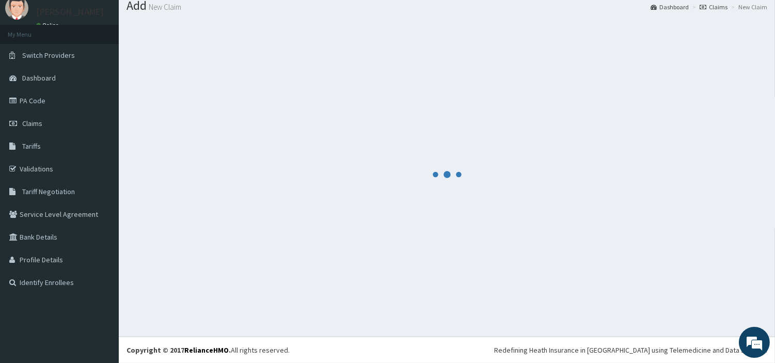
scroll to position [34, 0]
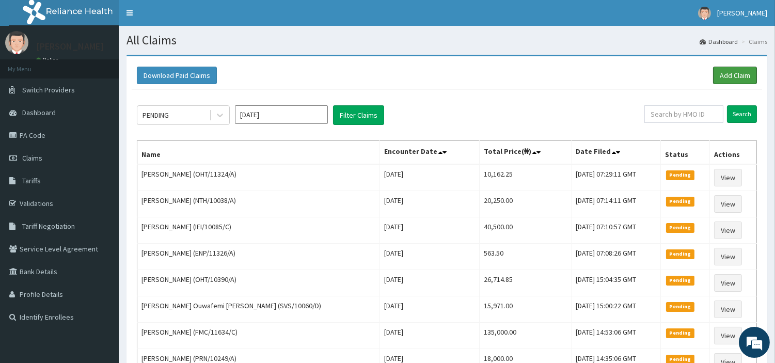
drag, startPoint x: 744, startPoint y: 73, endPoint x: 721, endPoint y: 96, distance: 32.5
click at [744, 73] on link "Add Claim" at bounding box center [735, 76] width 44 height 18
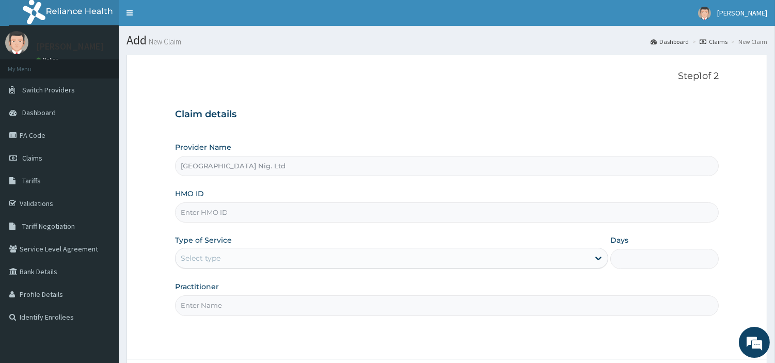
click at [292, 216] on input "HMO ID" at bounding box center [447, 212] width 544 height 20
paste input "SUN/10025/B"
type input "SUN/10025/B"
click at [249, 258] on div "Select type" at bounding box center [383, 258] width 414 height 17
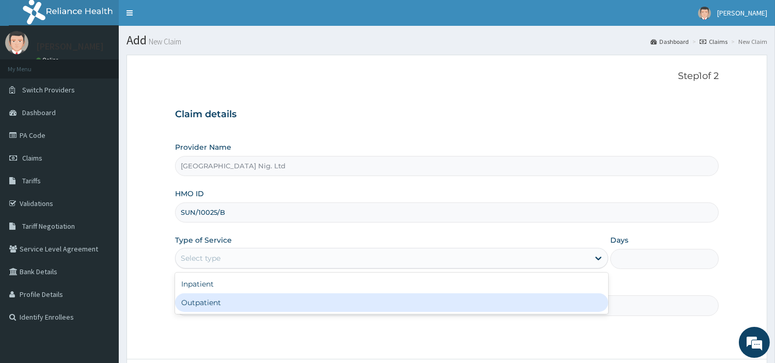
click at [245, 303] on div "Outpatient" at bounding box center [391, 302] width 433 height 19
type input "1"
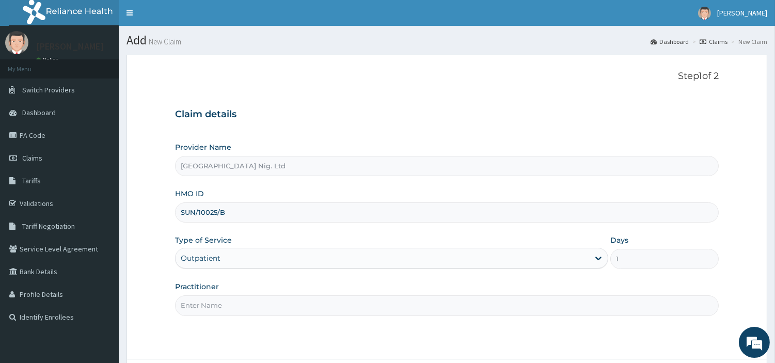
click at [245, 303] on input "Practitioner" at bounding box center [447, 305] width 544 height 20
paste input "Ihejirika Florence"
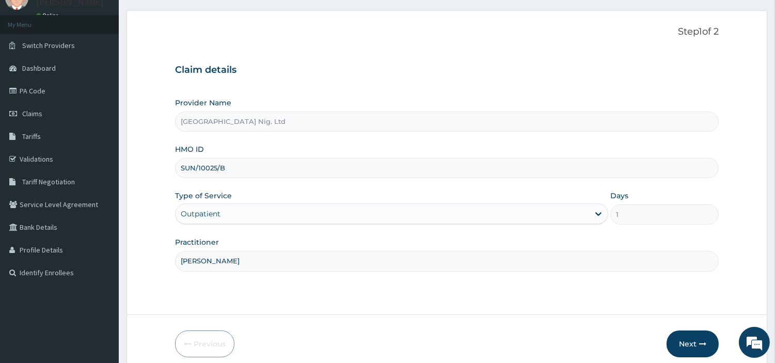
scroll to position [31, 0]
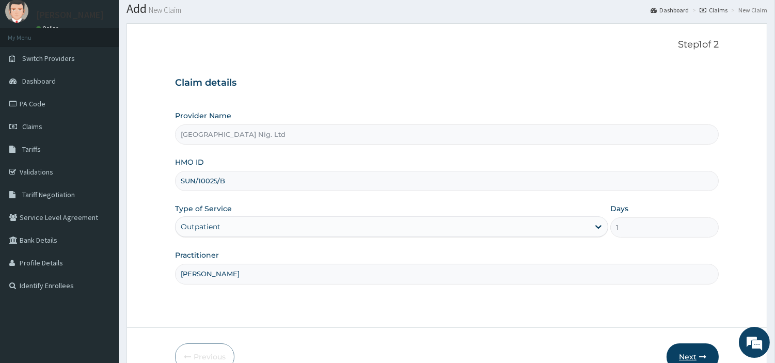
type input "Ihejirika Florence"
click at [682, 345] on button "Next" at bounding box center [692, 356] width 52 height 27
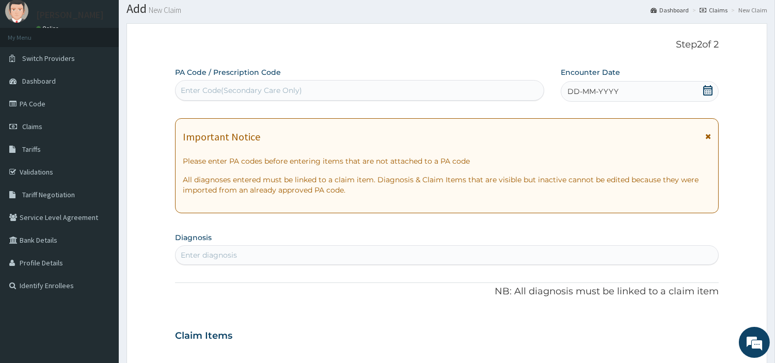
click at [294, 91] on div "Enter Code(Secondary Care Only)" at bounding box center [241, 90] width 121 height 10
paste input "PA/6FD3D4"
type input "PA/6FD3D4"
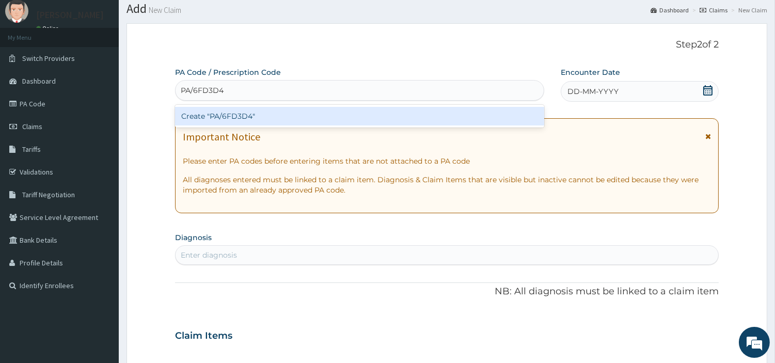
click at [398, 122] on div "Create "PA/6FD3D4"" at bounding box center [359, 116] width 369 height 19
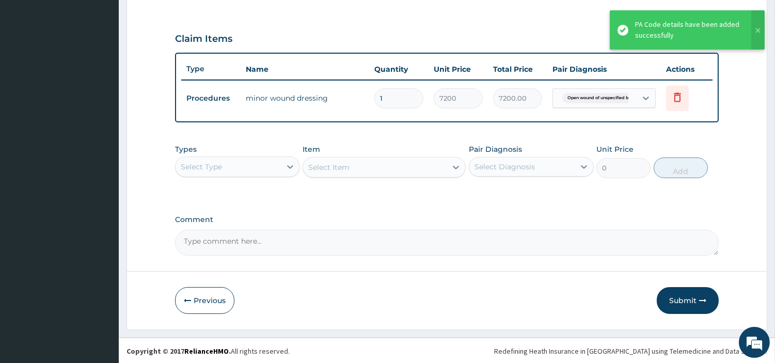
click at [687, 287] on button "Submit" at bounding box center [688, 300] width 62 height 27
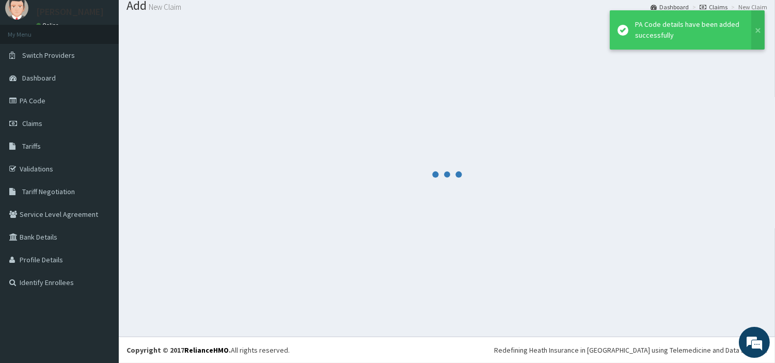
scroll to position [34, 0]
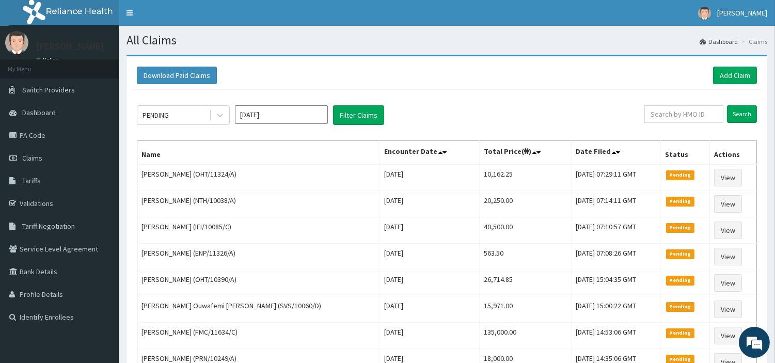
click at [757, 80] on div "Download Paid Claims Add Claim" at bounding box center [447, 75] width 630 height 28
click at [752, 79] on link "Add Claim" at bounding box center [735, 76] width 44 height 18
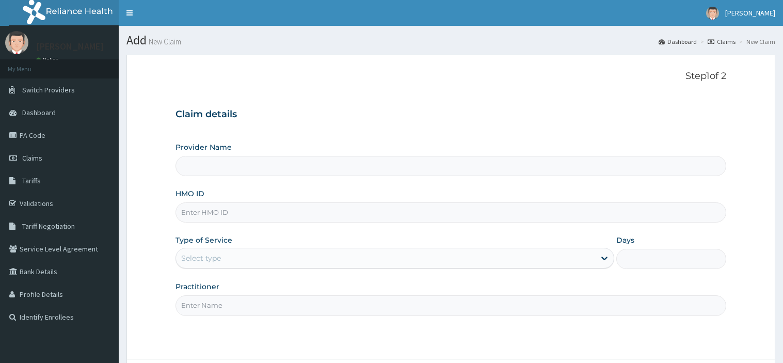
type input "[GEOGRAPHIC_DATA] Nig. Ltd"
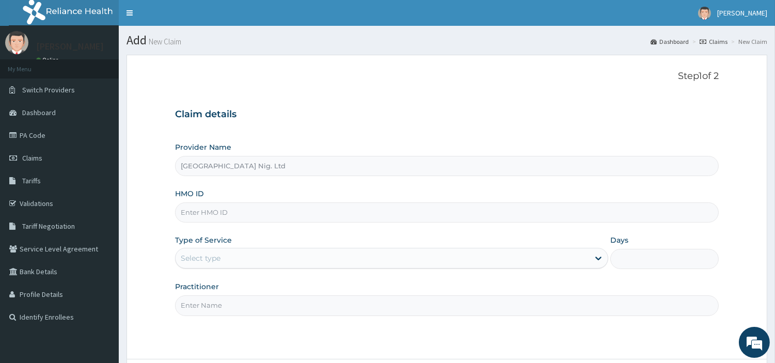
click at [269, 215] on input "HMO ID" at bounding box center [447, 212] width 544 height 20
paste input "PRN/10238/B MOTHER ID"
type input "PRN/10238/A"
click at [331, 264] on div "Select type" at bounding box center [383, 258] width 414 height 17
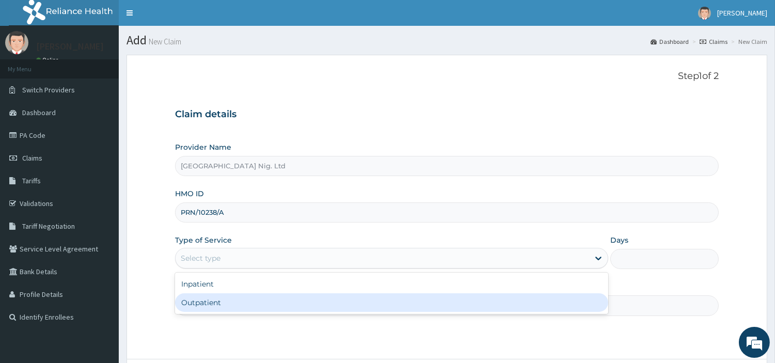
click at [326, 300] on div "Outpatient" at bounding box center [391, 302] width 433 height 19
type input "1"
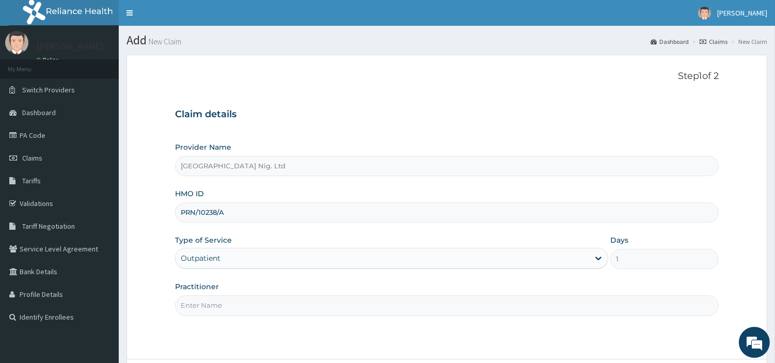
click at [324, 300] on input "Practitioner" at bounding box center [447, 305] width 544 height 20
paste input "OBETEN [PERSON_NAME]"
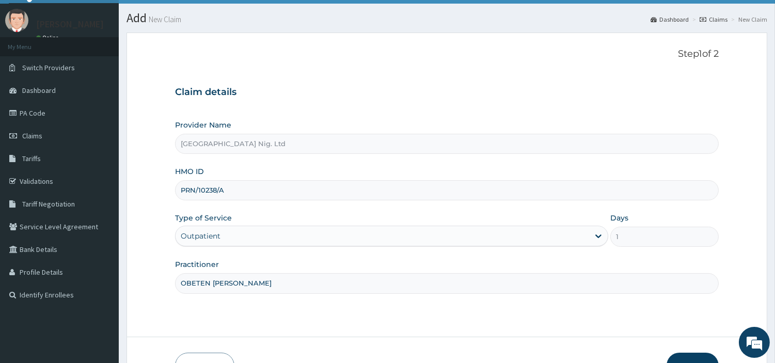
scroll to position [89, 0]
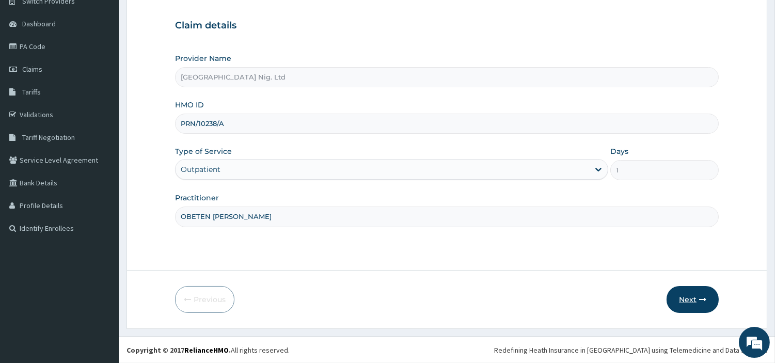
type input "OBETEN [PERSON_NAME]"
click at [673, 299] on button "Next" at bounding box center [692, 299] width 52 height 27
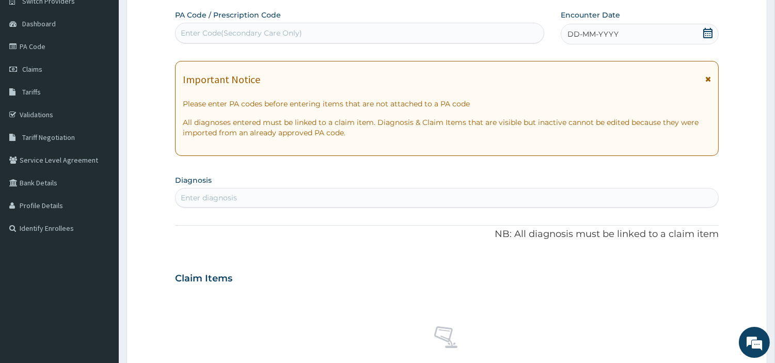
drag, startPoint x: 288, startPoint y: 44, endPoint x: 285, endPoint y: 33, distance: 11.6
click at [287, 42] on div "PA Code / Prescription Code Enter Code(Secondary Care Only) Encounter Date DD-M…" at bounding box center [447, 277] width 544 height 534
click at [285, 32] on div "Enter Code(Secondary Care Only)" at bounding box center [241, 33] width 121 height 10
paste input "PA/71C86B"
type input "PA/71C86B"
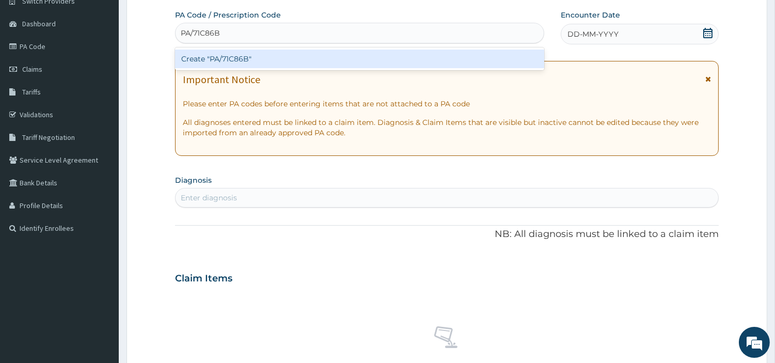
click at [393, 64] on div "Create "PA/71C86B"" at bounding box center [359, 59] width 369 height 19
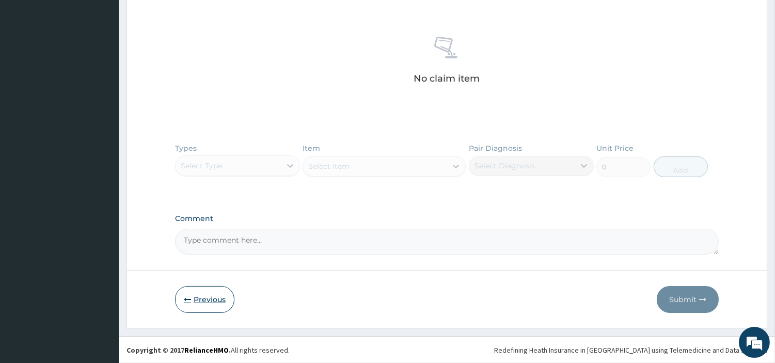
click at [213, 297] on button "Previous" at bounding box center [204, 299] width 59 height 27
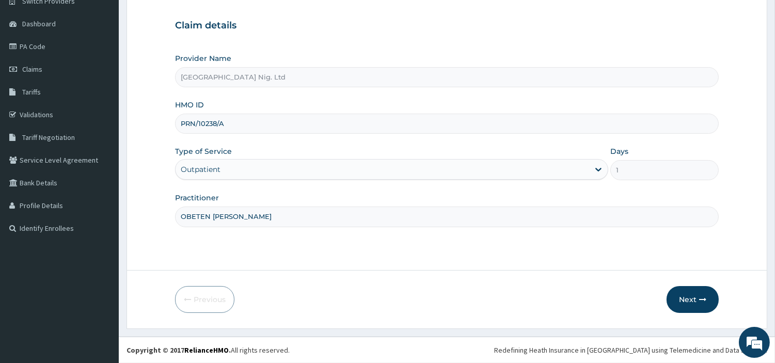
click at [216, 119] on input "PRN/10238/A" at bounding box center [447, 124] width 544 height 20
type input "PRN/10249/A"
click at [691, 295] on button "Next" at bounding box center [692, 299] width 52 height 27
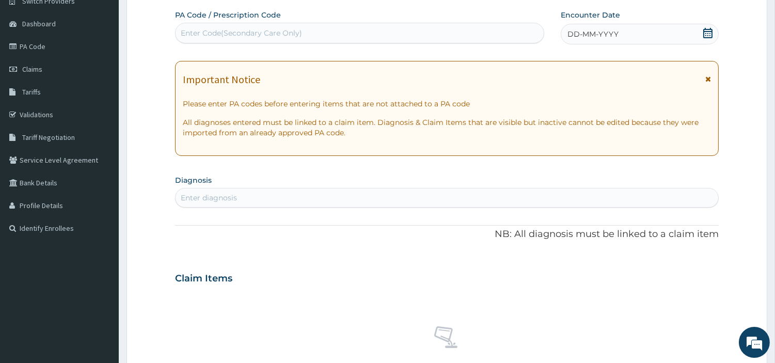
click at [334, 39] on div "Enter Code(Secondary Care Only)" at bounding box center [360, 33] width 368 height 17
paste input "PA/71C86B"
type input "PA/71C86B"
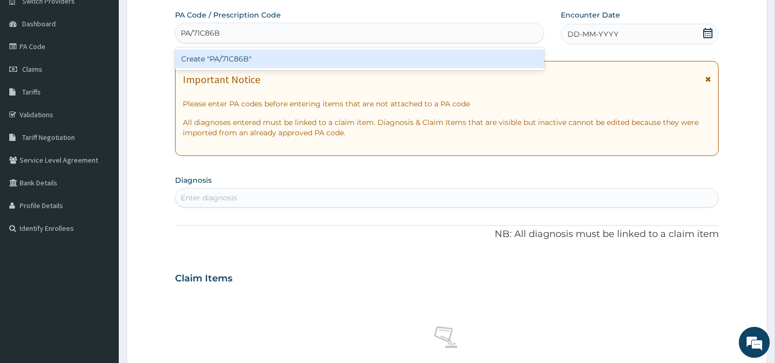
click at [329, 59] on div "Create "PA/71C86B"" at bounding box center [359, 59] width 369 height 19
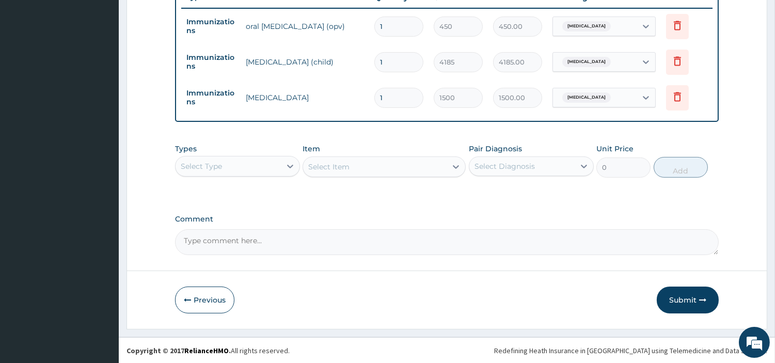
click at [677, 308] on button "Submit" at bounding box center [688, 300] width 62 height 27
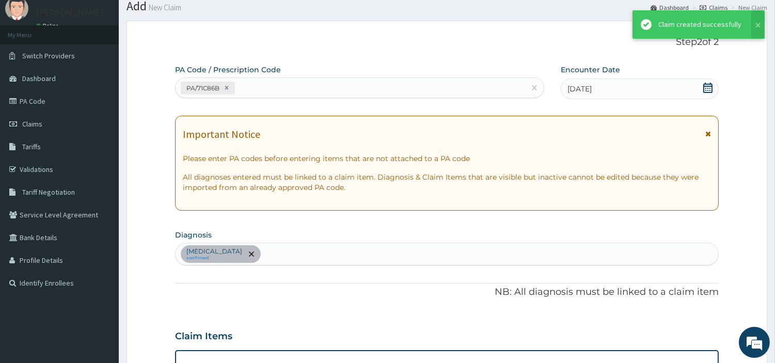
scroll to position [403, 0]
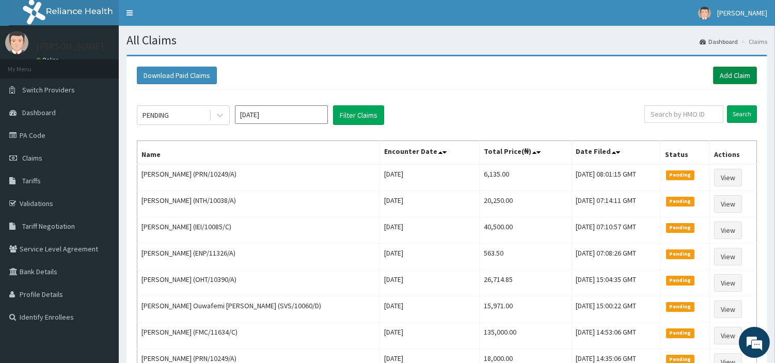
click at [723, 70] on link "Add Claim" at bounding box center [735, 76] width 44 height 18
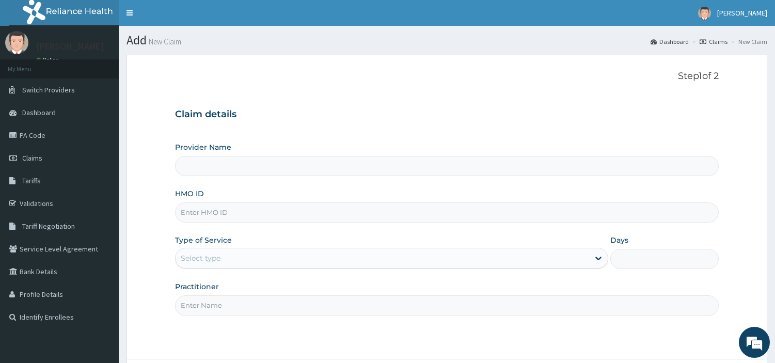
type input "[GEOGRAPHIC_DATA] Nig. Ltd"
click at [235, 215] on input "HMO ID" at bounding box center [447, 212] width 544 height 20
paste input "ENP/11427/B"
type input "ENP/11427/B"
click at [255, 259] on div "Select type" at bounding box center [383, 258] width 414 height 17
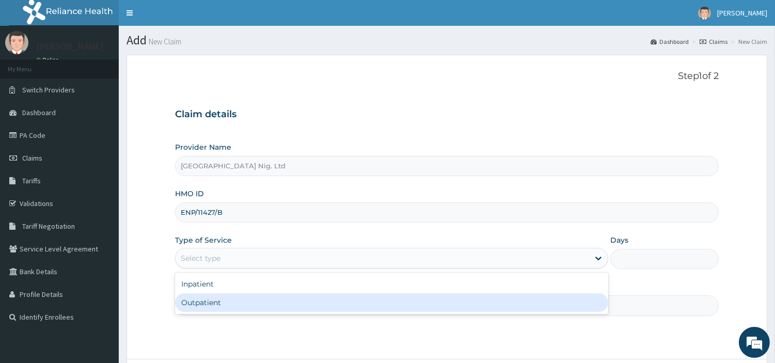
click at [249, 303] on div "Outpatient" at bounding box center [391, 302] width 433 height 19
type input "1"
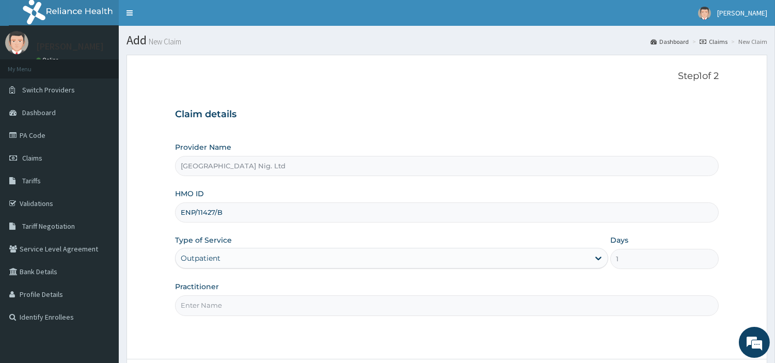
click at [249, 303] on input "Practitioner" at bounding box center [447, 305] width 544 height 20
paste input "[PERSON_NAME]"
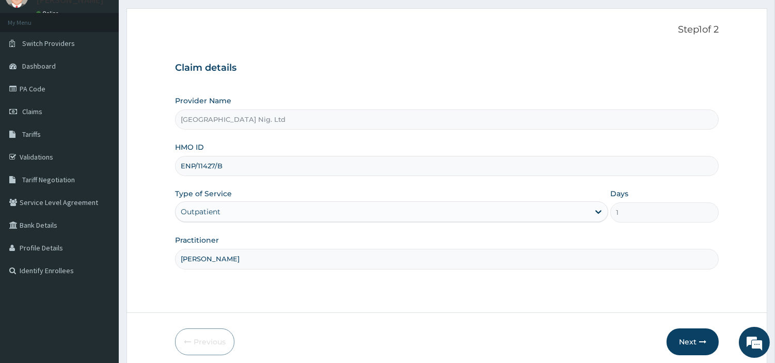
scroll to position [89, 0]
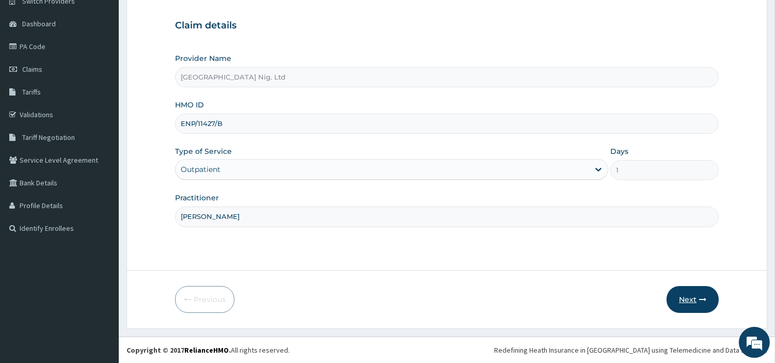
type input "[PERSON_NAME]"
click at [689, 306] on button "Next" at bounding box center [692, 299] width 52 height 27
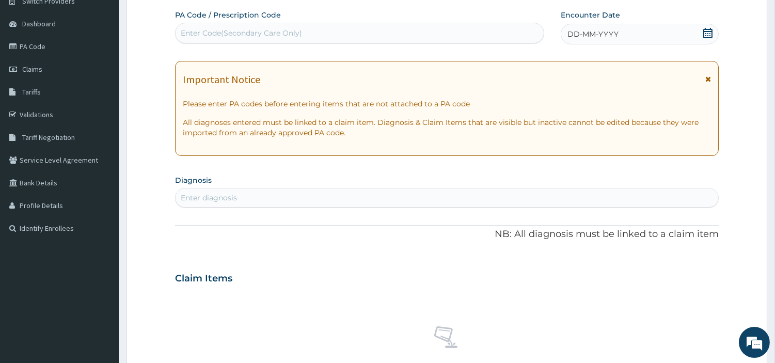
click at [350, 39] on div "Enter Code(Secondary Care Only)" at bounding box center [360, 33] width 368 height 17
paste input "PA/8D0892"
type input "PA/8D0892"
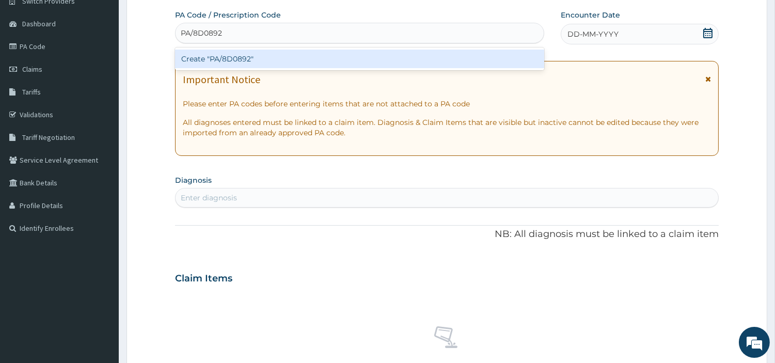
click at [418, 55] on div "Create "PA/8D0892"" at bounding box center [359, 59] width 369 height 19
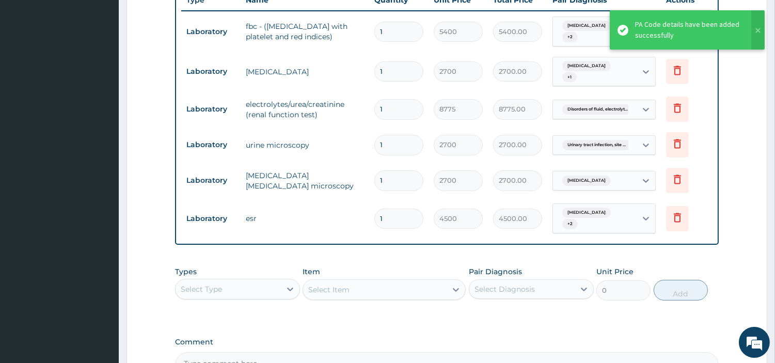
scroll to position [400, 0]
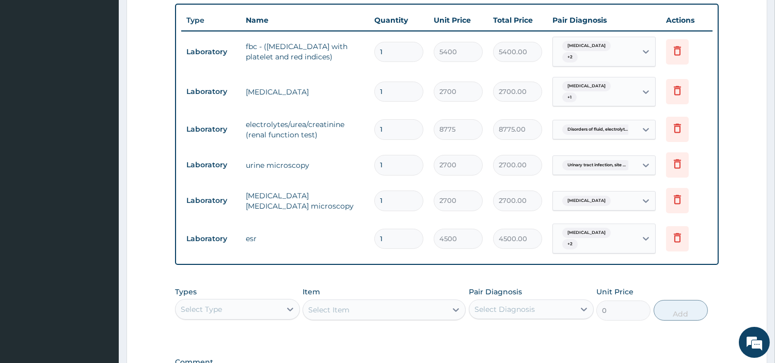
click at [235, 306] on div "Select Type" at bounding box center [228, 309] width 105 height 17
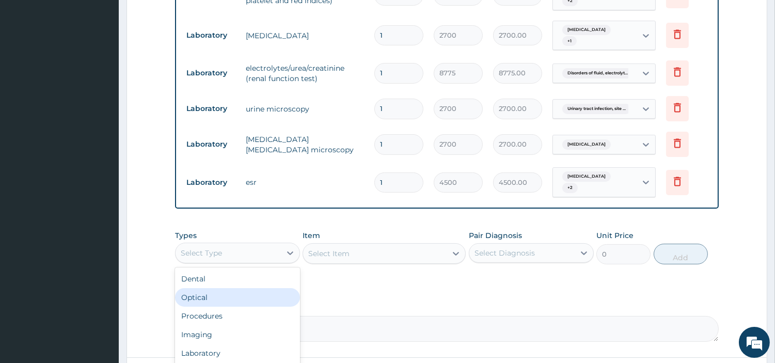
scroll to position [457, 0]
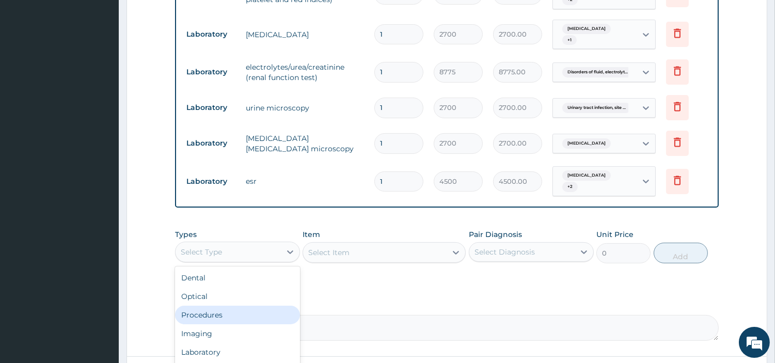
click at [246, 316] on div "Procedures" at bounding box center [237, 315] width 125 height 19
click at [592, 161] on td "Malaria, unspecified + 2" at bounding box center [604, 181] width 114 height 40
click at [599, 186] on div "Malaria, unspecified + 2" at bounding box center [593, 181] width 70 height 25
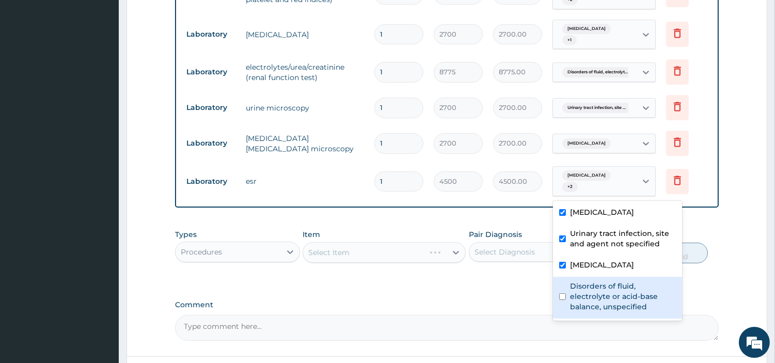
click at [589, 295] on label "Disorders of fluid, electrolyte or acid-base balance, unspecified" at bounding box center [623, 296] width 106 height 31
checkbox input "true"
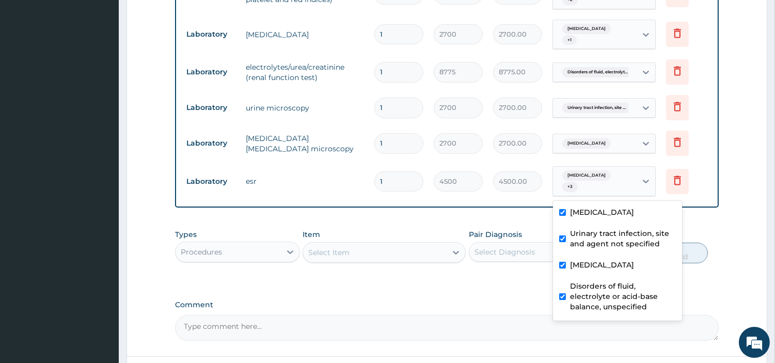
click at [602, 38] on div "Malaria, unspecified + 1" at bounding box center [593, 34] width 70 height 25
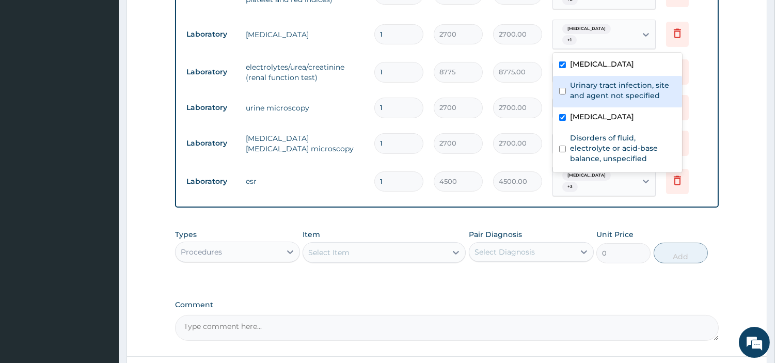
click at [580, 88] on label "Urinary tract infection, site and agent not specified" at bounding box center [623, 90] width 106 height 21
checkbox input "true"
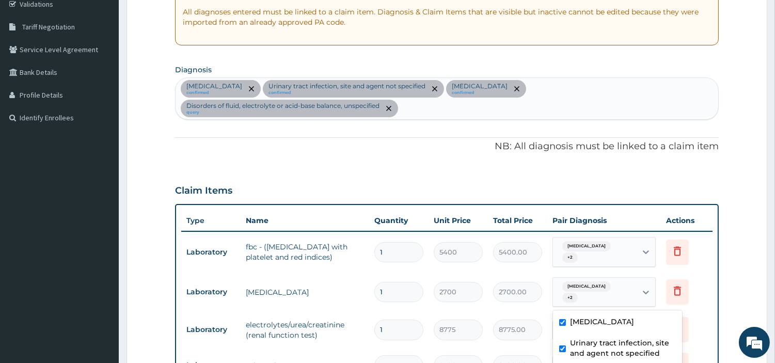
scroll to position [228, 0]
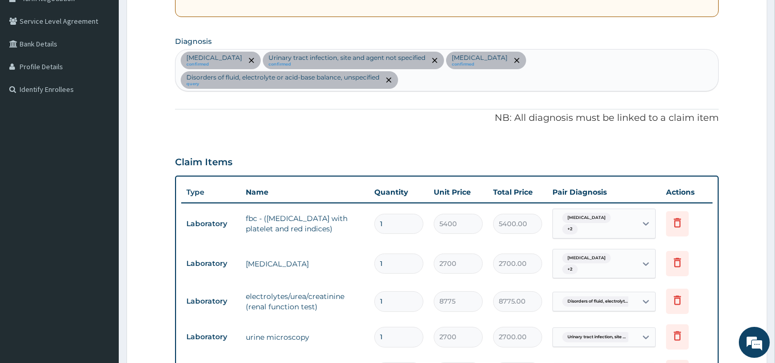
click at [477, 78] on div "Malaria, unspecified confirmed Urinary tract infection, site and agent not spec…" at bounding box center [447, 70] width 543 height 41
type input "BACTERIAL"
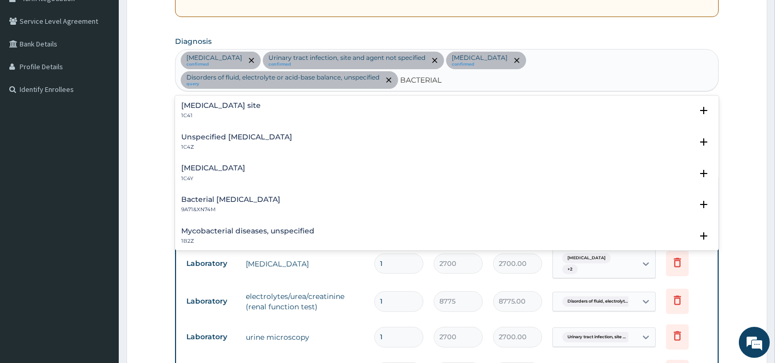
click at [261, 115] on p "1C41" at bounding box center [221, 115] width 80 height 7
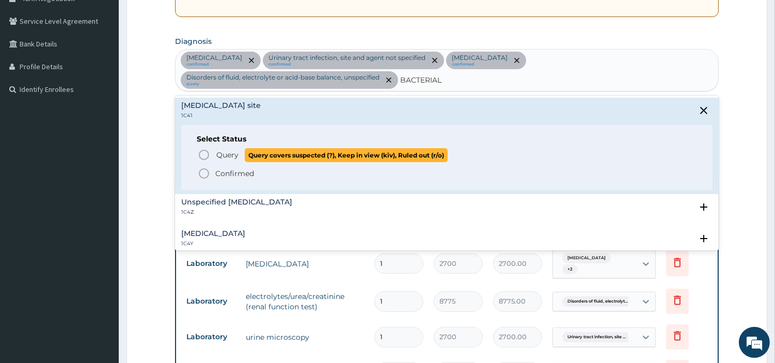
click at [228, 154] on span "Query" at bounding box center [227, 155] width 22 height 10
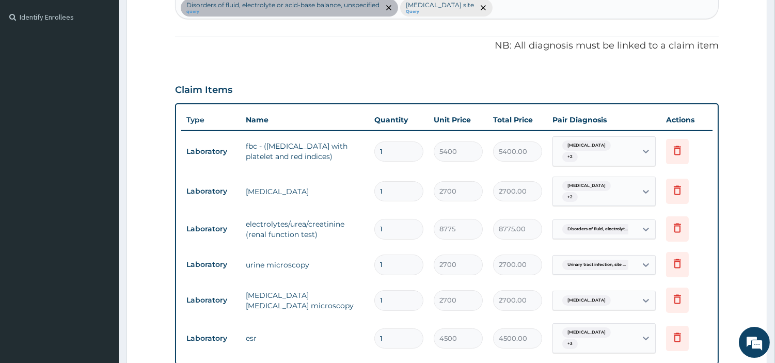
scroll to position [400, 0]
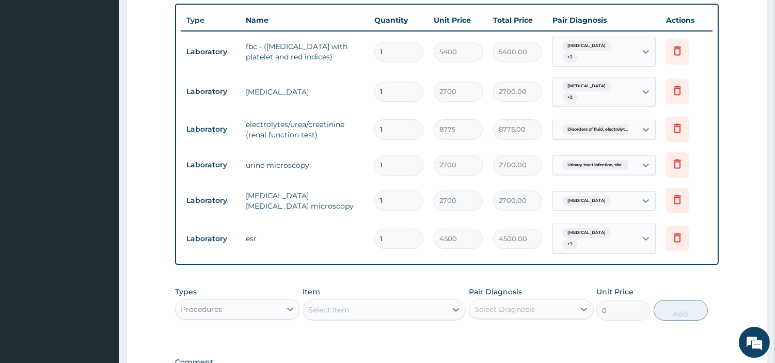
click at [611, 46] on span "Malaria, unspecified" at bounding box center [586, 46] width 49 height 10
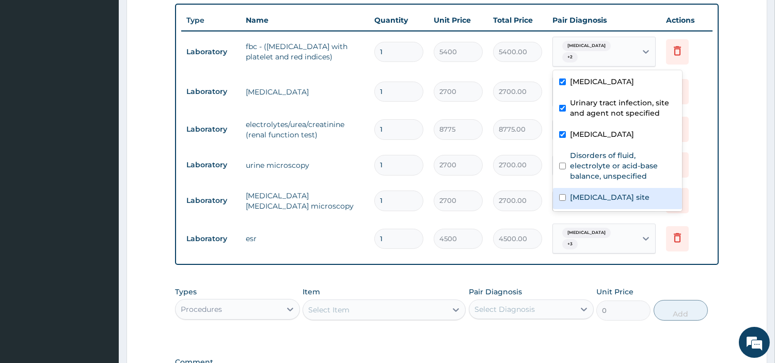
click at [596, 197] on label "Bacterial infection of unspecified site" at bounding box center [610, 197] width 80 height 10
checkbox input "true"
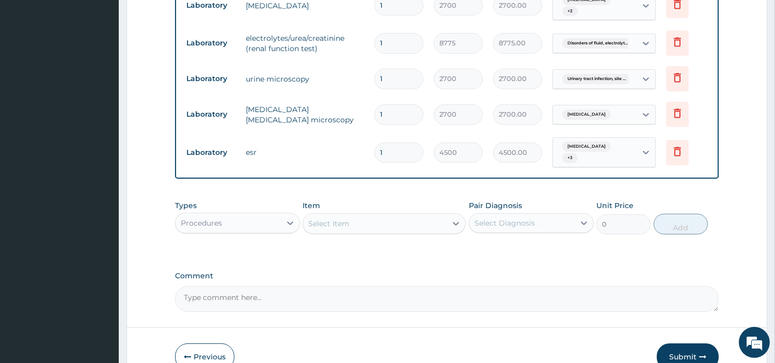
click at [358, 229] on div "Select Item" at bounding box center [375, 223] width 144 height 17
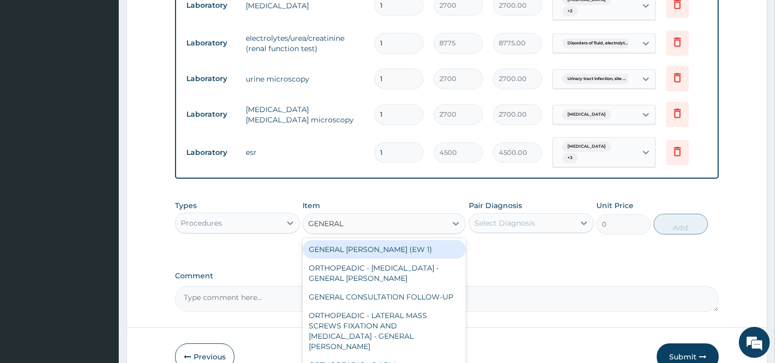
type input "GENERAL C"
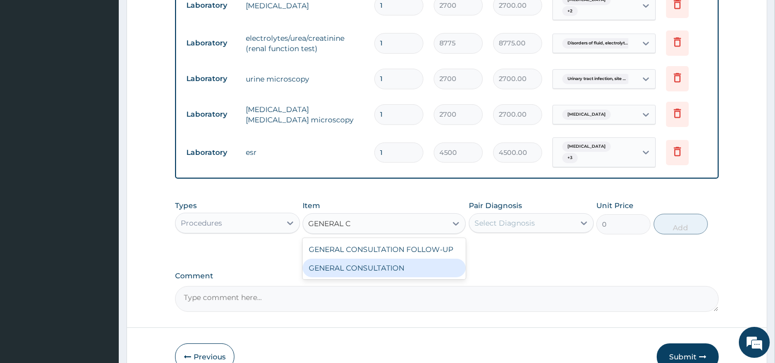
click at [408, 272] on div "GENERAL CONSULTATION" at bounding box center [384, 268] width 163 height 19
type input "6750"
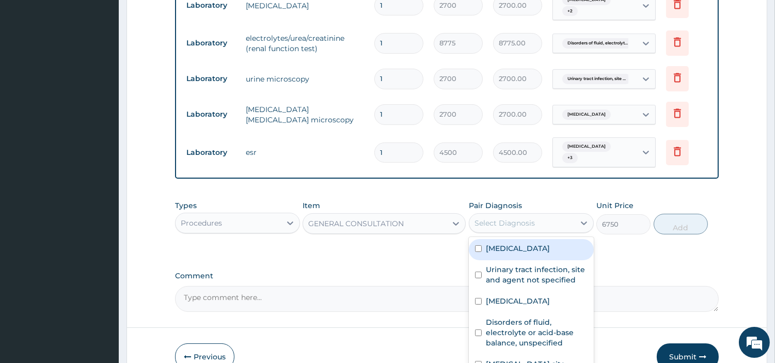
click at [523, 225] on div "Select Diagnosis" at bounding box center [504, 223] width 60 height 10
click at [519, 250] on label "Malaria, unspecified" at bounding box center [518, 248] width 64 height 10
checkbox input "true"
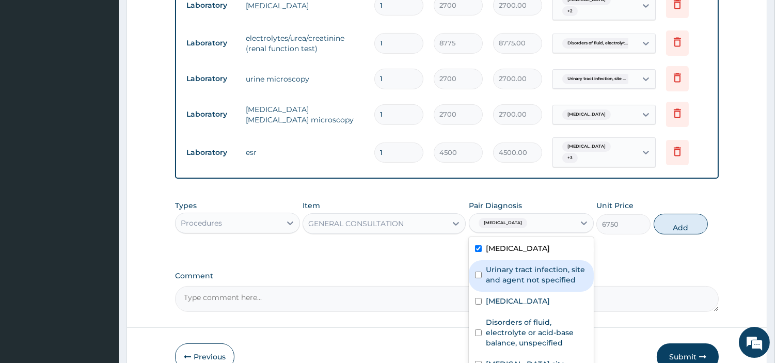
click at [519, 276] on label "Urinary tract infection, site and agent not specified" at bounding box center [537, 274] width 102 height 21
checkbox input "true"
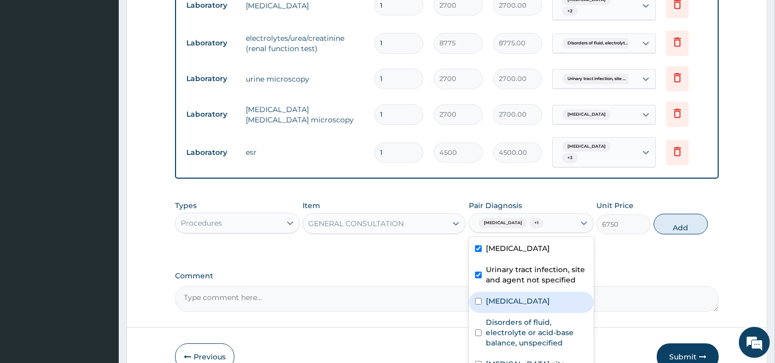
click at [519, 311] on div "Pain, unspecified" at bounding box center [531, 302] width 125 height 21
checkbox input "true"
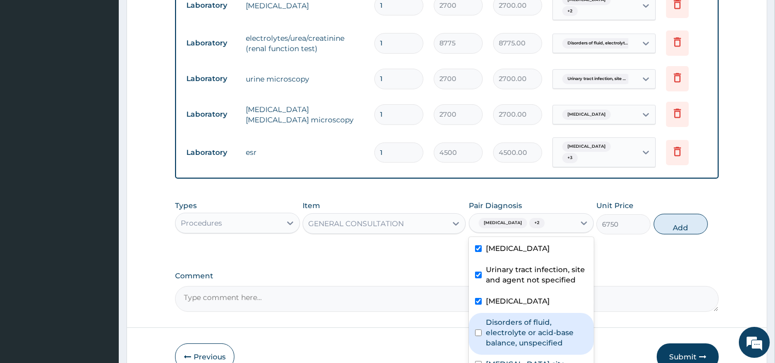
click at [519, 330] on label "Disorders of fluid, electrolyte or acid-base balance, unspecified" at bounding box center [537, 332] width 102 height 31
checkbox input "true"
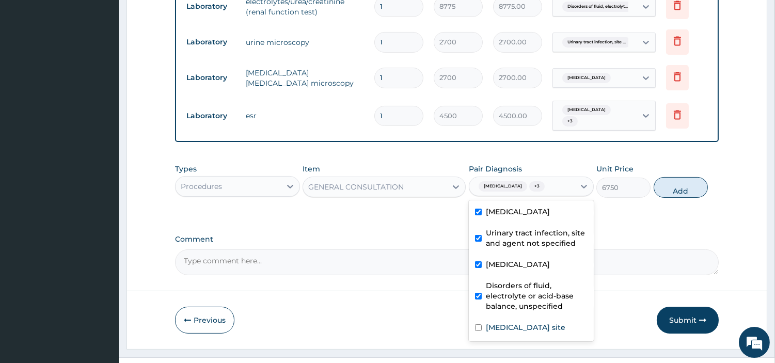
scroll to position [543, 0]
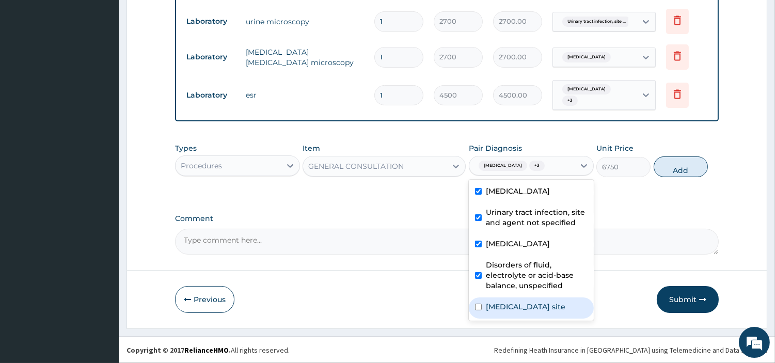
click at [552, 312] on label "Bacterial infection of unspecified site" at bounding box center [526, 306] width 80 height 10
checkbox input "true"
click at [691, 168] on button "Add" at bounding box center [681, 166] width 54 height 21
type input "0"
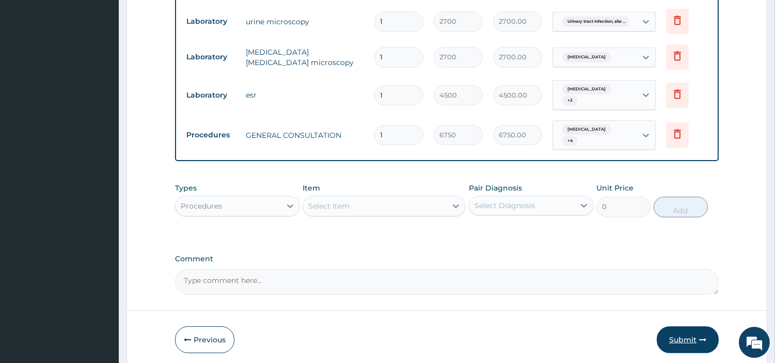
click at [687, 337] on button "Submit" at bounding box center [688, 339] width 62 height 27
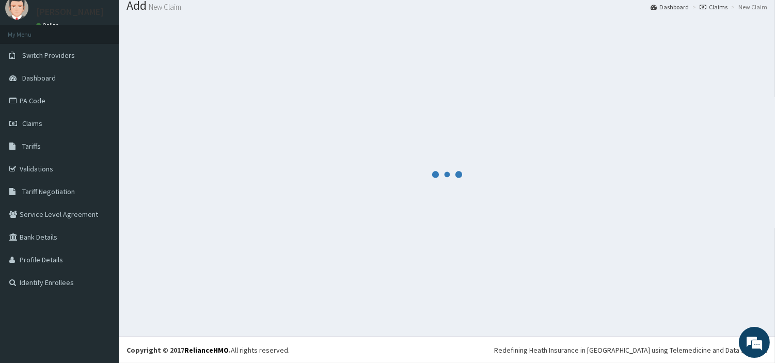
scroll to position [34, 0]
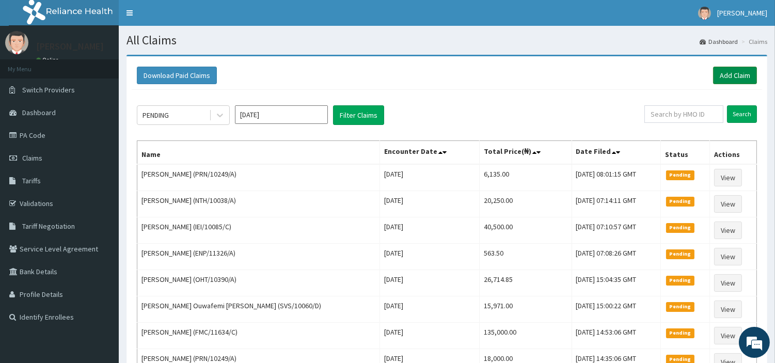
click at [732, 79] on link "Add Claim" at bounding box center [735, 76] width 44 height 18
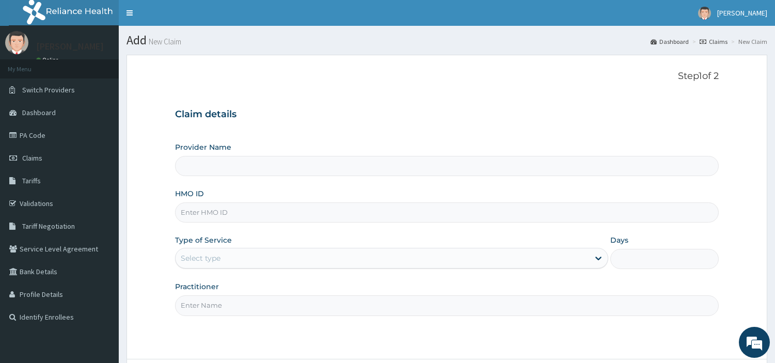
type input "[GEOGRAPHIC_DATA] Nig. Ltd"
click at [241, 213] on input "HMO ID" at bounding box center [447, 212] width 544 height 20
paste input "SALIU JOSEPH"
click at [210, 212] on input "SALIU JOSEPH" at bounding box center [447, 212] width 544 height 20
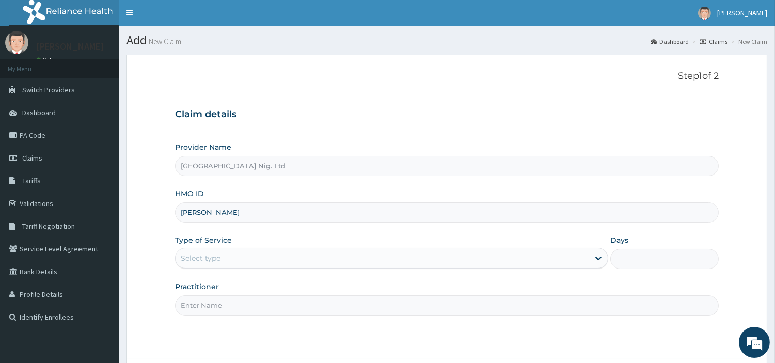
click at [210, 212] on input "SALIU JOSEPH" at bounding box center [447, 212] width 544 height 20
paste input "LB/10041/A"
type input "SLB/10041/A"
click at [232, 255] on div "Select type" at bounding box center [383, 258] width 414 height 17
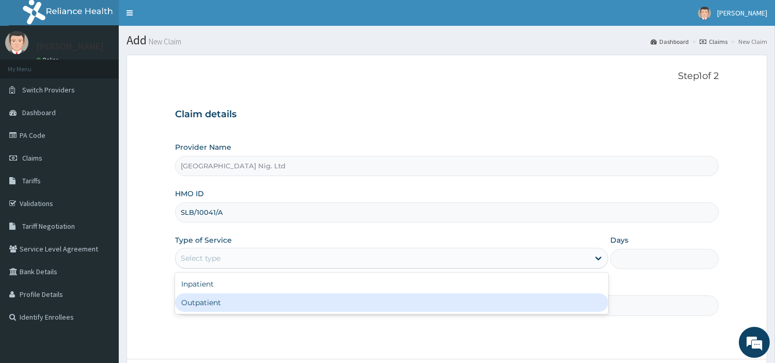
click at [235, 309] on div "Outpatient" at bounding box center [391, 302] width 433 height 19
type input "1"
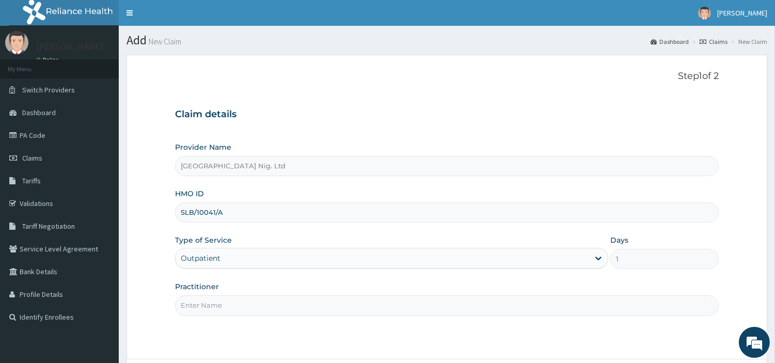
click at [235, 309] on input "Practitioner" at bounding box center [447, 305] width 544 height 20
paste input "ADEMOLA | PHYSIOTHERAPHIST LAJIDE"
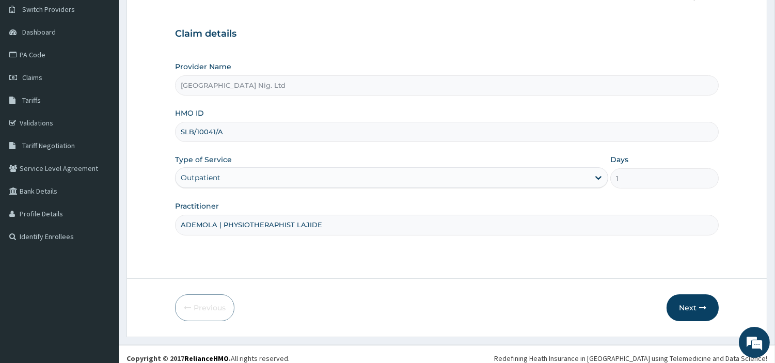
scroll to position [89, 0]
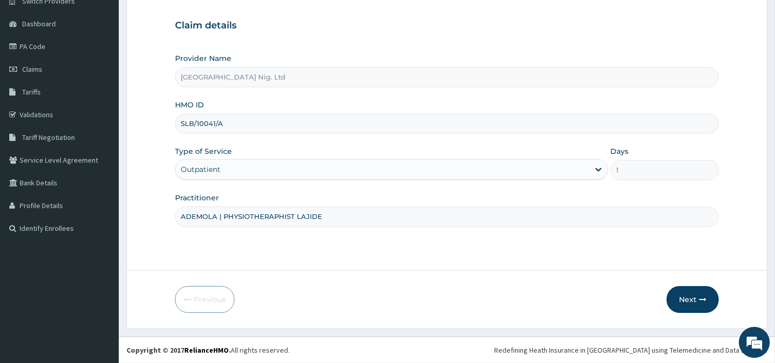
type input "ADEMOLA | PHYSIOTHERAPHIST LAJIDE"
click at [669, 290] on div "Next" at bounding box center [692, 299] width 52 height 27
click at [680, 300] on button "Next" at bounding box center [692, 299] width 52 height 27
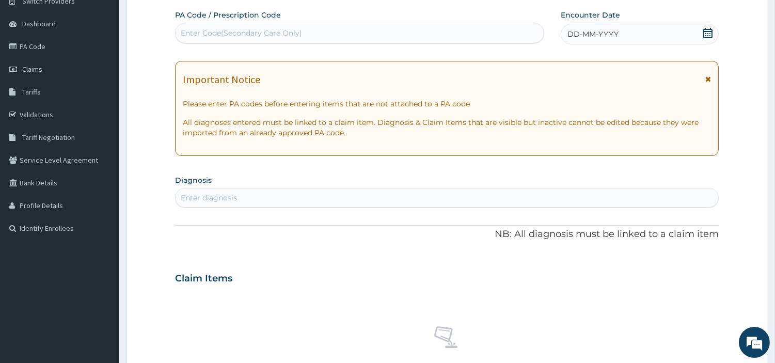
click at [297, 34] on div "Enter Code(Secondary Care Only)" at bounding box center [241, 33] width 121 height 10
paste input "PA/528802"
type input "PA/528802"
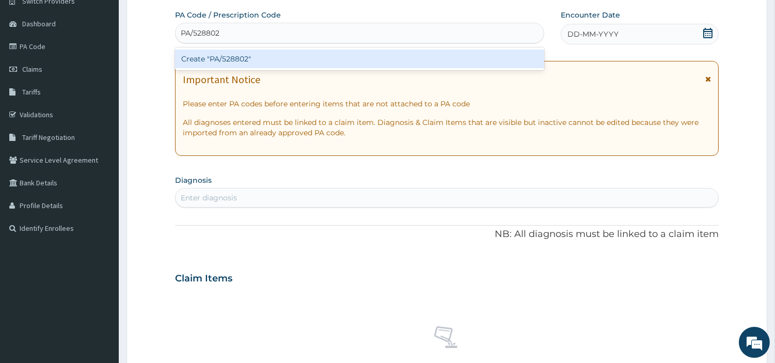
click at [434, 57] on div "Create "PA/528802"" at bounding box center [359, 59] width 369 height 19
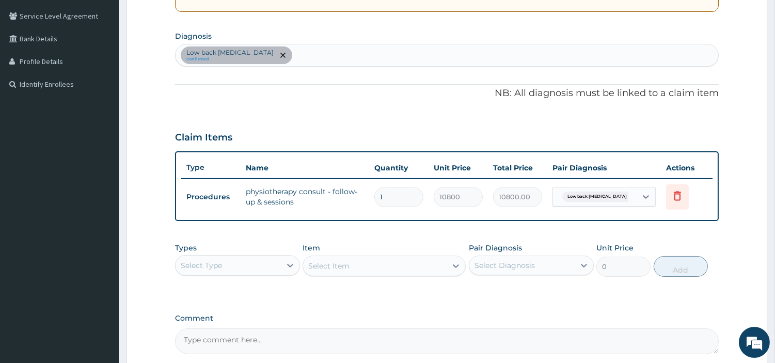
scroll to position [331, 0]
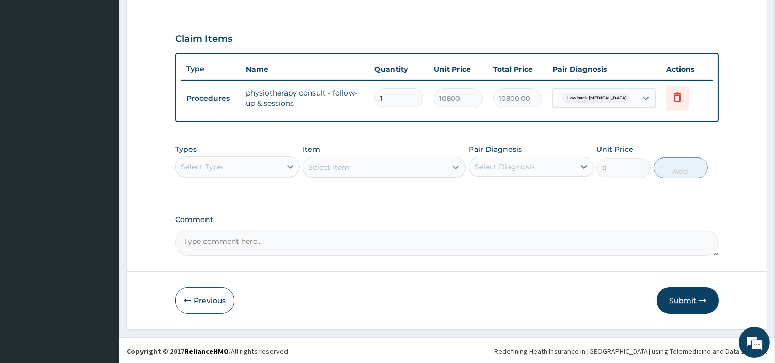
click at [688, 297] on button "Submit" at bounding box center [688, 300] width 62 height 27
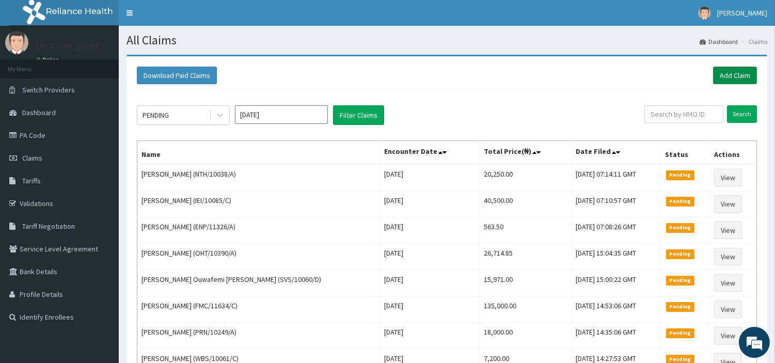
click at [737, 82] on link "Add Claim" at bounding box center [735, 76] width 44 height 18
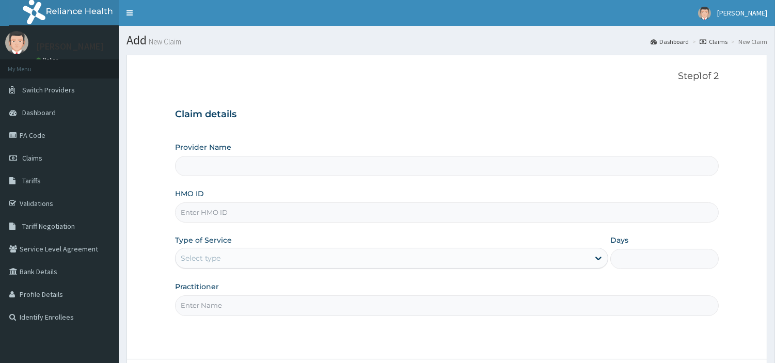
click at [203, 218] on input "HMO ID" at bounding box center [447, 212] width 544 height 20
paste input "BWL/10107/A"
type input "BWL/10107/A"
type input "[GEOGRAPHIC_DATA] Nig. Ltd"
type input "BWL/10107/A"
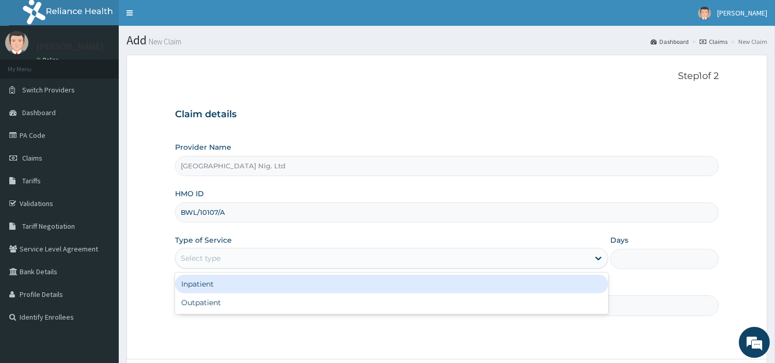
click at [238, 258] on div "Select type" at bounding box center [383, 258] width 414 height 17
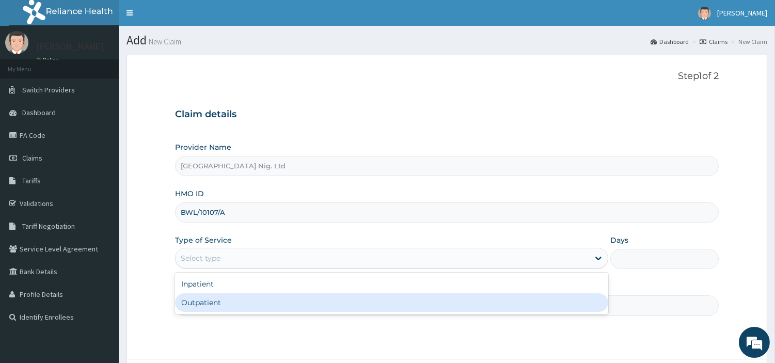
click at [239, 307] on div "Outpatient" at bounding box center [391, 302] width 433 height 19
type input "1"
click at [239, 307] on input "Practitioner" at bounding box center [447, 305] width 544 height 20
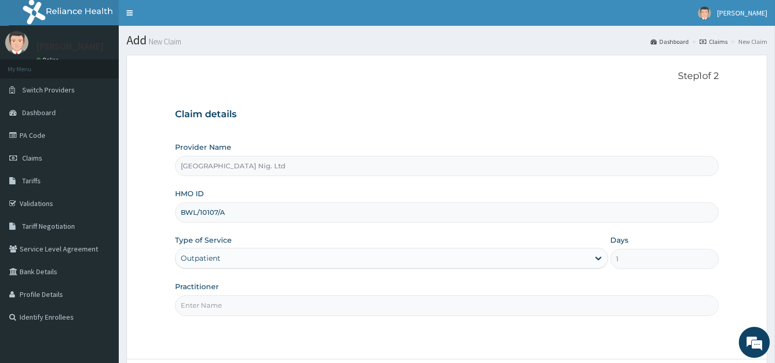
paste input "Sylvanus Chibuike"
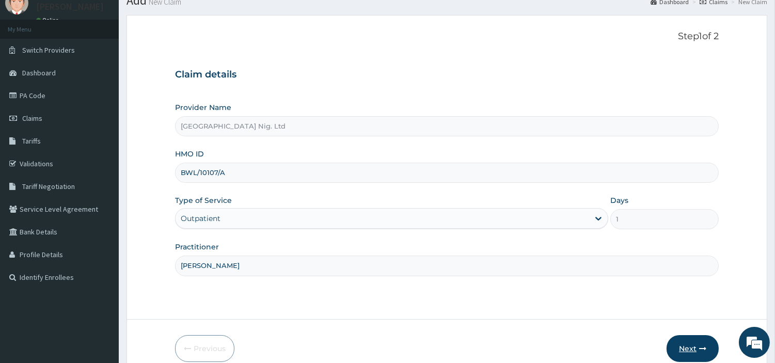
scroll to position [89, 0]
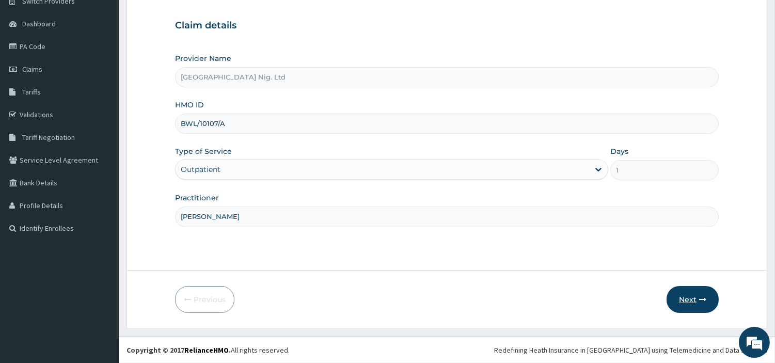
type input "Sylvanus Chibuike"
click at [687, 301] on button "Next" at bounding box center [692, 299] width 52 height 27
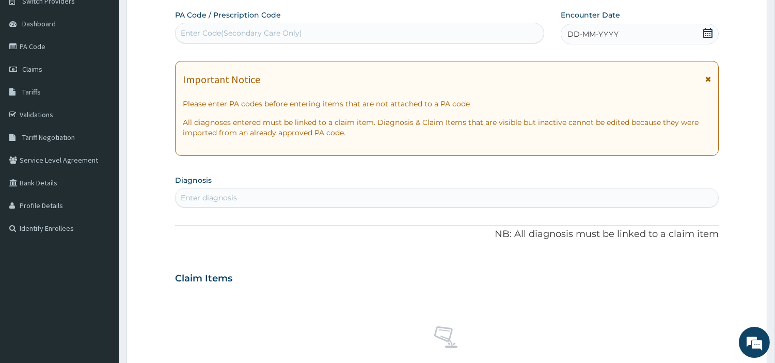
click at [289, 39] on div "Enter Code(Secondary Care Only)" at bounding box center [360, 33] width 368 height 17
paste input "PA/11F126"
type input "PA/11F126"
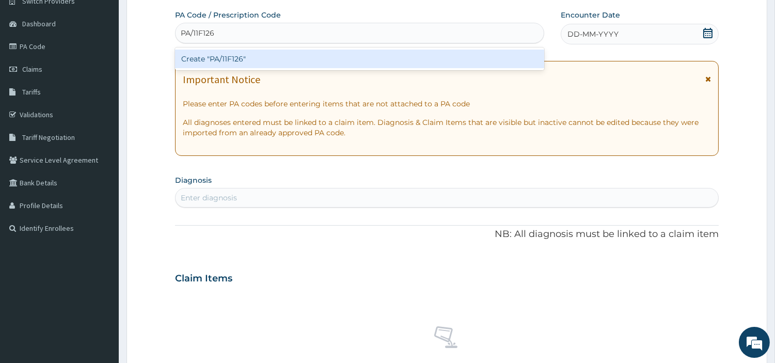
click at [434, 68] on div "Create "PA/11F126"" at bounding box center [359, 58] width 369 height 23
click at [434, 65] on div "Create "PA/11F126"" at bounding box center [359, 59] width 369 height 19
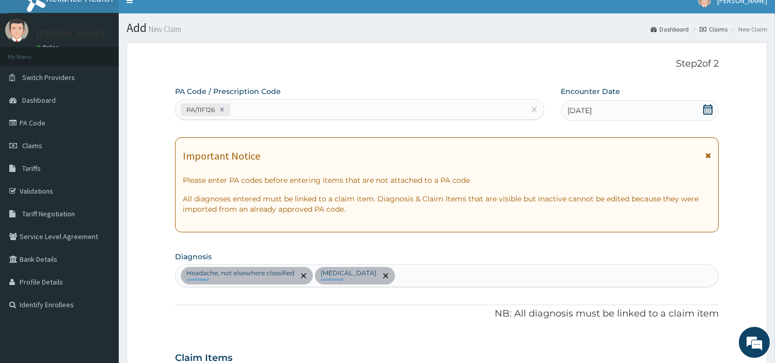
scroll to position [0, 0]
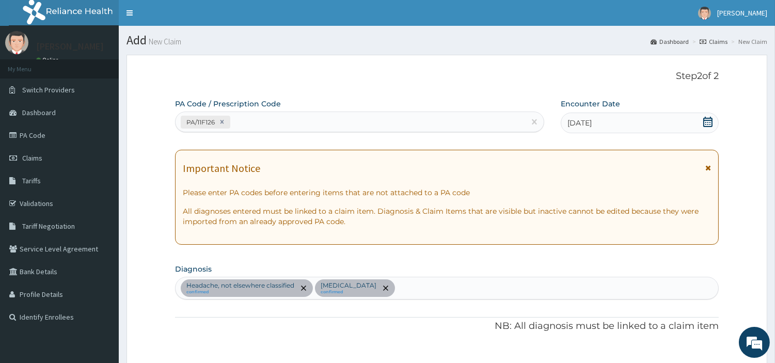
click at [357, 201] on div "Important Notice Please enter PA codes before entering items that are not attac…" at bounding box center [447, 197] width 544 height 95
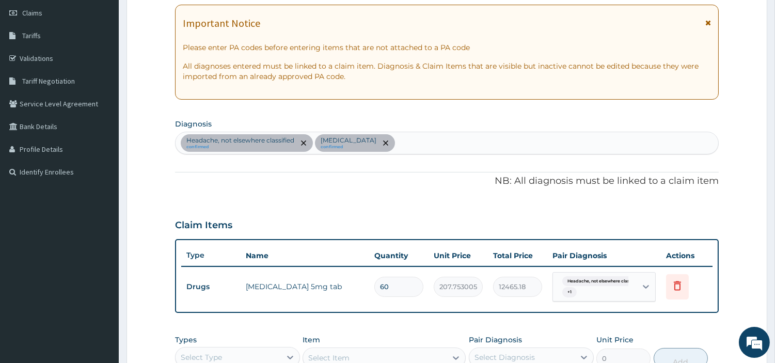
scroll to position [172, 0]
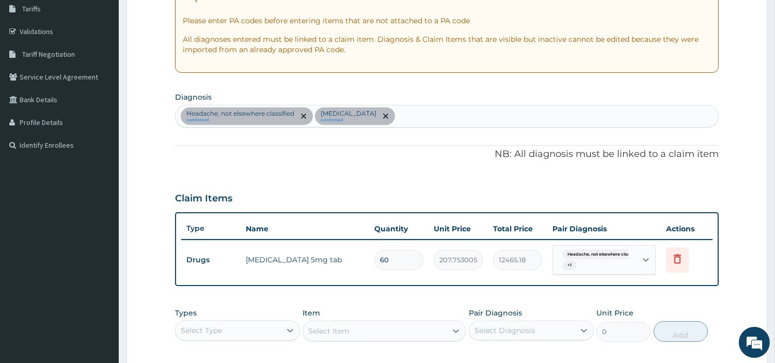
click at [391, 255] on input "60" at bounding box center [398, 260] width 49 height 20
click at [386, 262] on input "60" at bounding box center [398, 260] width 49 height 20
type input "0"
type input "0.00"
type input "30"
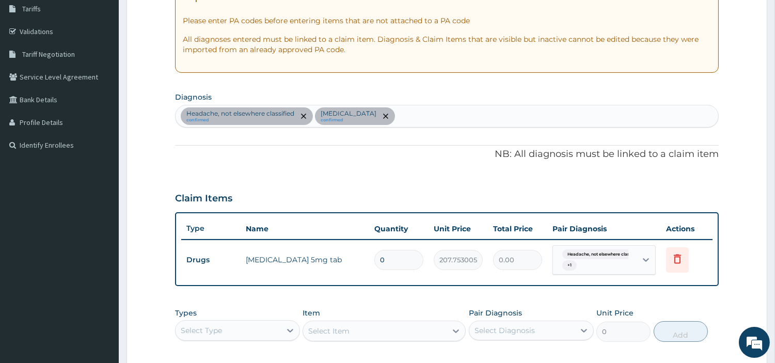
type input "6232.59"
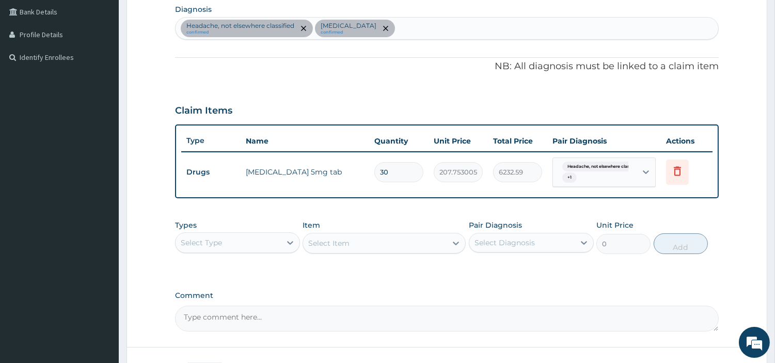
scroll to position [287, 0]
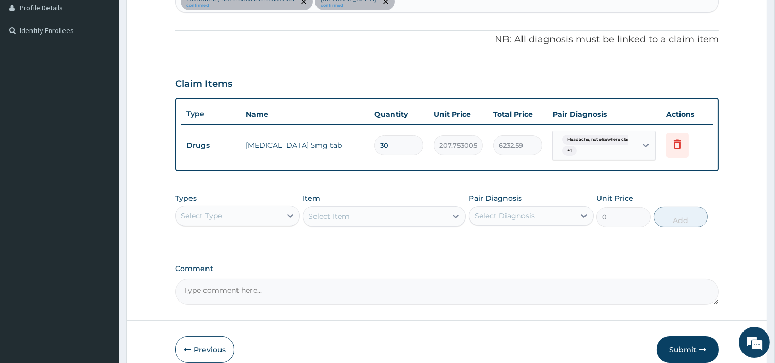
type input "30"
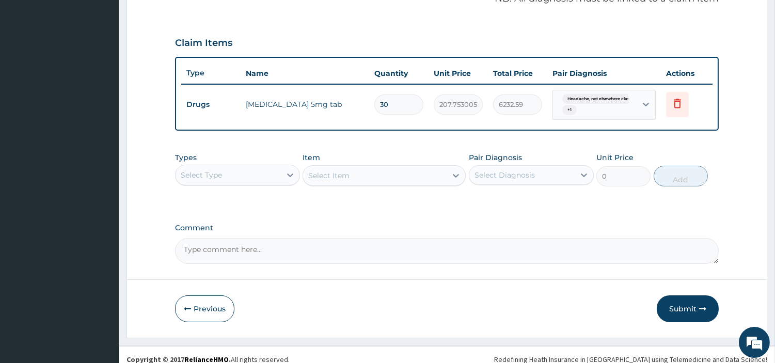
scroll to position [336, 0]
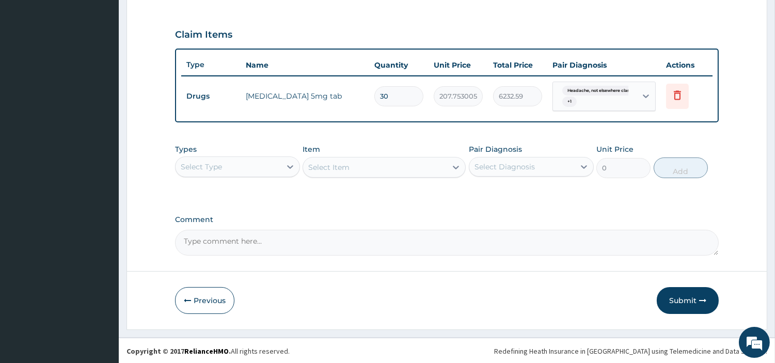
drag, startPoint x: 668, startPoint y: 306, endPoint x: 582, endPoint y: 67, distance: 253.4
click at [669, 306] on button "Submit" at bounding box center [688, 300] width 62 height 27
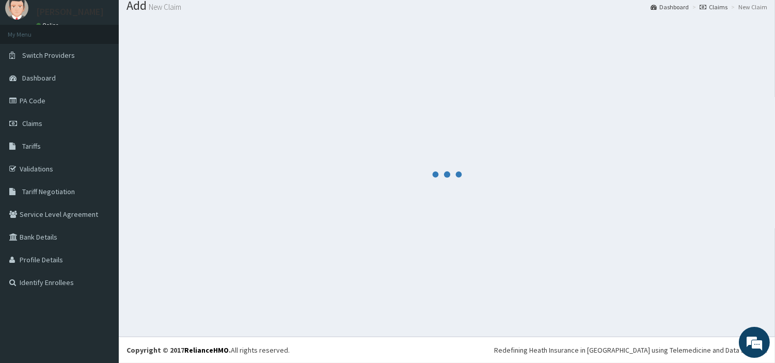
scroll to position [34, 0]
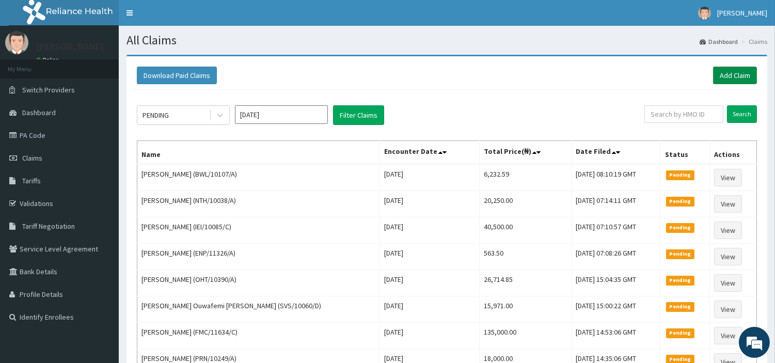
click at [735, 83] on link "Add Claim" at bounding box center [735, 76] width 44 height 18
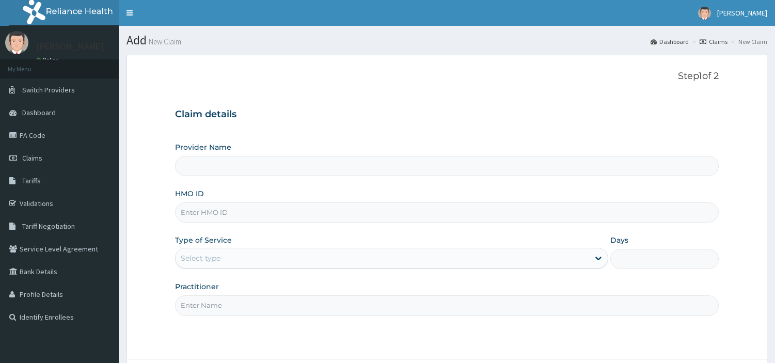
type input "[GEOGRAPHIC_DATA] Nig. Ltd"
click at [197, 205] on input "HMO ID" at bounding box center [447, 212] width 544 height 20
paste input "BUD/10061/A"
type input "BUD/10061/A"
click at [249, 260] on div "Select type" at bounding box center [383, 258] width 414 height 17
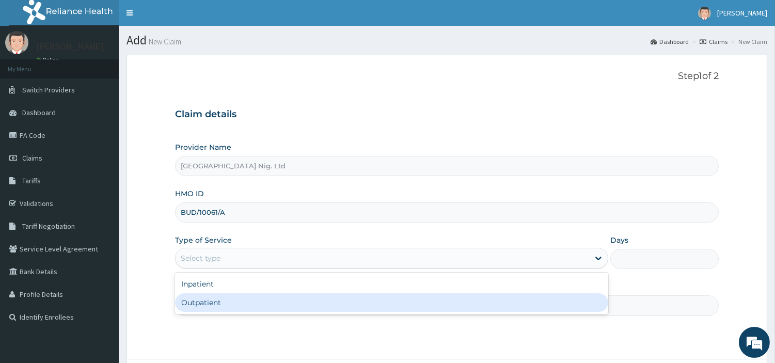
click at [244, 309] on div "Outpatient" at bounding box center [391, 302] width 433 height 19
type input "1"
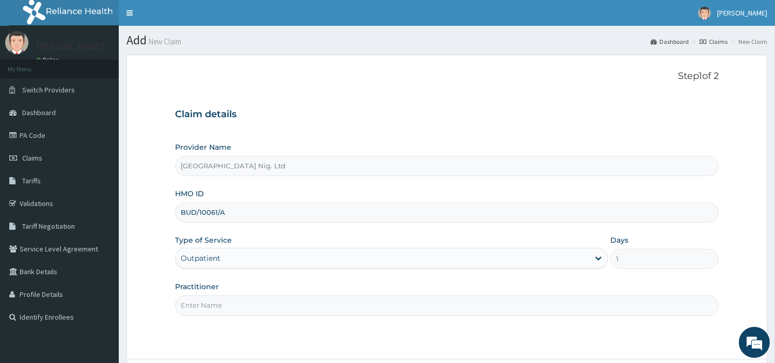
click at [244, 309] on input "Practitioner" at bounding box center [447, 305] width 544 height 20
paste input "ADEMOLA | PHYSIOTHERAPHIST LAJIDE"
type input "ADEMOLA | PHYSIOTHERAPHIST LAJIDE"
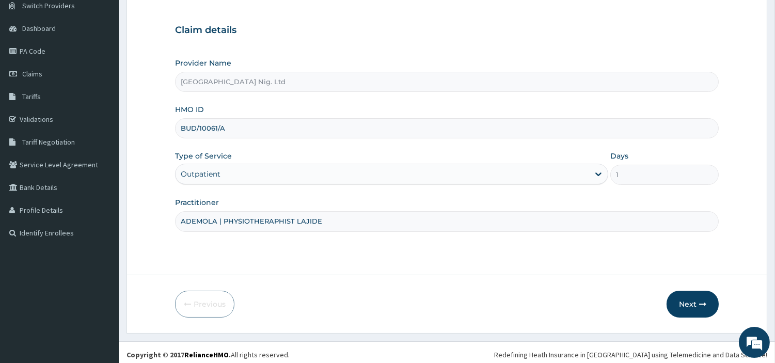
scroll to position [89, 0]
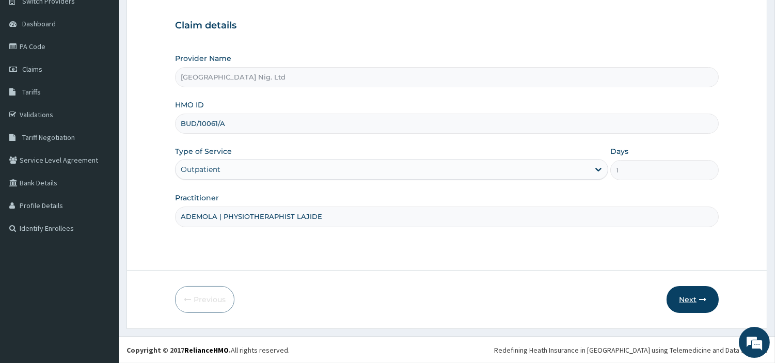
click at [692, 311] on button "Next" at bounding box center [692, 299] width 52 height 27
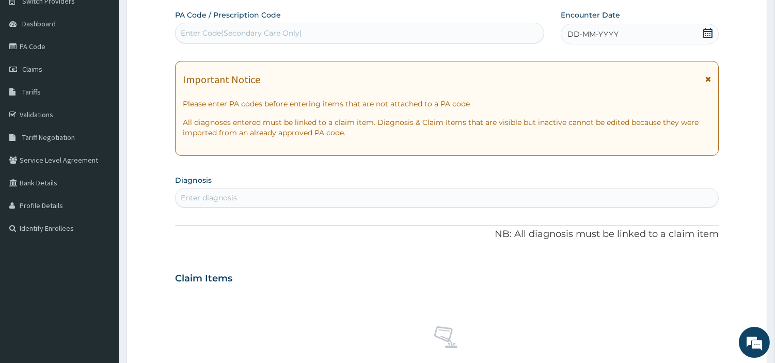
click at [264, 28] on div "Enter Code(Secondary Care Only)" at bounding box center [241, 33] width 121 height 10
paste input "PA/5D15F9"
type input "PA/5D15F9"
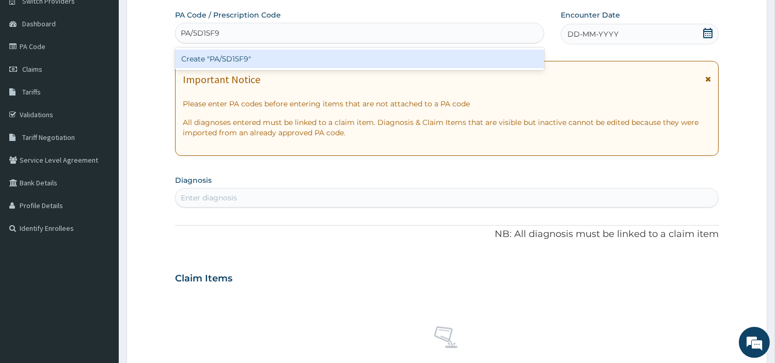
click at [415, 65] on div "Create "PA/5D15F9"" at bounding box center [359, 59] width 369 height 19
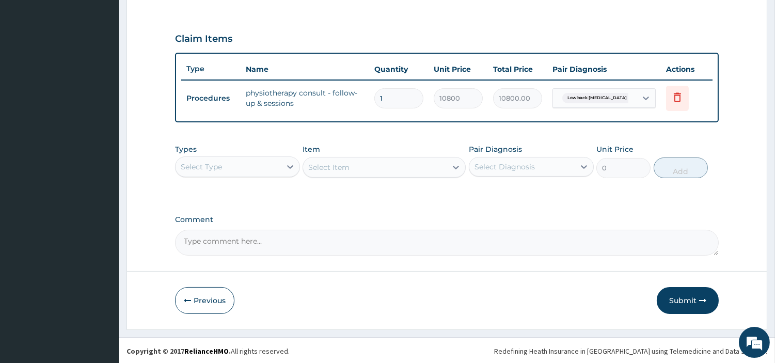
click at [651, 291] on div "Previous Submit" at bounding box center [447, 300] width 544 height 27
click at [667, 297] on button "Submit" at bounding box center [688, 300] width 62 height 27
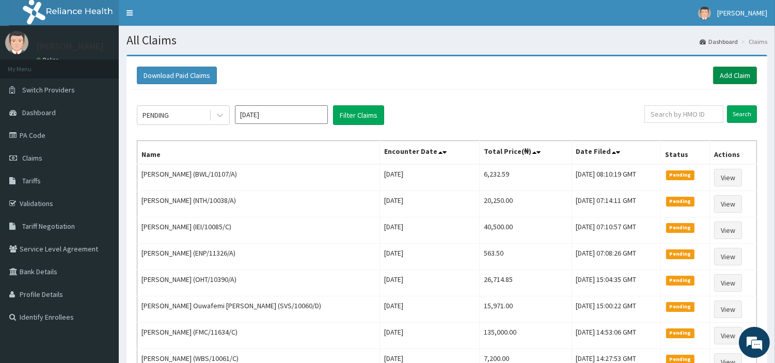
click at [729, 71] on link "Add Claim" at bounding box center [735, 76] width 44 height 18
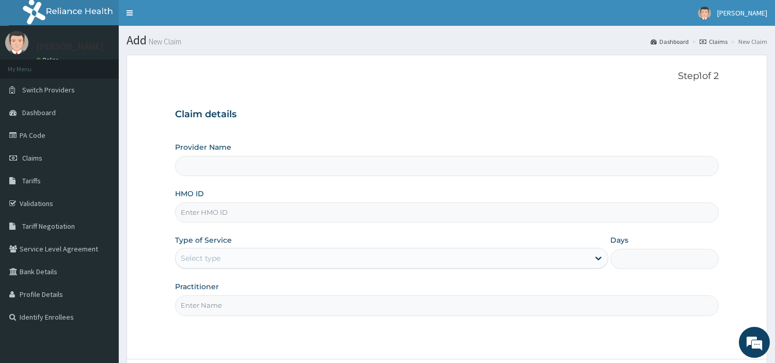
type input "[GEOGRAPHIC_DATA] Nig. Ltd"
click at [262, 212] on input "HMO ID" at bounding box center [447, 212] width 544 height 20
paste input "TVL/10058/C"
type input "TVL/10058/C"
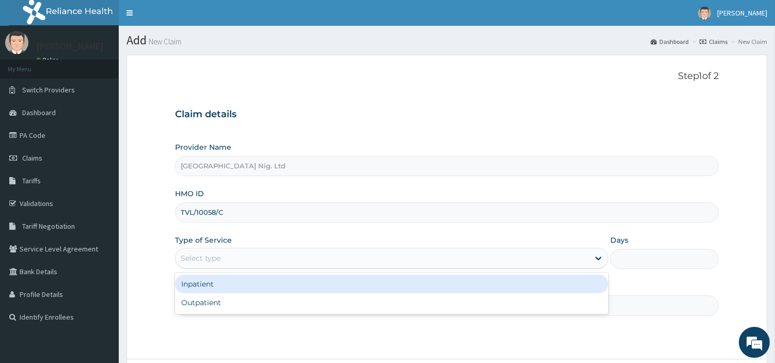
click at [249, 259] on div "Select type" at bounding box center [383, 258] width 414 height 17
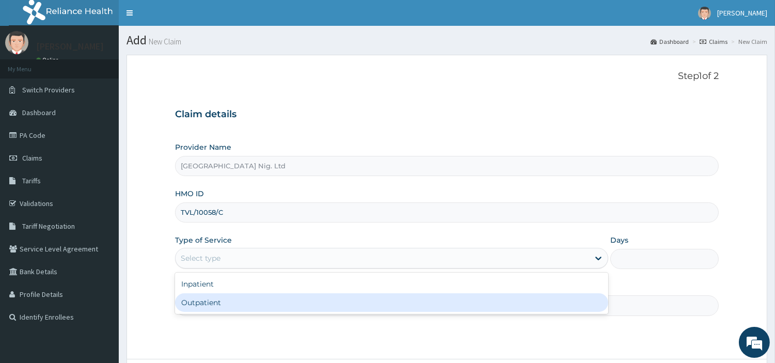
click at [240, 304] on div "Outpatient" at bounding box center [391, 302] width 433 height 19
type input "1"
click at [240, 304] on input "Practitioner" at bounding box center [447, 305] width 544 height 20
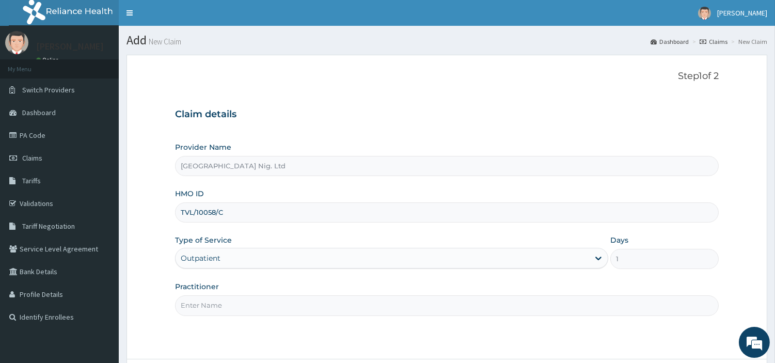
paste input "Adewoye/Paediatrics Olatunji"
type input "Adewoye/Paediatrics Olatunji"
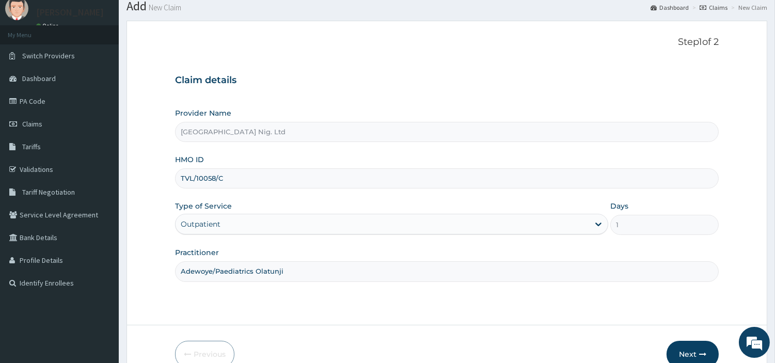
scroll to position [89, 0]
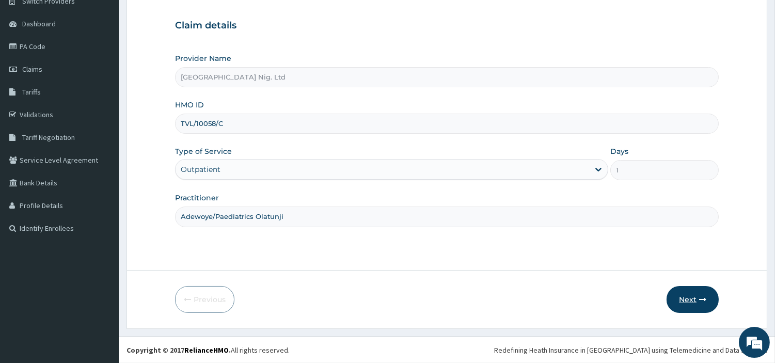
click at [690, 303] on button "Next" at bounding box center [692, 299] width 52 height 27
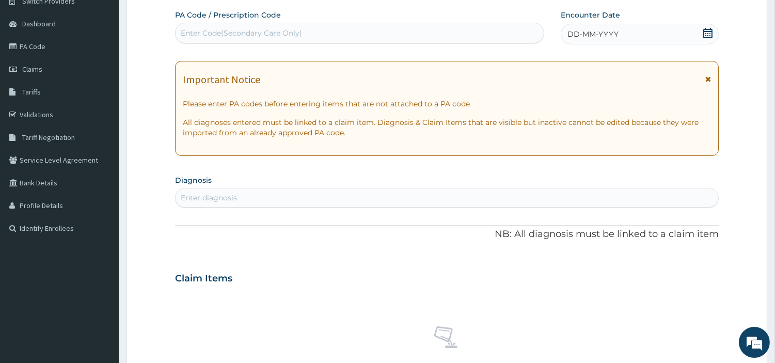
click at [308, 34] on div "Enter Code(Secondary Care Only)" at bounding box center [360, 33] width 368 height 17
paste input "PA/1AC4CF"
type input "PA/1AC4CF"
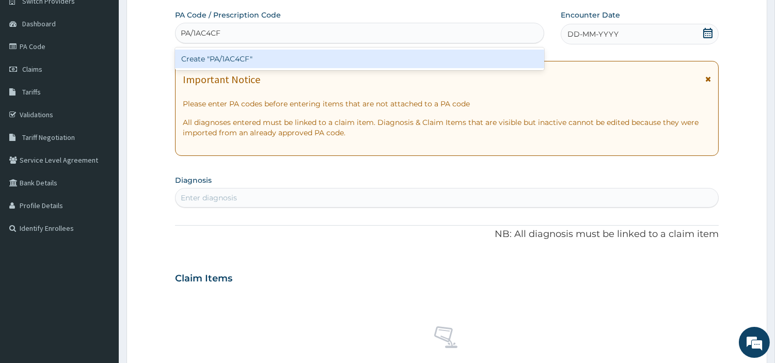
click at [442, 63] on div "Create "PA/1AC4CF"" at bounding box center [359, 59] width 369 height 19
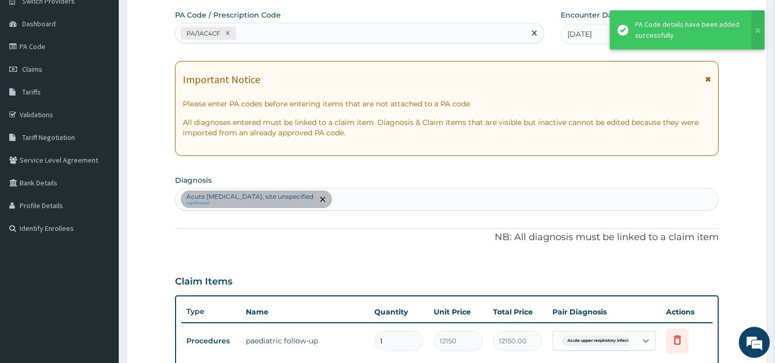
click at [249, 29] on div "PA/1AC4CF" at bounding box center [351, 33] width 350 height 17
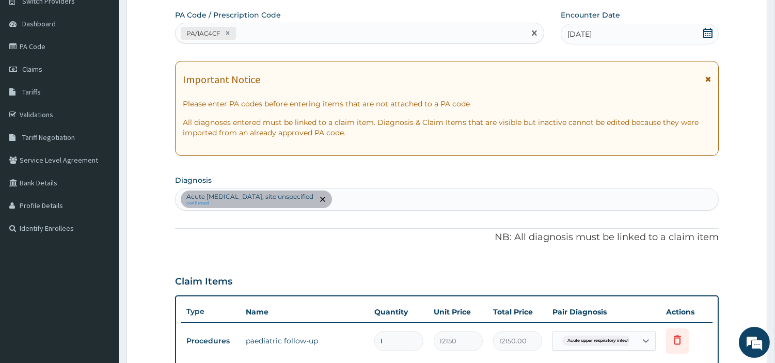
paste input "PA/77EFCC"
type input "PA/77EFCC"
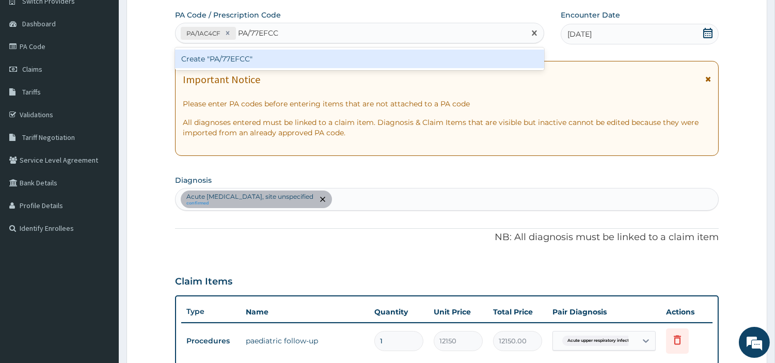
click at [184, 52] on div "Create "PA/77EFCC"" at bounding box center [359, 59] width 369 height 19
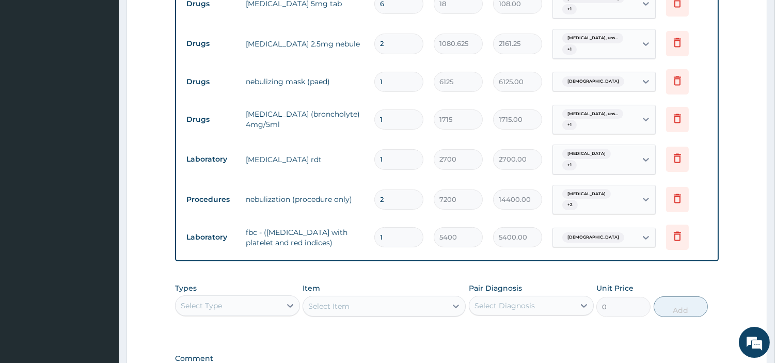
scroll to position [573, 0]
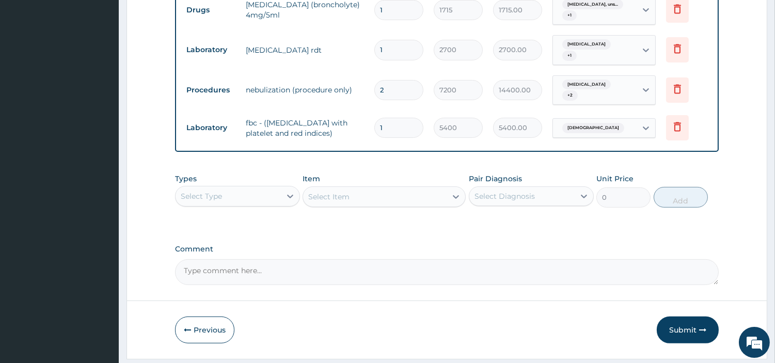
click at [406, 90] on input "2" at bounding box center [398, 90] width 49 height 20
type input "0.00"
type input "1"
type input "7200.00"
type input "1"
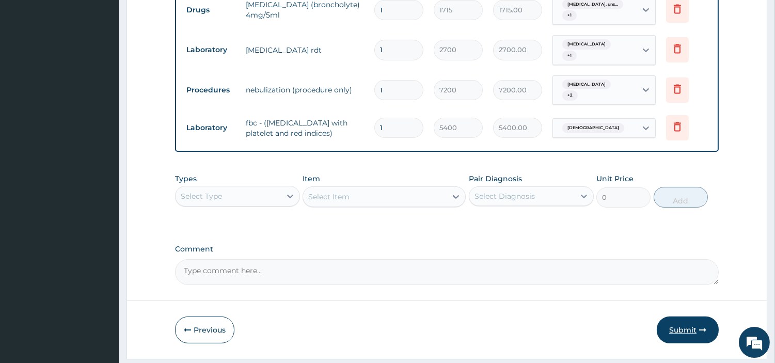
click at [682, 324] on button "Submit" at bounding box center [688, 329] width 62 height 27
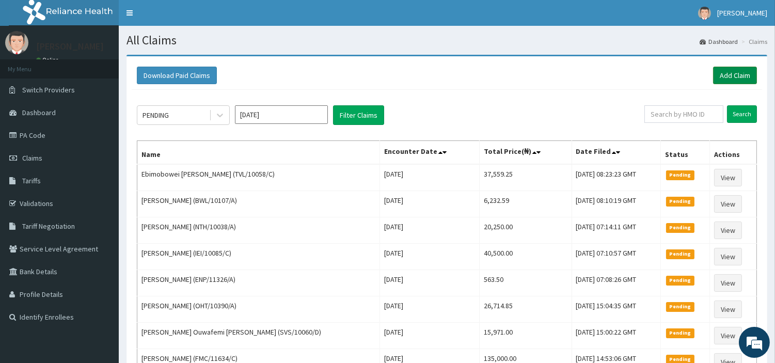
click at [754, 70] on link "Add Claim" at bounding box center [735, 76] width 44 height 18
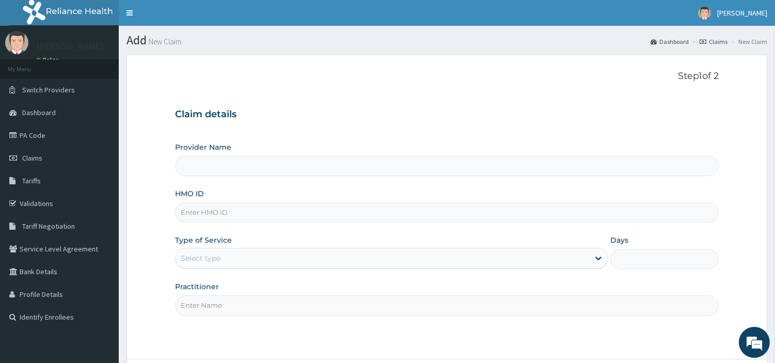
type input "[GEOGRAPHIC_DATA] Nig. Ltd"
